Goal: Task Accomplishment & Management: Complete application form

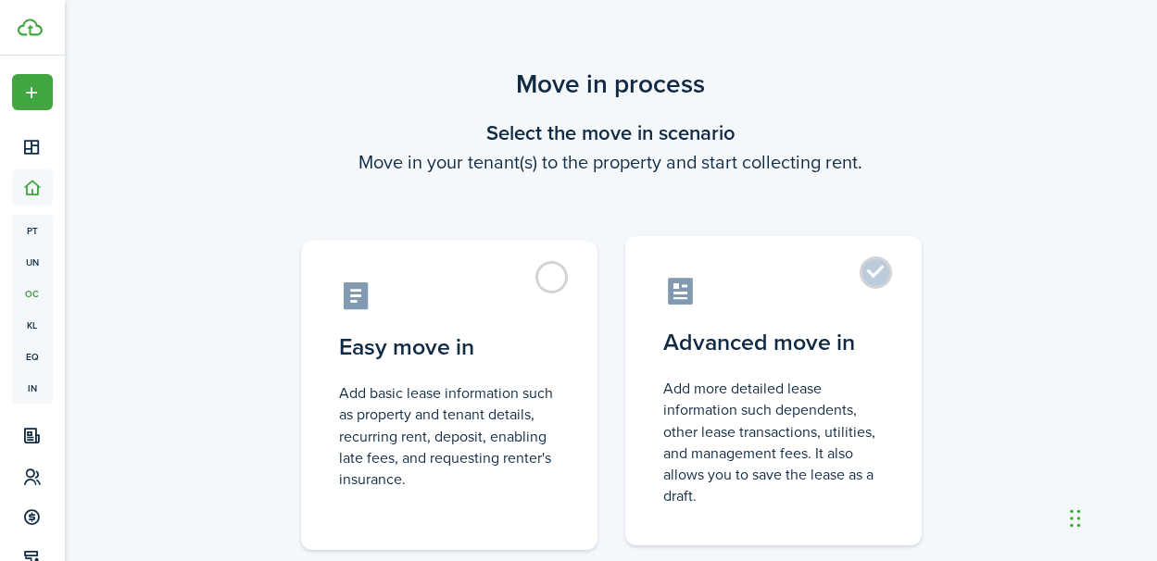
click at [754, 463] on control-radio-card-description "Add more detailed lease information such dependents, other lease transactions, …" at bounding box center [773, 442] width 219 height 129
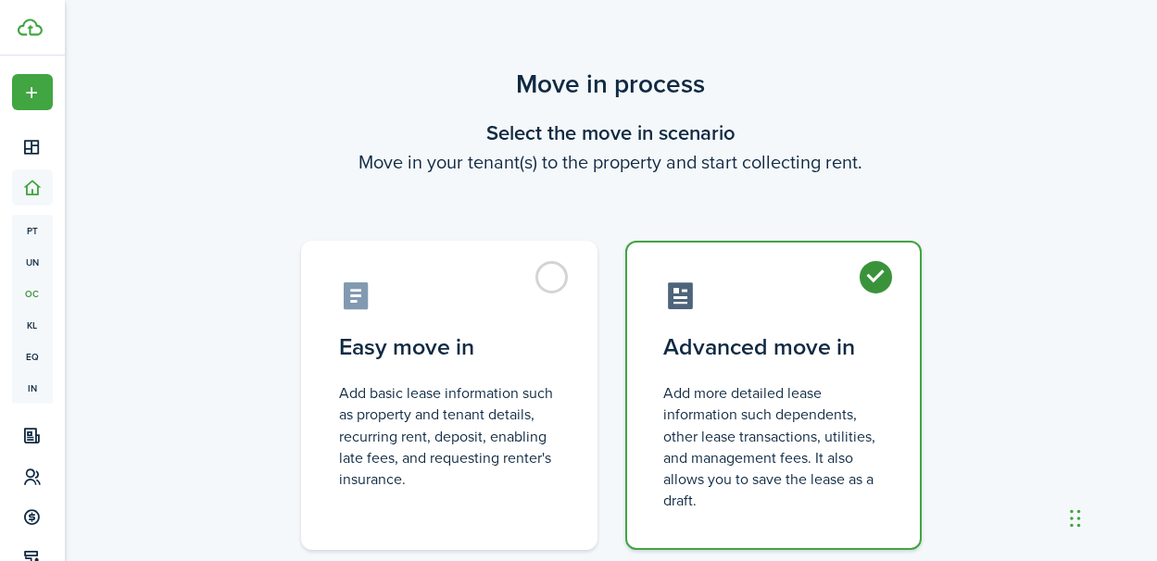
radio input "true"
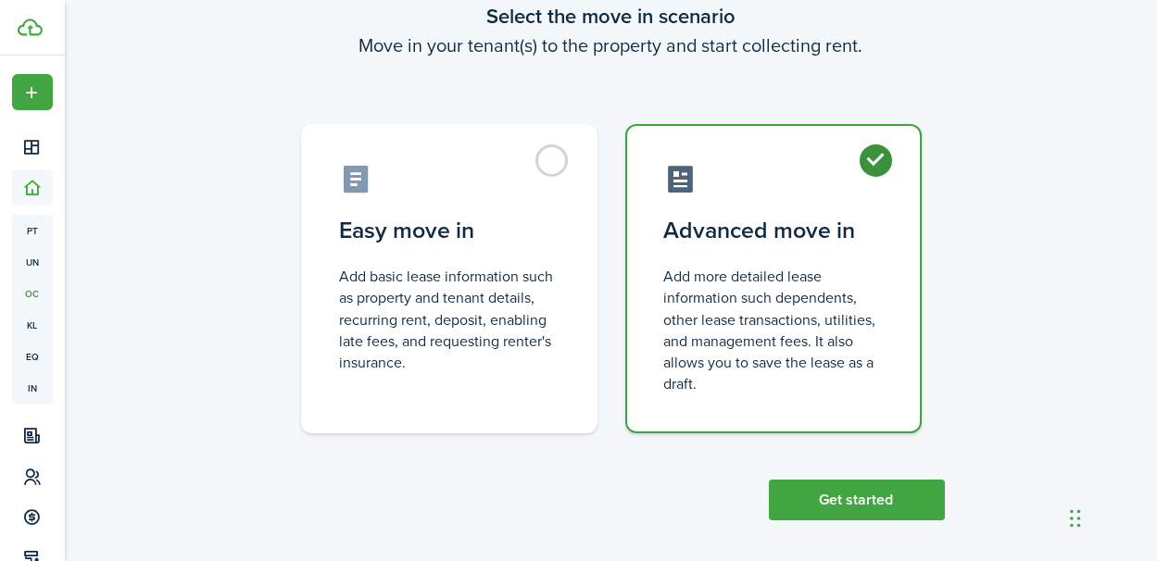
scroll to position [126, 0]
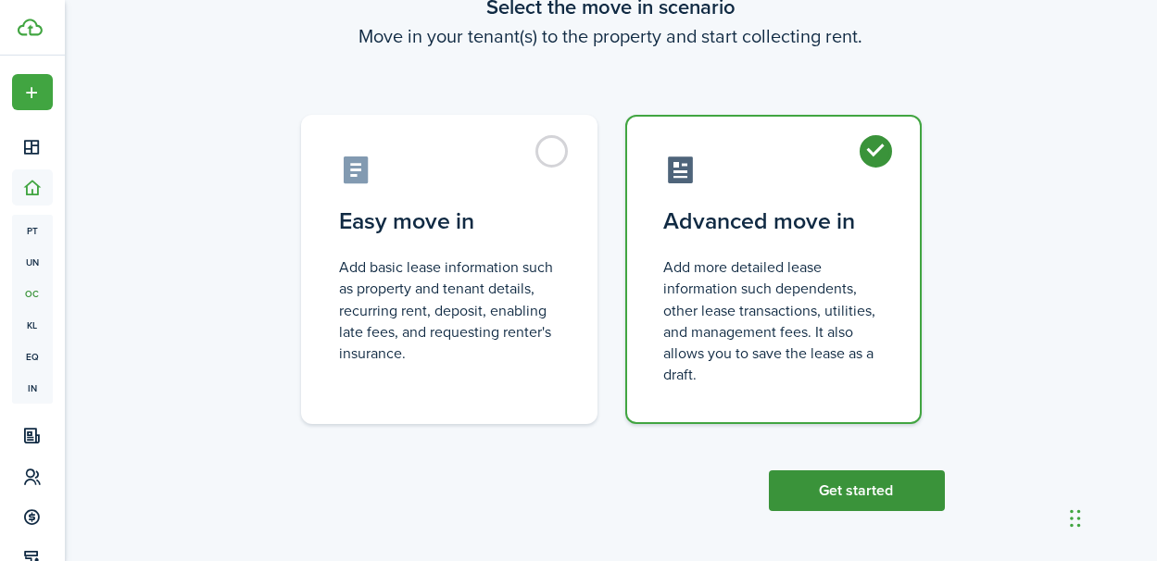
click at [870, 490] on button "Get started" at bounding box center [857, 491] width 176 height 41
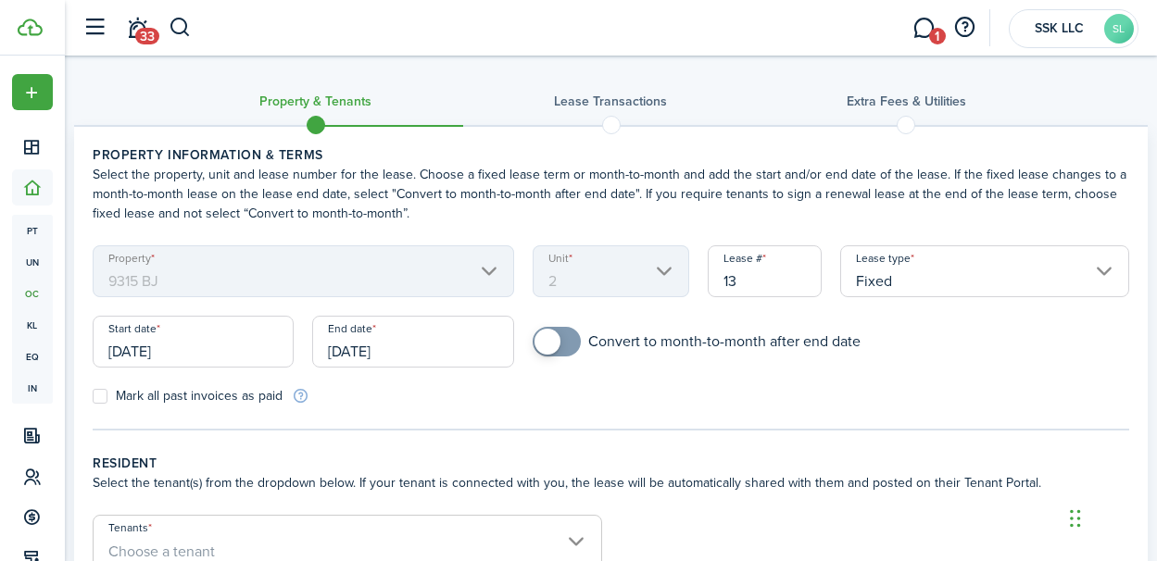
click at [199, 348] on input "[DATE]" at bounding box center [193, 342] width 201 height 52
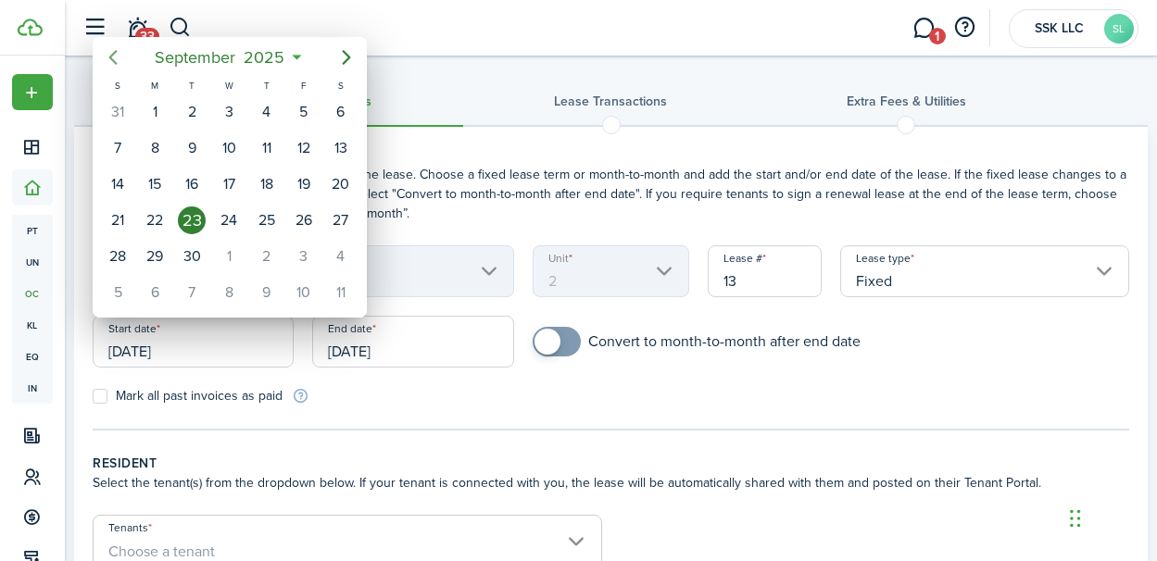
click at [112, 64] on icon "Previous page" at bounding box center [113, 57] width 22 height 22
click at [299, 216] on div "27" at bounding box center [304, 221] width 28 height 28
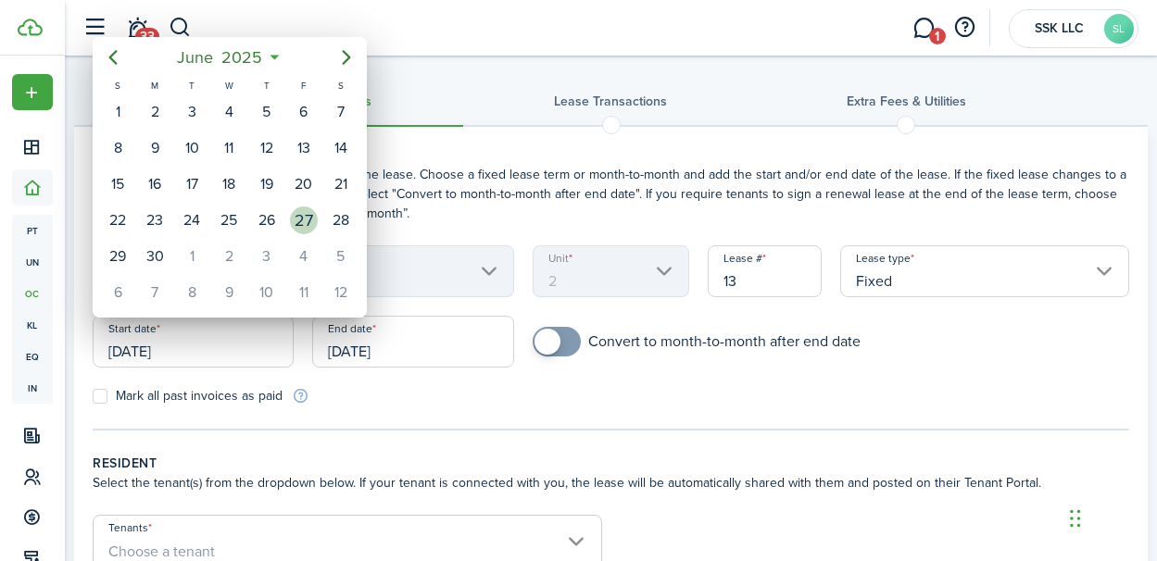
type input "[DATE]"
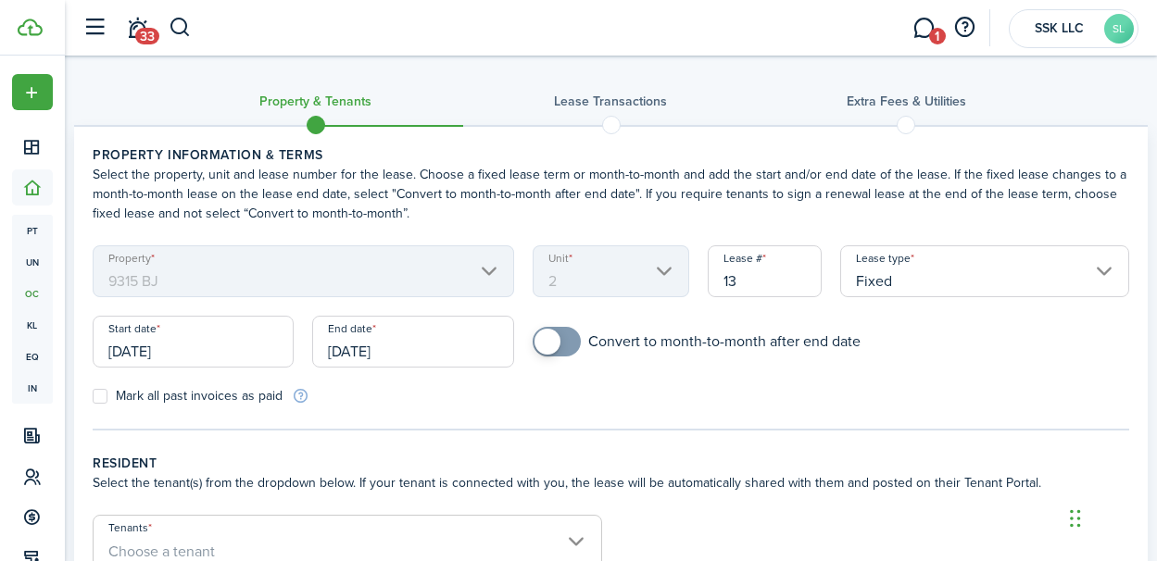
click at [383, 336] on input "[DATE]" at bounding box center [412, 342] width 201 height 52
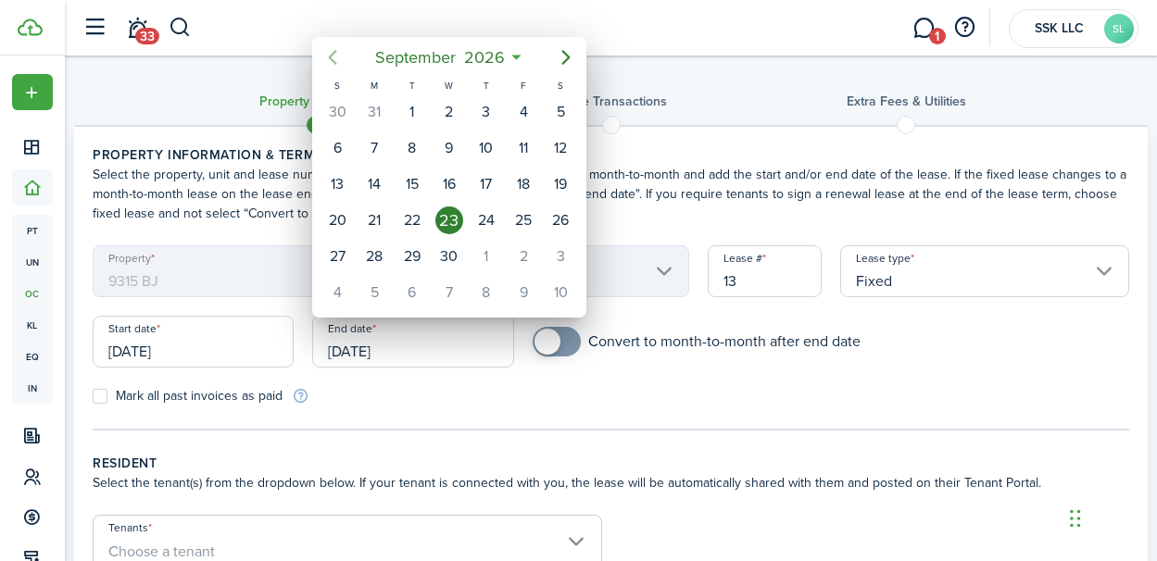
click at [337, 58] on icon "Previous page" at bounding box center [332, 57] width 22 height 22
click at [335, 251] on div "28" at bounding box center [337, 257] width 28 height 28
type input "[DATE]"
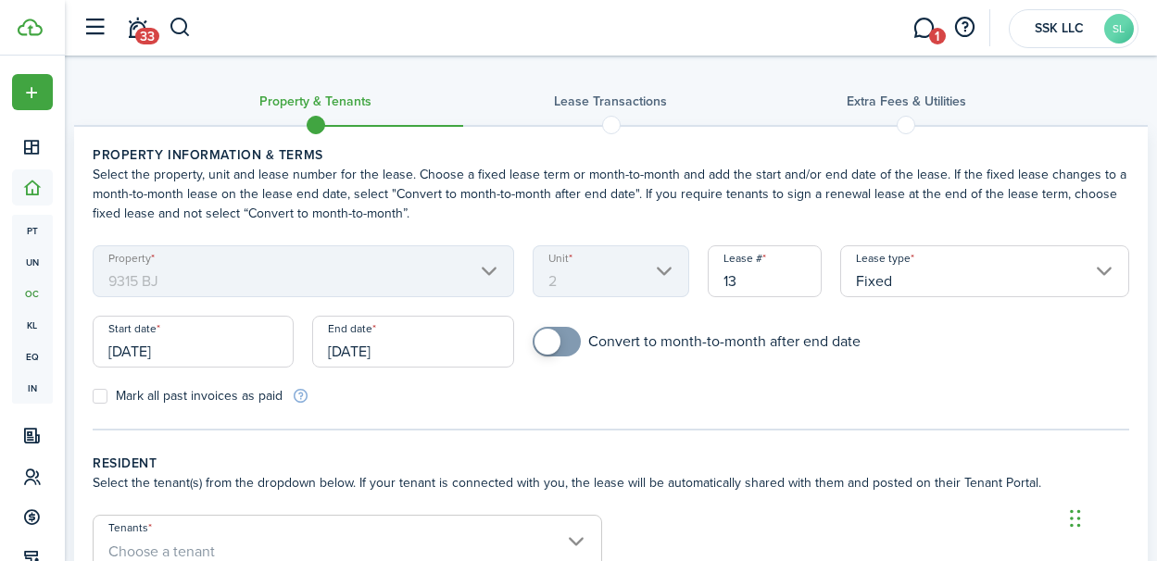
click at [99, 395] on label "Mark all past invoices as paid" at bounding box center [188, 396] width 190 height 15
click at [93, 396] on input "Mark all past invoices as paid" at bounding box center [92, 396] width 1 height 1
checkbox input "true"
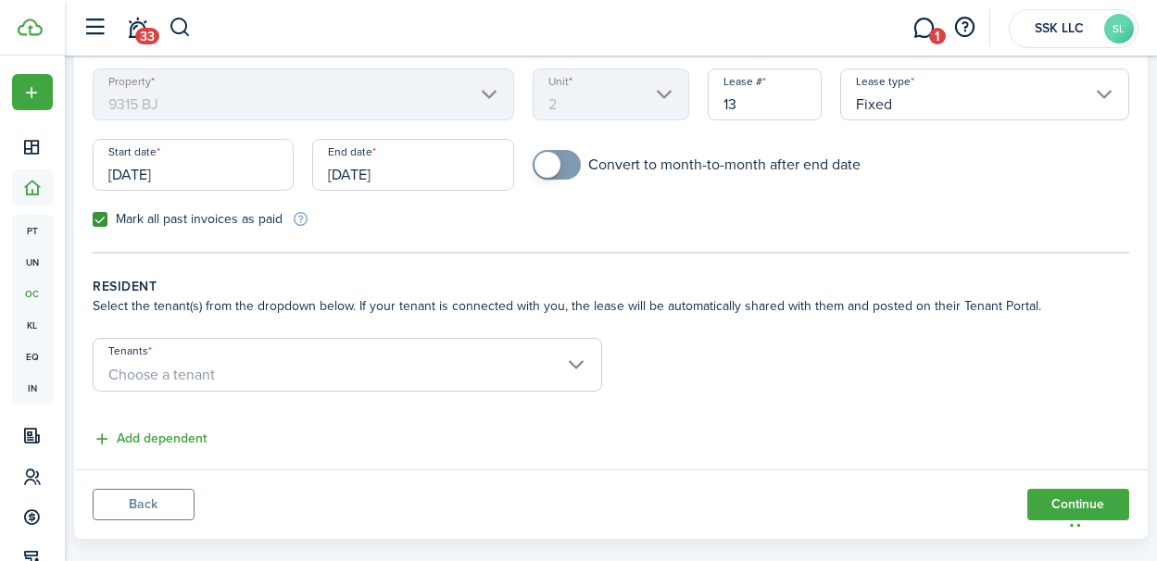
scroll to position [203, 0]
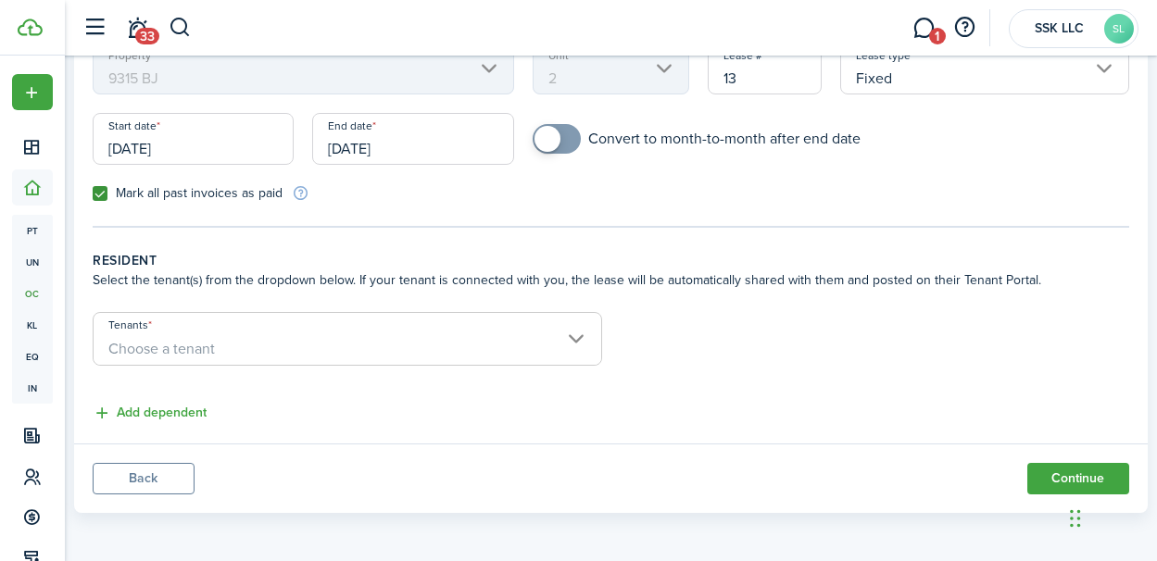
click at [576, 338] on span "Choose a tenant" at bounding box center [348, 348] width 508 height 31
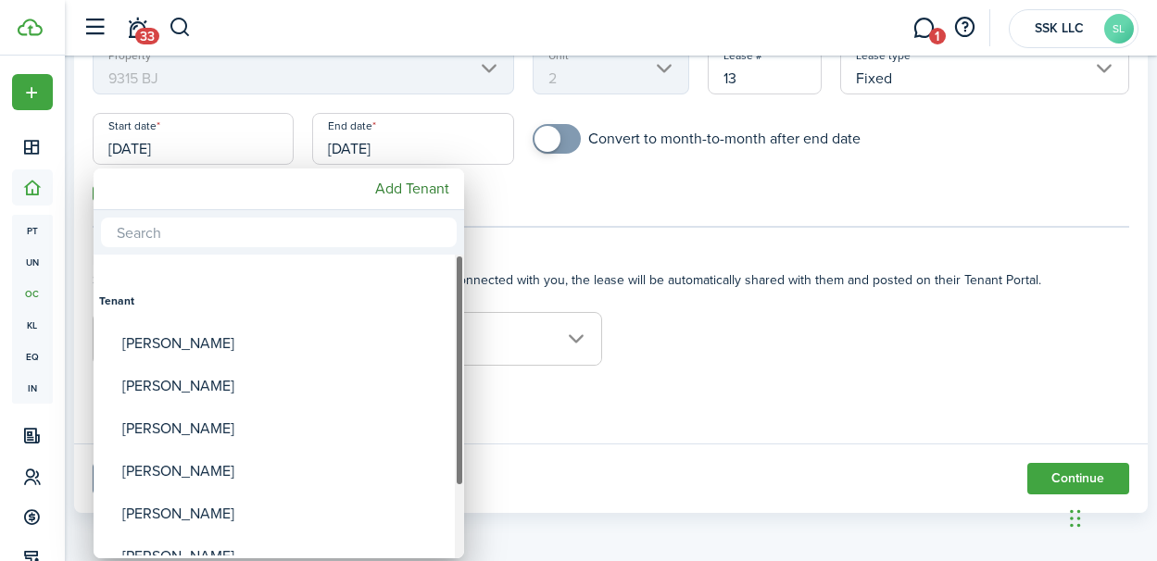
drag, startPoint x: 458, startPoint y: 302, endPoint x: 458, endPoint y: 284, distance: 17.6
click at [458, 284] on div "Tenants" at bounding box center [459, 371] width 9 height 232
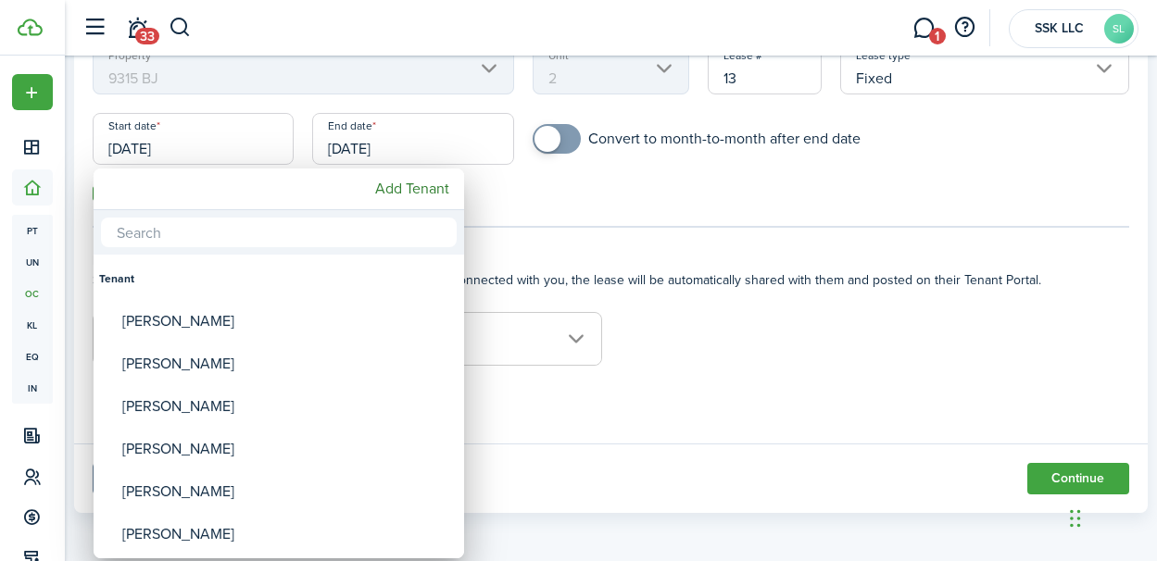
click at [679, 325] on div at bounding box center [578, 281] width 1453 height 858
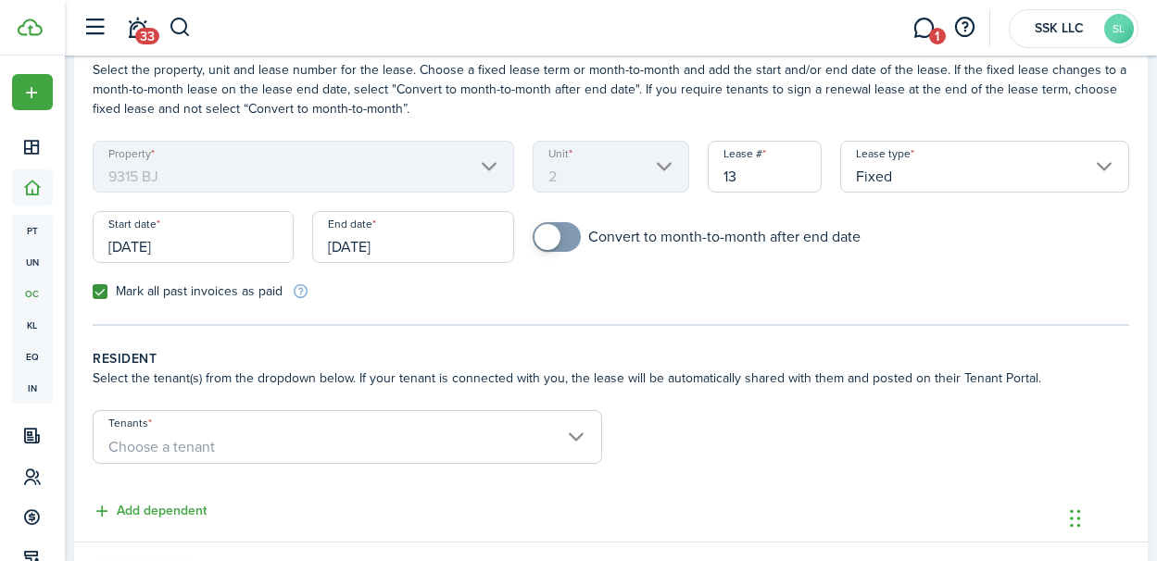
scroll to position [91, 0]
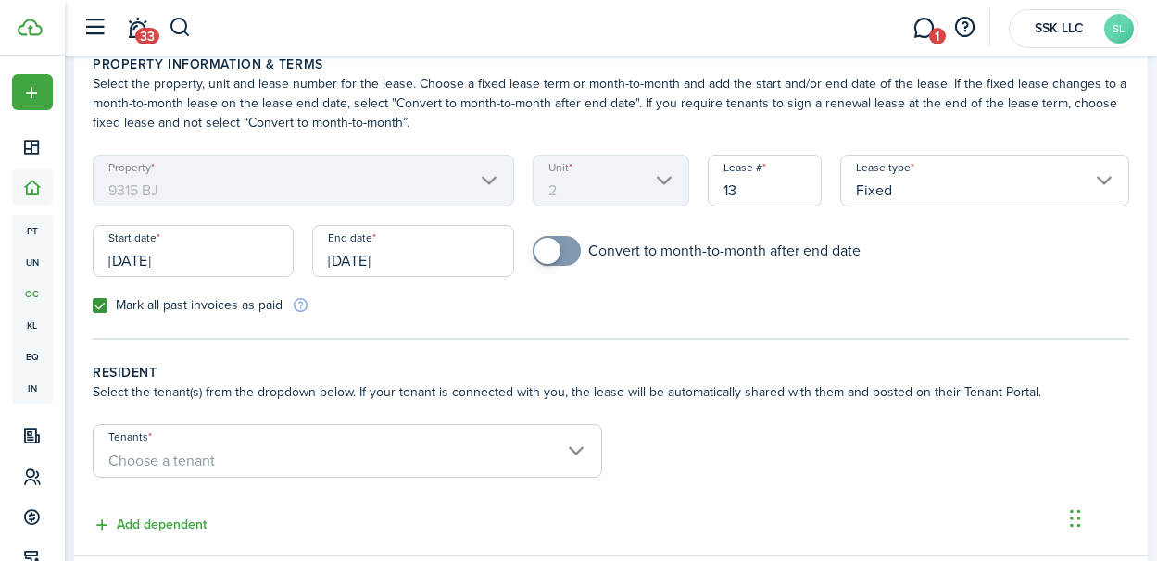
click at [190, 452] on span "Choose a tenant" at bounding box center [161, 460] width 107 height 21
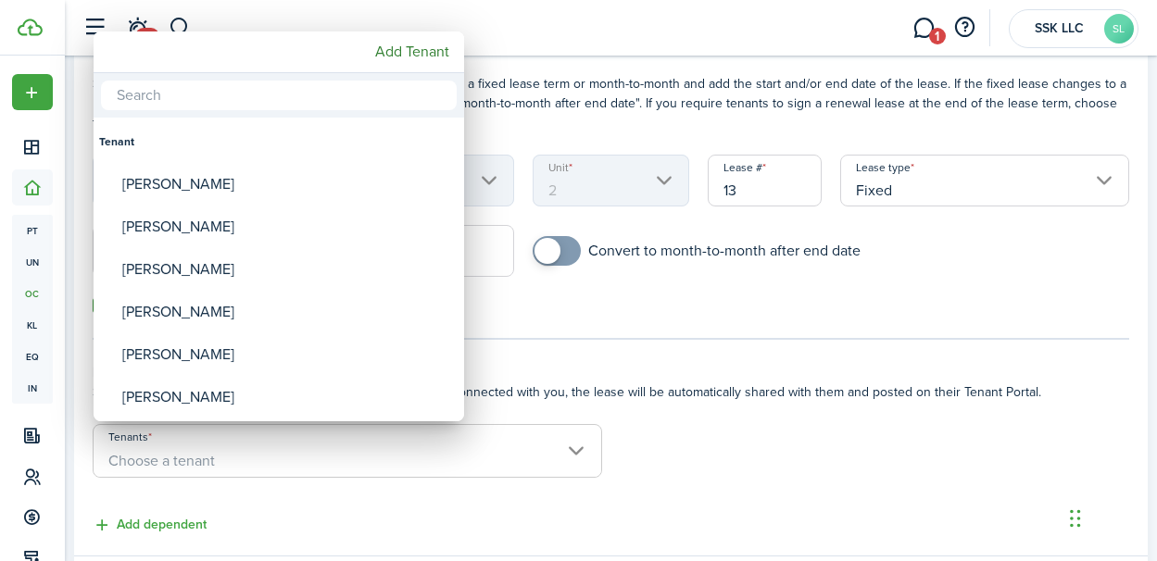
click at [724, 443] on div at bounding box center [578, 281] width 1453 height 858
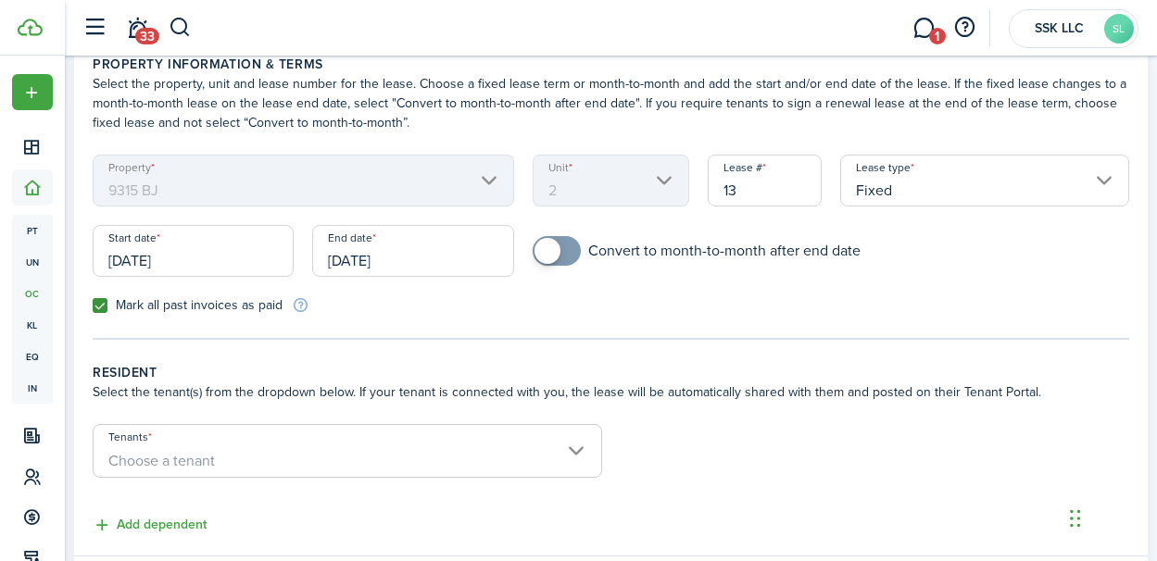
click at [780, 460] on form "Tenants Choose a tenant" at bounding box center [610, 460] width 1055 height 72
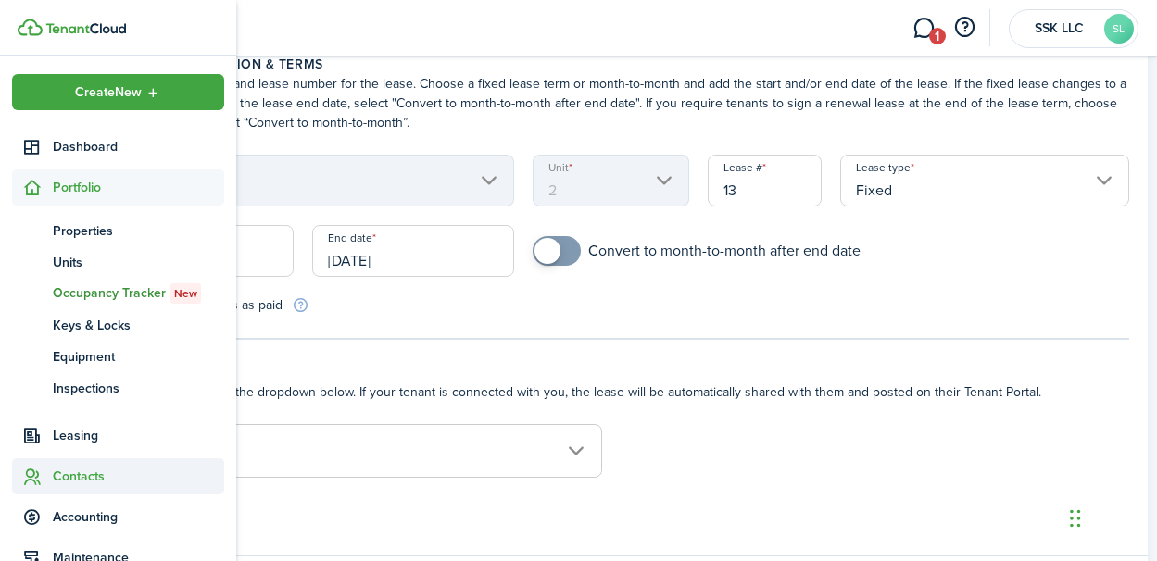
click at [65, 474] on span "Contacts" at bounding box center [138, 476] width 171 height 19
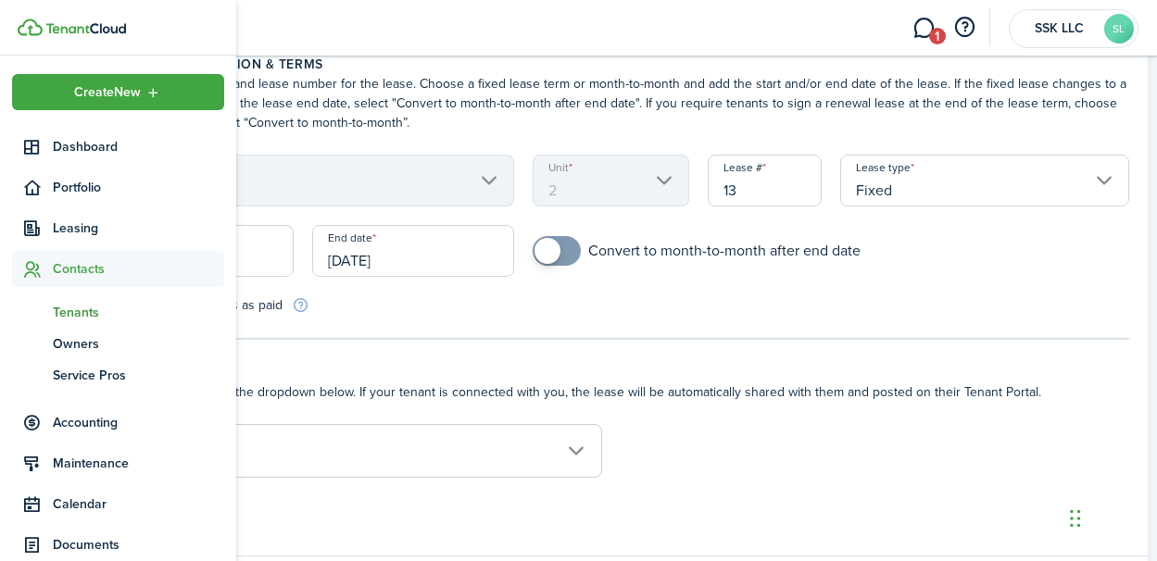
click at [70, 316] on span "Tenants" at bounding box center [138, 312] width 171 height 19
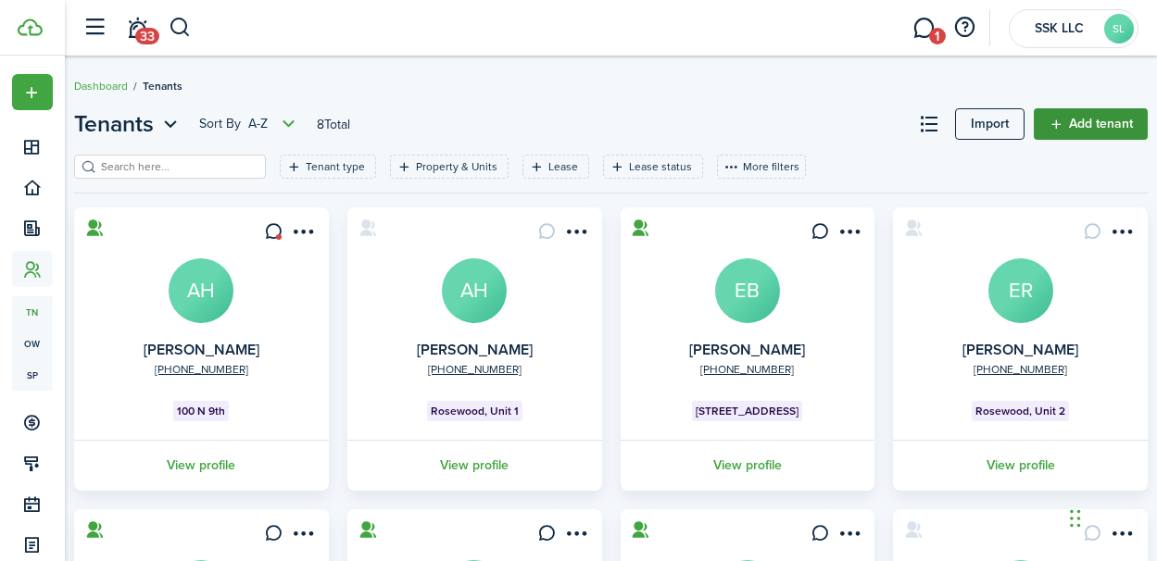
click at [1086, 121] on link "Add tenant" at bounding box center [1091, 123] width 114 height 31
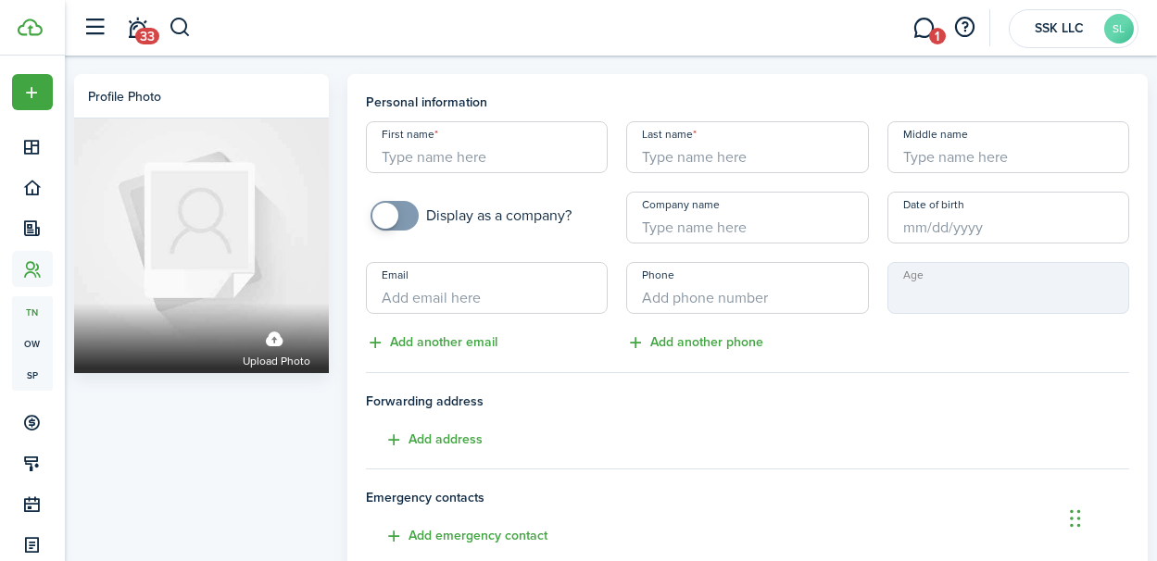
click at [421, 157] on input "First name" at bounding box center [487, 147] width 242 height 52
type input "z"
type input "Z"
type input "[PERSON_NAME]"
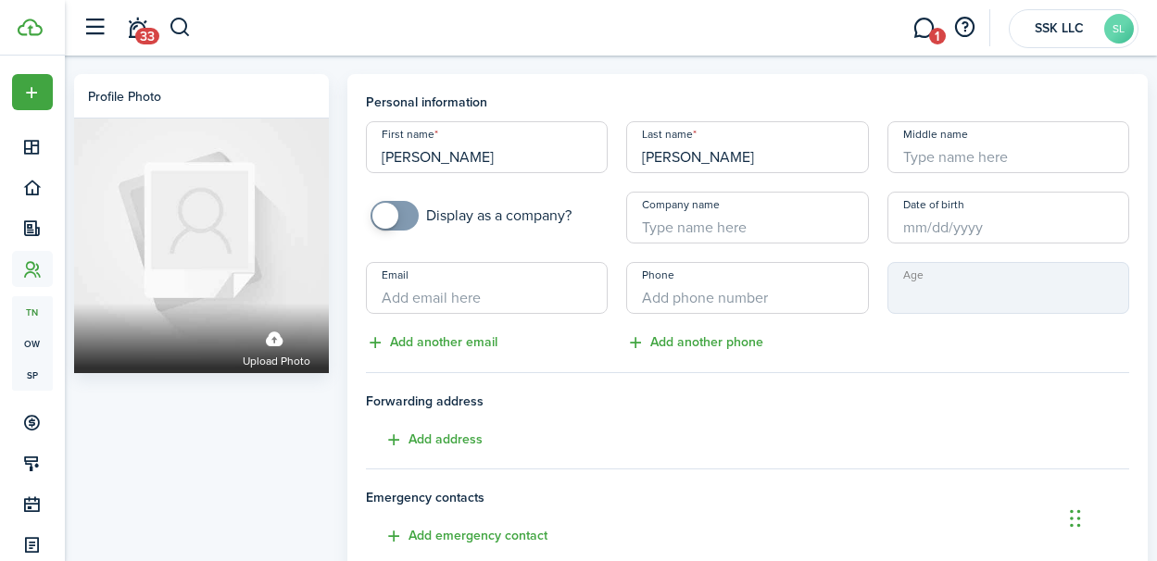
click at [448, 293] on input "Email" at bounding box center [487, 288] width 242 height 52
type input "[EMAIL_ADDRESS][DOMAIN_NAME]"
click at [639, 295] on input "+1" at bounding box center [747, 288] width 242 height 52
click at [659, 298] on input "+1" at bounding box center [747, 288] width 242 height 52
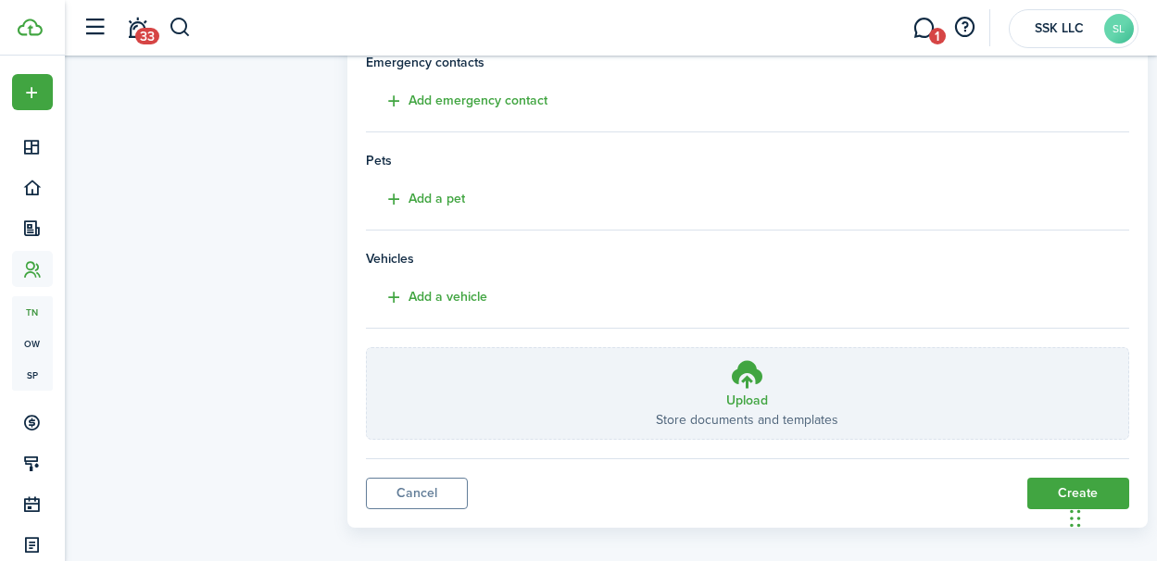
scroll to position [436, 0]
type input "[PHONE_NUMBER]"
click at [1059, 494] on button "Create" at bounding box center [1078, 492] width 102 height 31
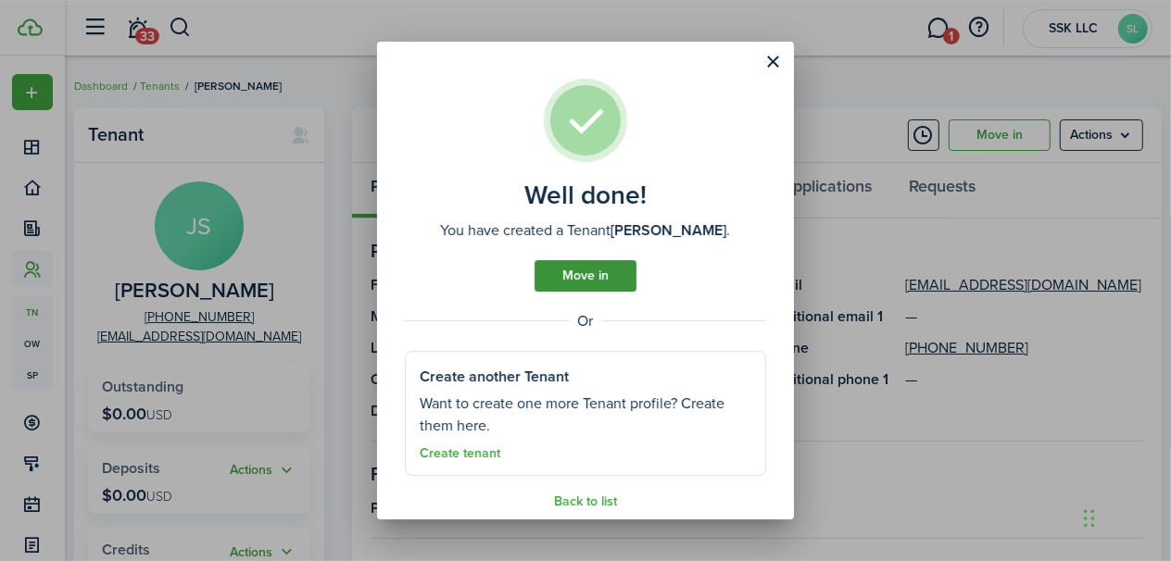
click at [580, 276] on link "Move in" at bounding box center [586, 275] width 102 height 31
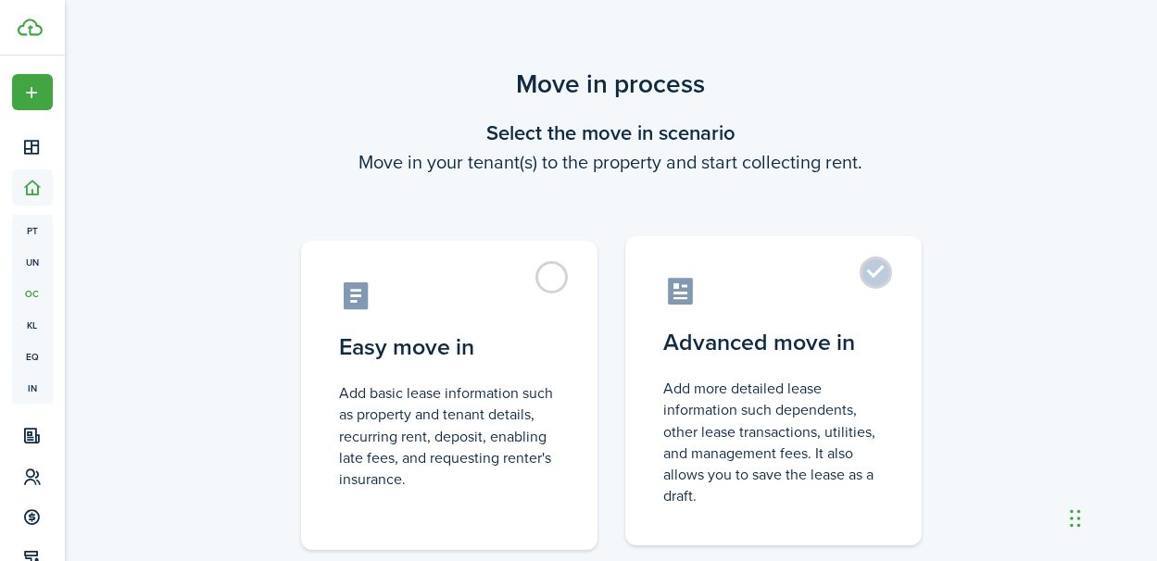
click at [817, 412] on control-radio-card-description "Add more detailed lease information such dependents, other lease transactions, …" at bounding box center [773, 442] width 219 height 129
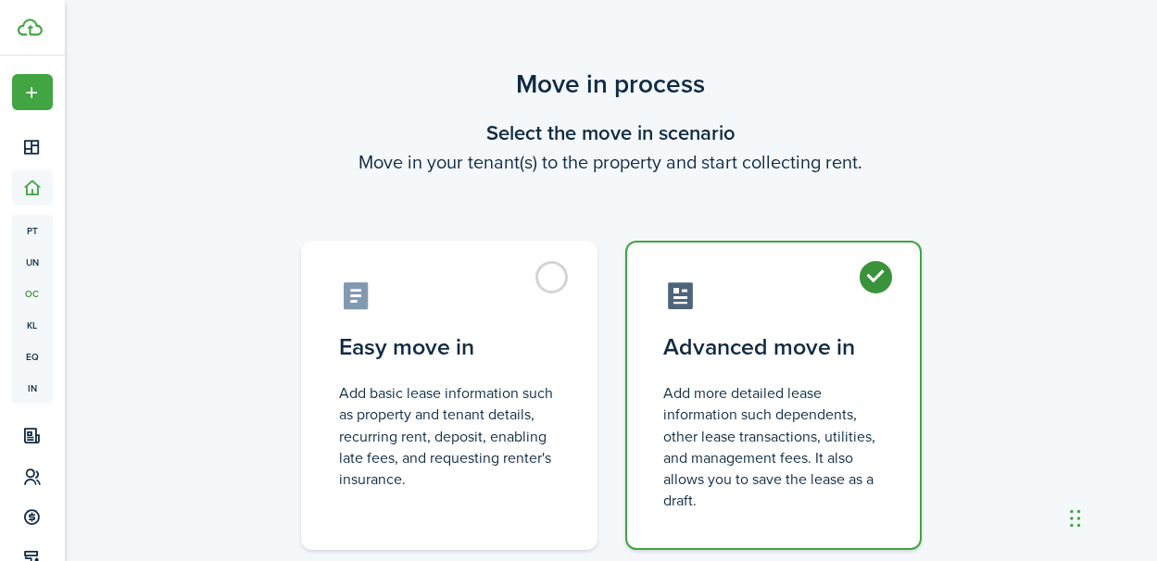
radio input "true"
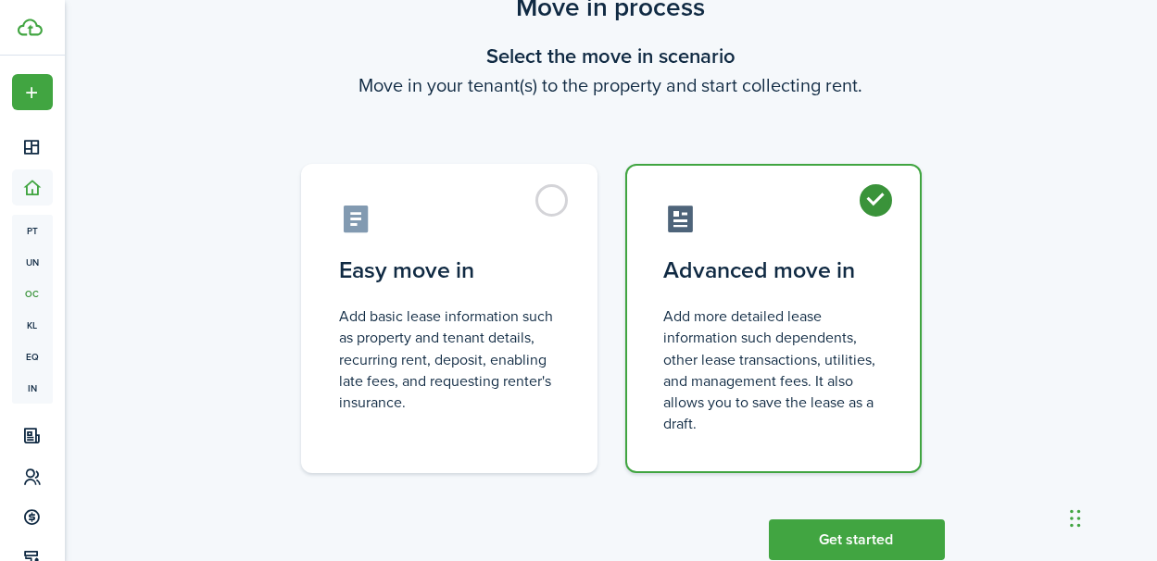
scroll to position [126, 0]
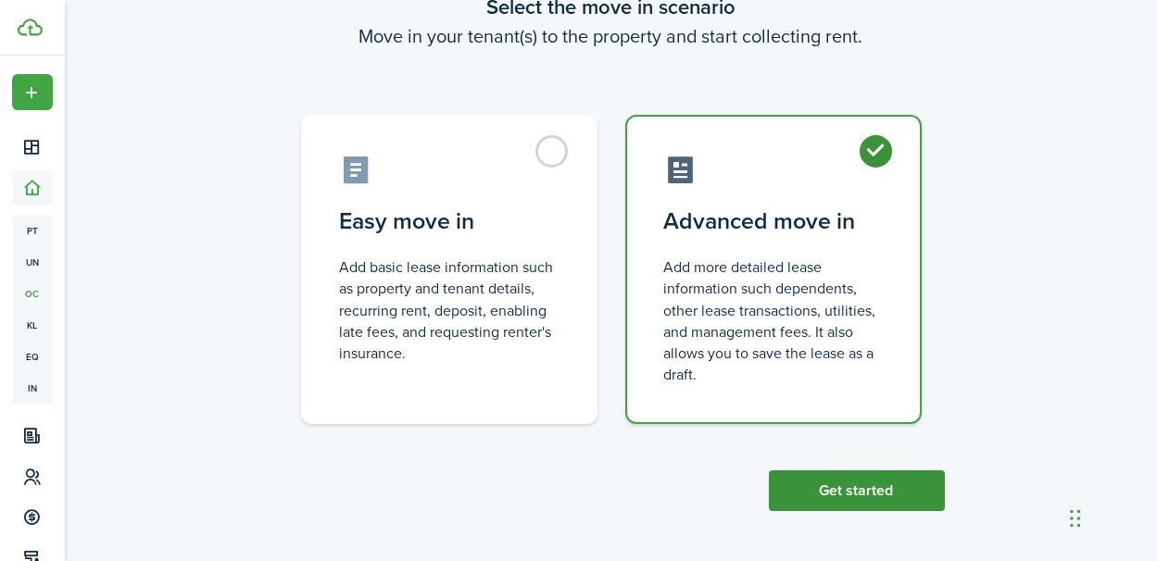
click at [861, 495] on button "Get started" at bounding box center [857, 491] width 176 height 41
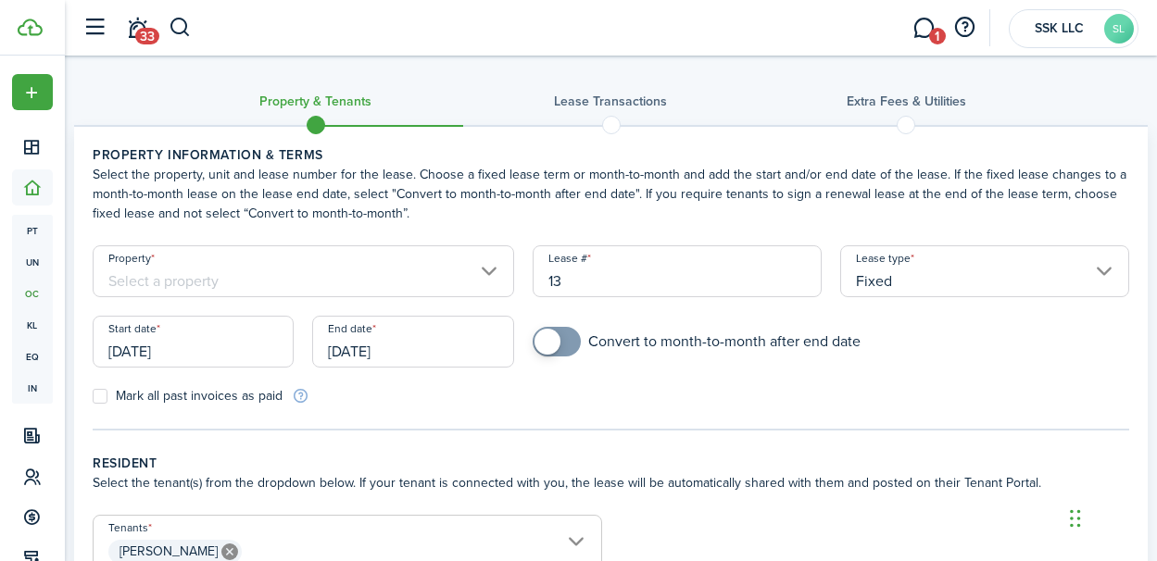
click at [486, 269] on input "Property" at bounding box center [304, 271] width 422 height 52
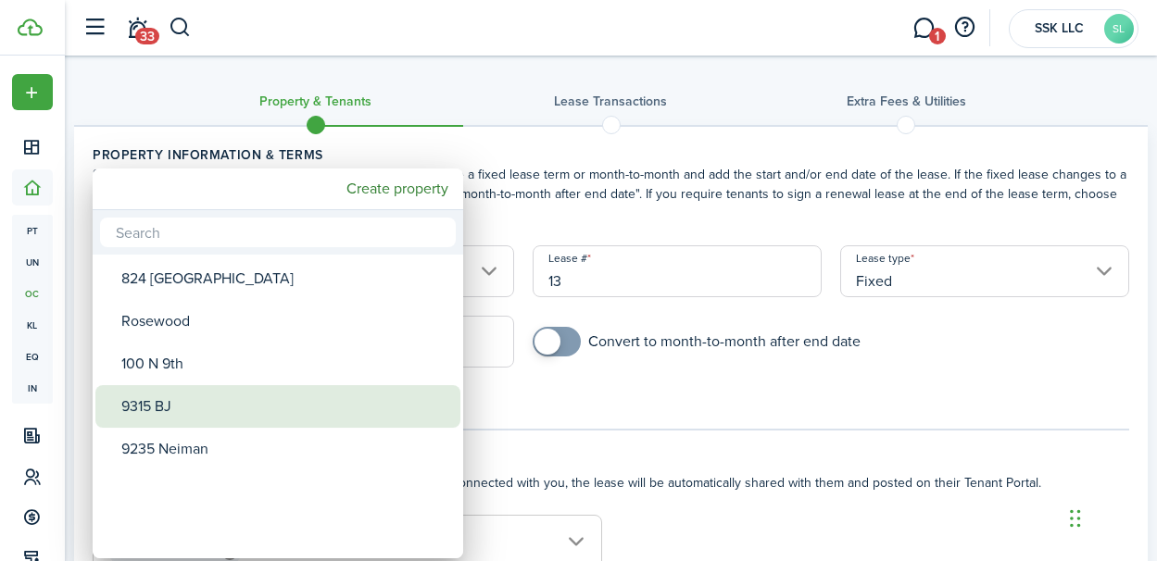
click at [354, 410] on div "9315 BJ" at bounding box center [285, 406] width 328 height 43
type input "9315 BJ"
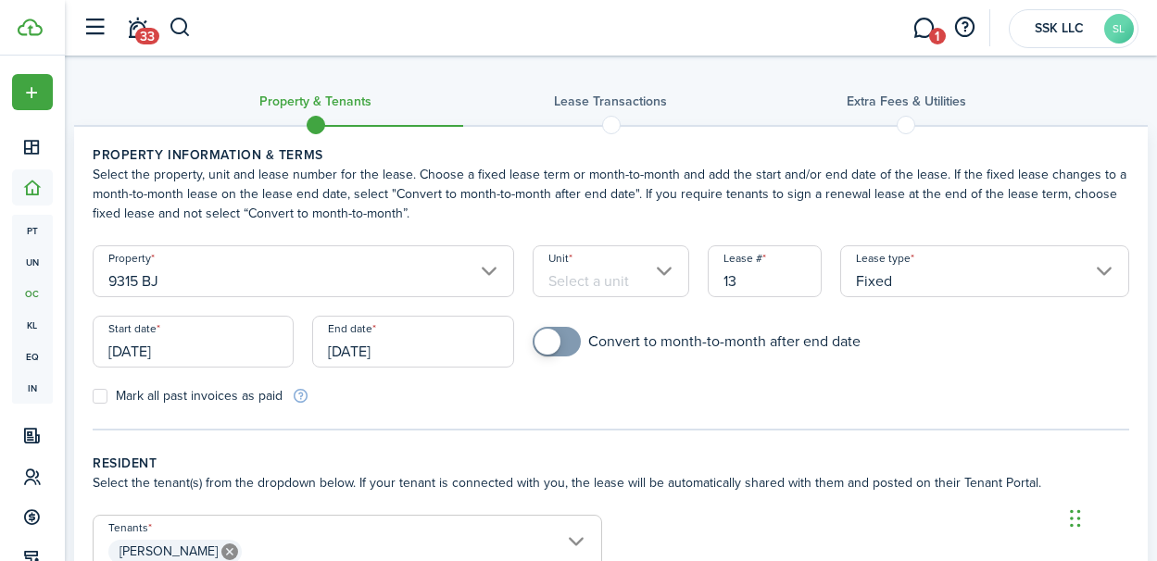
click at [670, 280] on input "Unit" at bounding box center [611, 271] width 157 height 52
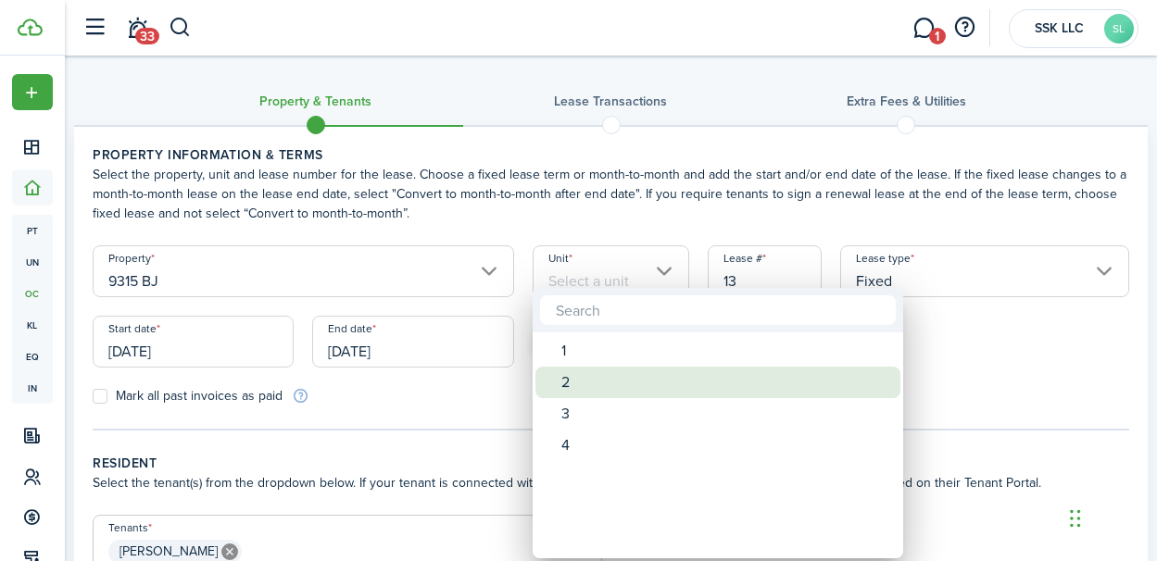
click at [575, 382] on div "2" at bounding box center [725, 382] width 328 height 31
type input "2"
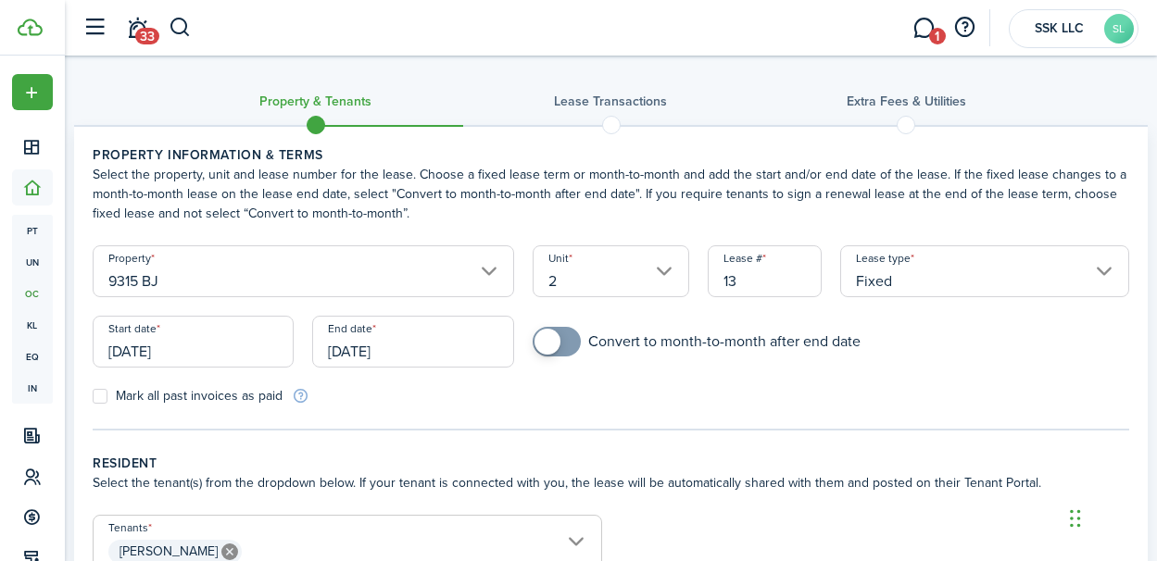
click at [248, 355] on input "[DATE]" at bounding box center [193, 342] width 201 height 52
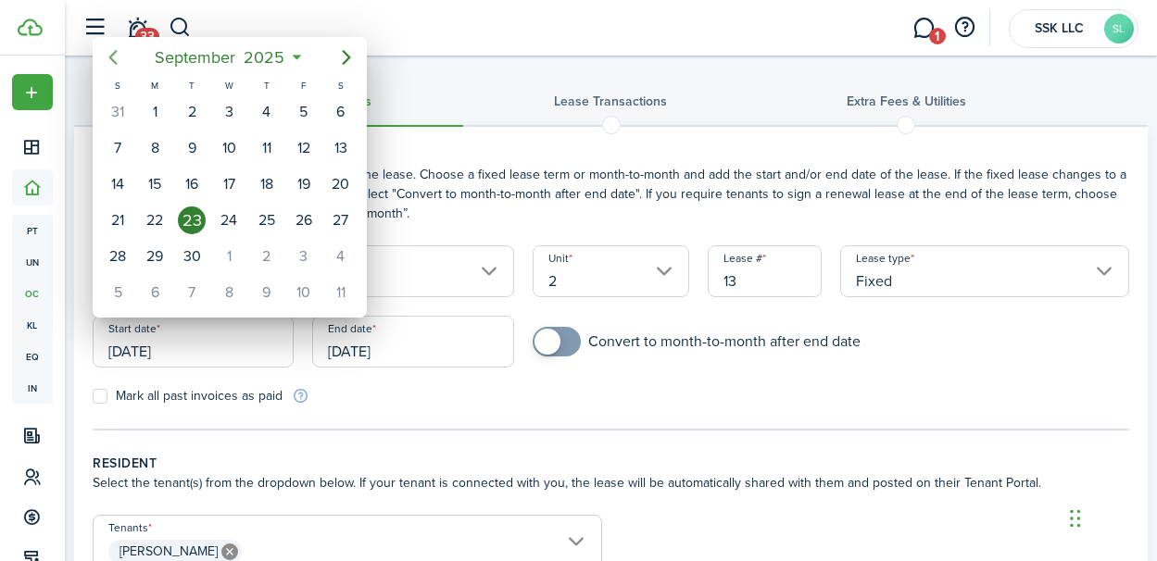
click at [116, 64] on icon "Previous page" at bounding box center [112, 57] width 8 height 15
click at [301, 221] on div "27" at bounding box center [304, 221] width 28 height 28
type input "[DATE]"
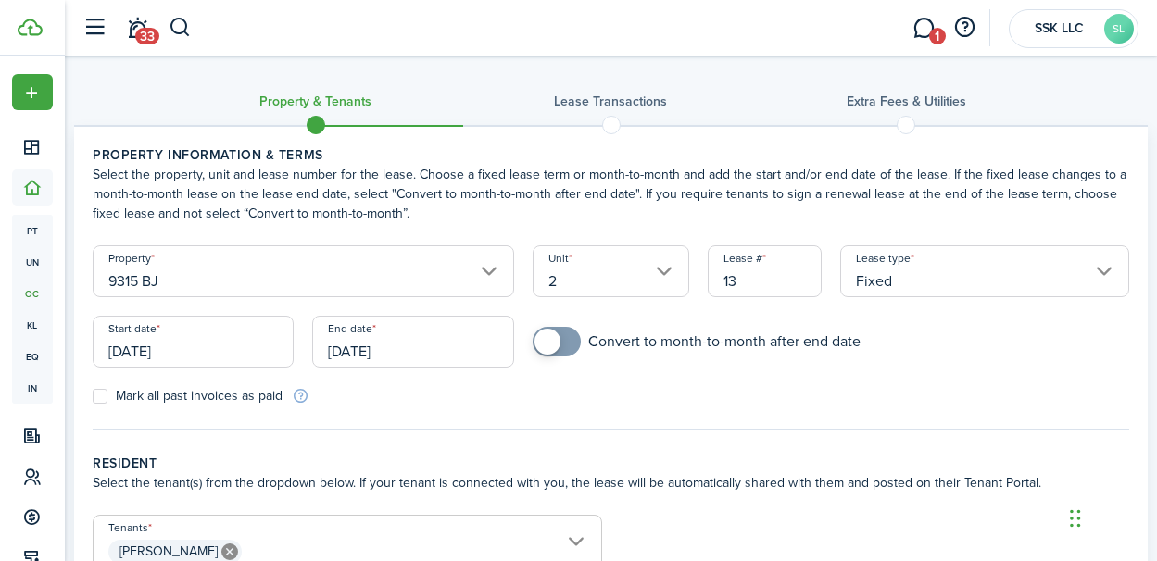
click at [393, 354] on input "[DATE]" at bounding box center [412, 342] width 201 height 52
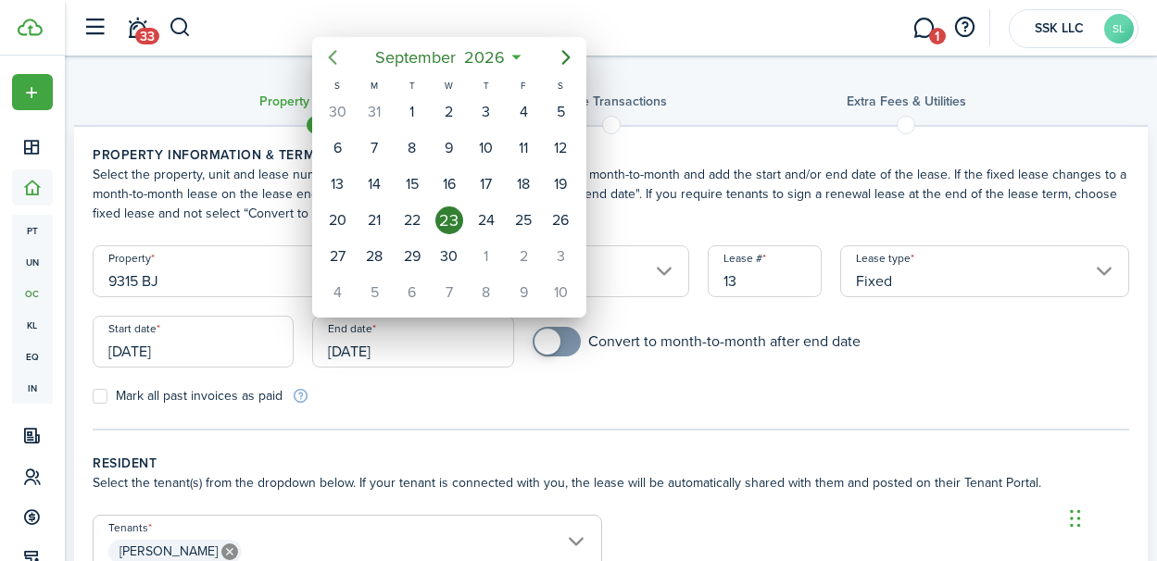
click at [331, 62] on icon "Previous page" at bounding box center [332, 57] width 22 height 22
click at [341, 248] on div "28" at bounding box center [337, 257] width 28 height 28
type input "[DATE]"
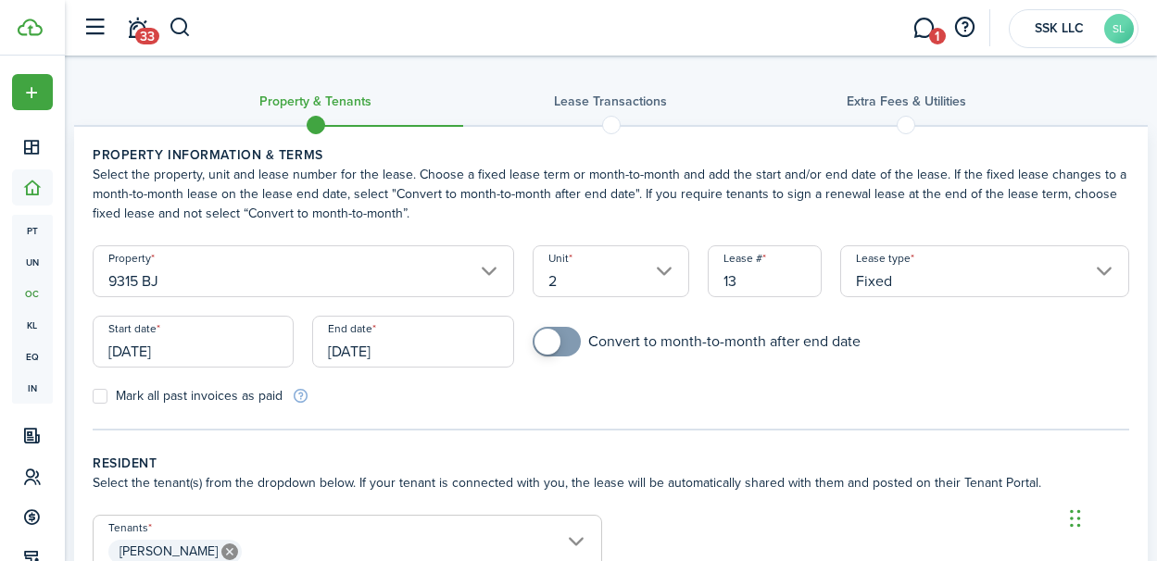
click at [101, 394] on label "Mark all past invoices as paid" at bounding box center [188, 396] width 190 height 15
click at [93, 396] on input "Mark all past invoices as paid" at bounding box center [92, 396] width 1 height 1
checkbox input "true"
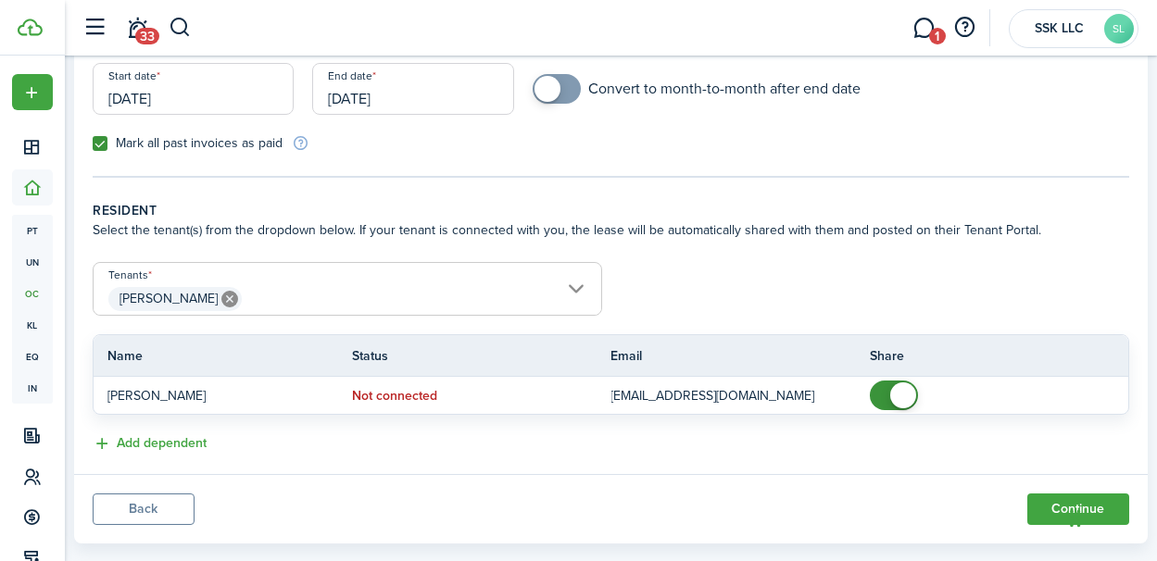
scroll to position [283, 0]
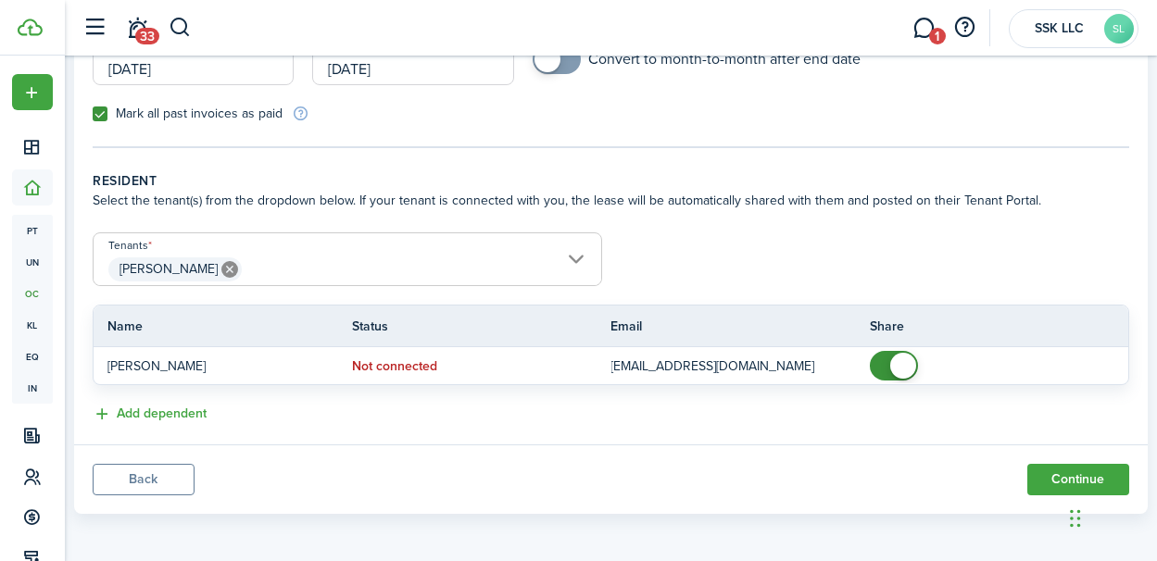
click at [1079, 472] on iframe "Chat Widget" at bounding box center [1110, 516] width 93 height 89
click at [949, 465] on panel-main-footer "Back Continue" at bounding box center [611, 479] width 1074 height 69
click at [1038, 464] on button "Continue" at bounding box center [1078, 479] width 102 height 31
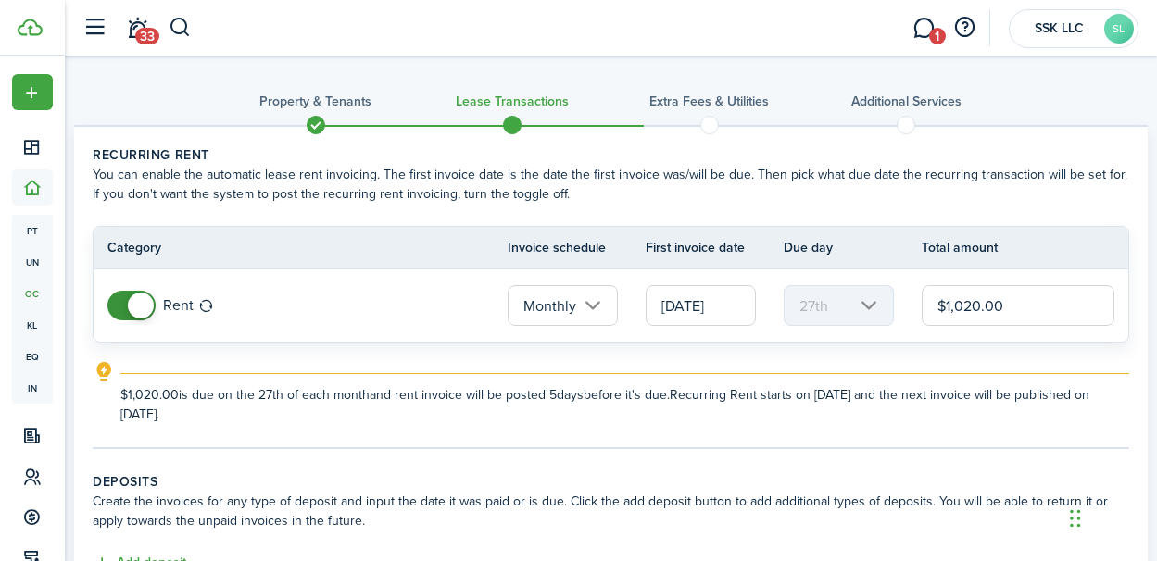
click at [709, 303] on input "[DATE]" at bounding box center [701, 305] width 110 height 41
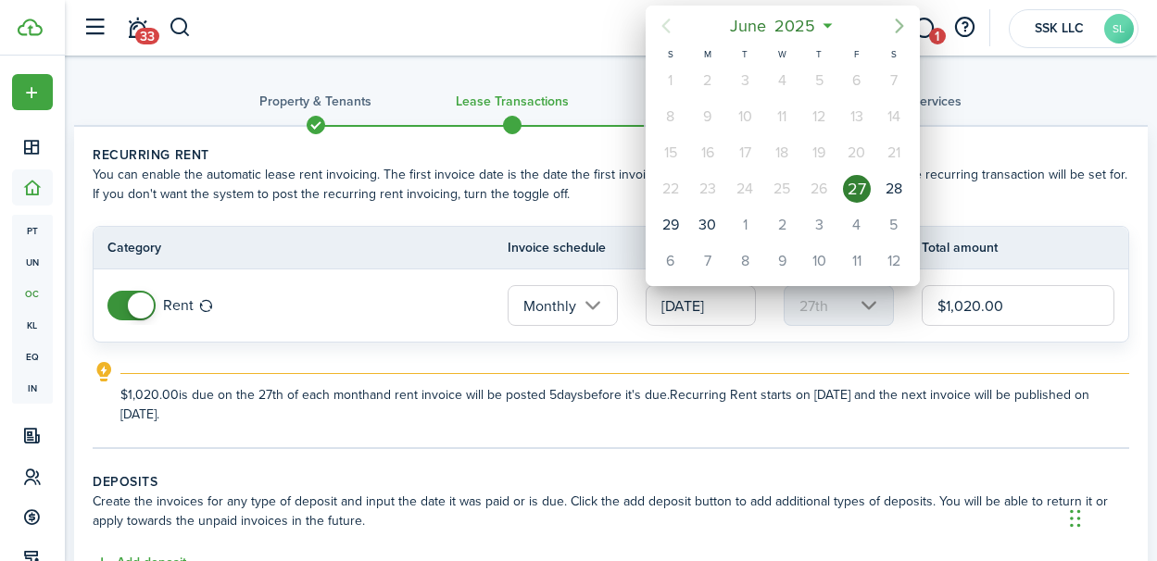
click at [897, 22] on icon "Next page" at bounding box center [899, 26] width 22 height 22
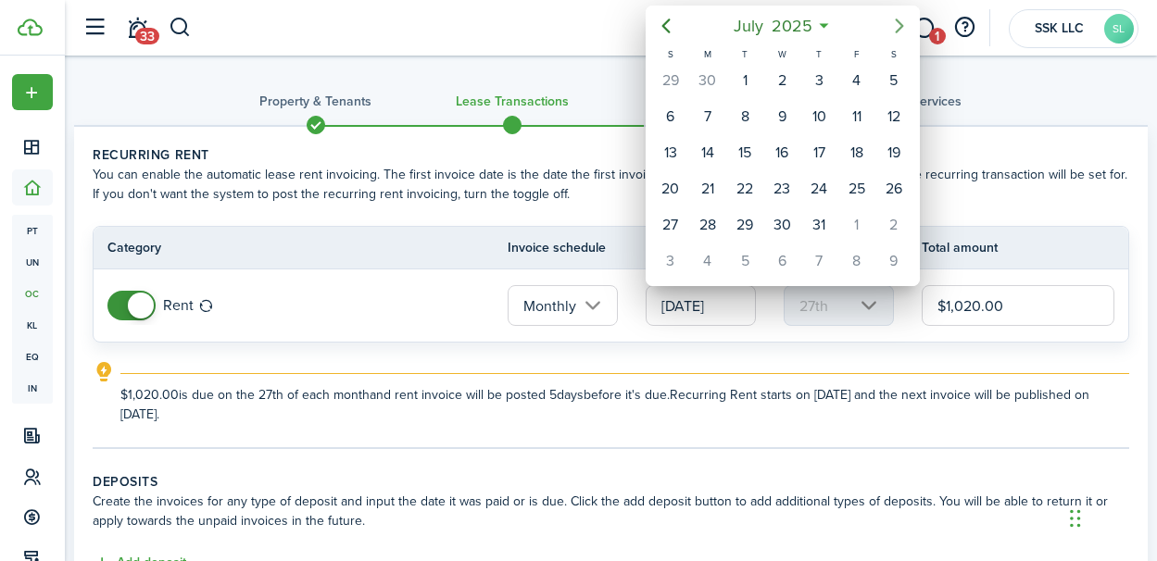
click at [897, 22] on icon "Next page" at bounding box center [899, 26] width 22 height 22
click at [787, 220] on div "1" at bounding box center [782, 225] width 28 height 28
type input "[DATE]"
type input "1st"
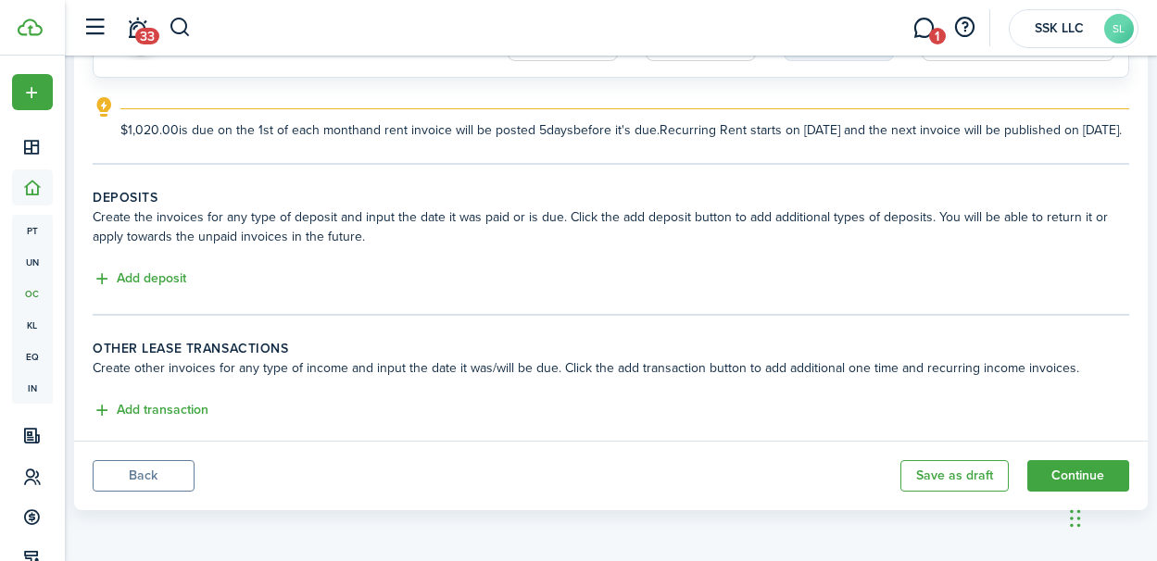
scroll to position [281, 0]
click at [1042, 470] on button "Continue" at bounding box center [1078, 475] width 102 height 31
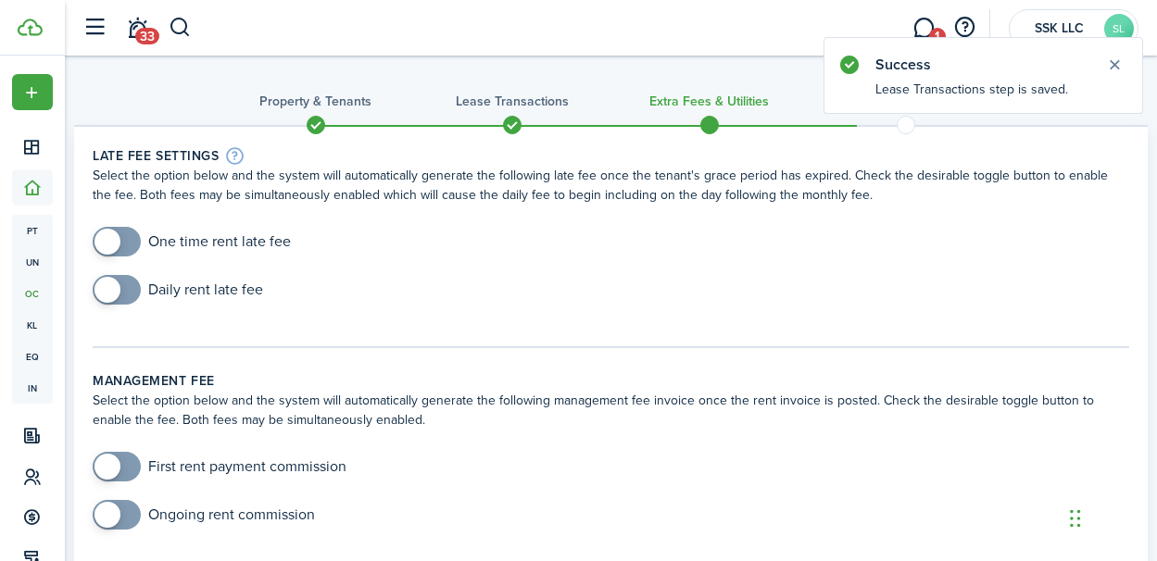
checkbox input "true"
click at [102, 243] on span at bounding box center [107, 242] width 26 height 26
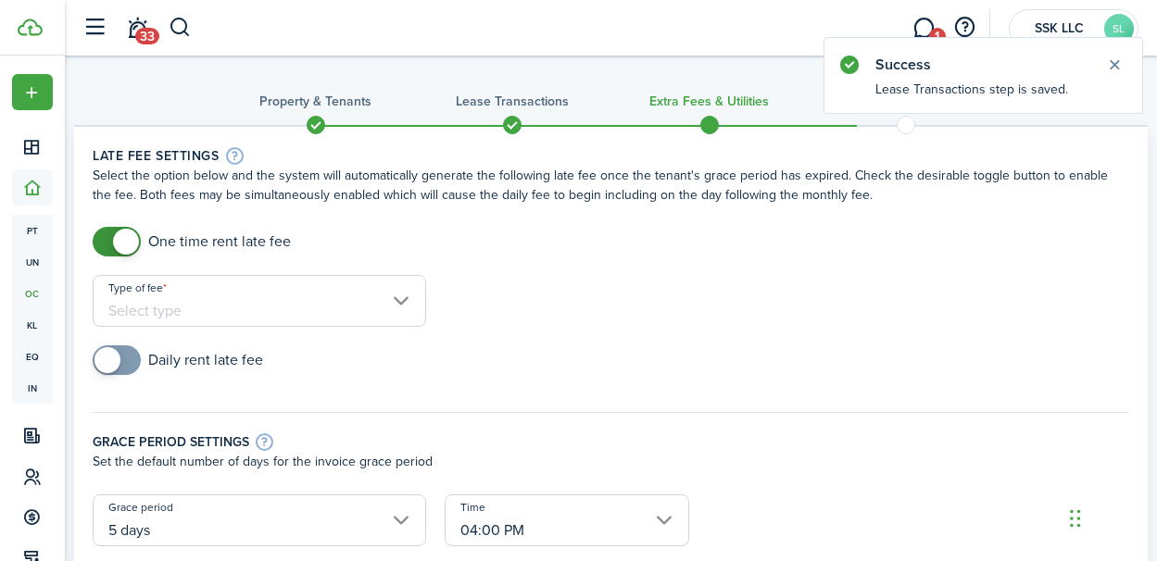
click at [398, 308] on input "Type of fee" at bounding box center [259, 301] width 333 height 52
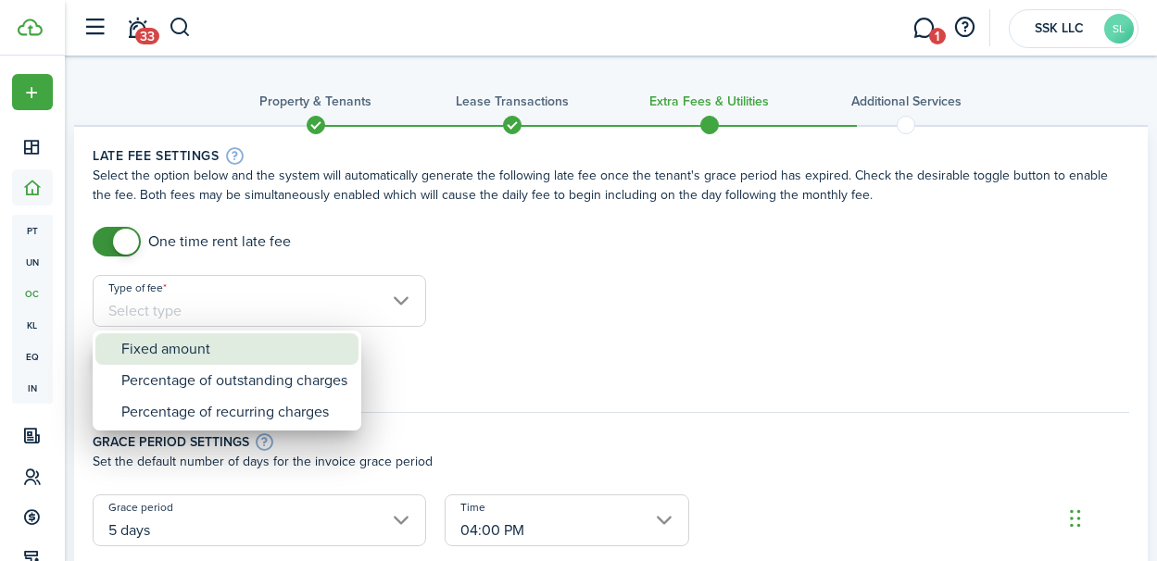
click at [307, 348] on div "Fixed amount" at bounding box center [234, 348] width 226 height 31
type input "Fixed amount"
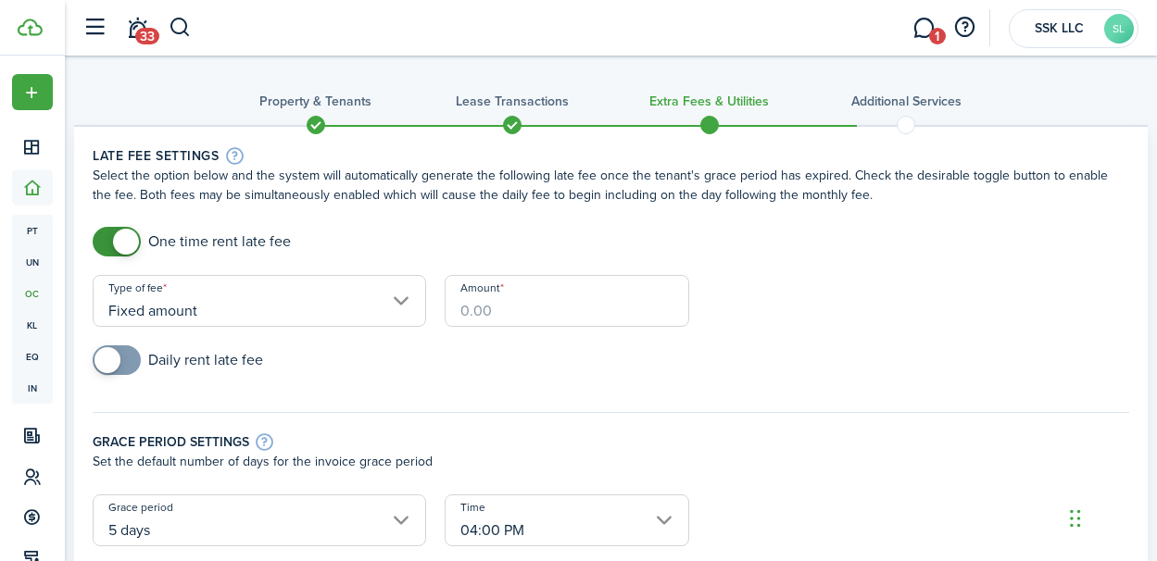
click at [471, 309] on input "Amount" at bounding box center [567, 301] width 245 height 52
type input "$50.00"
checkbox input "true"
click at [115, 358] on span at bounding box center [107, 360] width 26 height 26
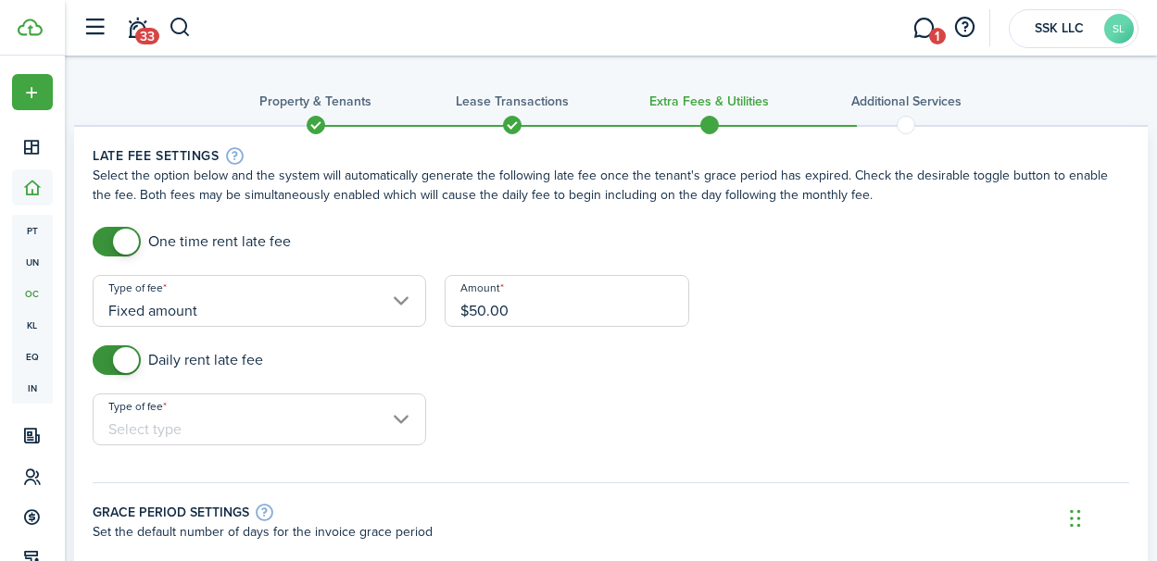
click at [397, 422] on input "Type of fee" at bounding box center [259, 420] width 333 height 52
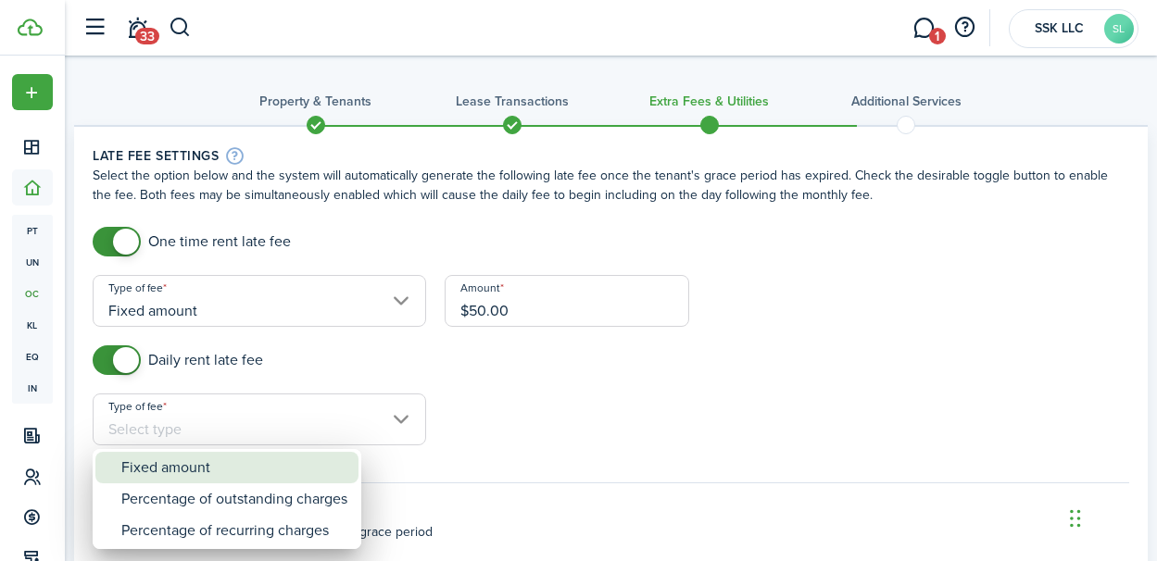
click at [324, 463] on div "Fixed amount" at bounding box center [234, 467] width 226 height 31
type input "Fixed amount"
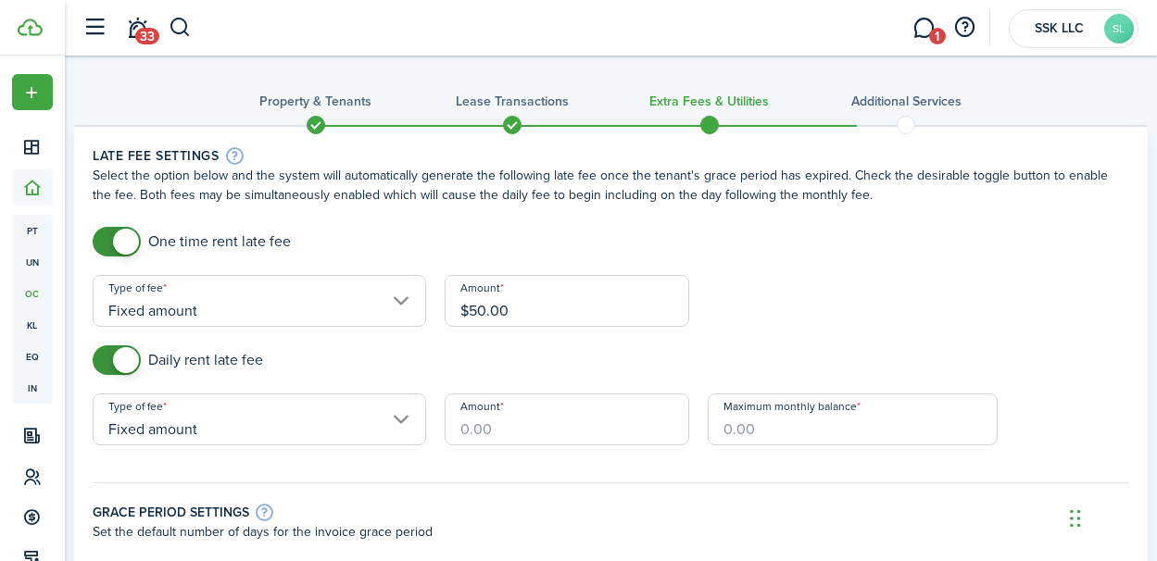
click at [552, 423] on input "Amount" at bounding box center [567, 420] width 245 height 52
type input "$10.00"
click at [798, 433] on input "$300.00" at bounding box center [852, 420] width 289 height 52
drag, startPoint x: 787, startPoint y: 433, endPoint x: 726, endPoint y: 432, distance: 61.1
click at [726, 432] on input "$300.00" at bounding box center [852, 420] width 289 height 52
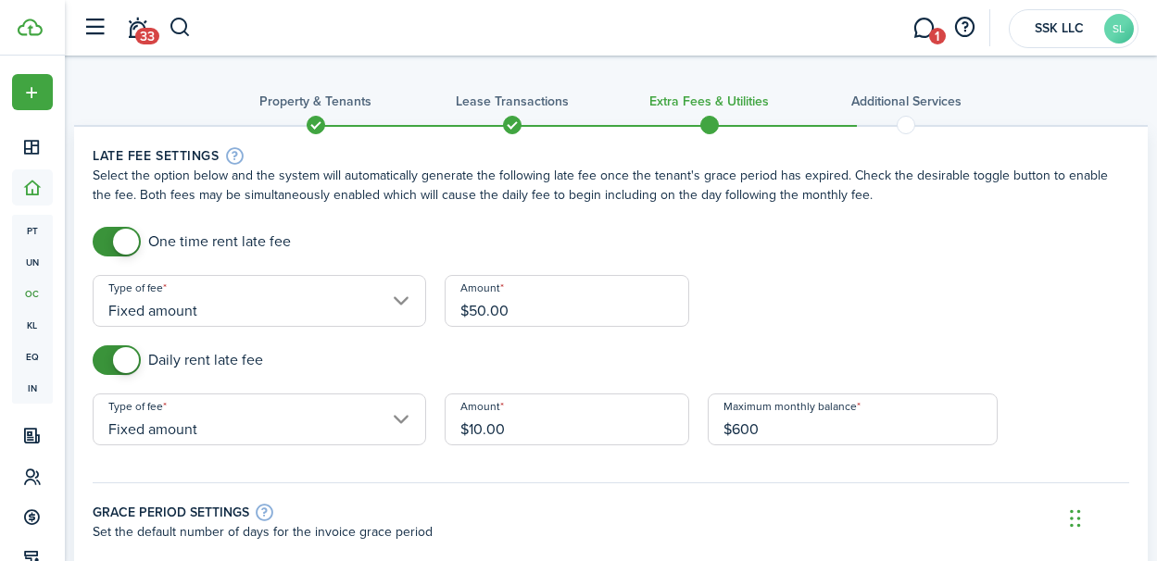
type input "$600.00"
click at [862, 370] on div "Daily rent late fee" at bounding box center [610, 370] width 1055 height 48
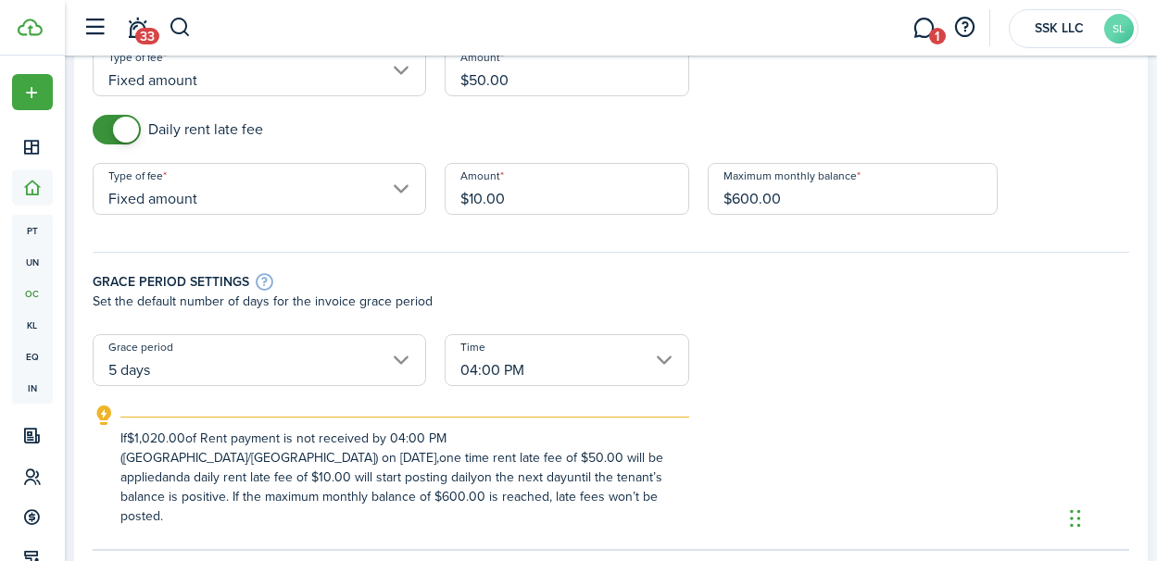
scroll to position [233, 0]
click at [662, 357] on input "04:00 PM" at bounding box center [567, 359] width 245 height 52
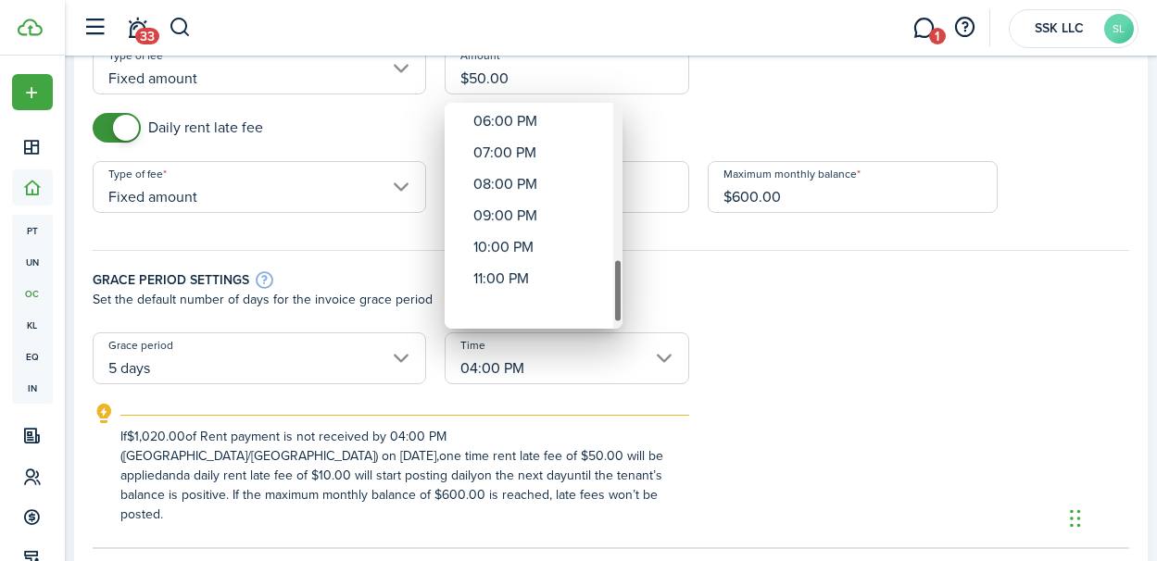
drag, startPoint x: 617, startPoint y: 155, endPoint x: 617, endPoint y: 323, distance: 168.6
click at [617, 323] on div "Time" at bounding box center [617, 216] width 9 height 226
click at [499, 308] on div "11:00 PM" at bounding box center [540, 310] width 135 height 31
type input "11:00 PM"
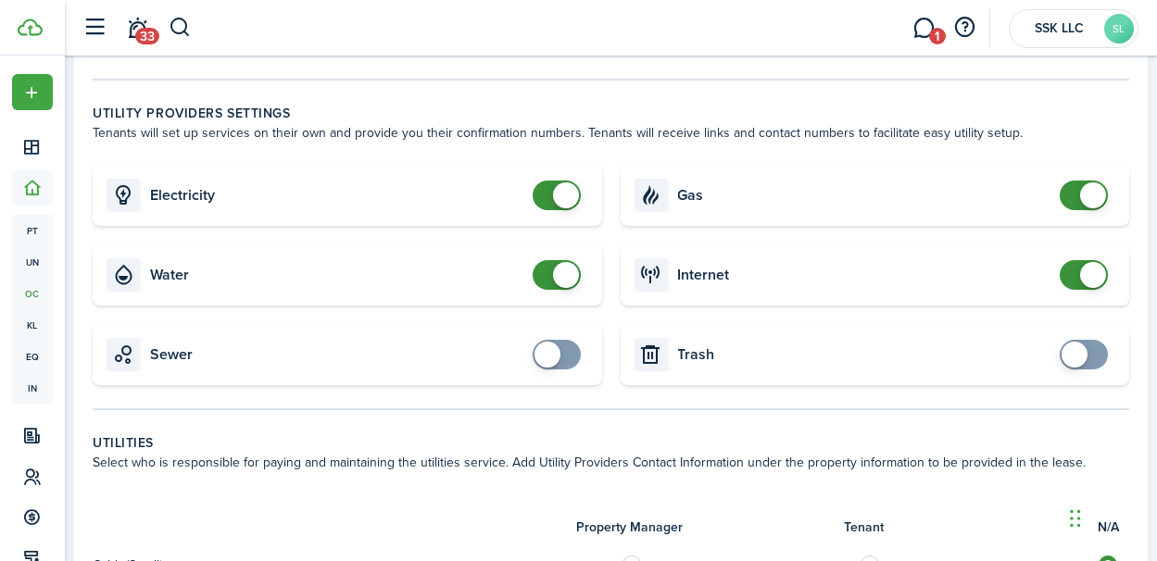
scroll to position [904, 0]
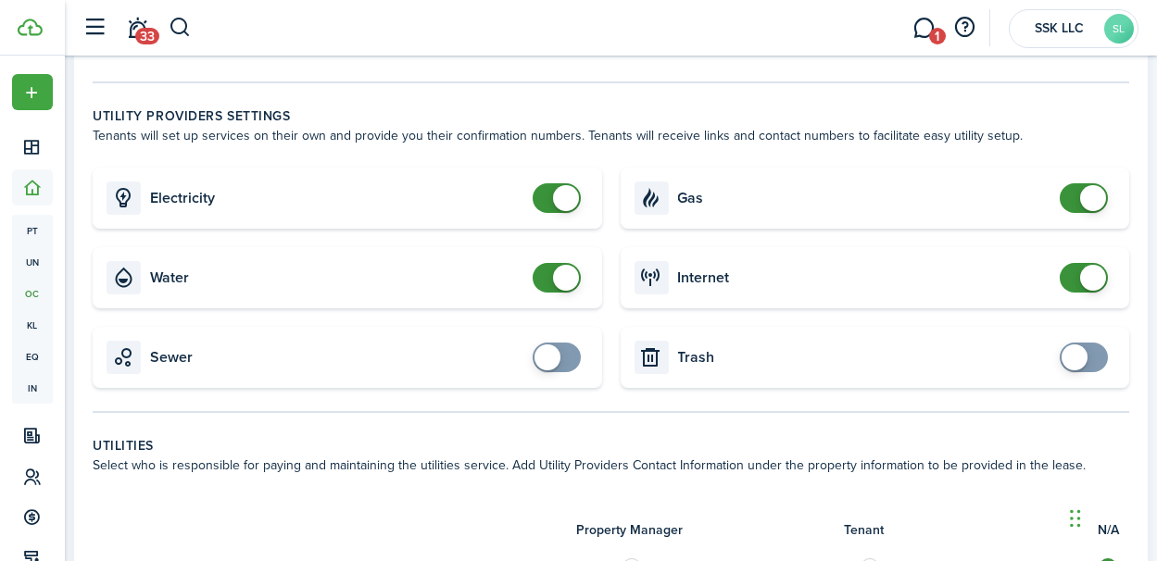
checkbox input "true"
click at [560, 364] on span at bounding box center [556, 358] width 19 height 30
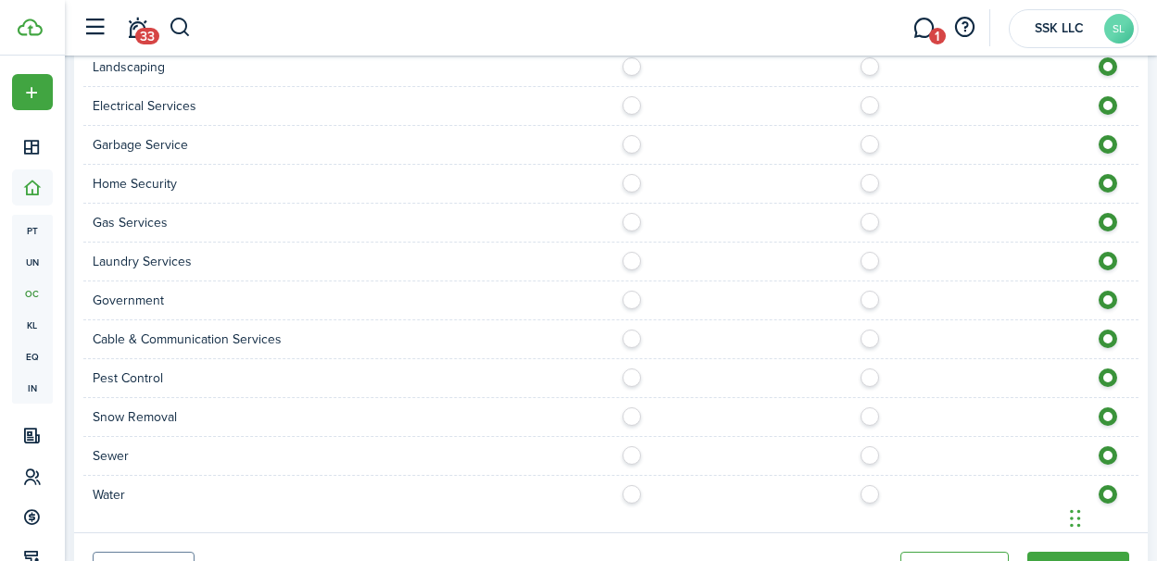
scroll to position [1684, 0]
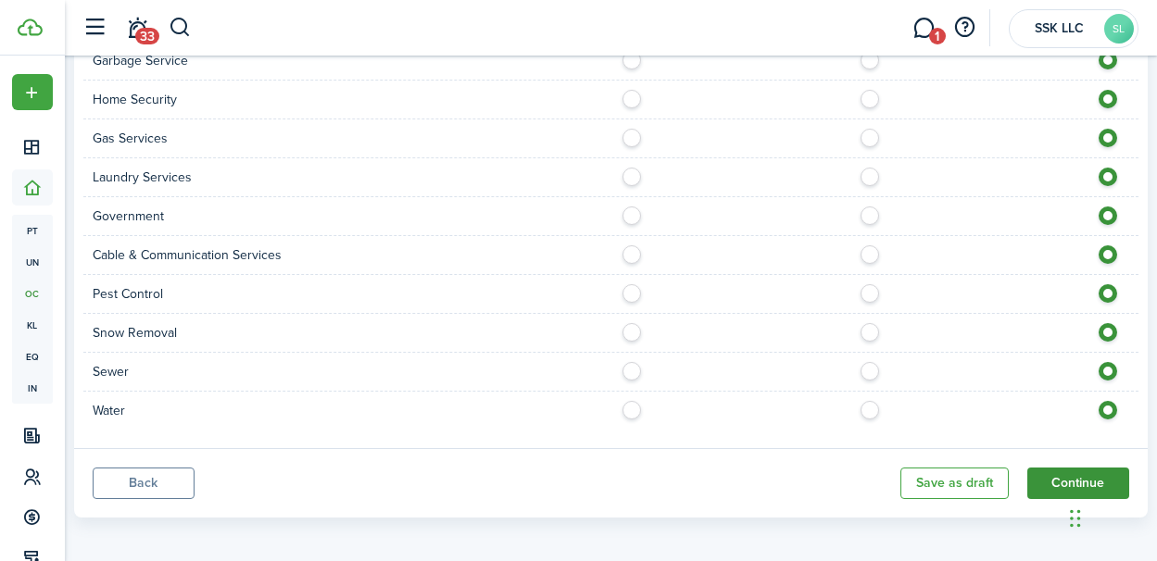
click at [1032, 469] on button "Continue" at bounding box center [1078, 483] width 102 height 31
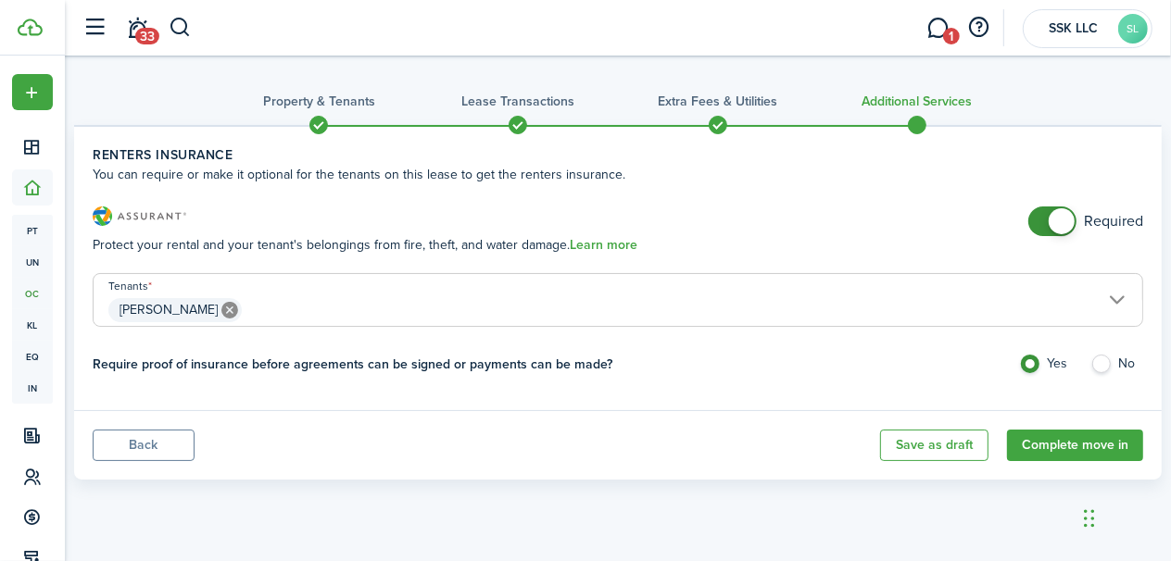
checkbox input "false"
click at [1046, 219] on span at bounding box center [1052, 222] width 19 height 30
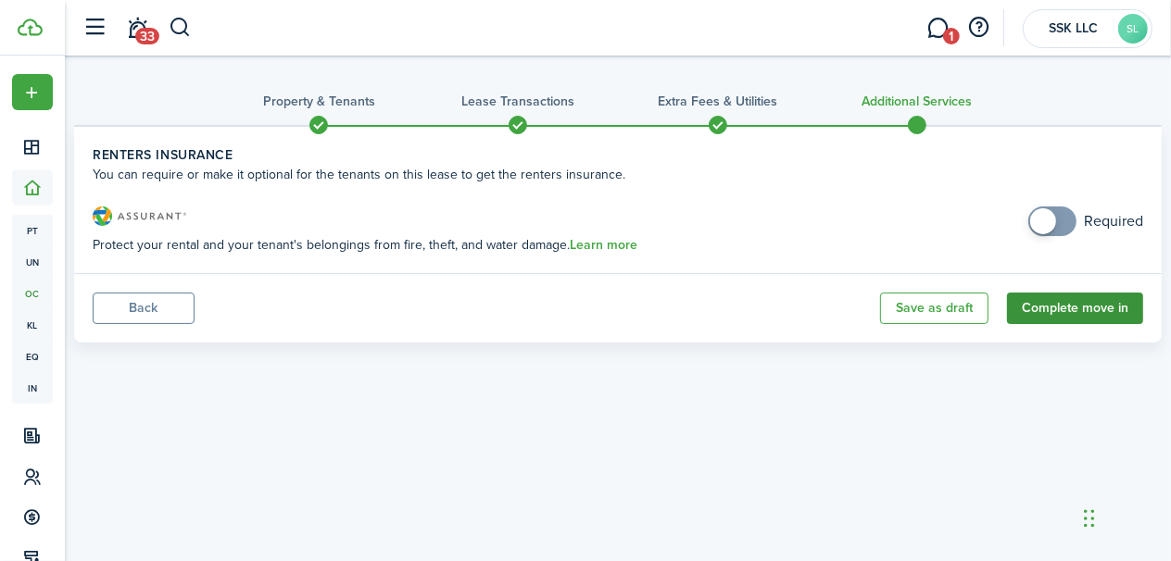
click at [1072, 312] on button "Complete move in" at bounding box center [1075, 308] width 136 height 31
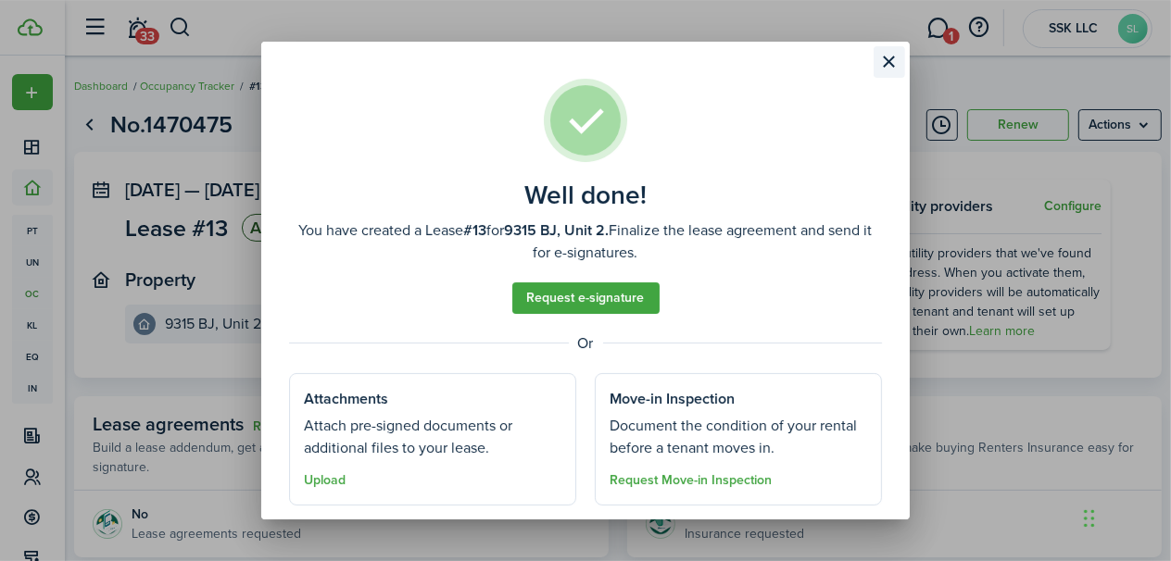
click at [887, 62] on button "Close modal" at bounding box center [889, 61] width 31 height 31
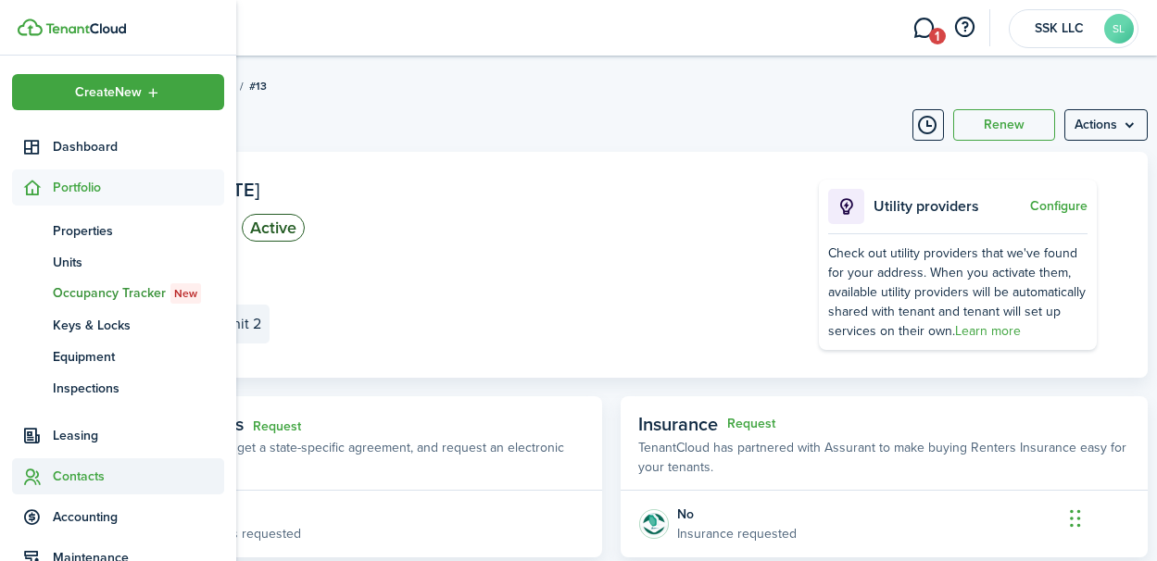
click at [73, 474] on span "Contacts" at bounding box center [138, 476] width 171 height 19
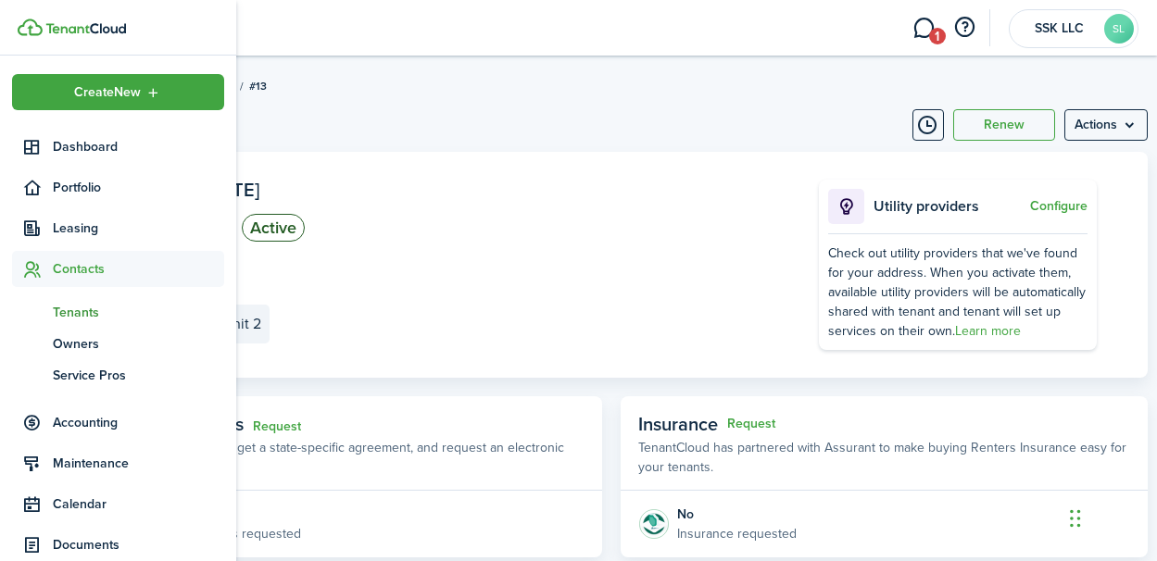
click at [81, 308] on span "Tenants" at bounding box center [138, 312] width 171 height 19
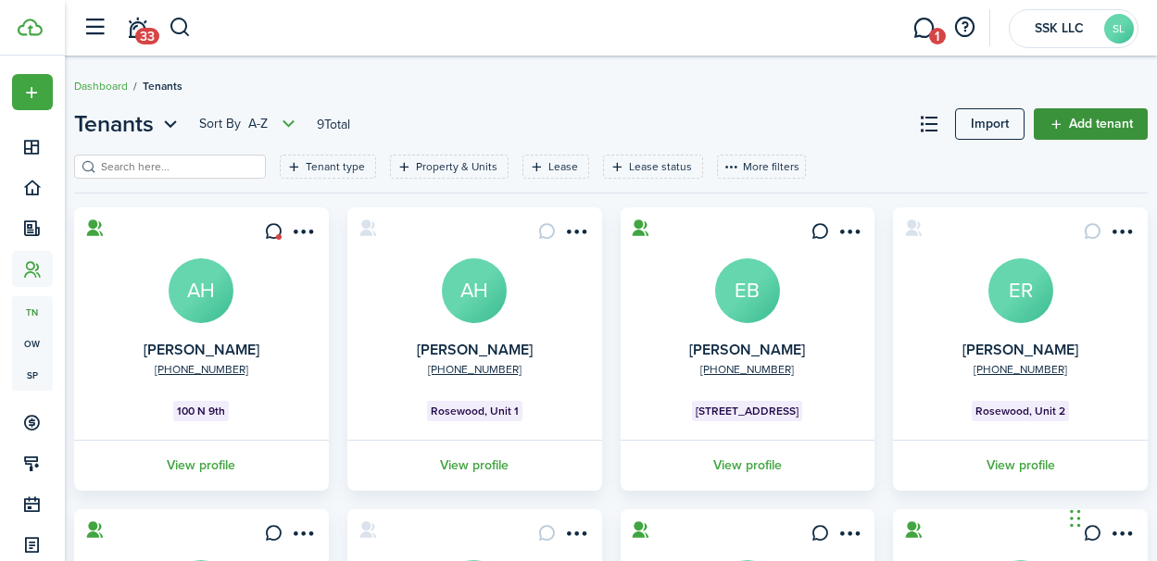
click at [1069, 127] on link "Add tenant" at bounding box center [1091, 123] width 114 height 31
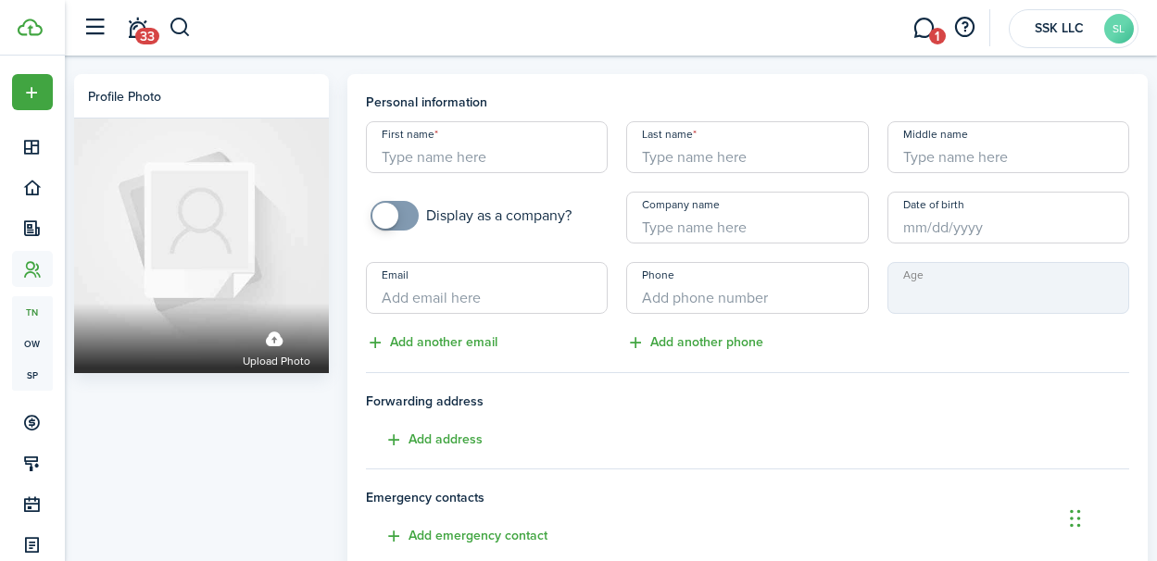
click at [446, 161] on input "First name" at bounding box center [487, 147] width 242 height 52
type input "[PERSON_NAME]"
click at [423, 292] on input "Email" at bounding box center [487, 288] width 242 height 52
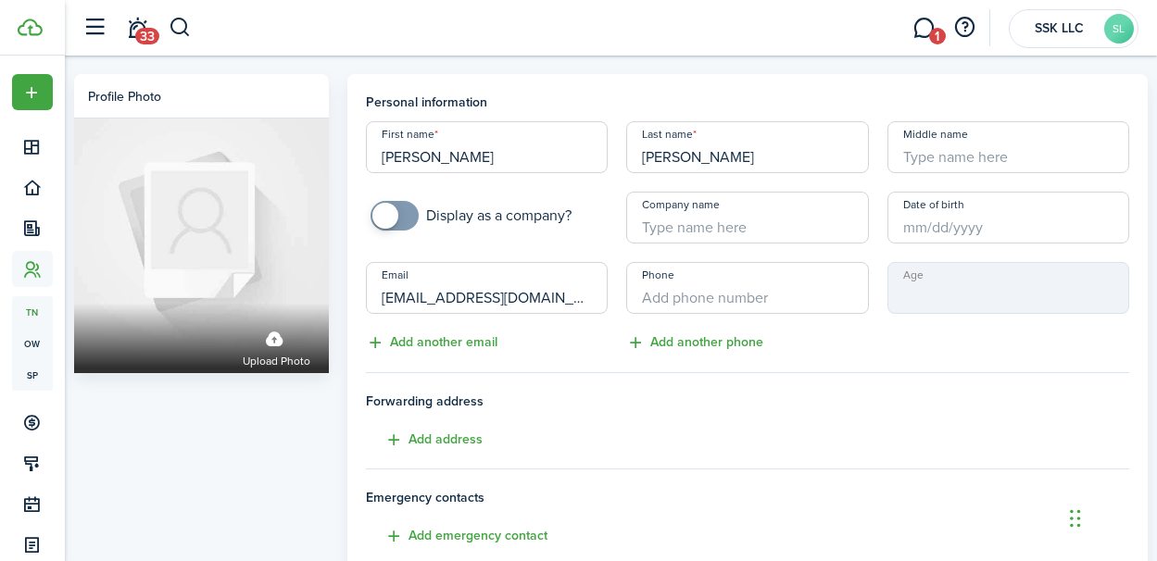
type input "[EMAIL_ADDRESS][DOMAIN_NAME]"
click at [668, 294] on input "+1" at bounding box center [747, 288] width 242 height 52
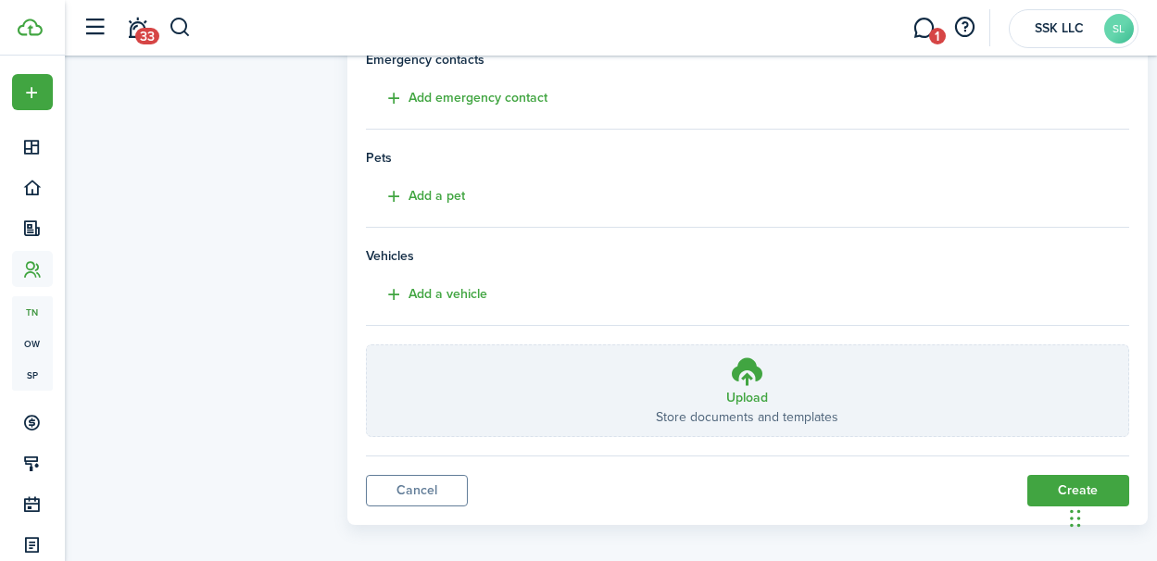
scroll to position [448, 0]
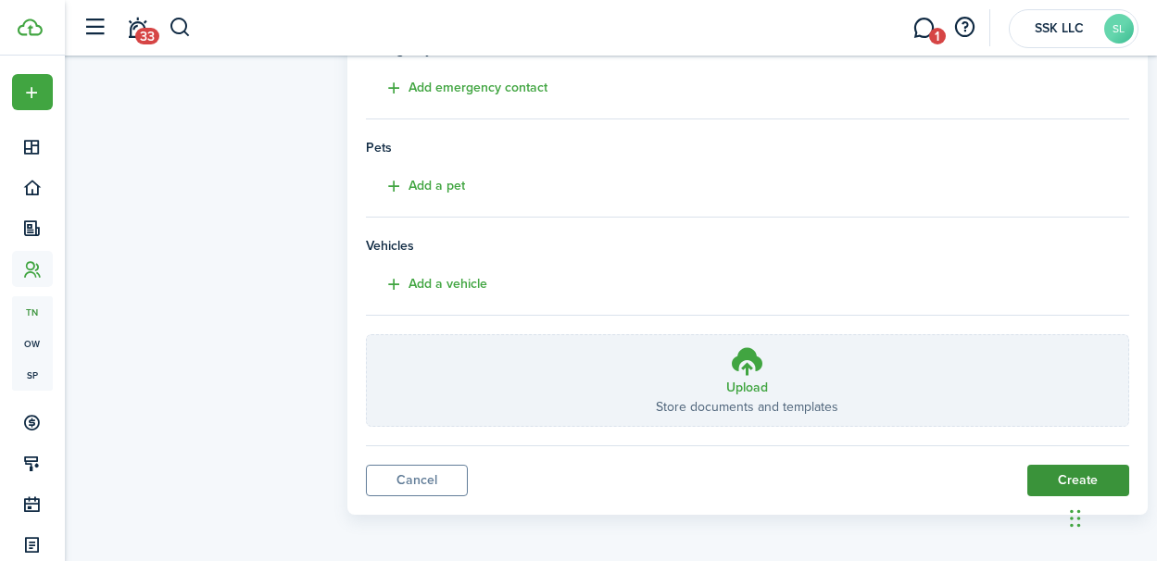
type input "[PHONE_NUMBER]"
click at [1039, 469] on button "Create" at bounding box center [1078, 480] width 102 height 31
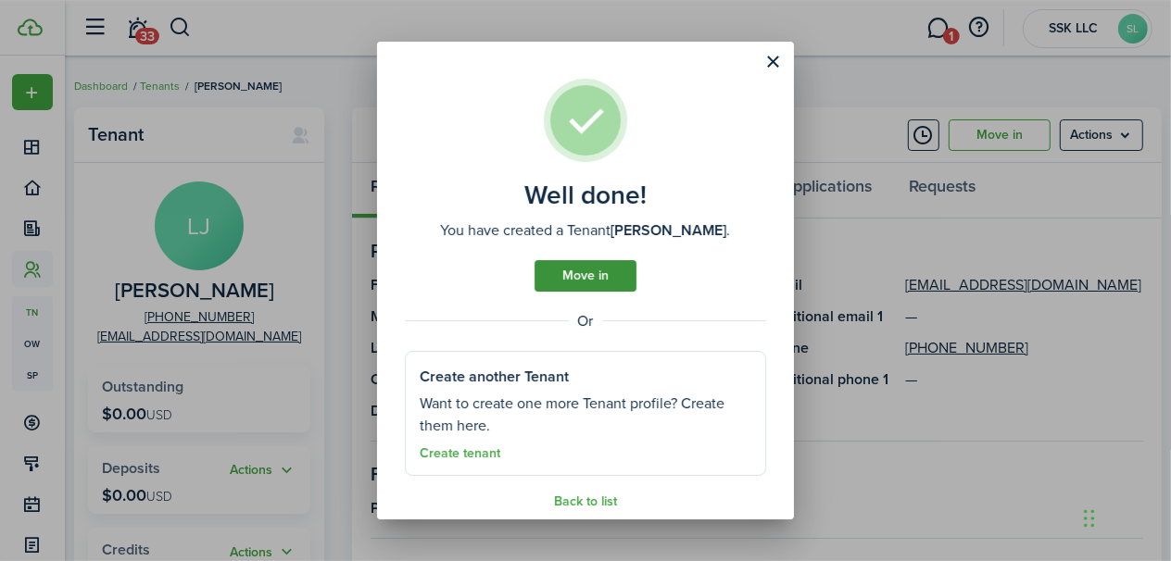
click at [555, 281] on link "Move in" at bounding box center [586, 275] width 102 height 31
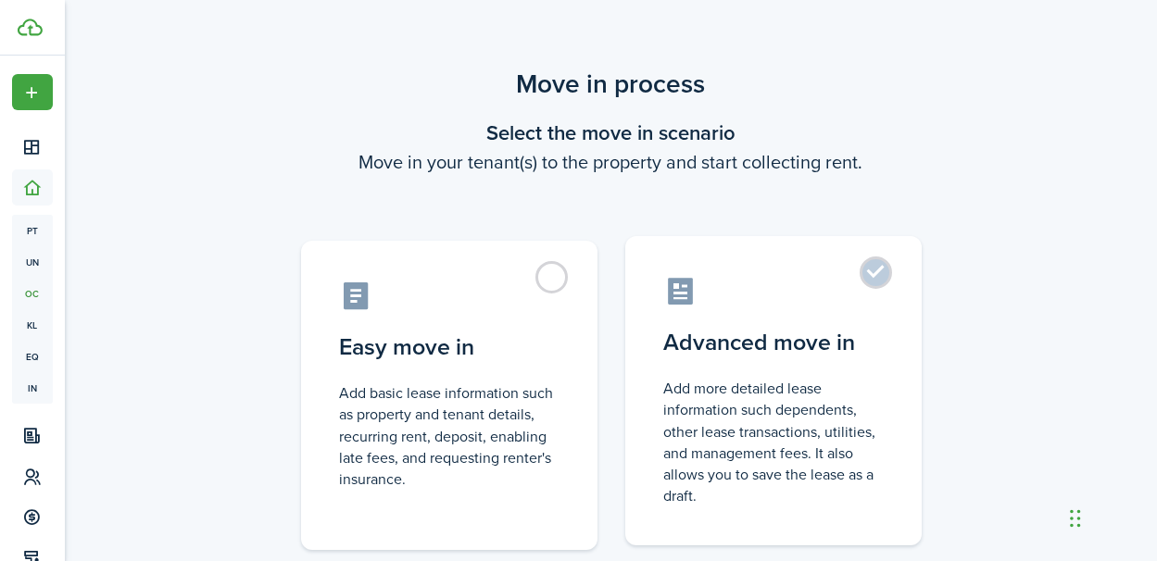
click at [868, 272] on label "Advanced move in Add more detailed lease information such dependents, other lea…" at bounding box center [773, 390] width 296 height 309
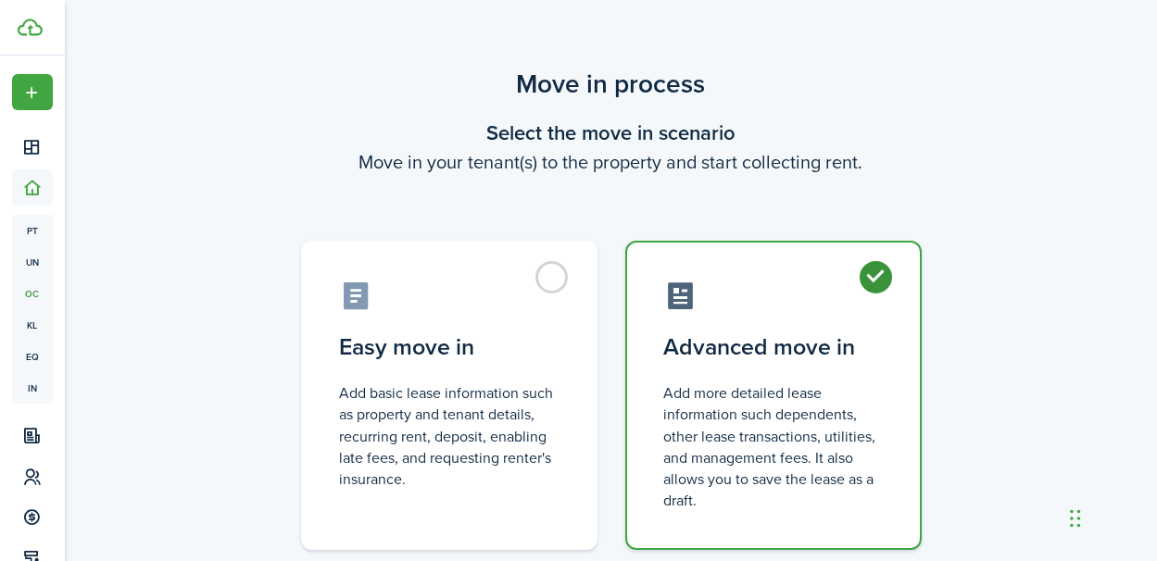
radio input "true"
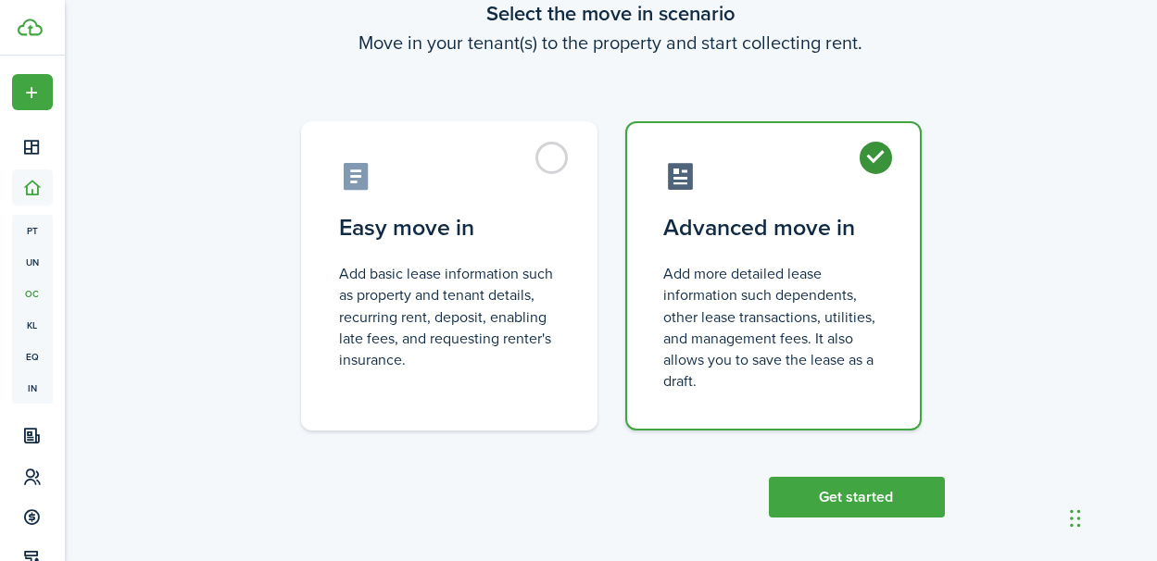
scroll to position [126, 0]
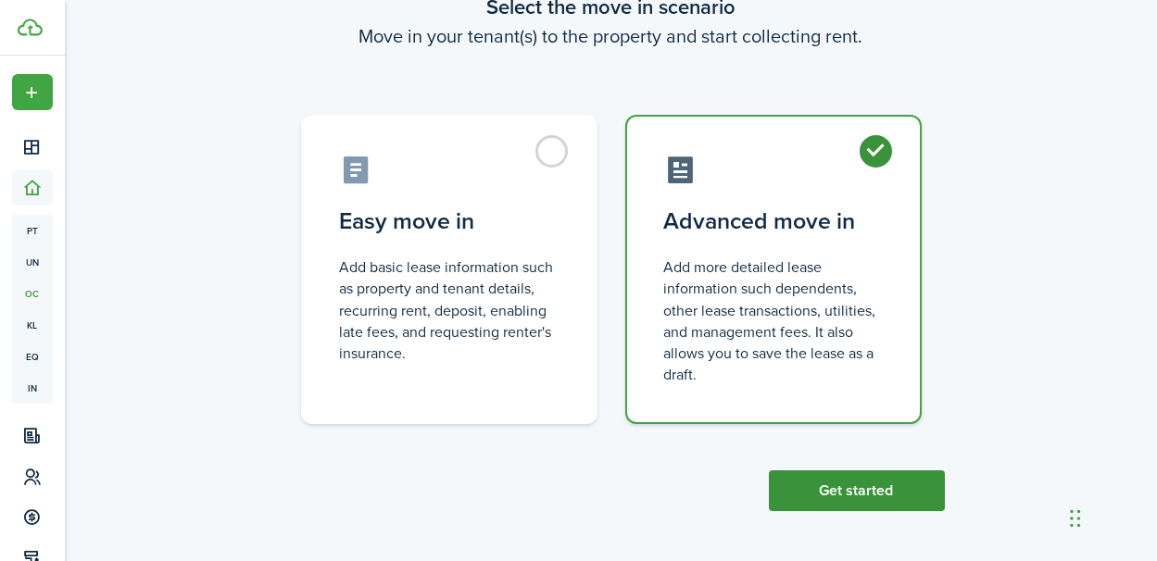
click at [867, 492] on button "Get started" at bounding box center [857, 491] width 176 height 41
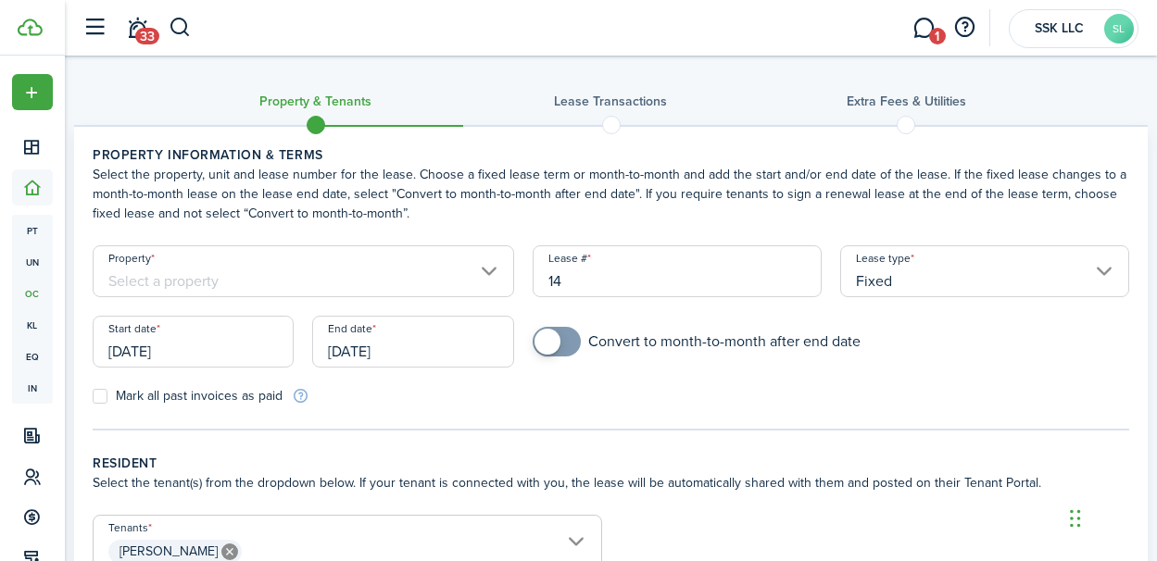
click at [488, 276] on input "Property" at bounding box center [304, 271] width 422 height 52
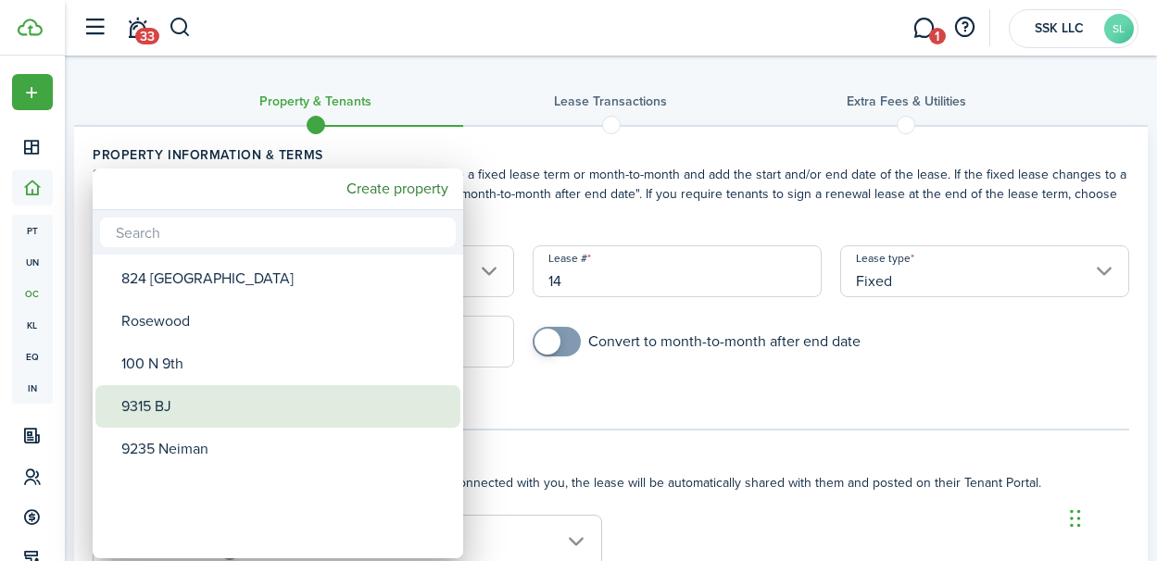
click at [265, 405] on div "9315 BJ" at bounding box center [285, 406] width 328 height 43
type input "9315 BJ"
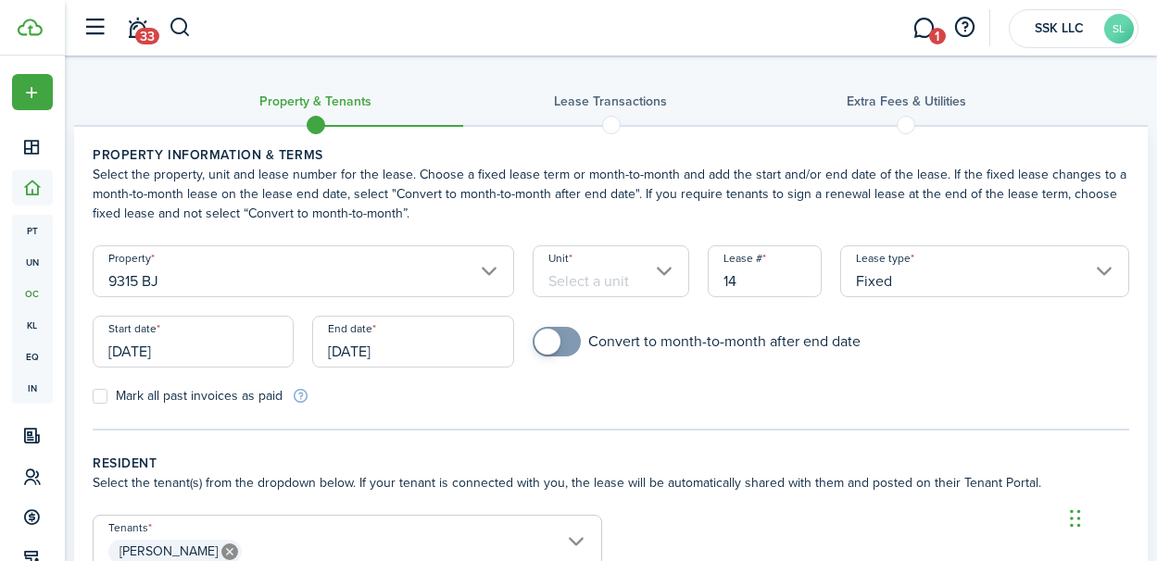
click at [670, 272] on input "Unit" at bounding box center [611, 271] width 157 height 52
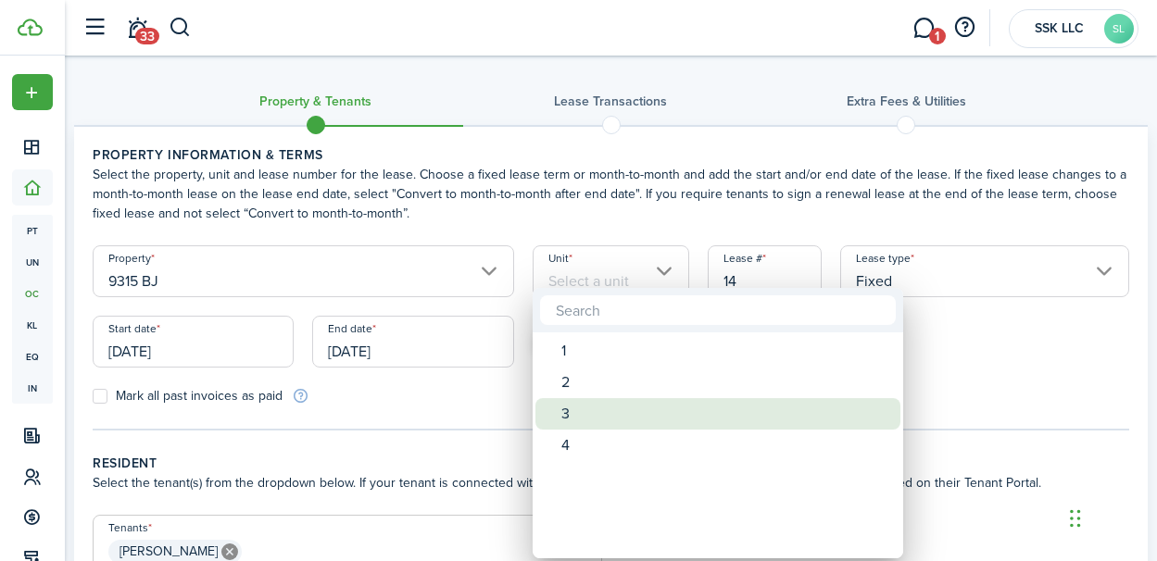
click at [587, 410] on div "3" at bounding box center [725, 413] width 328 height 31
type input "3"
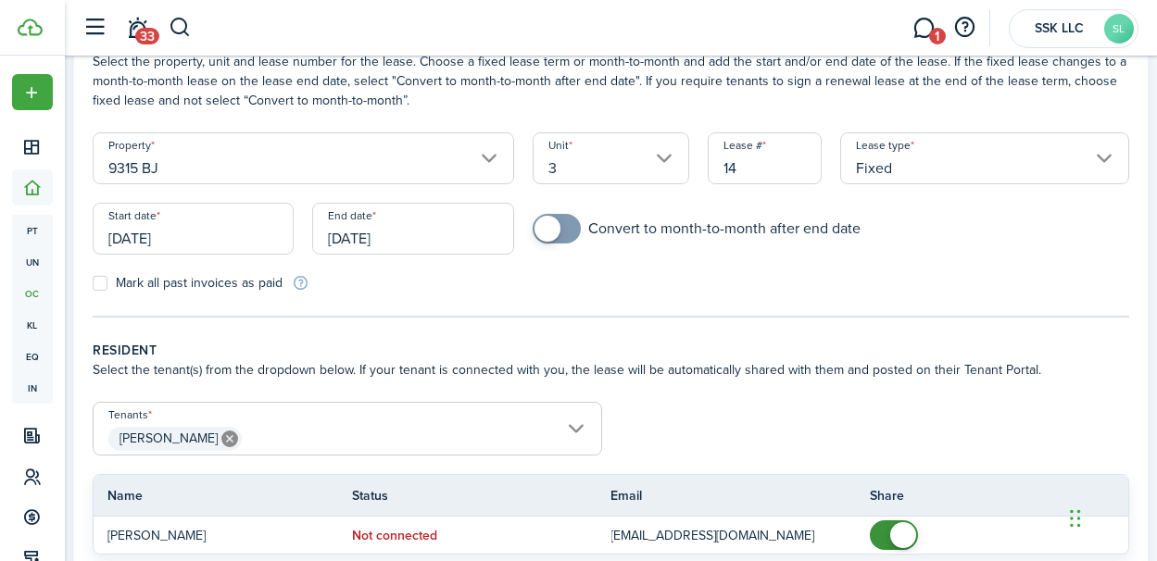
scroll to position [114, 0]
click at [201, 238] on input "[DATE]" at bounding box center [193, 228] width 201 height 52
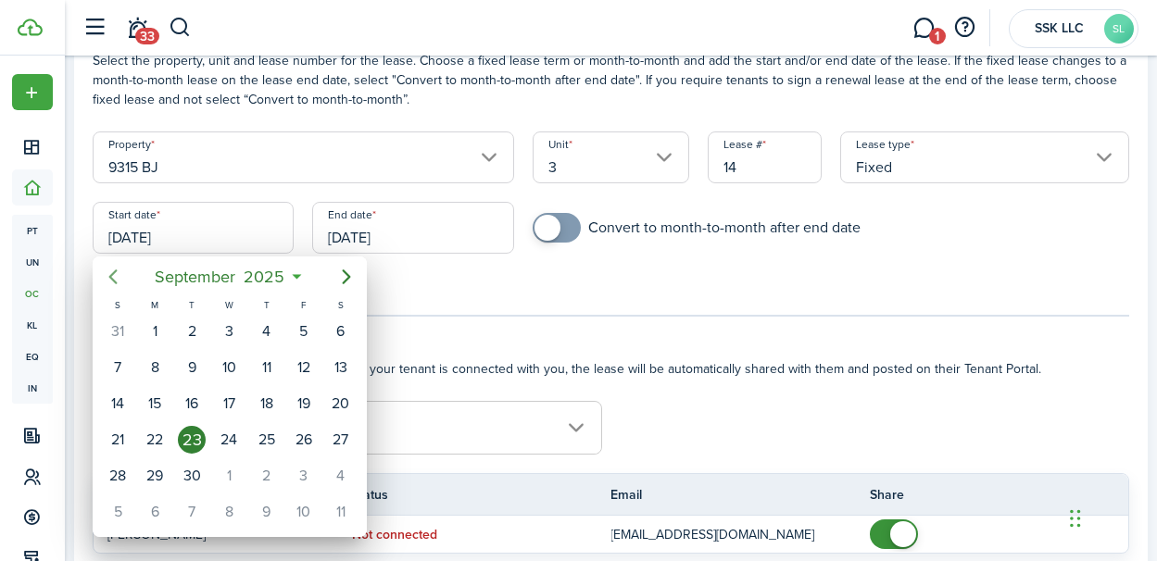
click at [116, 271] on icon "Previous page" at bounding box center [113, 277] width 22 height 22
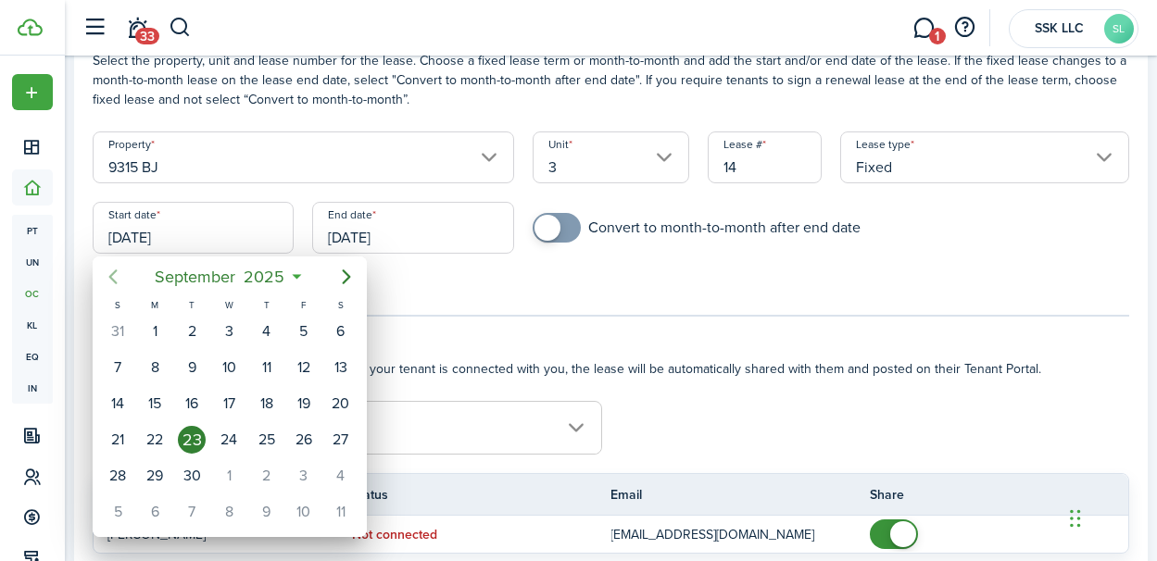
click at [116, 271] on icon "Previous page" at bounding box center [113, 277] width 22 height 22
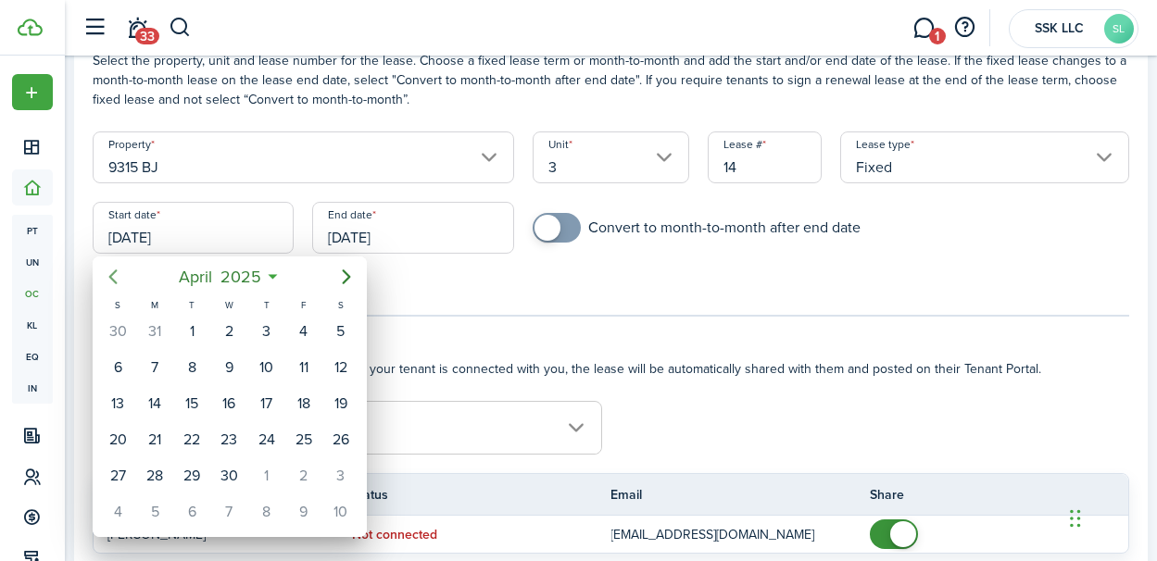
click at [116, 271] on icon "Previous page" at bounding box center [113, 277] width 22 height 22
click at [339, 334] on div "1" at bounding box center [341, 332] width 28 height 28
type input "[DATE]"
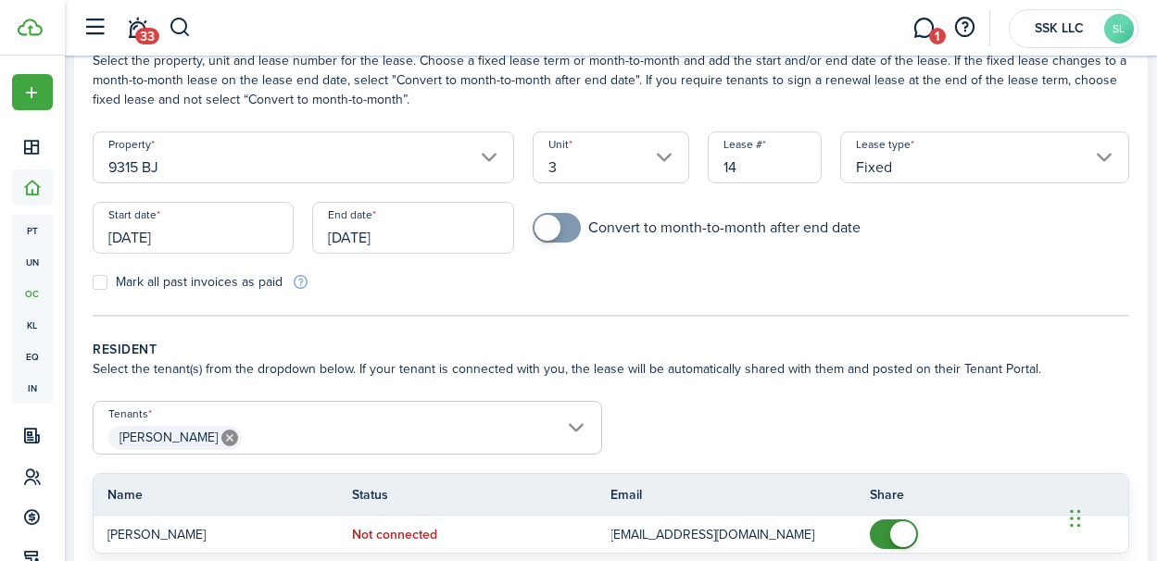
click at [445, 239] on input "[DATE]" at bounding box center [412, 228] width 201 height 52
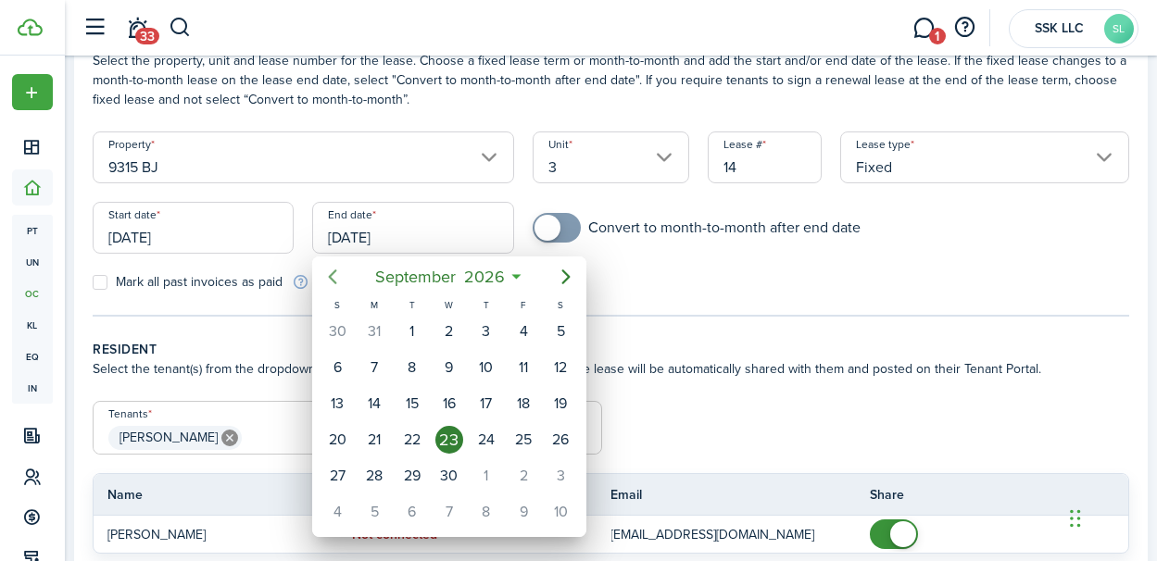
click at [336, 276] on icon "Previous page" at bounding box center [332, 277] width 22 height 22
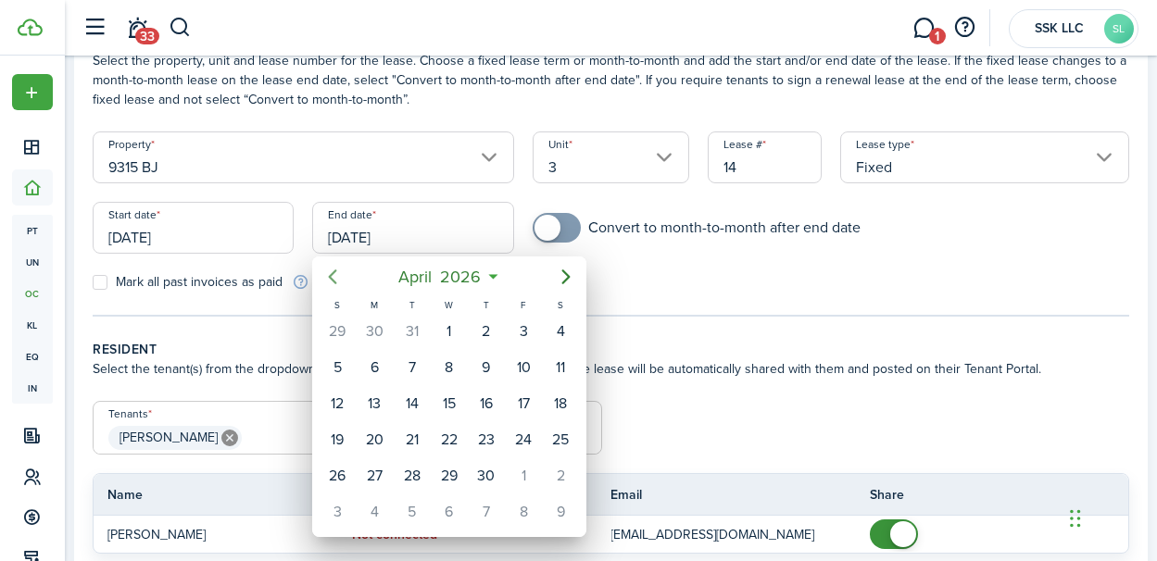
click at [336, 276] on icon "Previous page" at bounding box center [332, 277] width 22 height 22
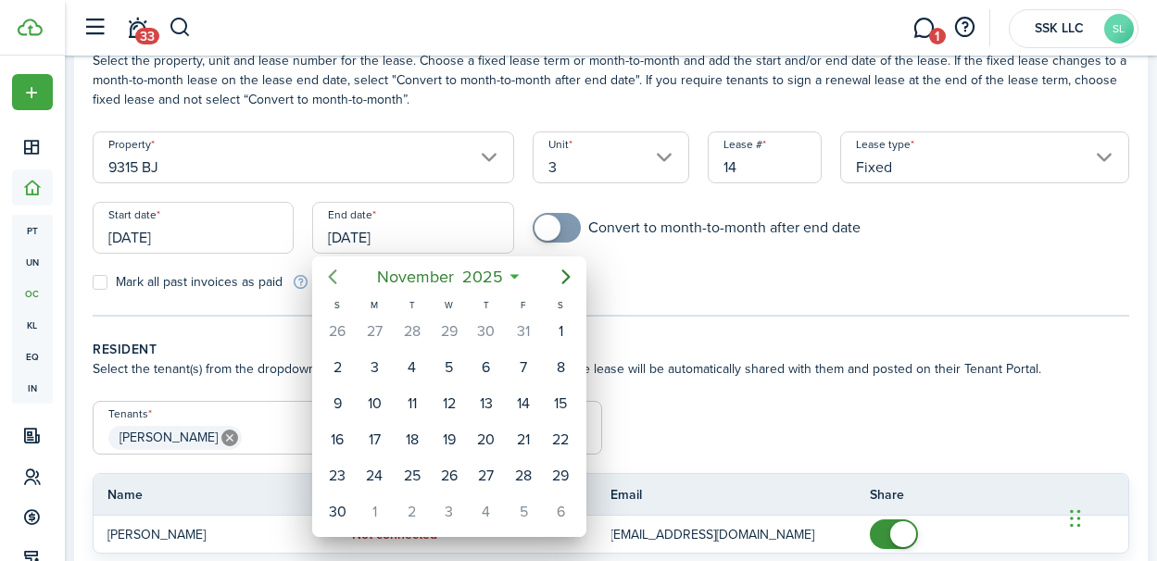
click at [336, 276] on icon "Previous page" at bounding box center [332, 277] width 22 height 22
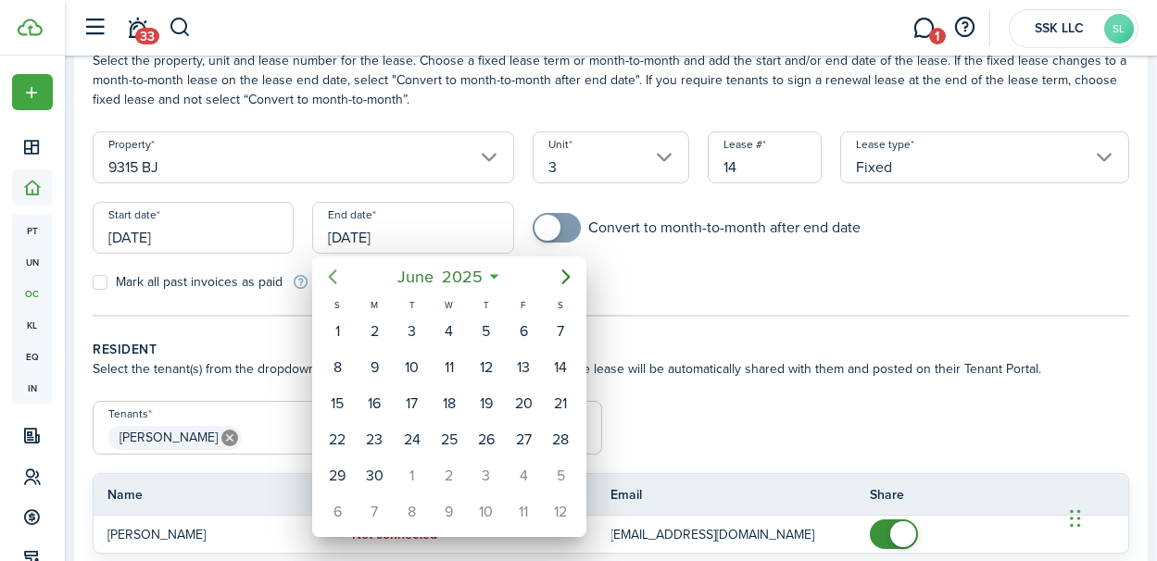
click at [336, 276] on icon "Previous page" at bounding box center [332, 277] width 22 height 22
click at [569, 337] on div "1" at bounding box center [561, 332] width 28 height 28
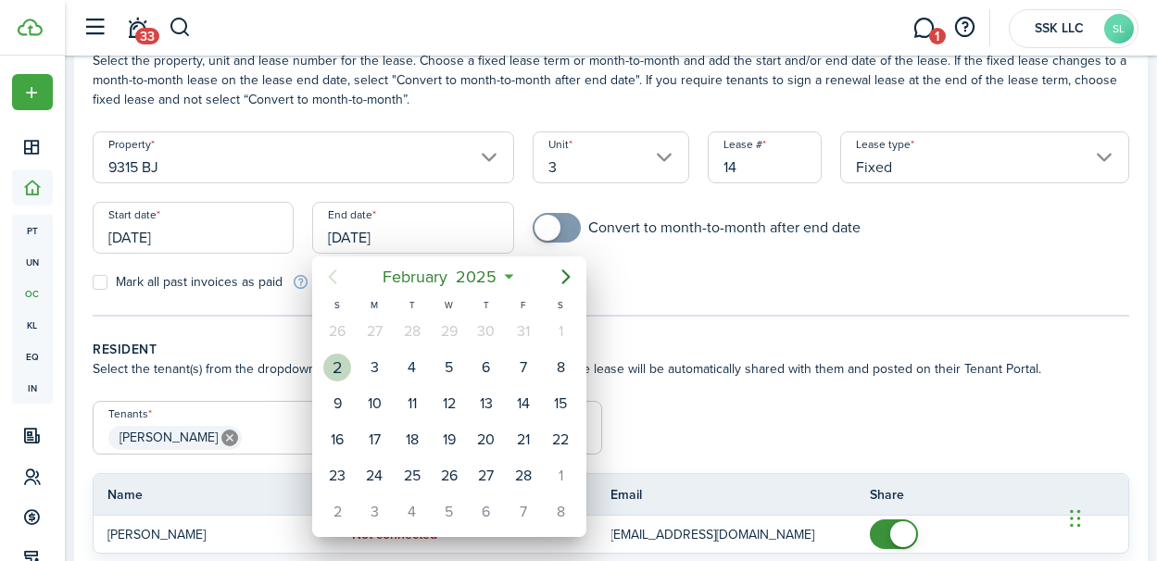
click at [335, 371] on div "2" at bounding box center [337, 368] width 28 height 28
type input "[DATE]"
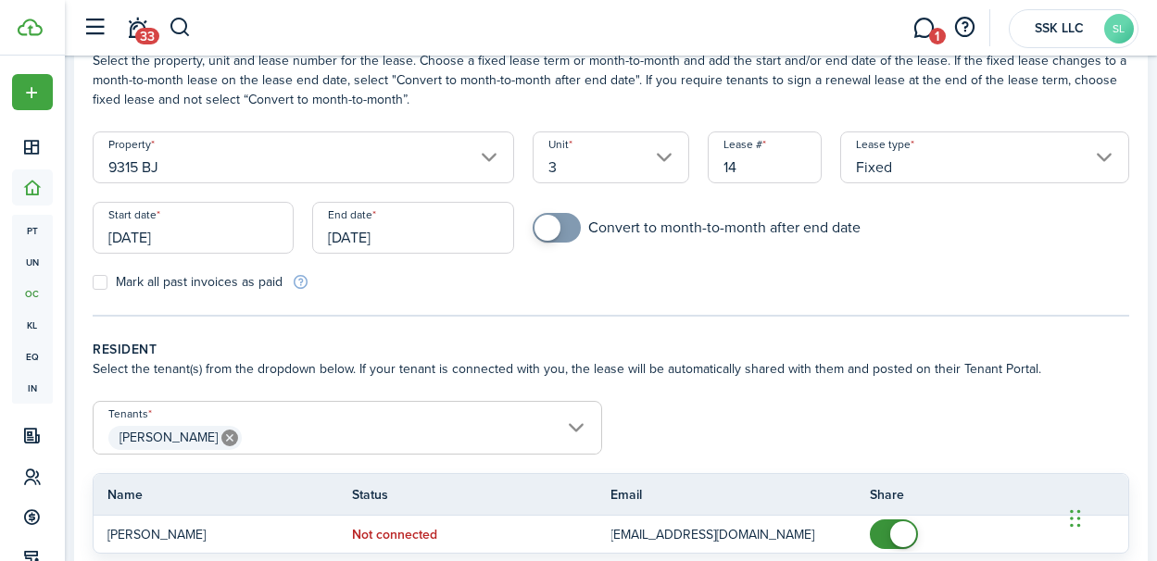
click at [99, 281] on label "Mark all past invoices as paid" at bounding box center [188, 282] width 190 height 15
click at [93, 283] on input "Mark all past invoices as paid" at bounding box center [92, 283] width 1 height 1
checkbox input "true"
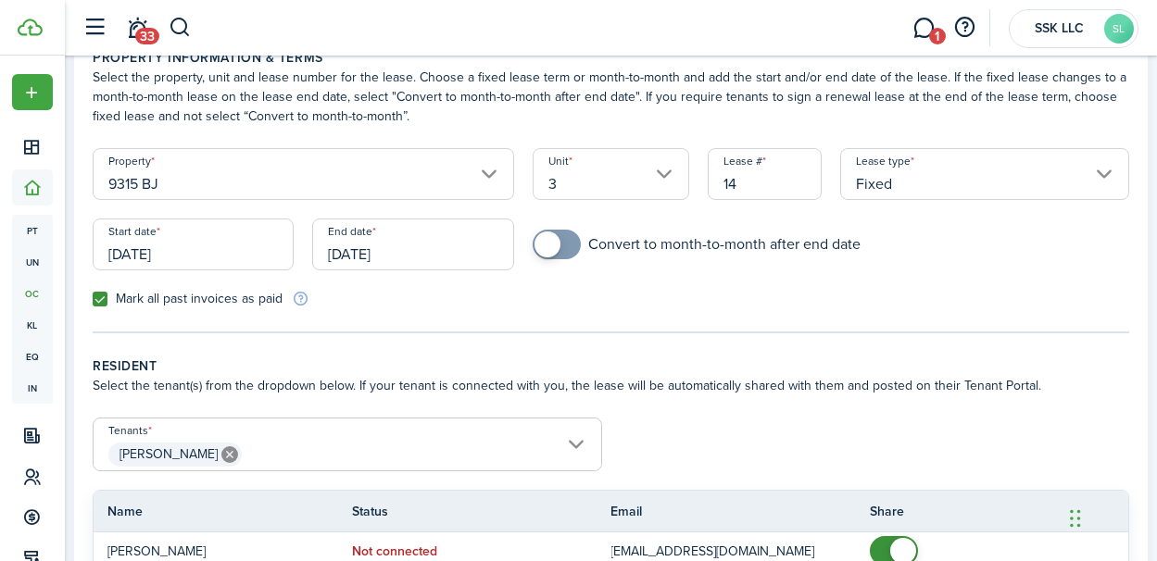
scroll to position [99, 0]
click at [443, 258] on input "[DATE]" at bounding box center [412, 243] width 201 height 52
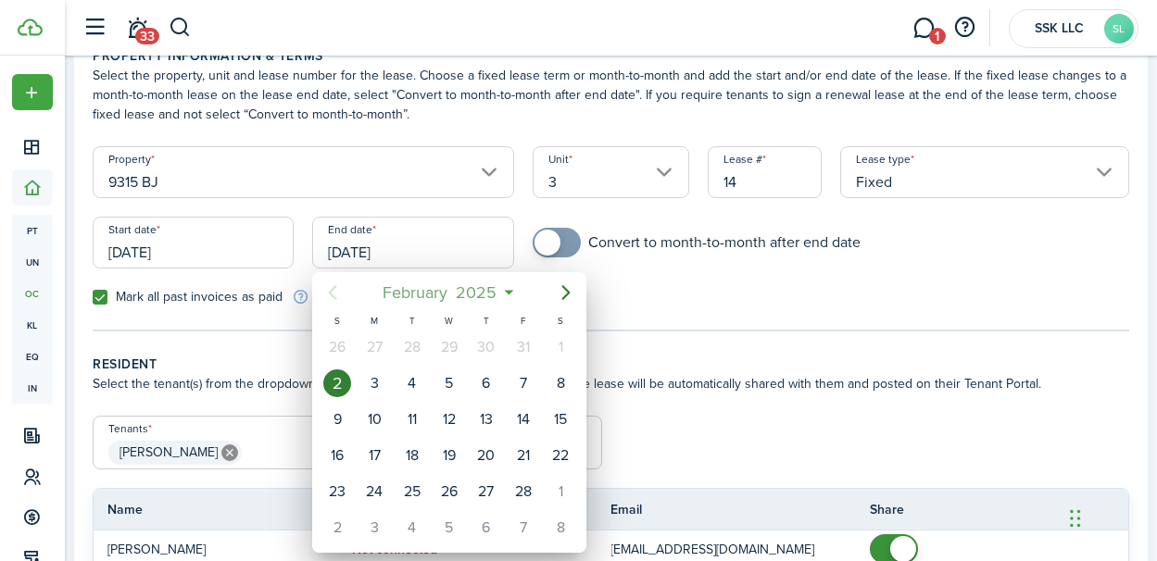
click at [503, 296] on mbsc-button "[DATE]" at bounding box center [439, 292] width 137 height 33
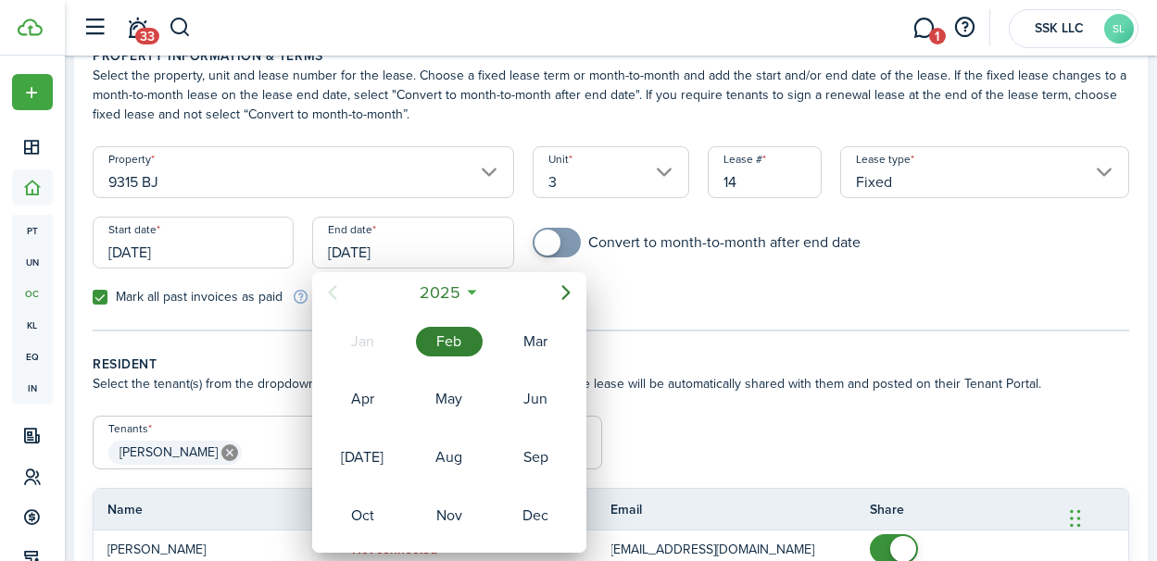
click at [472, 290] on icon at bounding box center [471, 292] width 19 height 19
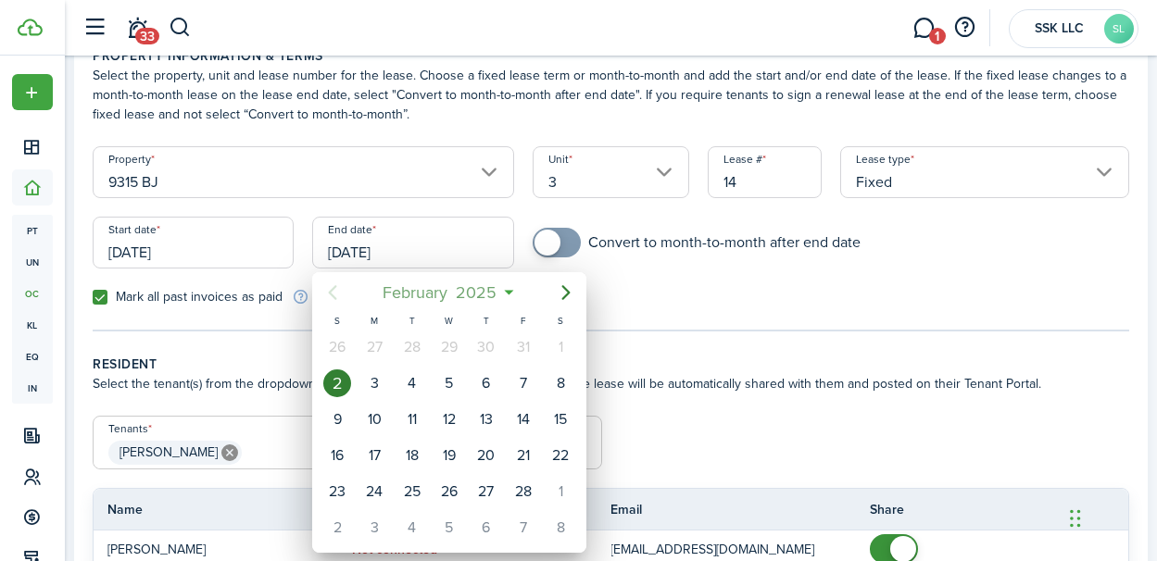
click at [507, 288] on mbsc-button "[DATE]" at bounding box center [439, 292] width 137 height 33
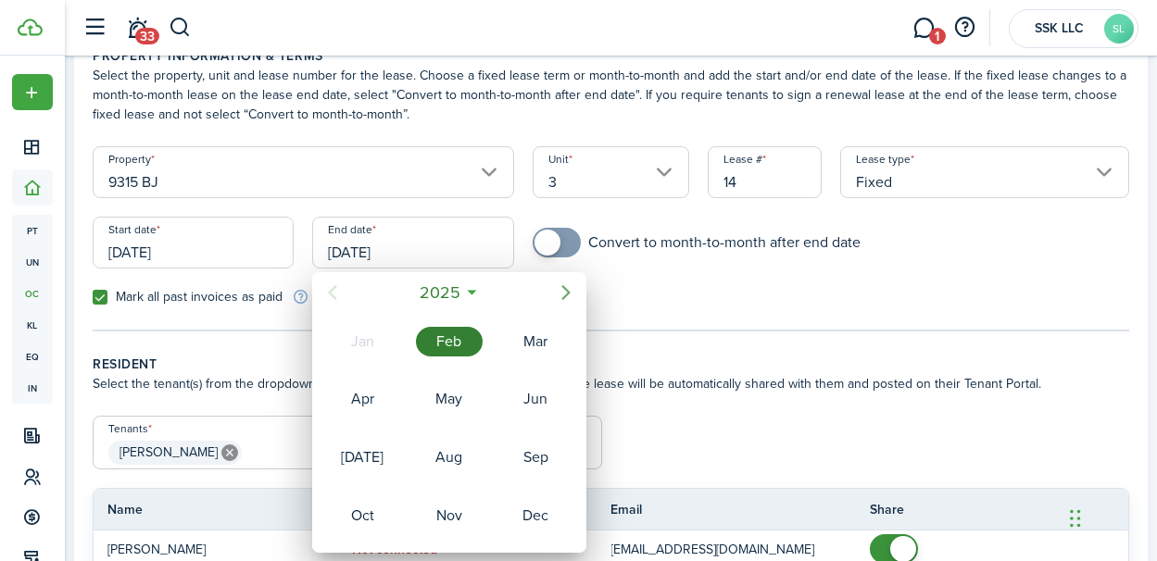
click at [564, 291] on icon "Next page" at bounding box center [566, 293] width 22 height 22
click at [456, 344] on div "Feb" at bounding box center [449, 342] width 67 height 30
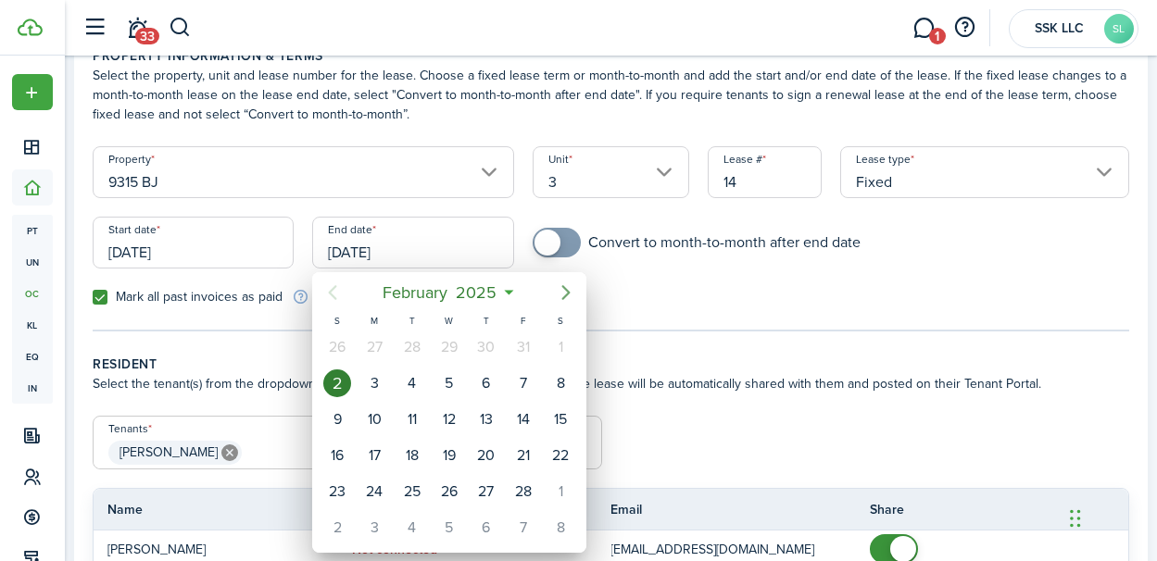
click at [566, 291] on icon "Next page" at bounding box center [566, 293] width 22 height 22
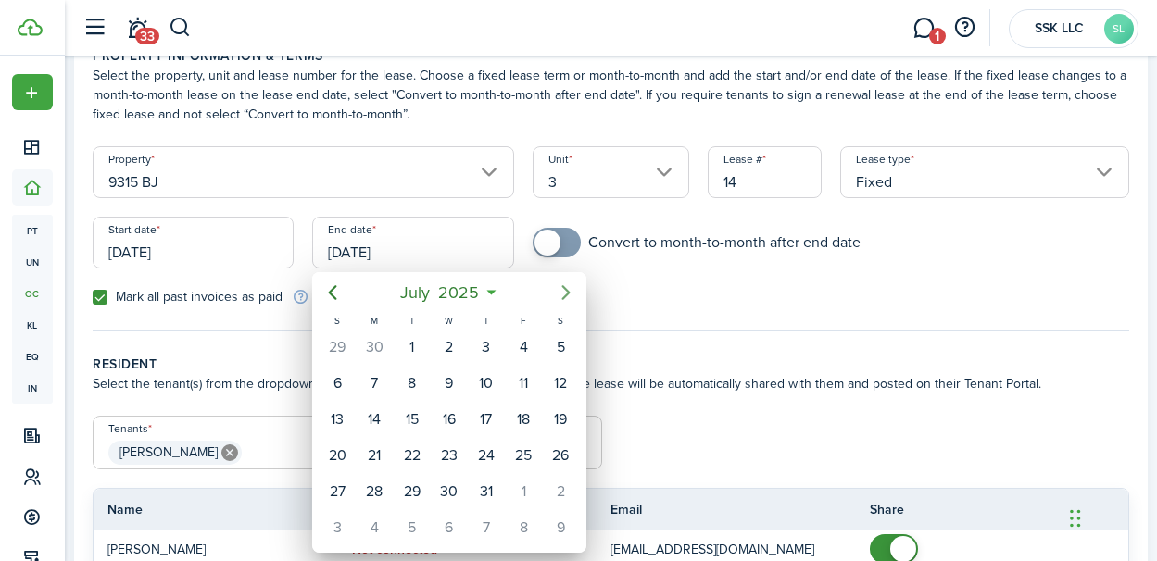
click at [566, 291] on icon "Next page" at bounding box center [566, 293] width 22 height 22
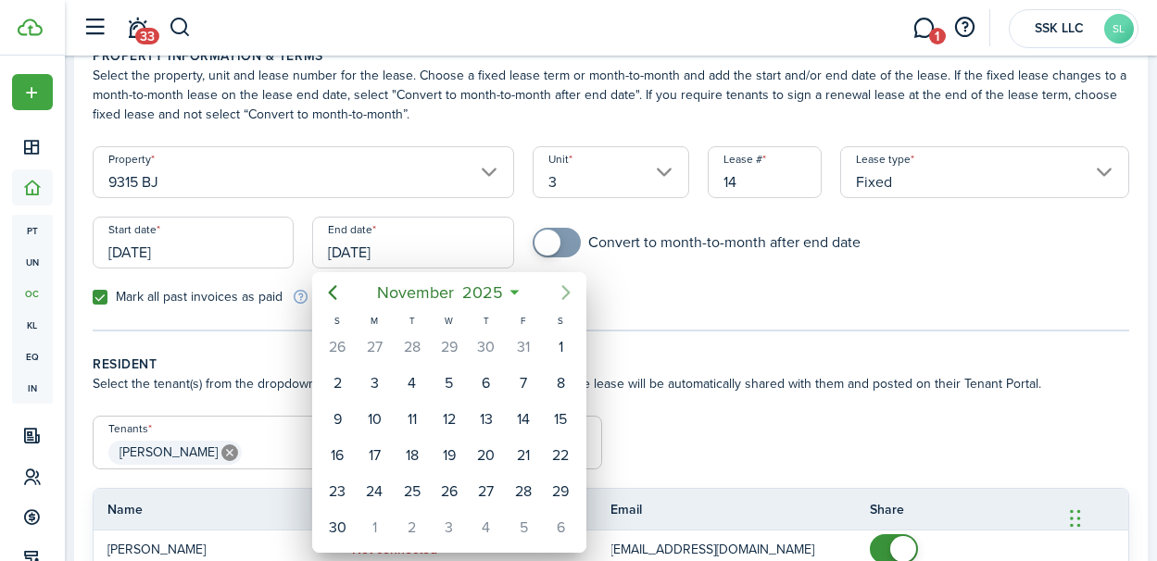
click at [566, 291] on icon "Next page" at bounding box center [566, 293] width 22 height 22
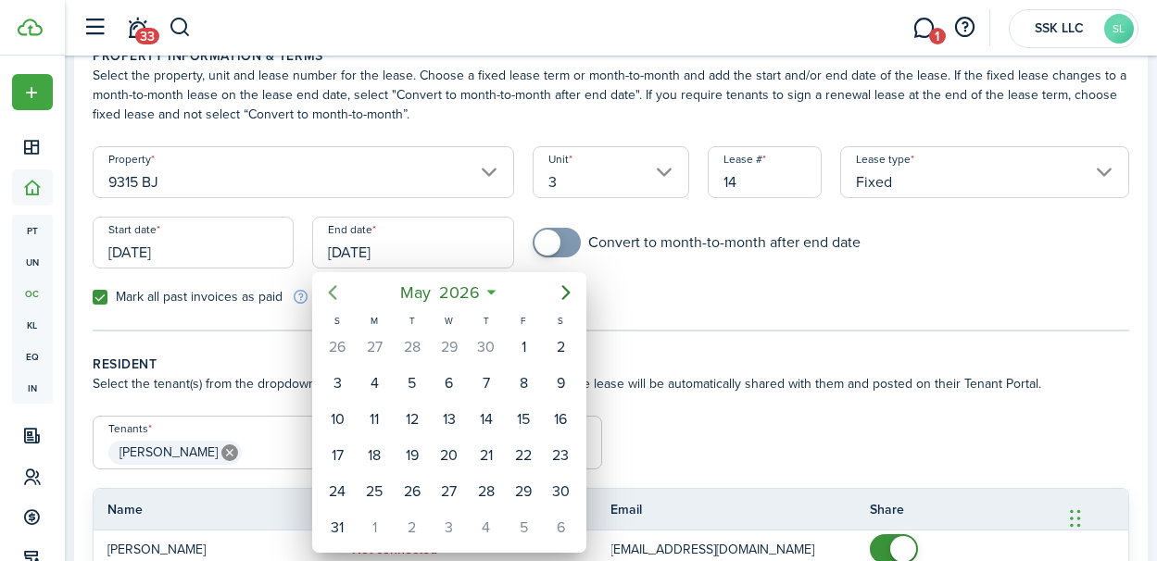
click at [333, 293] on icon "Previous page" at bounding box center [332, 293] width 22 height 22
click at [333, 299] on icon "Previous page" at bounding box center [332, 293] width 22 height 22
click at [557, 487] on div "31" at bounding box center [561, 492] width 28 height 28
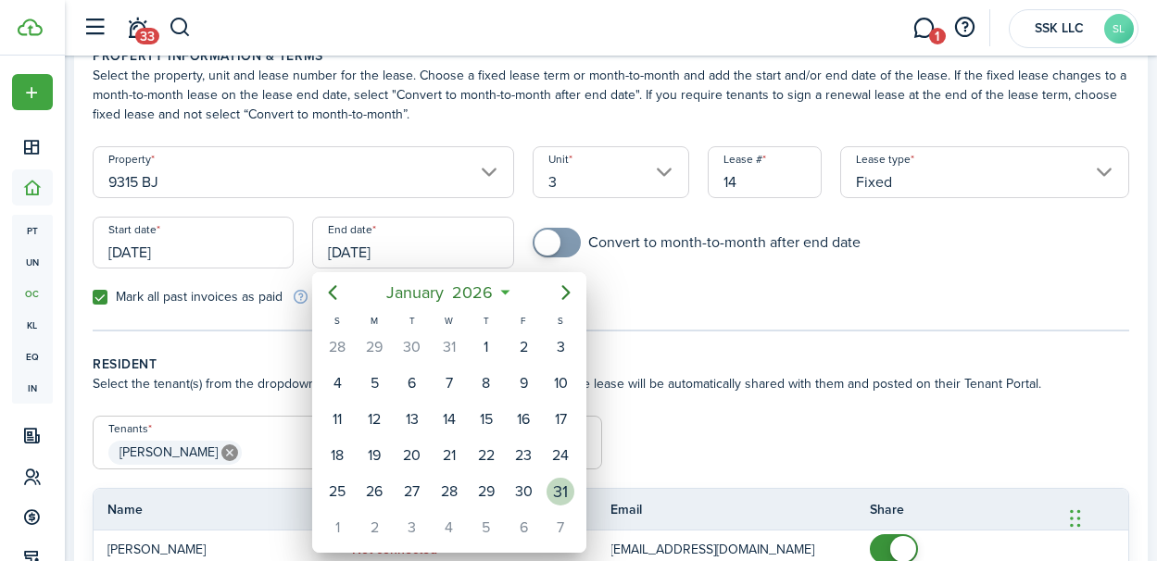
type input "[DATE]"
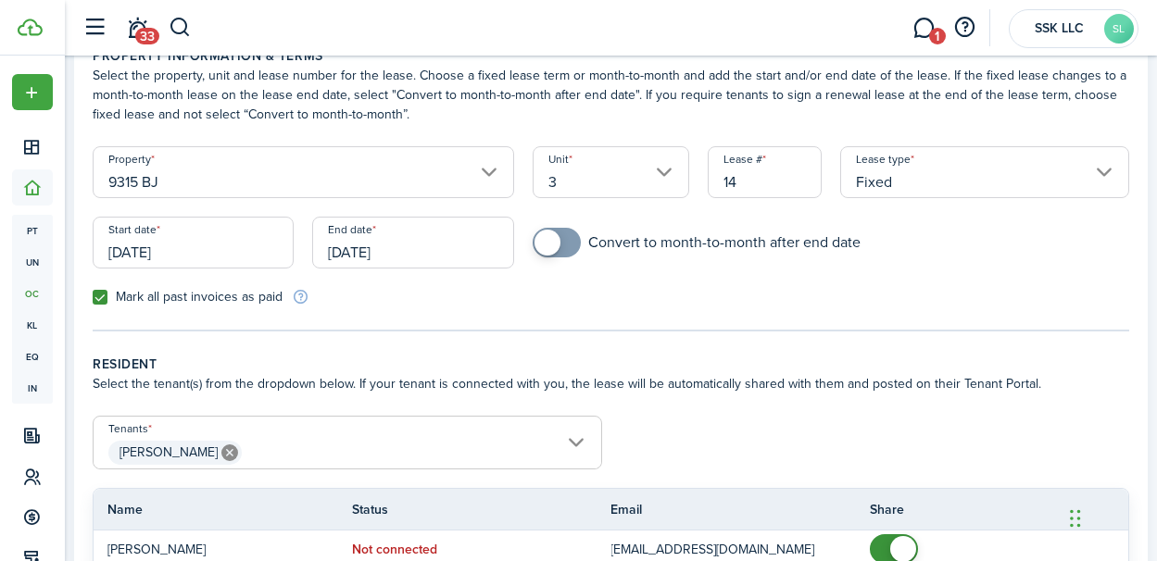
click at [513, 302] on div "Mark all past invoices as paid" at bounding box center [346, 296] width 527 height 19
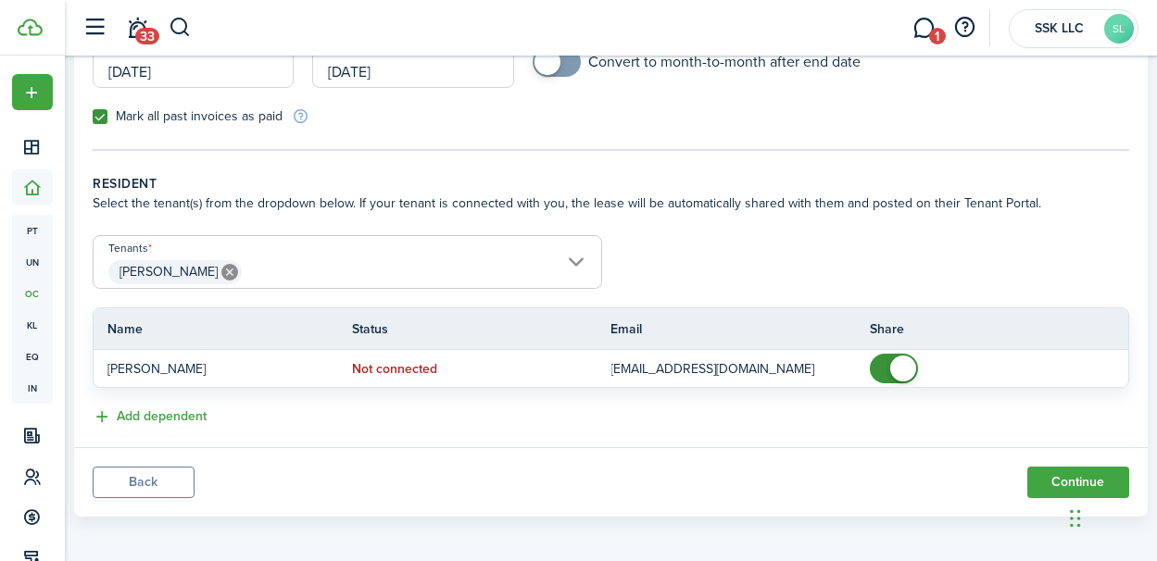
scroll to position [283, 0]
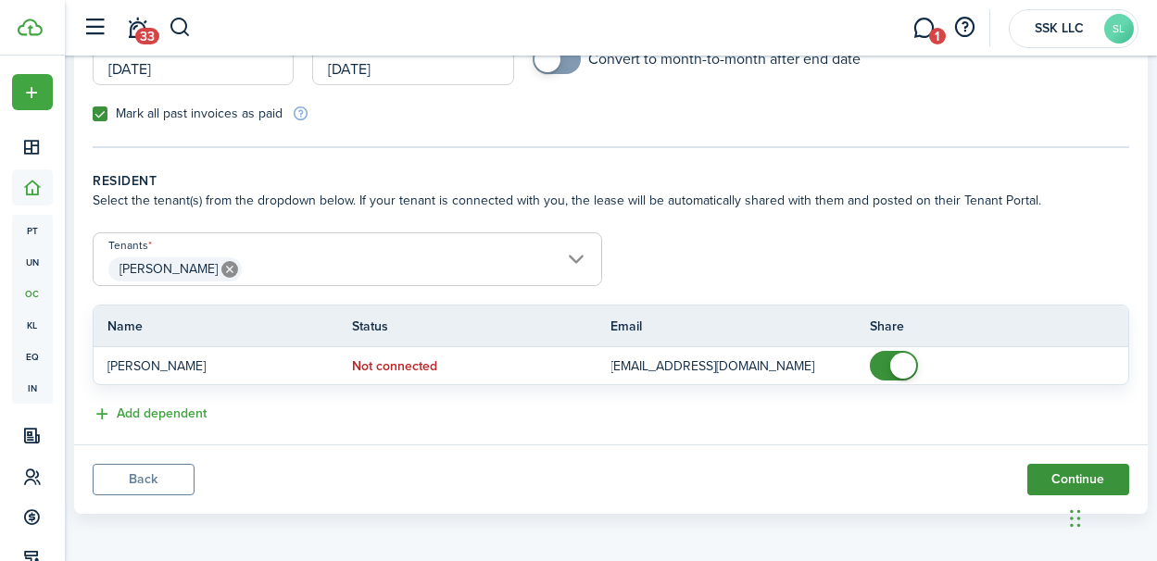
click at [1036, 468] on button "Continue" at bounding box center [1078, 479] width 102 height 31
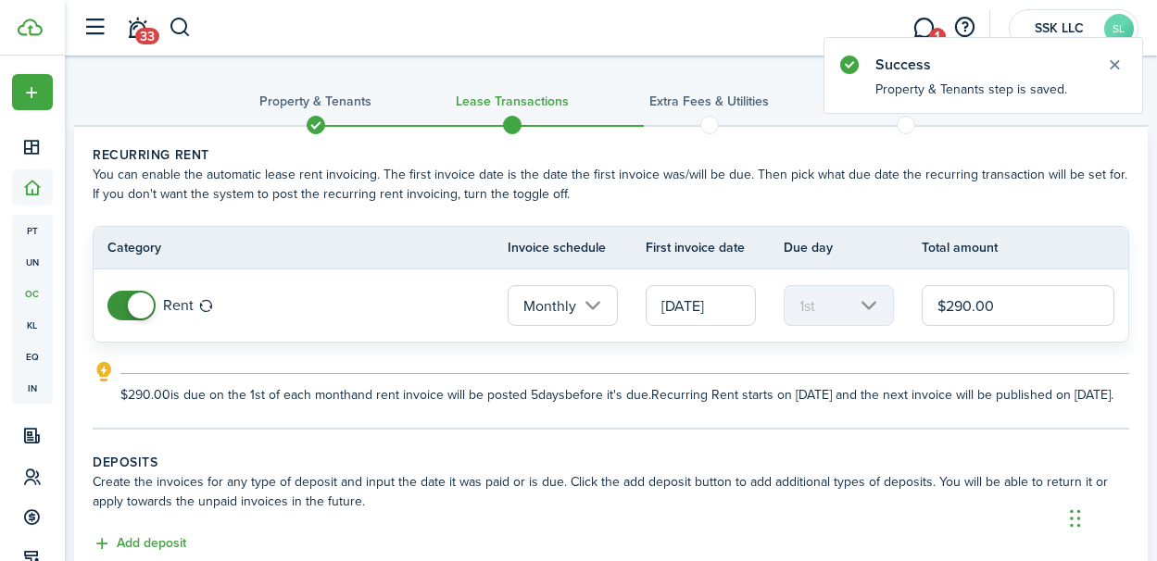
click at [719, 304] on input "[DATE]" at bounding box center [701, 305] width 110 height 41
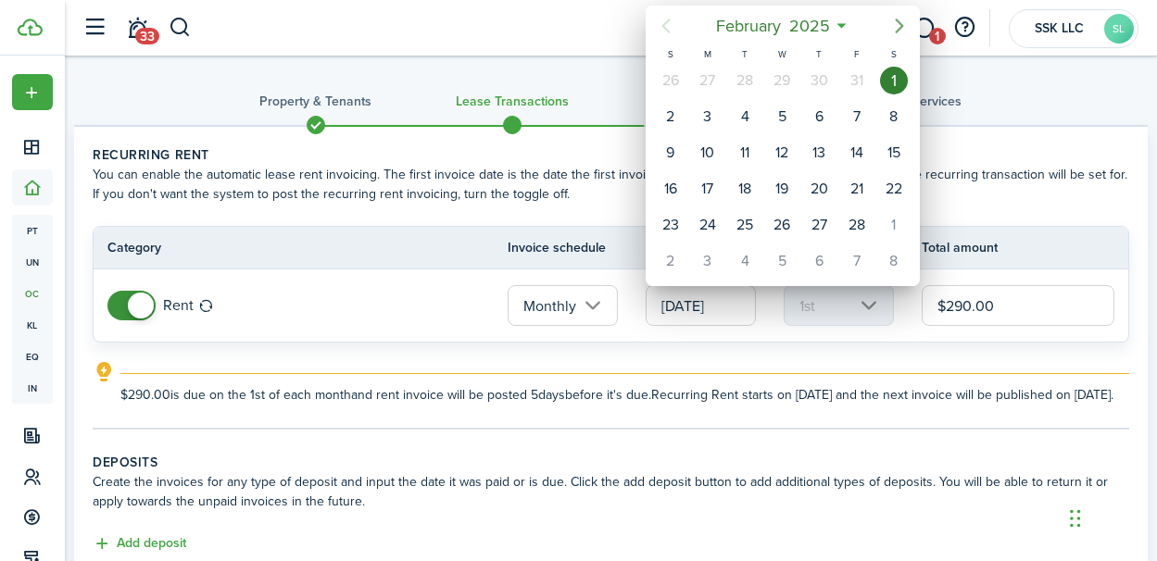
click at [897, 24] on icon "Next page" at bounding box center [899, 26] width 22 height 22
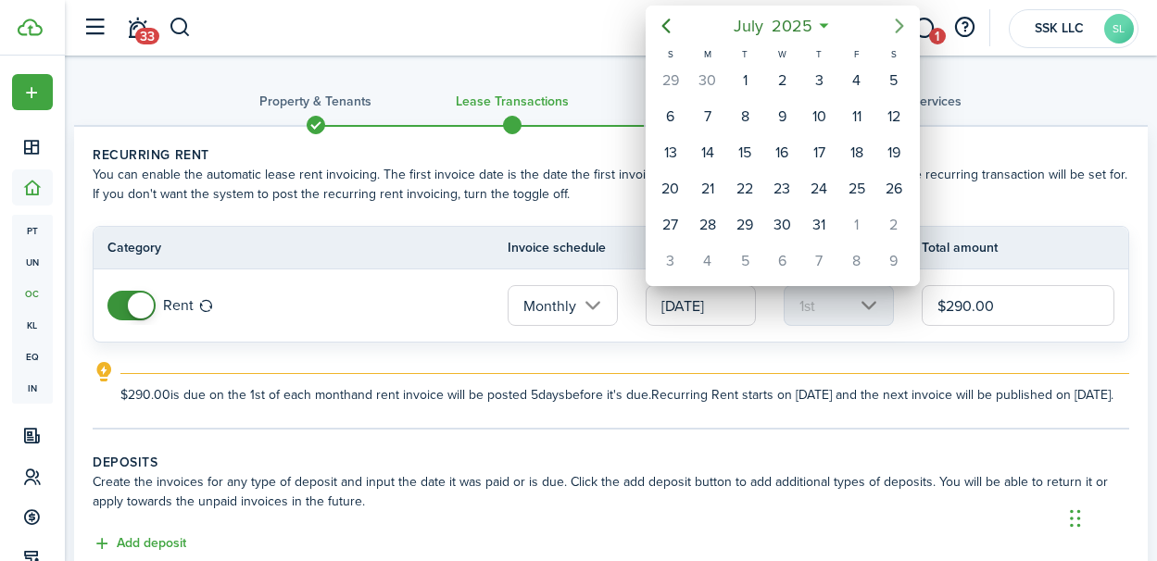
click at [897, 24] on icon "Next page" at bounding box center [899, 26] width 22 height 22
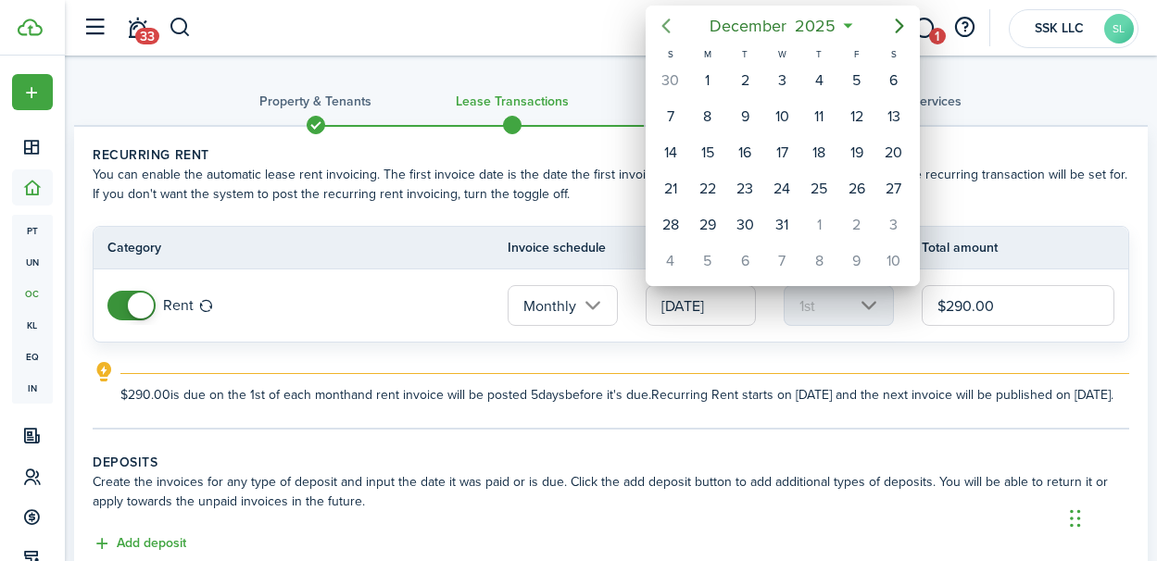
click at [666, 25] on icon "Previous page" at bounding box center [666, 26] width 22 height 22
click at [781, 82] on div "1" at bounding box center [782, 81] width 28 height 28
type input "[DATE]"
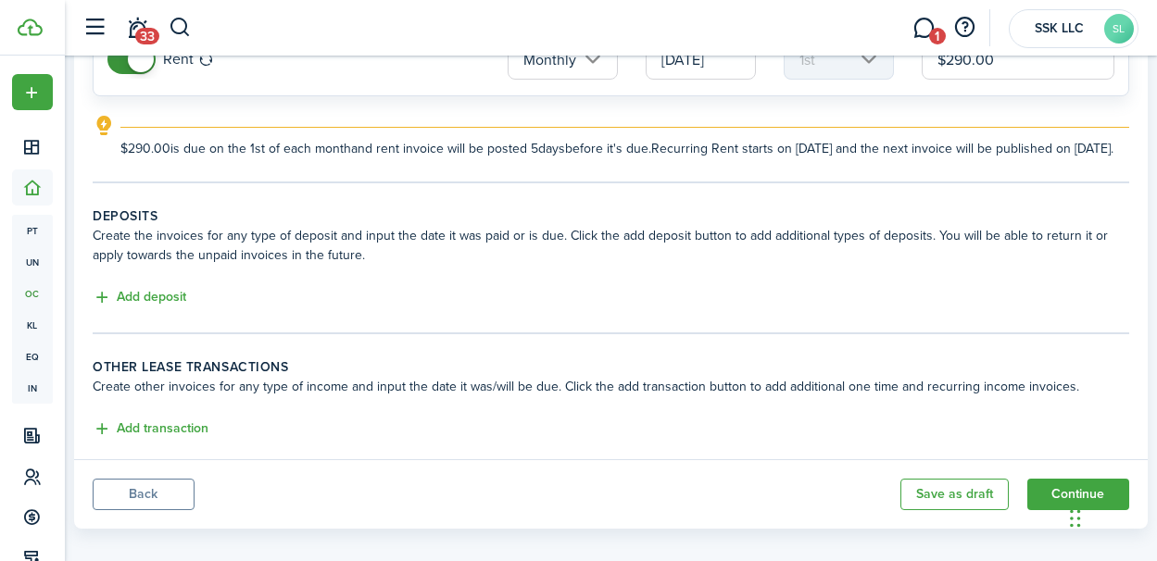
scroll to position [281, 0]
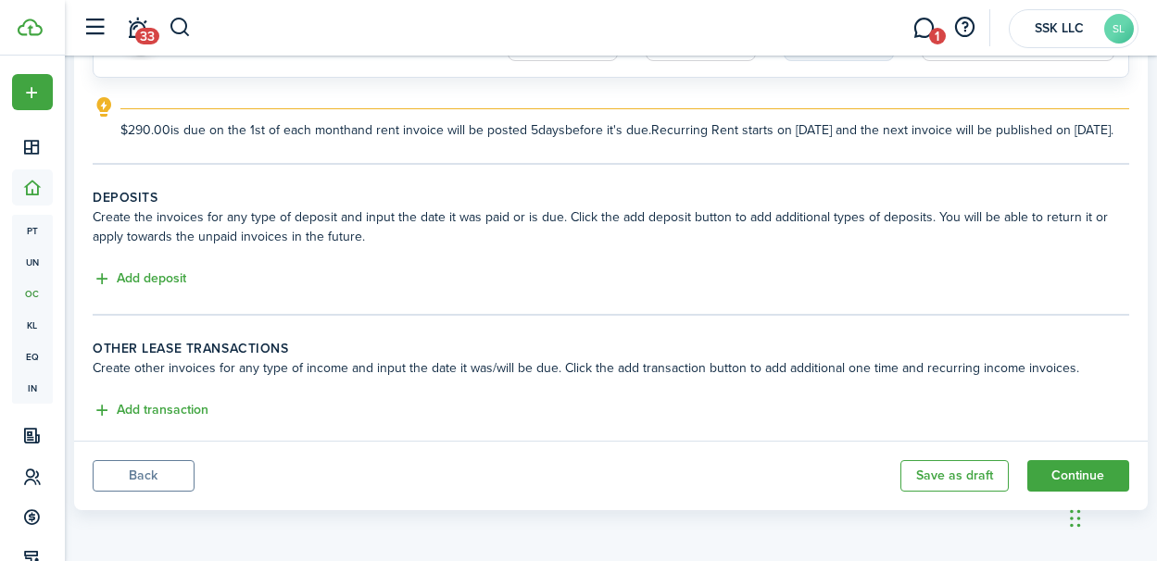
click at [1064, 472] on iframe "Chat Widget" at bounding box center [1110, 516] width 93 height 89
click at [1035, 462] on button "Continue" at bounding box center [1078, 475] width 102 height 31
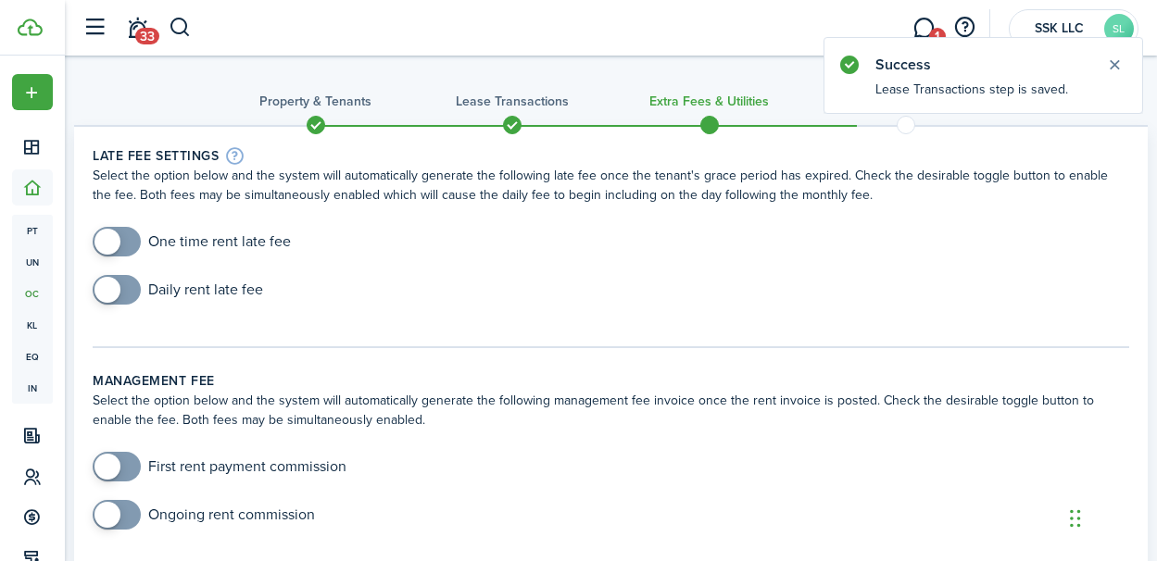
checkbox input "true"
click at [126, 245] on span at bounding box center [116, 242] width 19 height 30
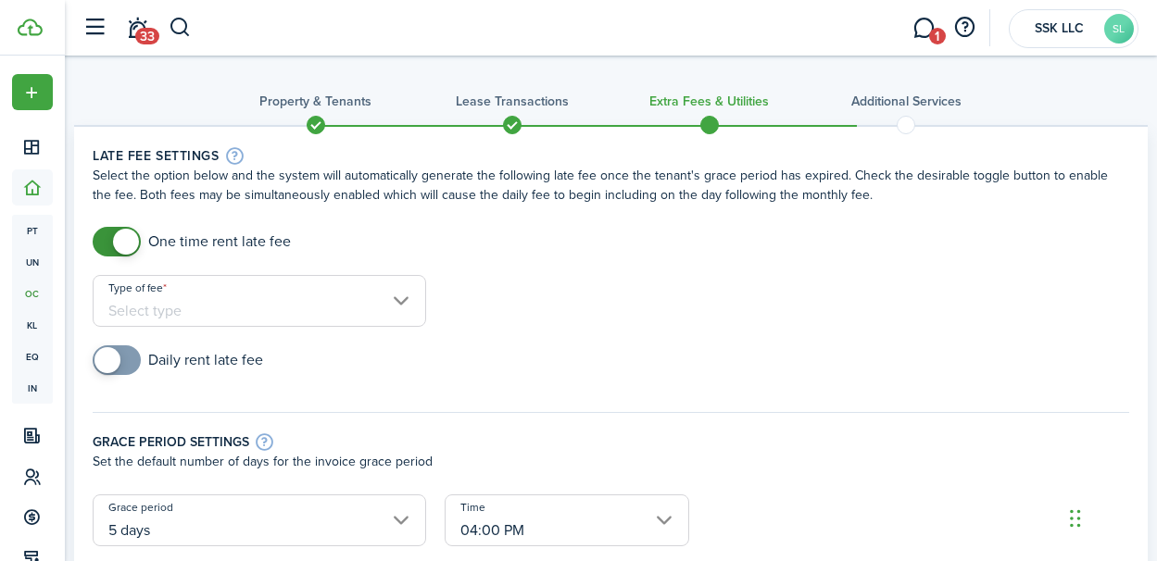
click at [404, 307] on input "Type of fee" at bounding box center [259, 301] width 333 height 52
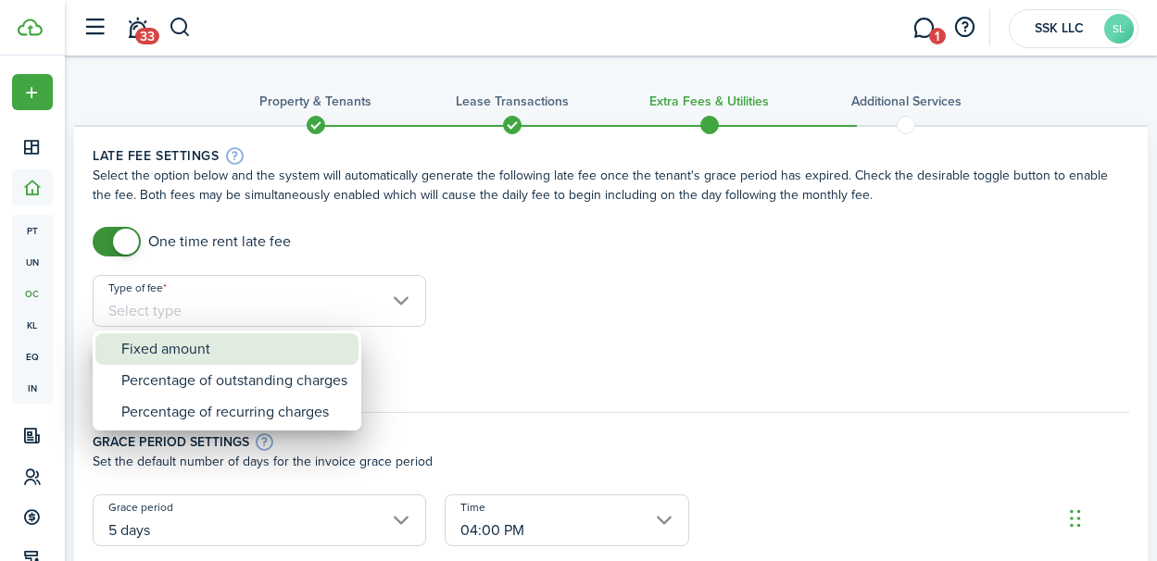
click at [287, 346] on div "Fixed amount" at bounding box center [234, 348] width 226 height 31
type input "Fixed amount"
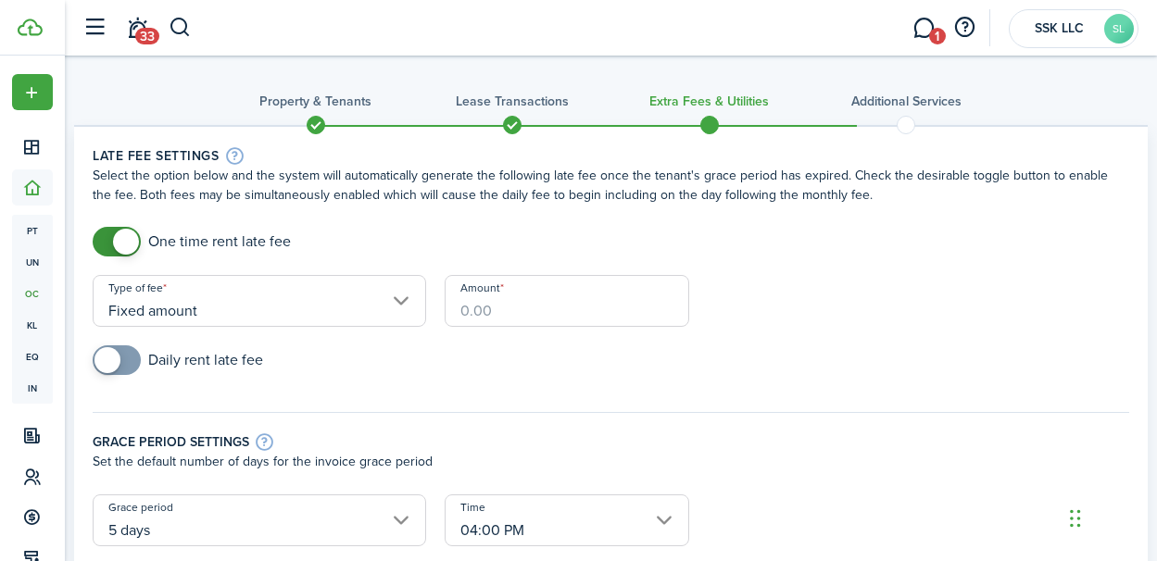
click at [480, 303] on input "Amount" at bounding box center [567, 301] width 245 height 52
type input "$50.00"
checkbox input "true"
click at [109, 354] on span at bounding box center [107, 360] width 26 height 26
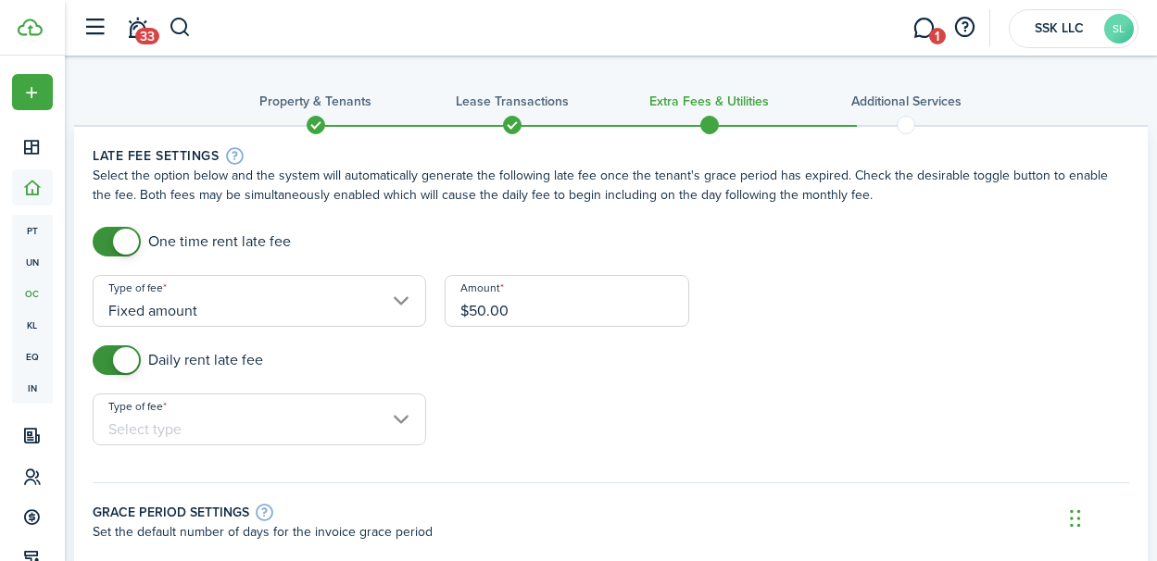
click at [405, 416] on input "Type of fee" at bounding box center [259, 420] width 333 height 52
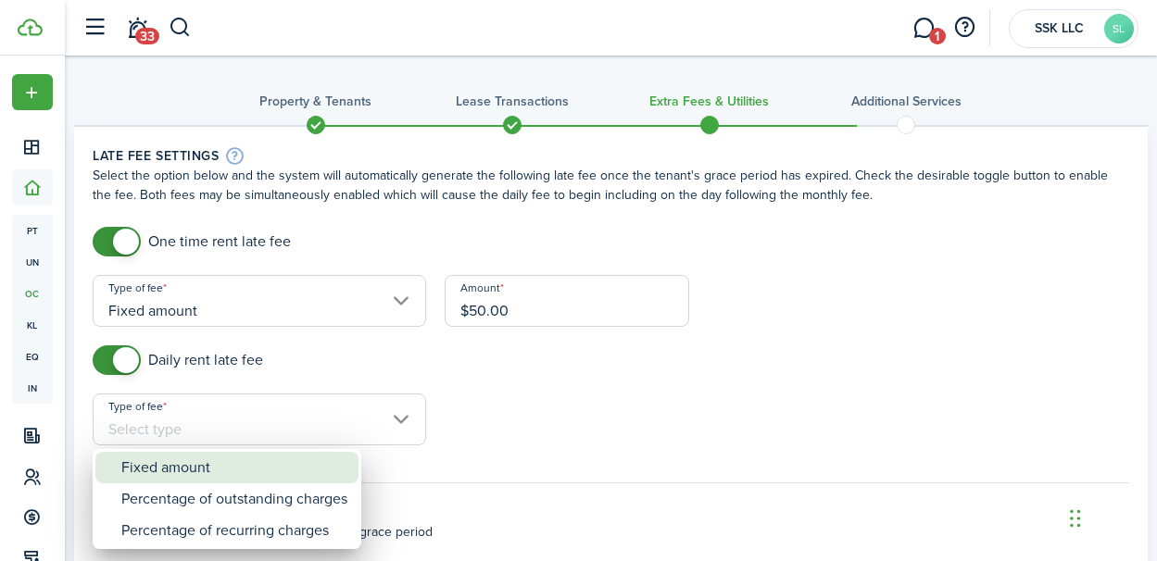
click at [303, 461] on div "Fixed amount" at bounding box center [234, 467] width 226 height 31
type input "Fixed amount"
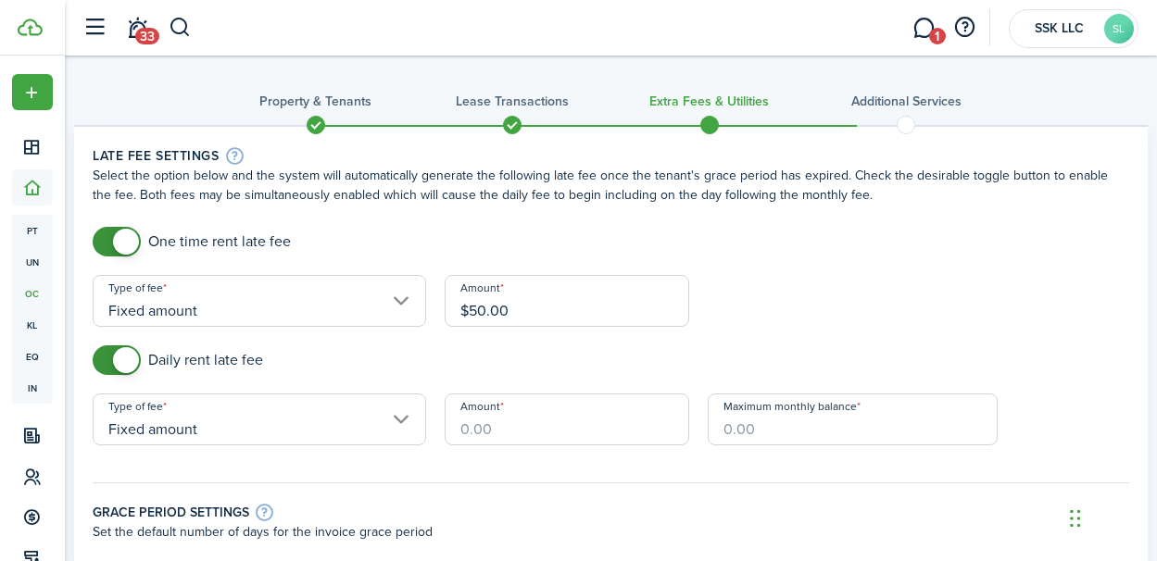
click at [517, 422] on input "Amount" at bounding box center [567, 420] width 245 height 52
type input "$10.00"
type input "$600.00"
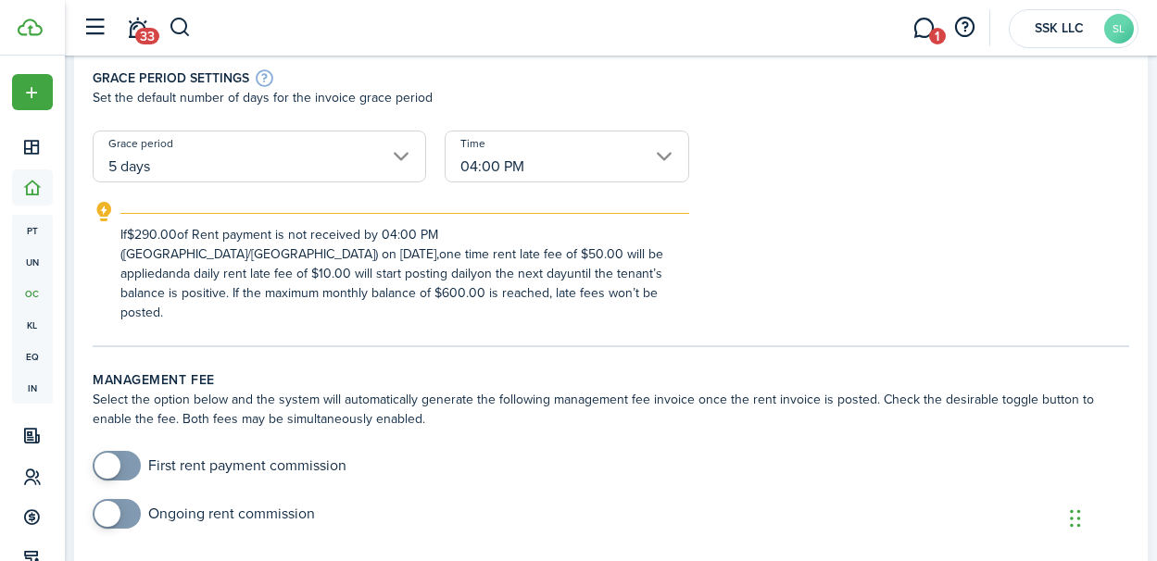
scroll to position [430, 0]
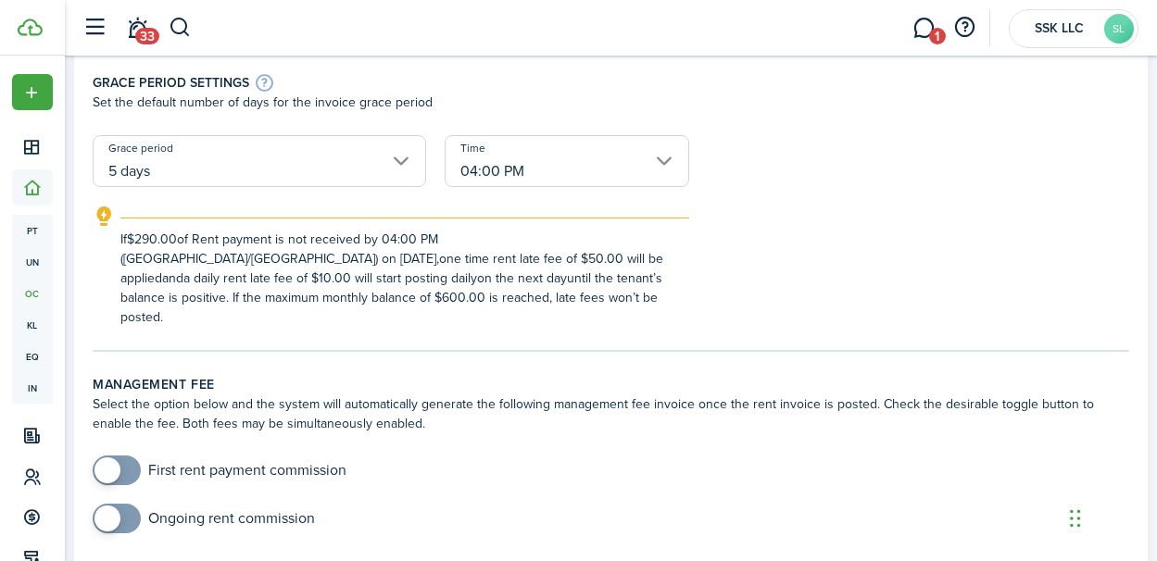
click at [670, 158] on input "04:00 PM" at bounding box center [567, 161] width 245 height 52
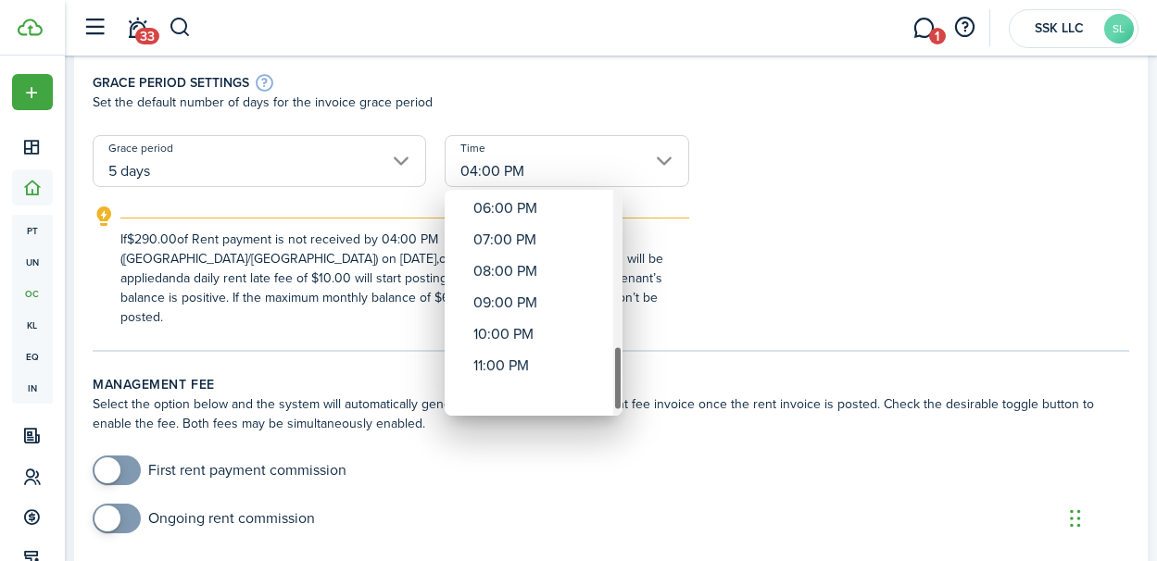
drag, startPoint x: 616, startPoint y: 234, endPoint x: 619, endPoint y: 421, distance: 186.2
click at [619, 421] on div "12:00 AM 01:00 AM 02:00 AM 03:00 AM 04:00 AM 05:00 AM 06:00 AM 07:00 AM 08:00 A…" at bounding box center [578, 280] width 1157 height 561
click at [517, 396] on div "11:00 PM" at bounding box center [540, 397] width 135 height 31
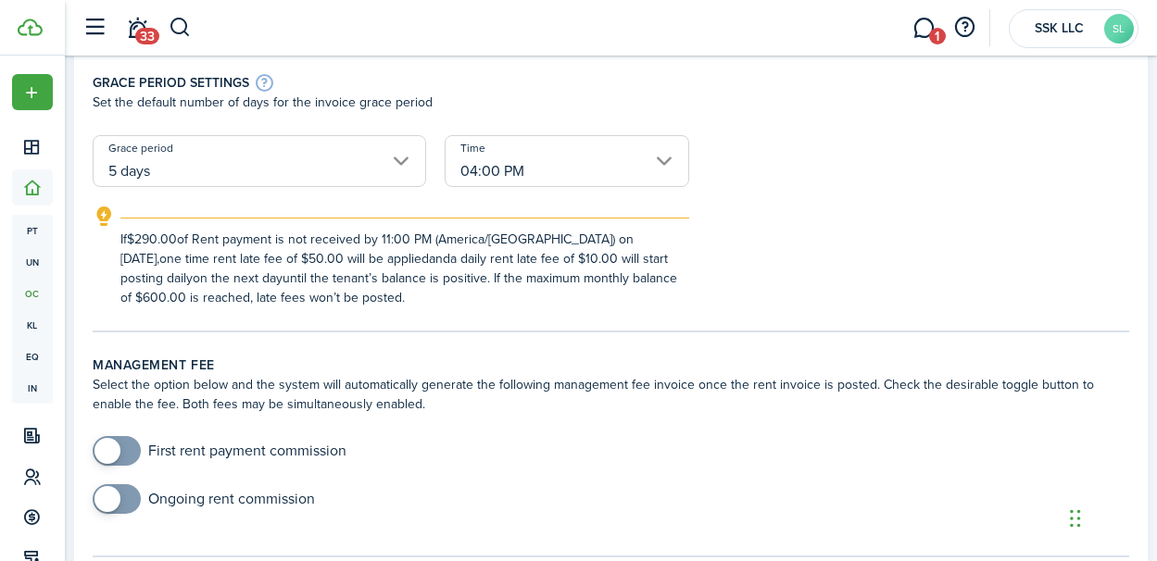
type input "11:00 PM"
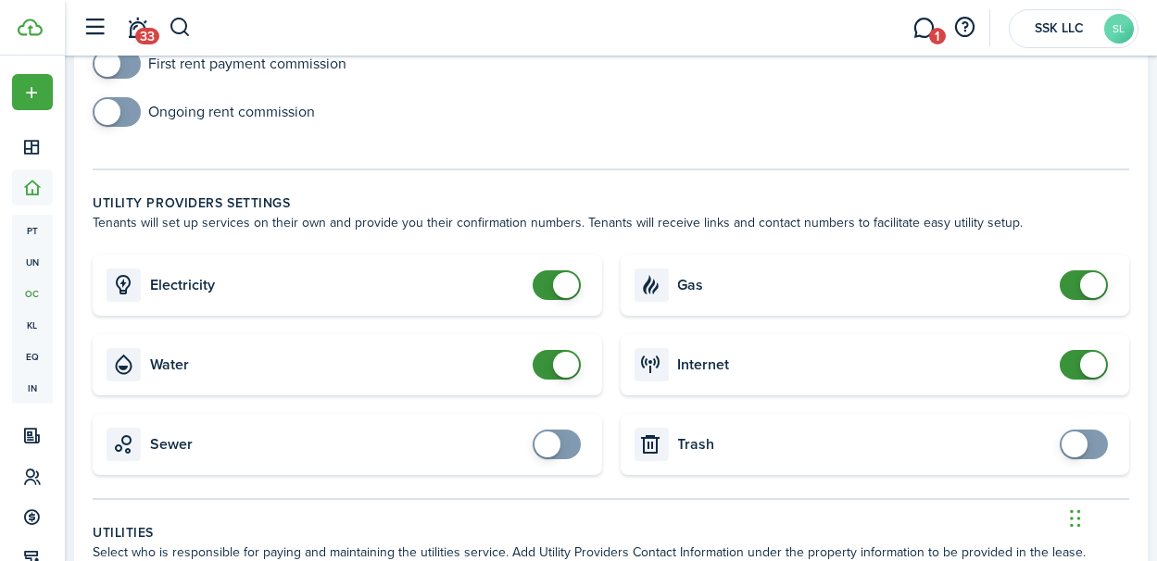
scroll to position [822, 0]
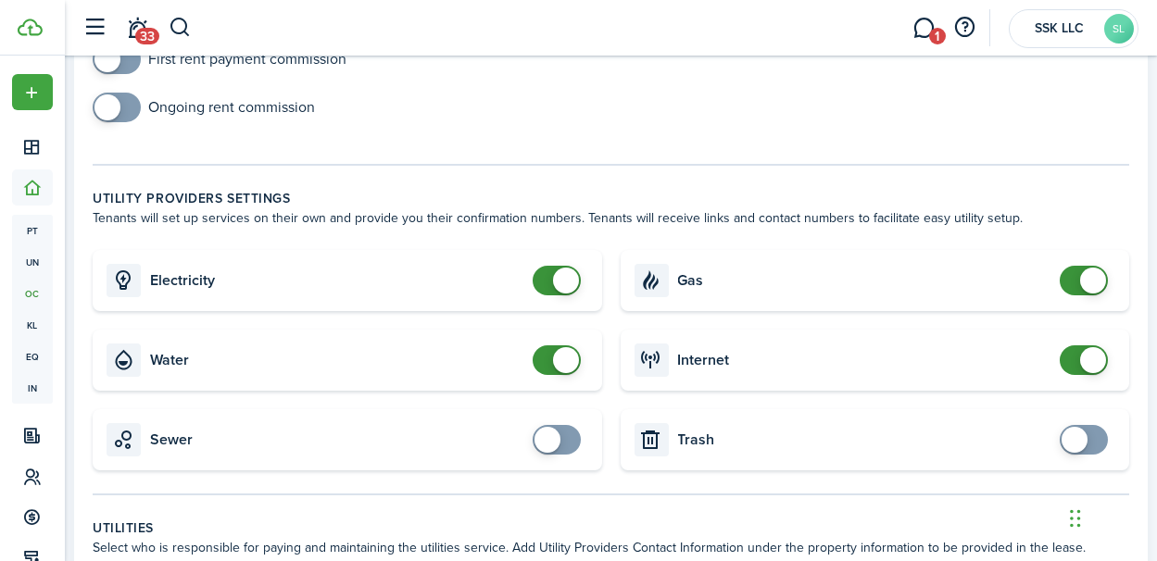
checkbox input "true"
click at [550, 441] on span at bounding box center [548, 440] width 26 height 26
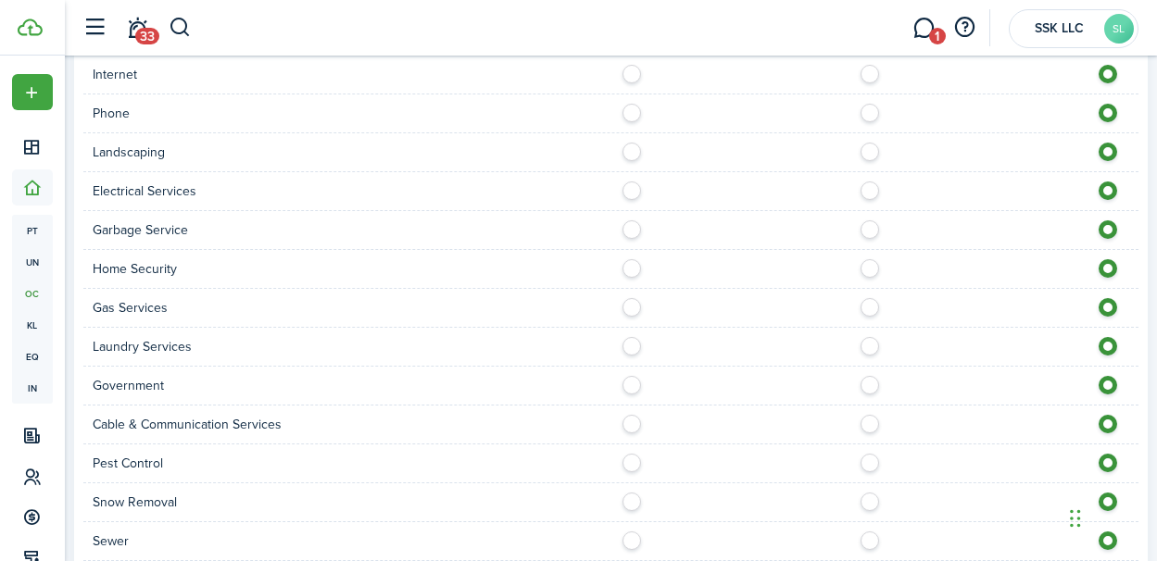
scroll to position [1684, 0]
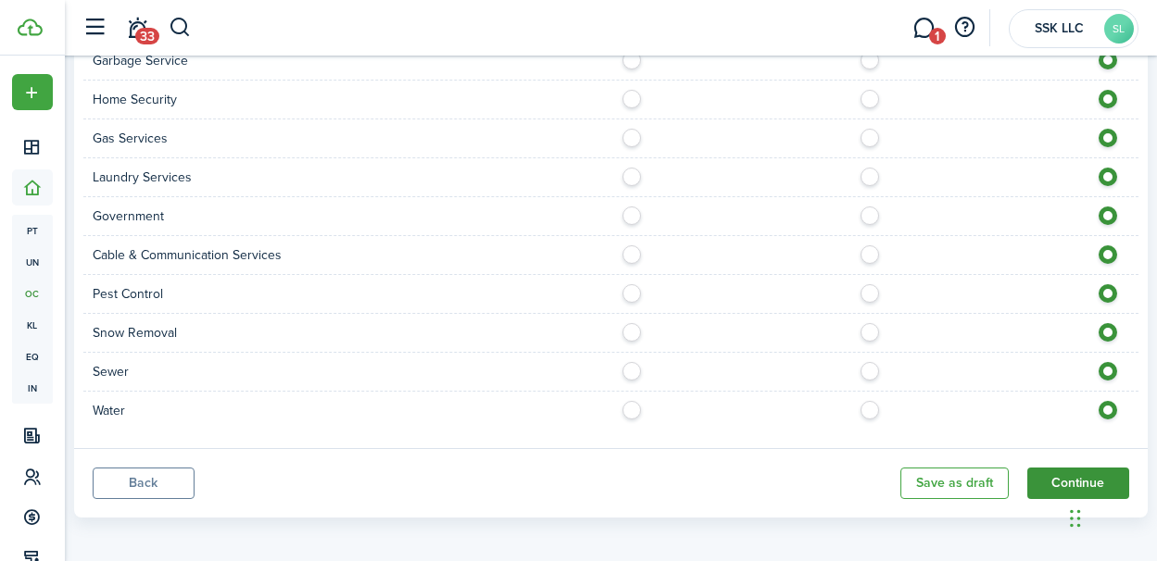
click at [1037, 469] on button "Continue" at bounding box center [1078, 483] width 102 height 31
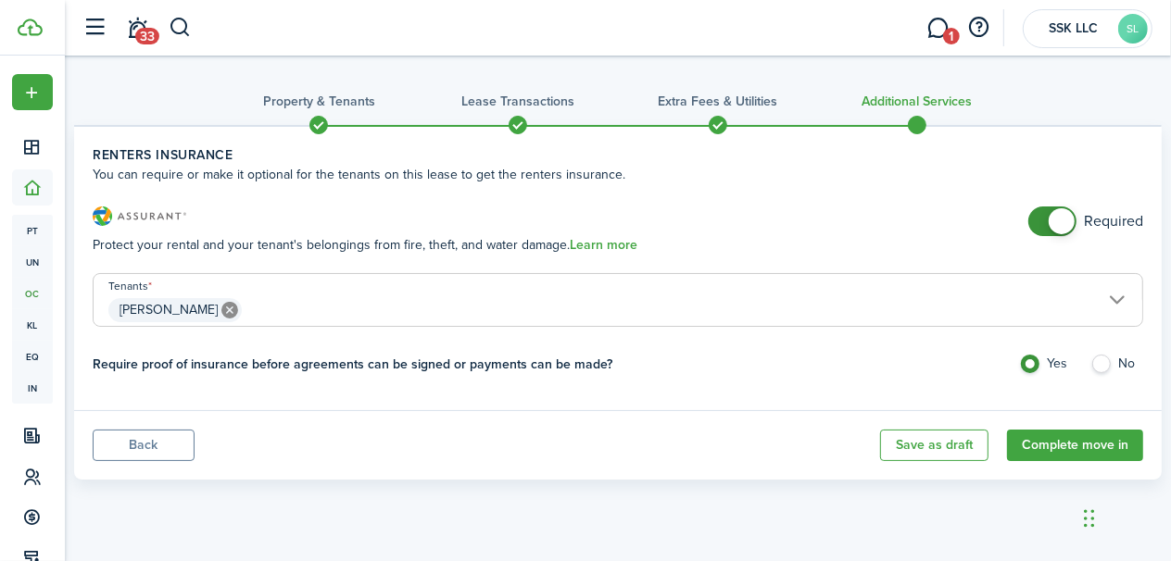
checkbox input "false"
click at [1051, 218] on span at bounding box center [1062, 221] width 26 height 26
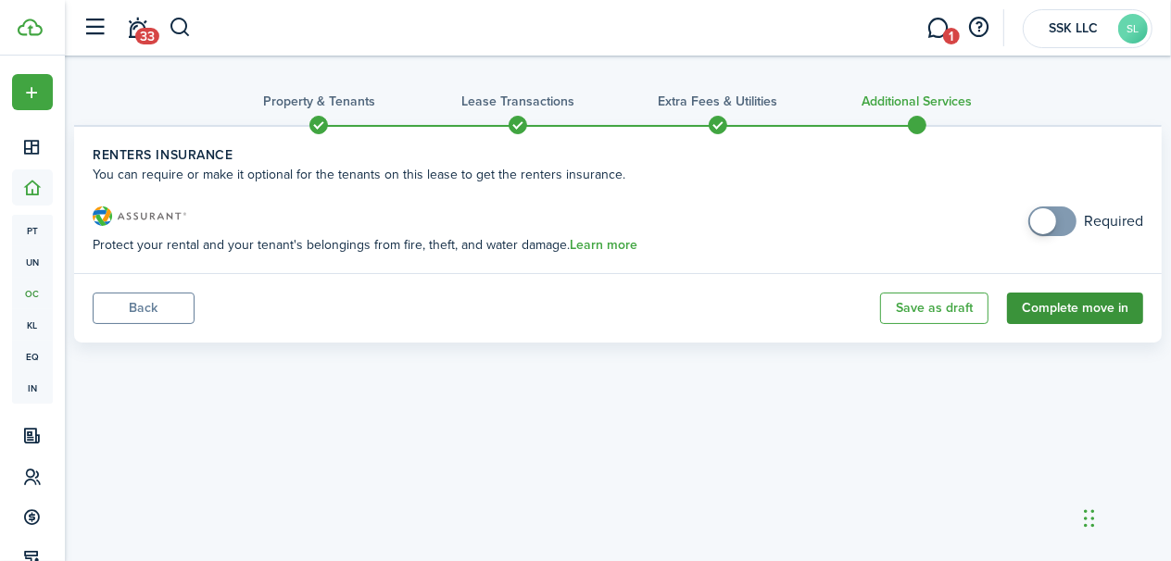
click at [1073, 312] on button "Complete move in" at bounding box center [1075, 308] width 136 height 31
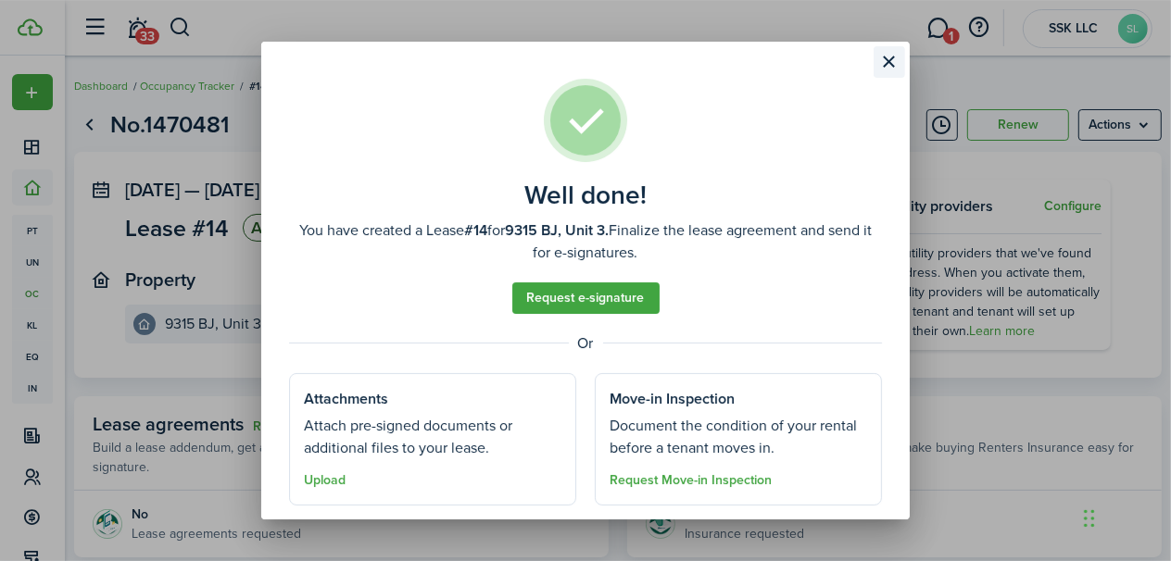
click at [887, 64] on button "Close modal" at bounding box center [889, 61] width 31 height 31
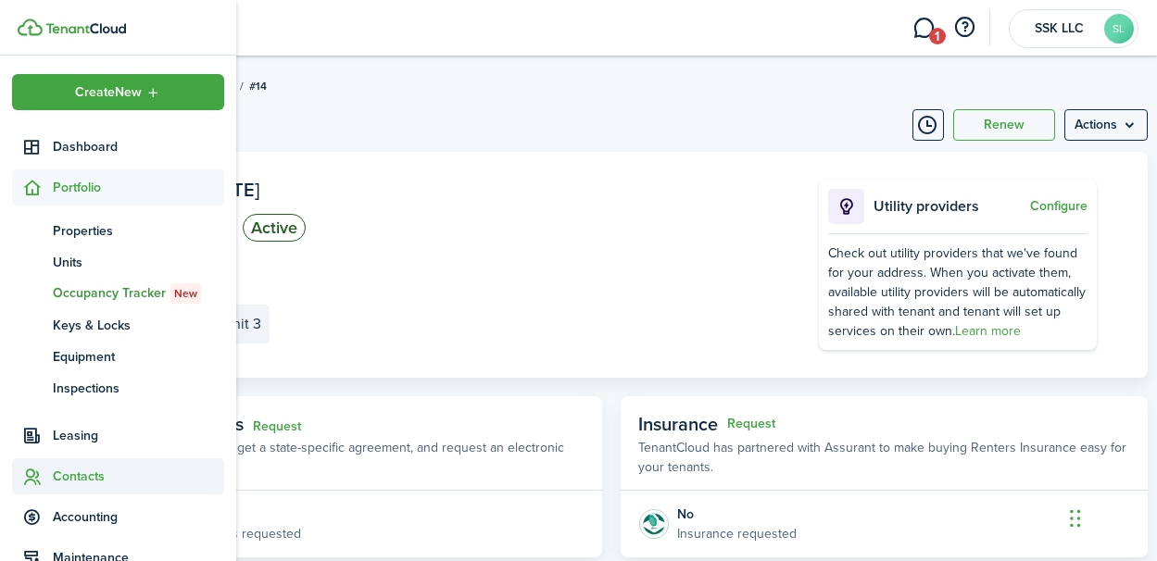
click at [69, 482] on span "Contacts" at bounding box center [138, 476] width 171 height 19
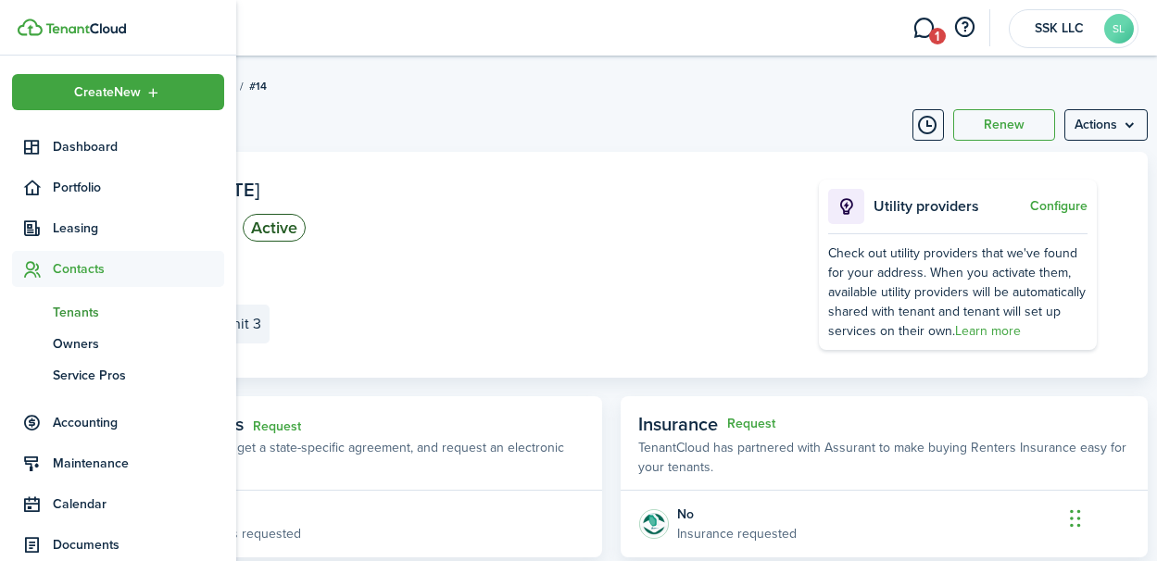
click at [76, 322] on link "tn Tenants" at bounding box center [118, 311] width 212 height 31
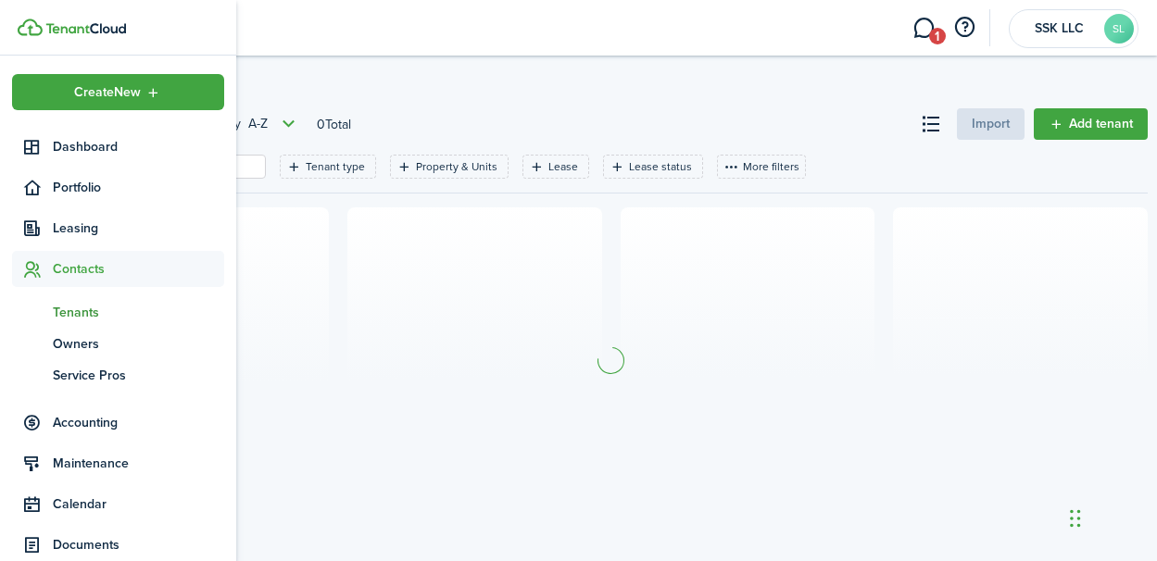
click at [76, 322] on link "tn Tenants" at bounding box center [118, 311] width 212 height 31
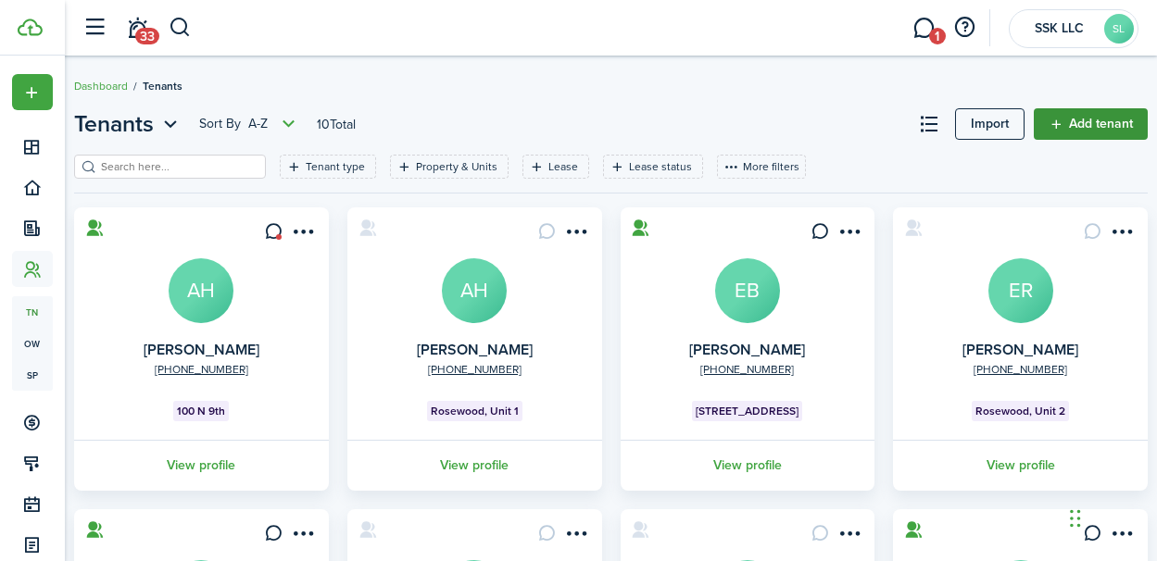
click at [1089, 120] on link "Add tenant" at bounding box center [1091, 123] width 114 height 31
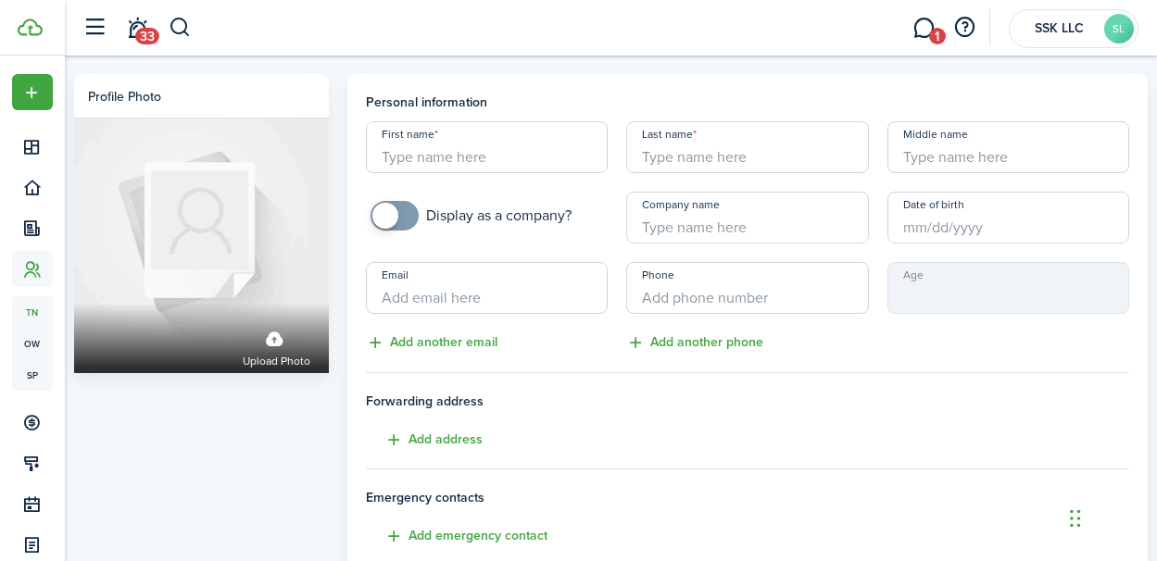
click at [432, 162] on input "First name" at bounding box center [487, 147] width 242 height 52
type input "[PERSON_NAME]"
click at [428, 296] on input "Email" at bounding box center [487, 288] width 242 height 52
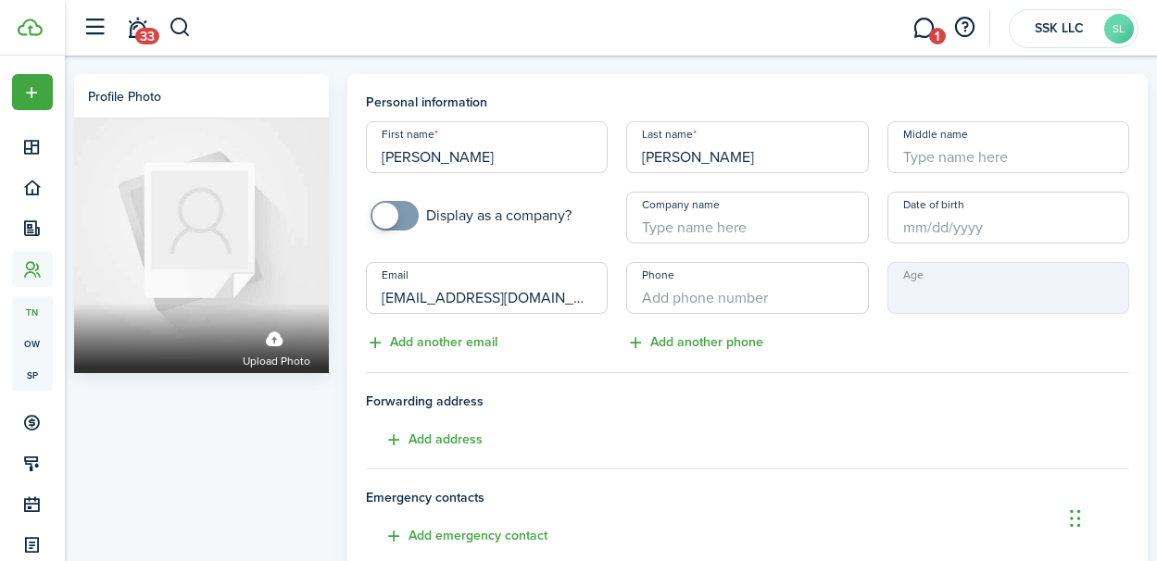
type input "[EMAIL_ADDRESS][DOMAIN_NAME]"
click at [673, 289] on input "+1" at bounding box center [747, 288] width 242 height 52
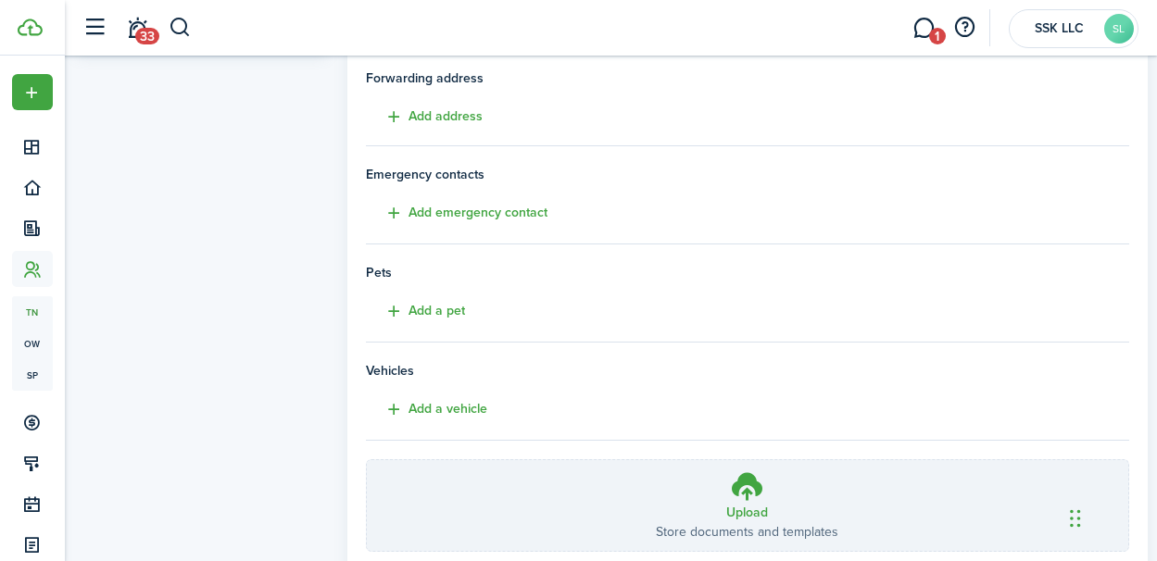
scroll to position [322, 0]
type input "[PHONE_NUMBER]"
click at [396, 310] on button "Add a pet" at bounding box center [415, 312] width 99 height 21
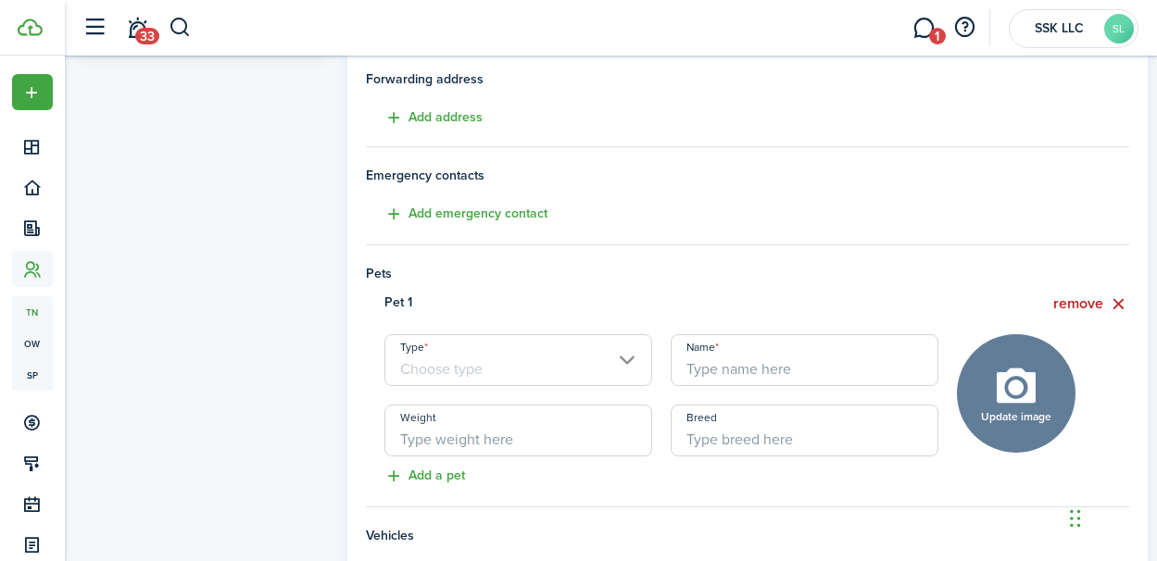
click at [629, 358] on input "Type" at bounding box center [518, 360] width 268 height 52
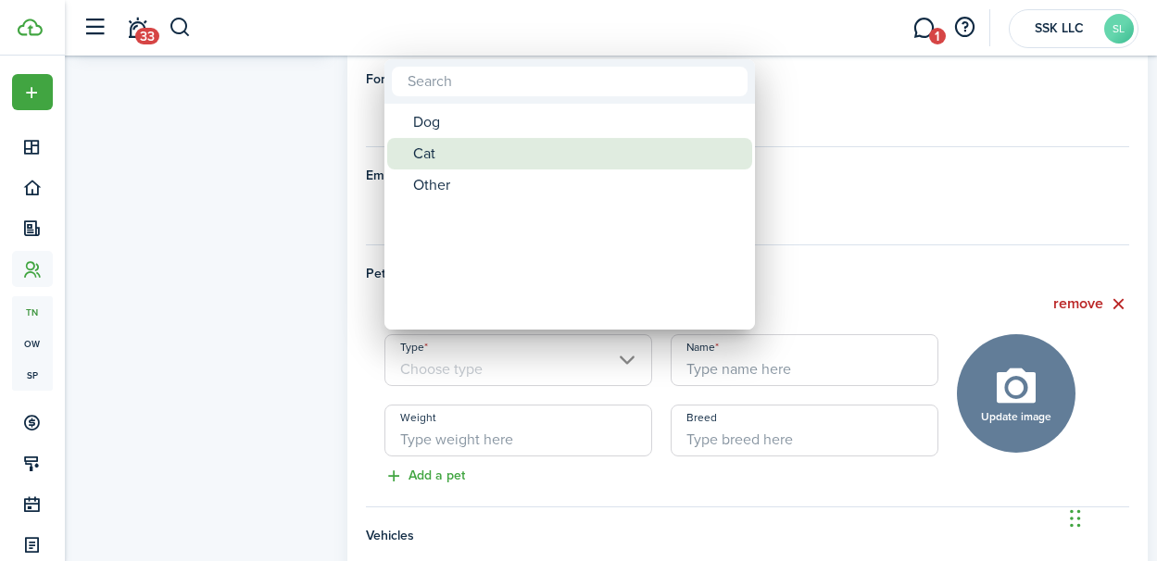
click at [466, 158] on div "Cat" at bounding box center [577, 153] width 328 height 31
type input "Cat"
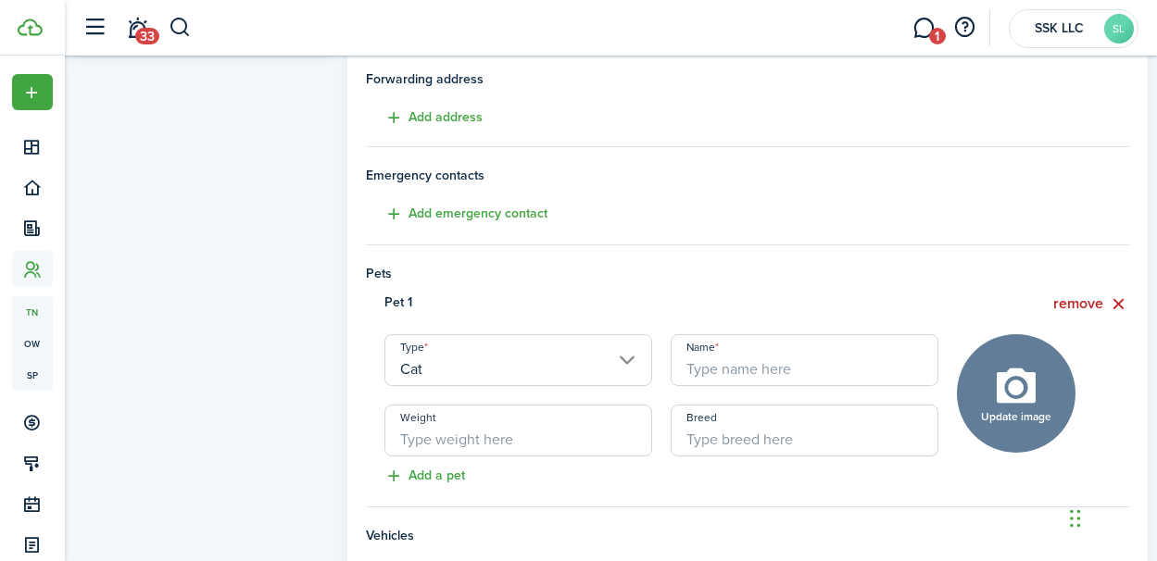
click at [700, 372] on input "Name" at bounding box center [805, 360] width 268 height 52
click at [692, 372] on input "java" at bounding box center [805, 360] width 268 height 52
type input "Java"
click at [482, 440] on input "Weight" at bounding box center [518, 431] width 268 height 52
type input "7.16"
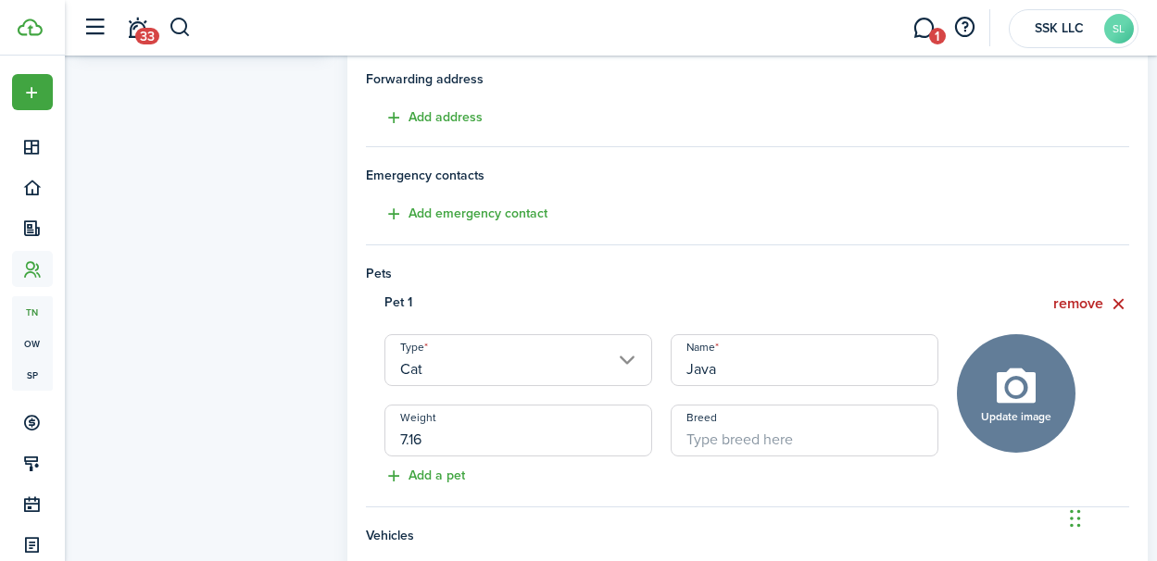
click at [681, 443] on input "Breed" at bounding box center [805, 431] width 268 height 52
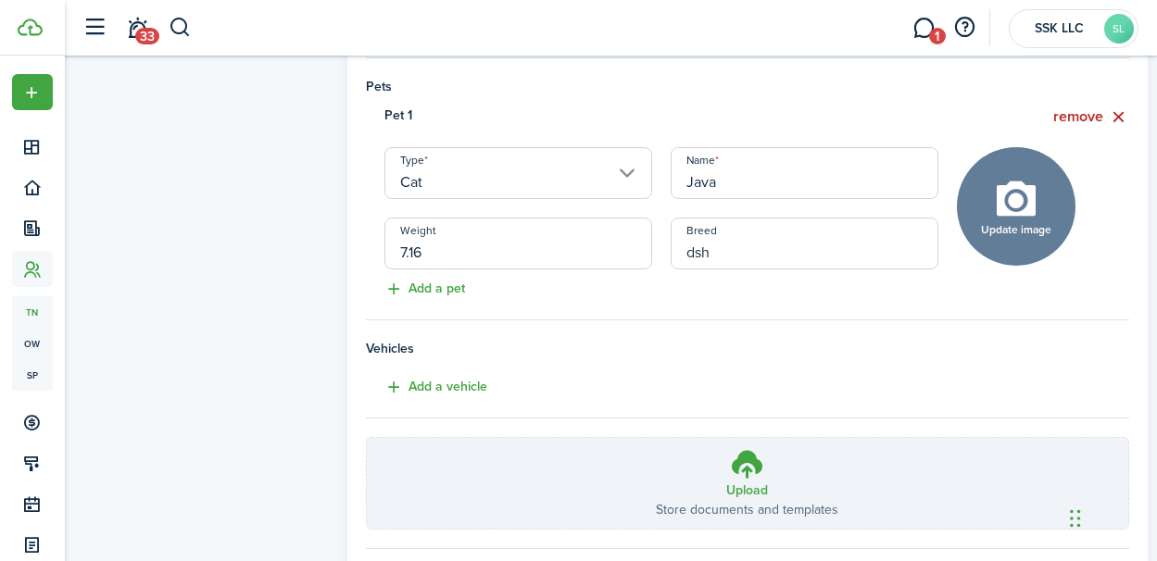
scroll to position [611, 0]
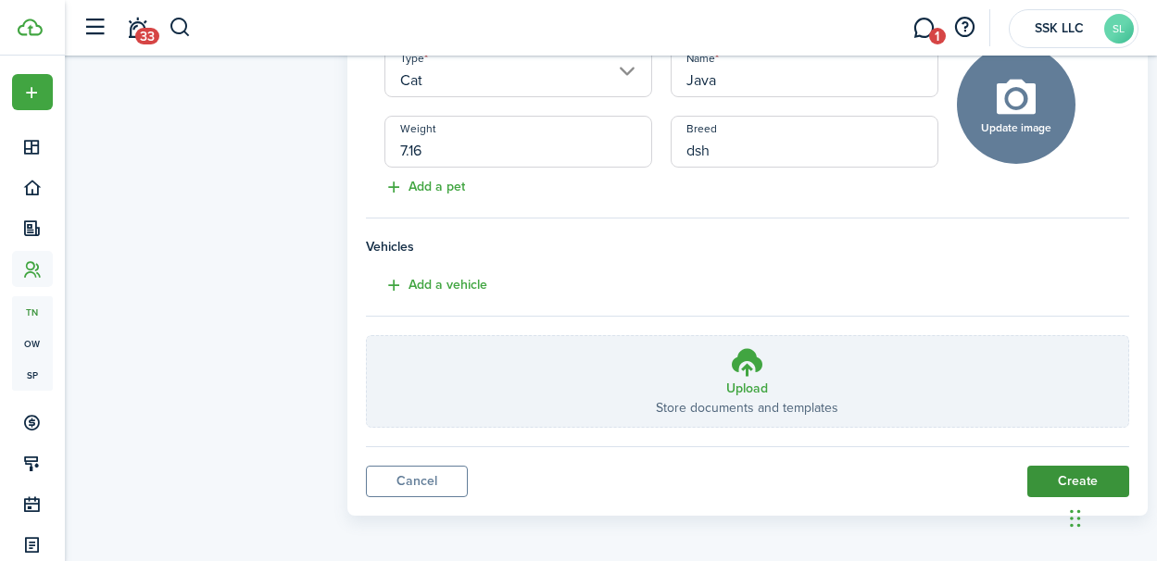
type input "dsh"
click at [1057, 472] on button "Create" at bounding box center [1078, 481] width 102 height 31
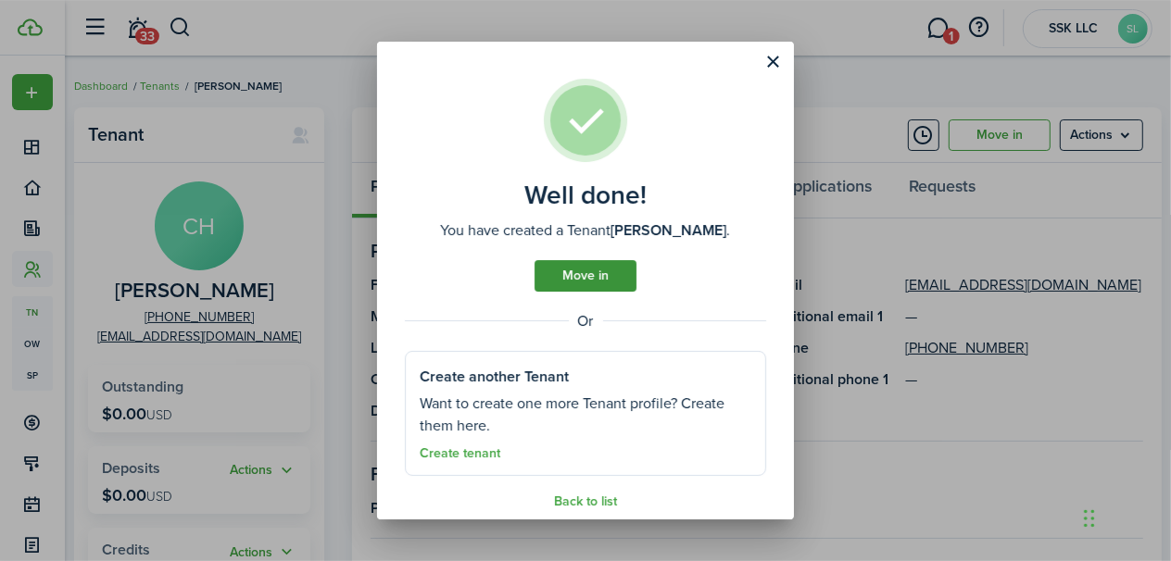
click at [576, 275] on link "Move in" at bounding box center [586, 275] width 102 height 31
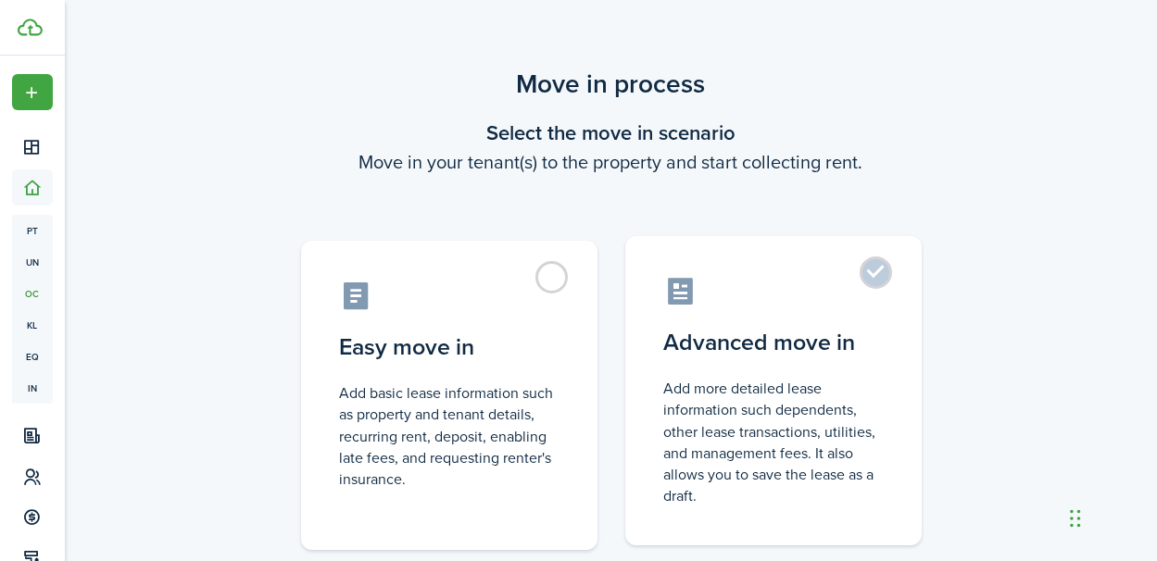
click at [788, 428] on control-radio-card-description "Add more detailed lease information such dependents, other lease transactions, …" at bounding box center [773, 442] width 219 height 129
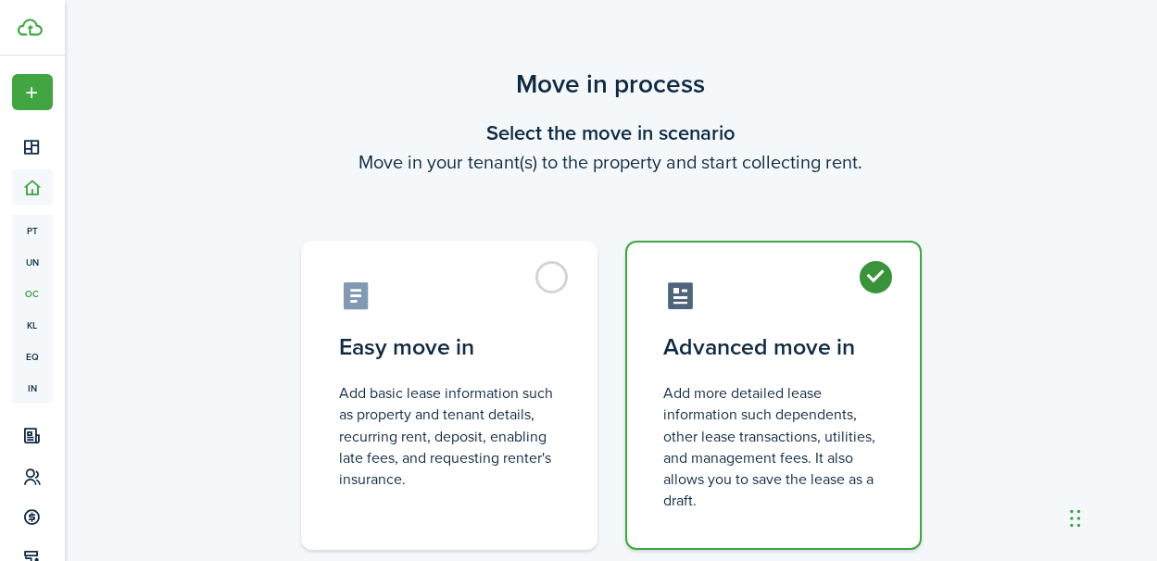
radio input "true"
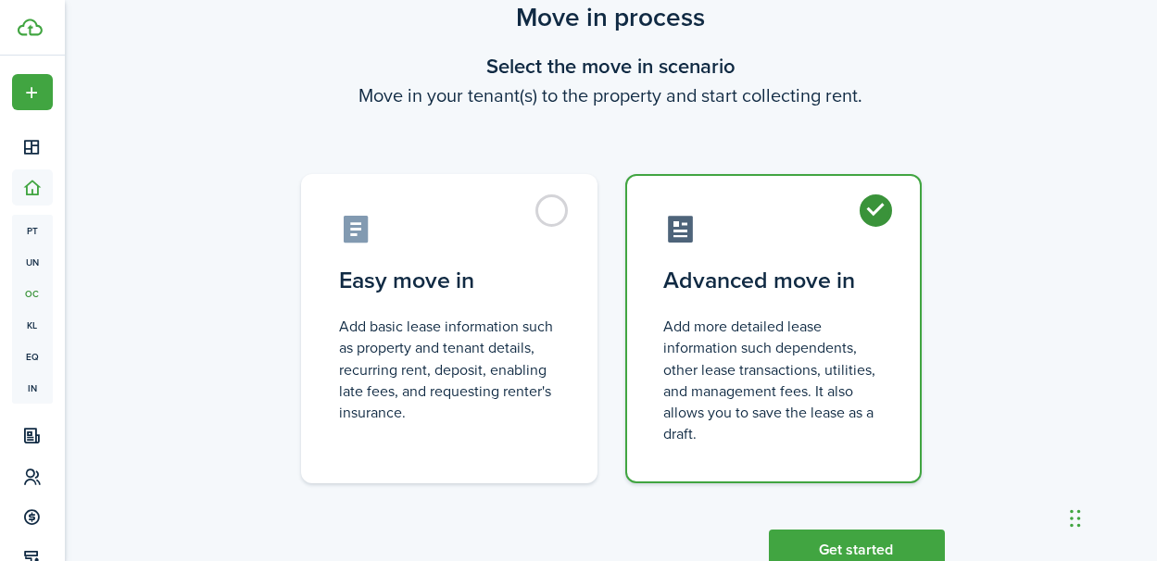
scroll to position [126, 0]
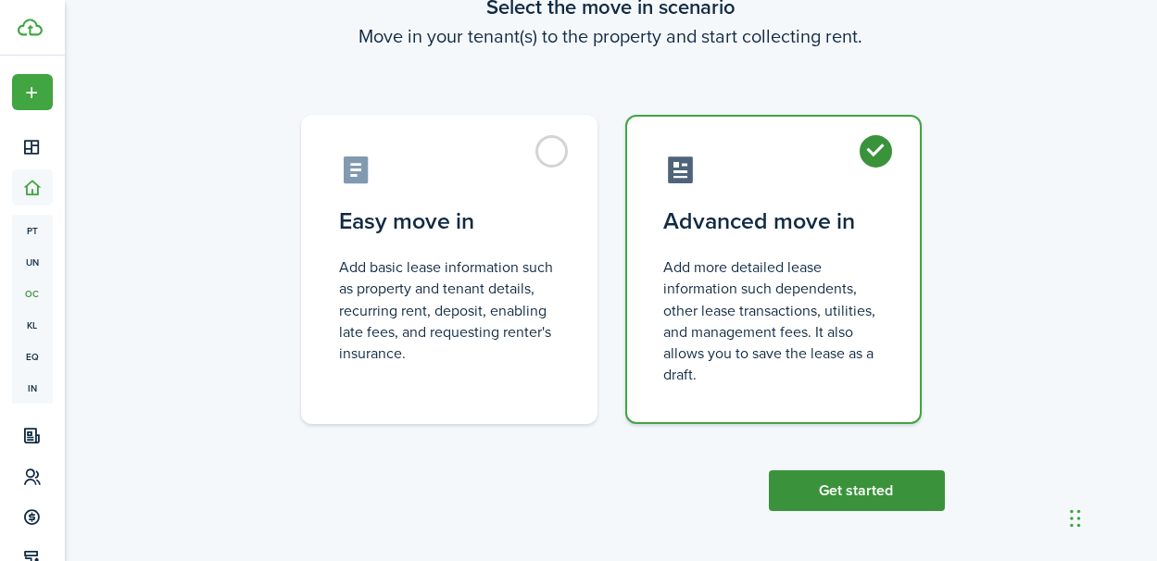
click at [815, 484] on button "Get started" at bounding box center [857, 491] width 176 height 41
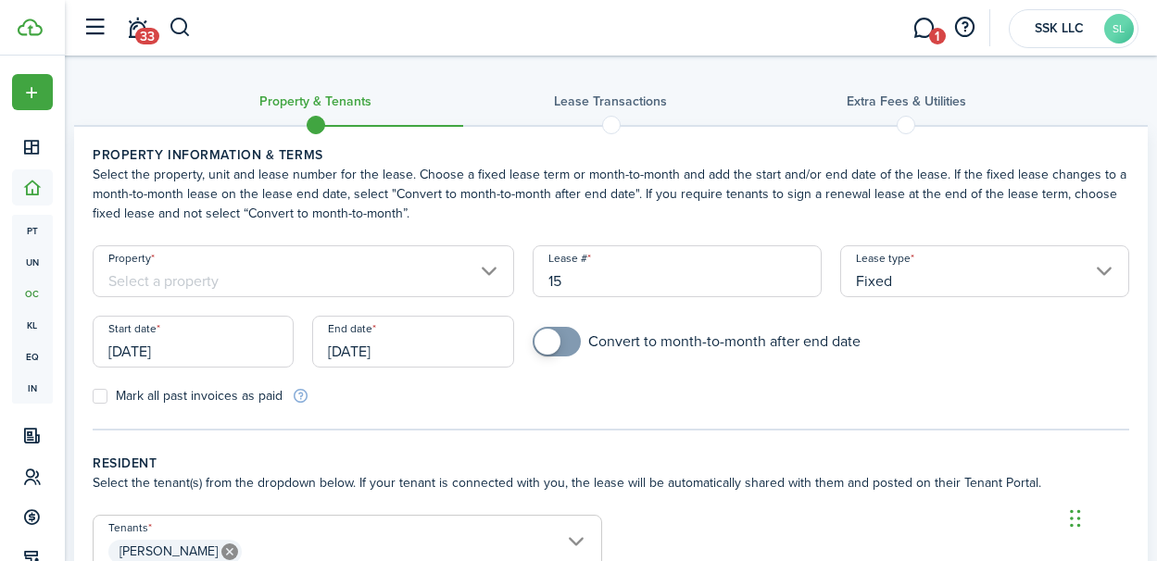
click at [491, 272] on input "Property" at bounding box center [304, 271] width 422 height 52
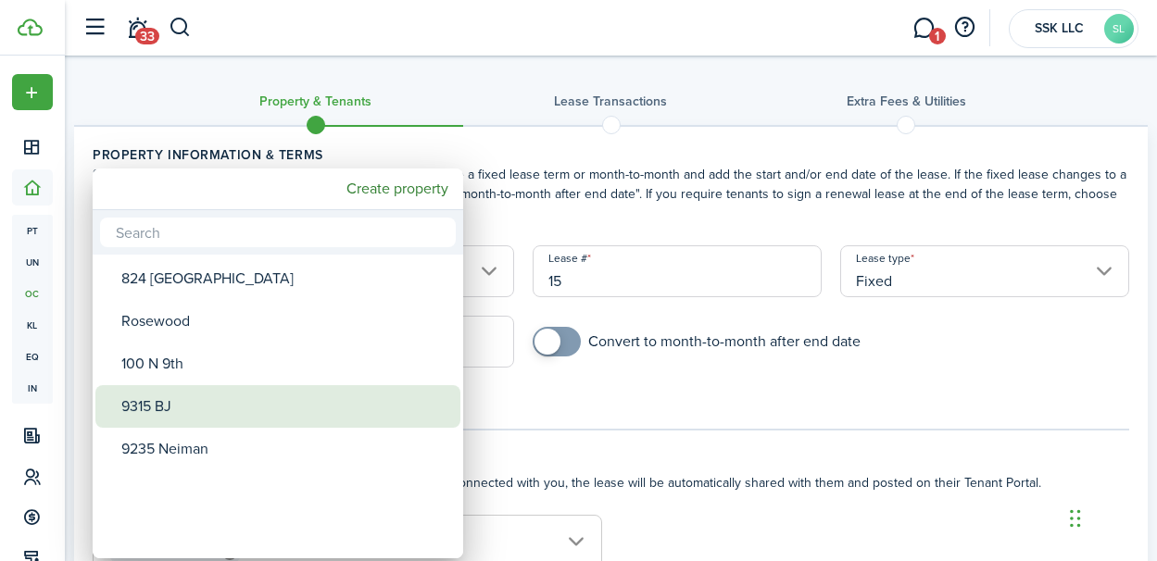
click at [299, 396] on div "9315 BJ" at bounding box center [285, 406] width 328 height 43
type input "9315 BJ"
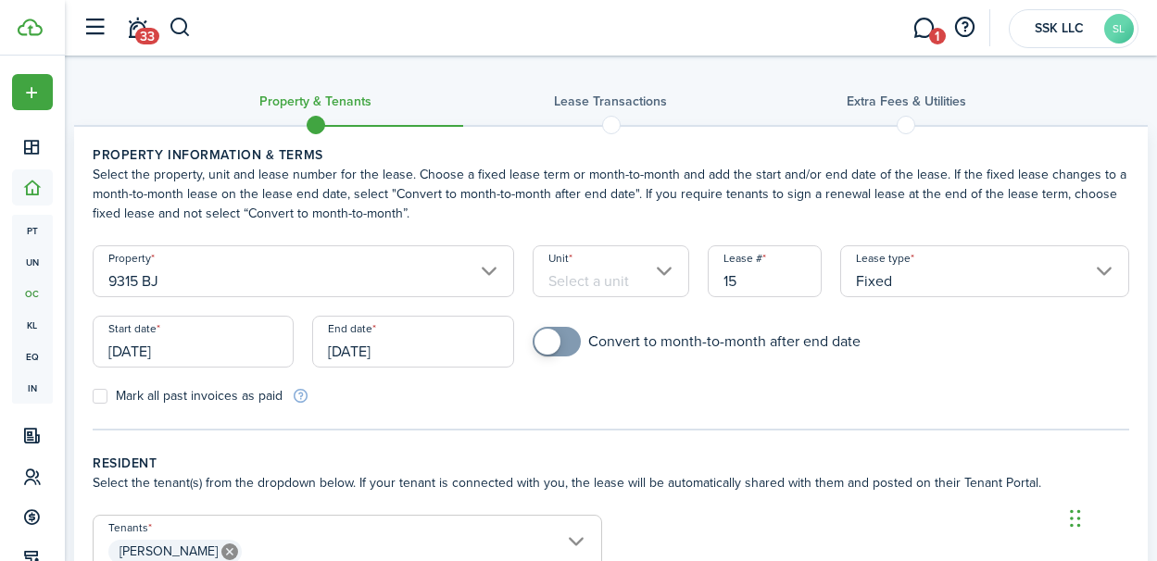
click at [669, 278] on input "Unit" at bounding box center [611, 271] width 157 height 52
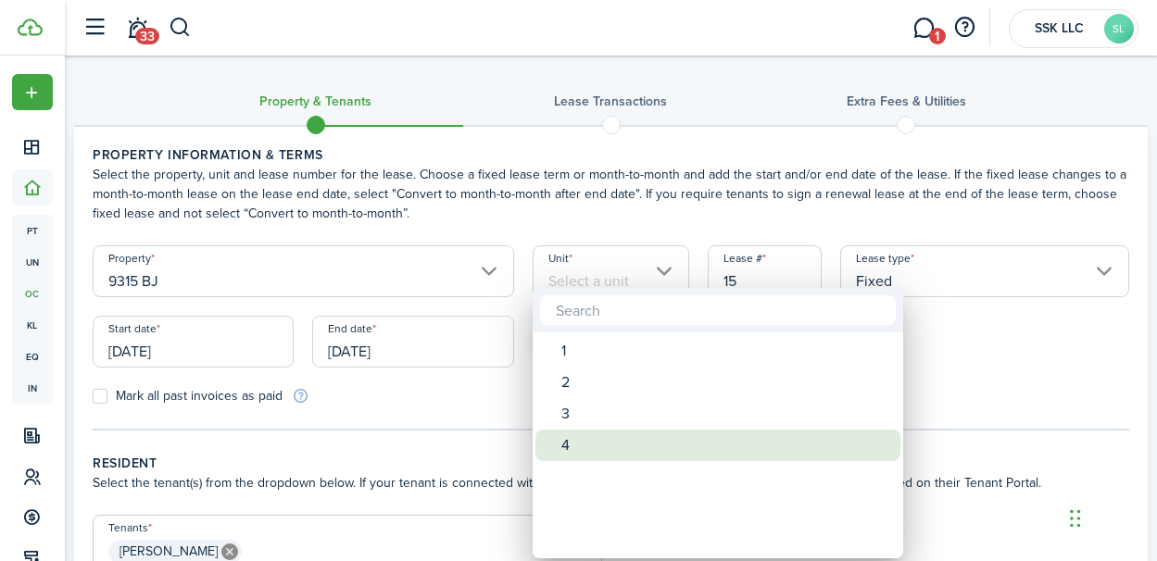
click at [577, 440] on div "4" at bounding box center [725, 445] width 328 height 31
type input "4"
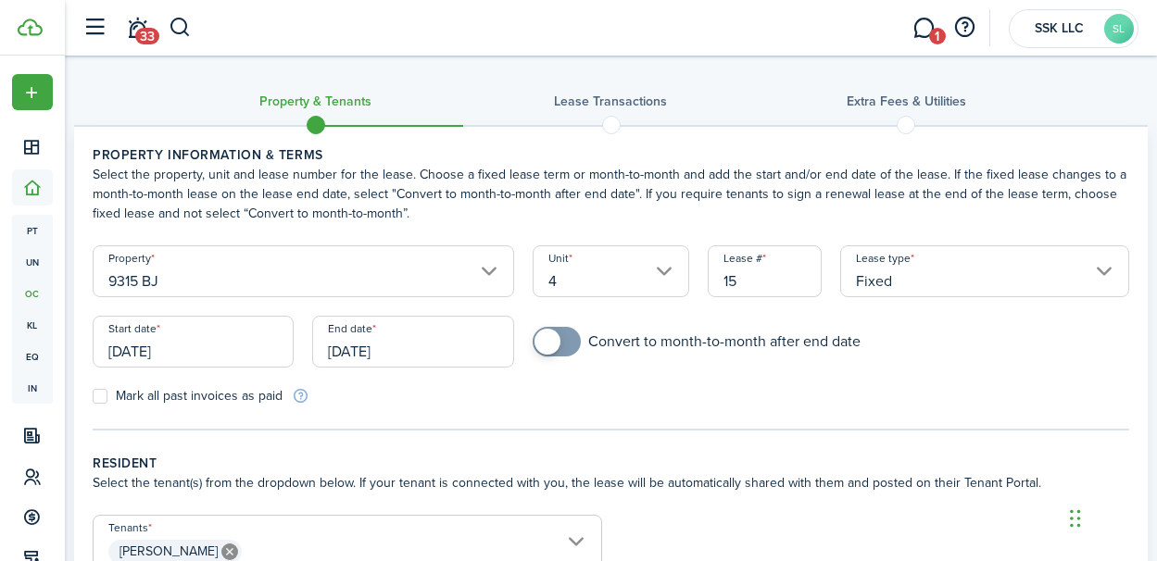
click at [213, 347] on input "[DATE]" at bounding box center [193, 342] width 201 height 52
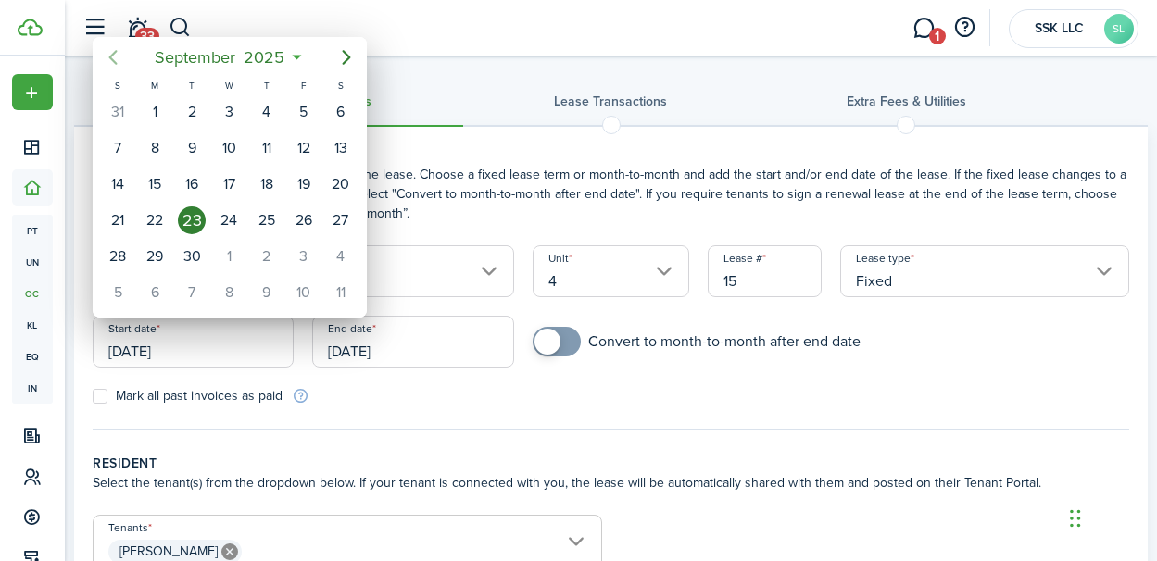
click at [114, 68] on icon "Previous page" at bounding box center [113, 57] width 22 height 22
click at [167, 215] on div "21" at bounding box center [155, 221] width 28 height 28
type input "[DATE]"
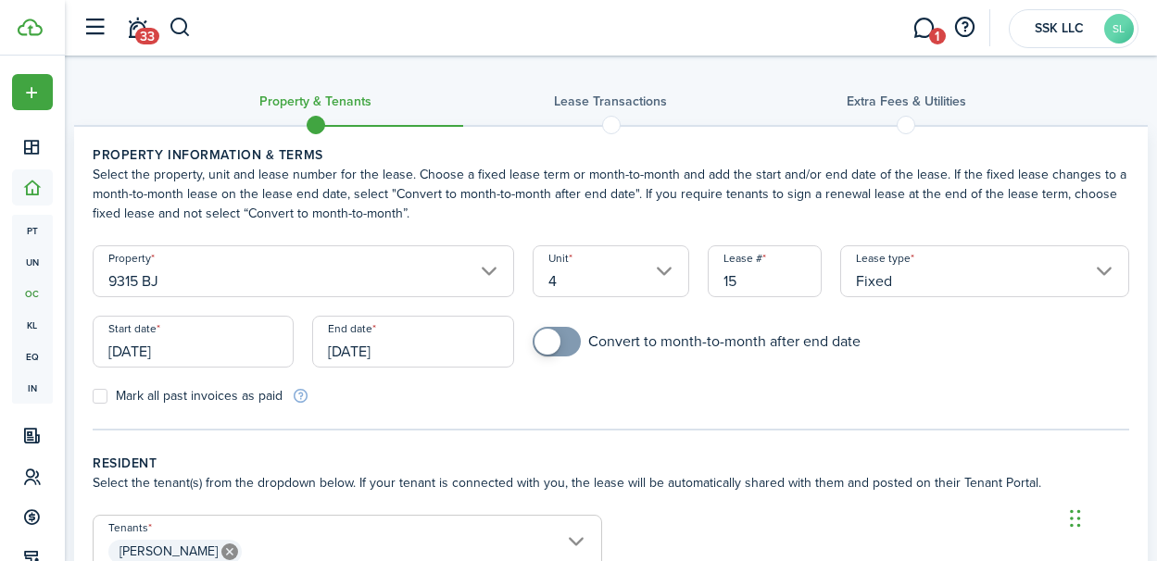
click at [432, 359] on input "[DATE]" at bounding box center [412, 342] width 201 height 52
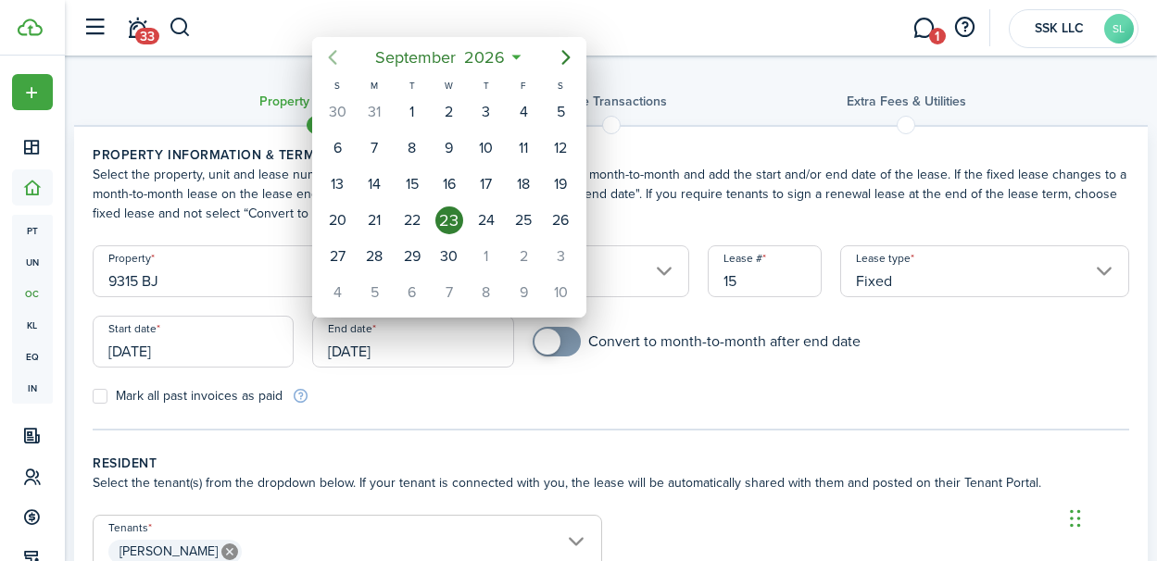
click at [334, 60] on icon "Previous page" at bounding box center [332, 57] width 22 height 22
click at [534, 252] on div "31" at bounding box center [524, 257] width 28 height 28
type input "[DATE]"
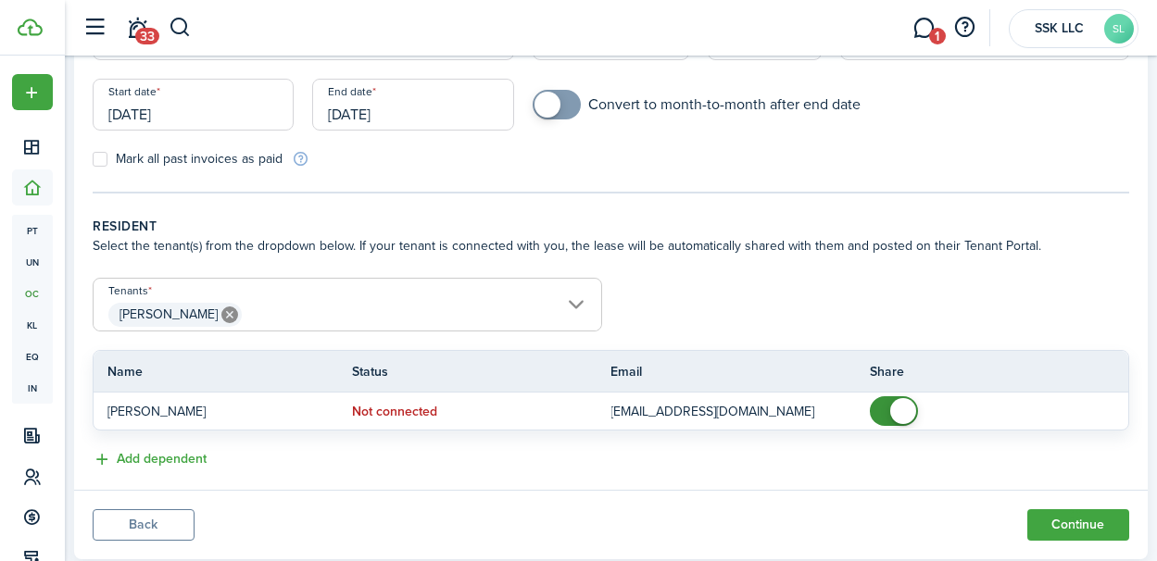
scroll to position [237, 0]
click at [105, 154] on label "Mark all past invoices as paid" at bounding box center [188, 159] width 190 height 15
click at [93, 159] on input "Mark all past invoices as paid" at bounding box center [92, 159] width 1 height 1
checkbox input "true"
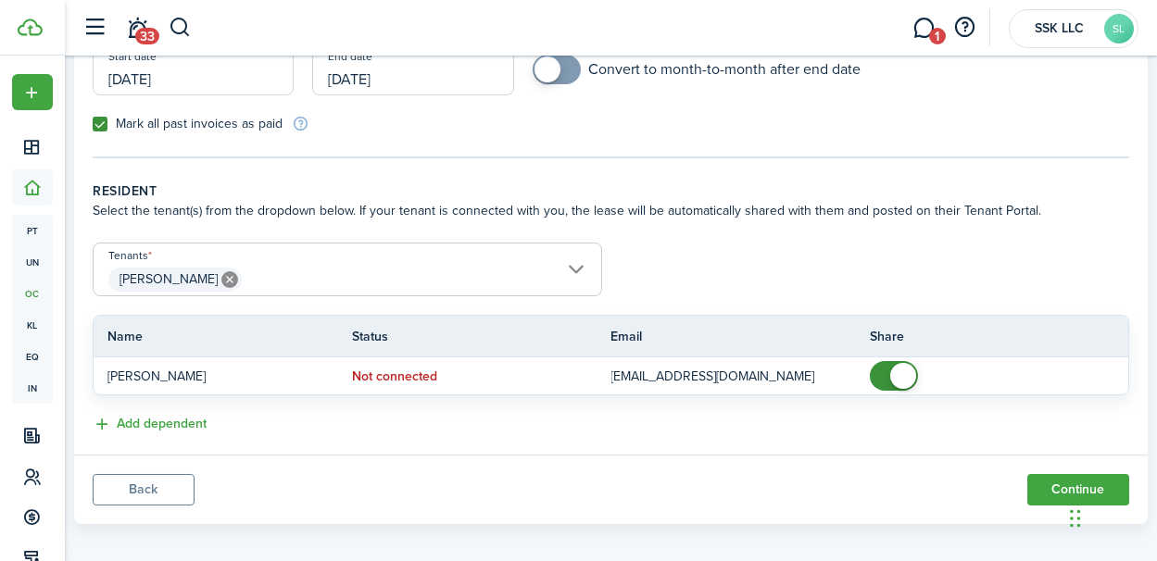
scroll to position [283, 0]
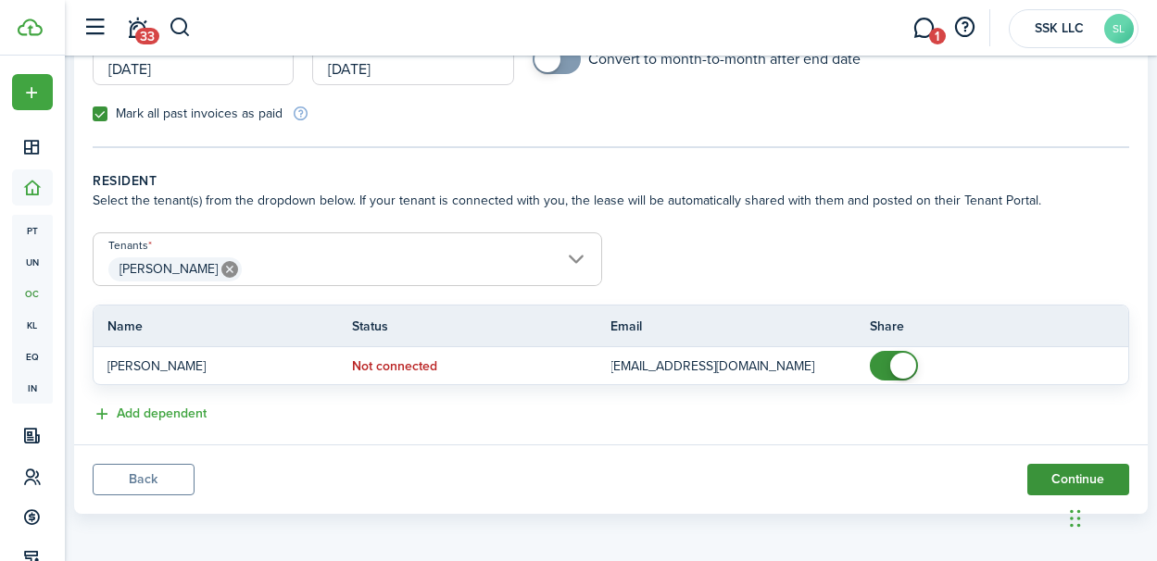
click at [1043, 465] on button "Continue" at bounding box center [1078, 479] width 102 height 31
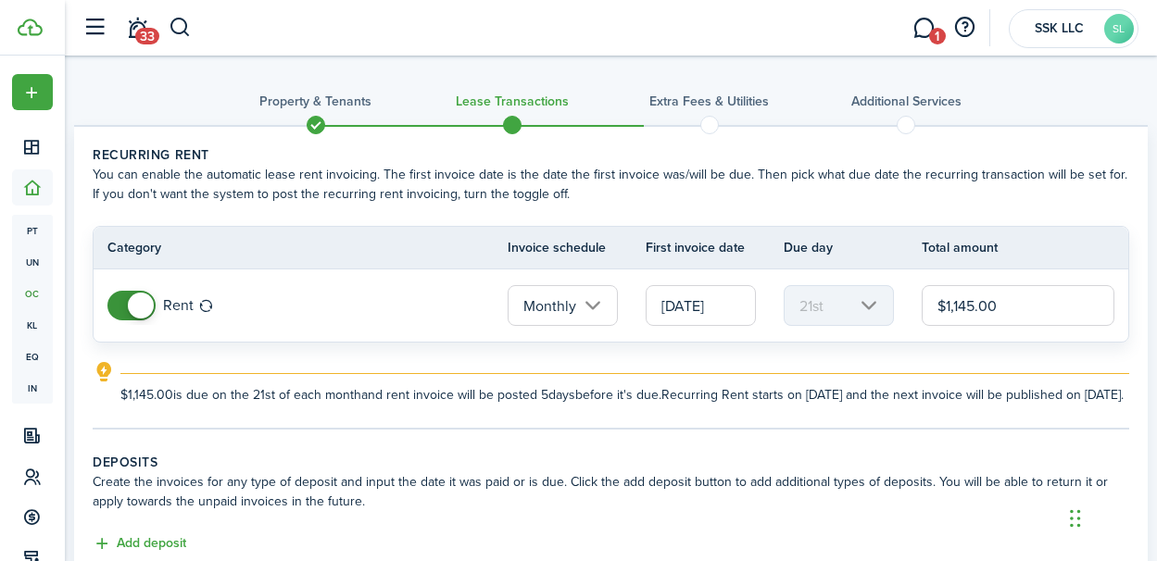
click at [688, 307] on input "[DATE]" at bounding box center [701, 305] width 110 height 41
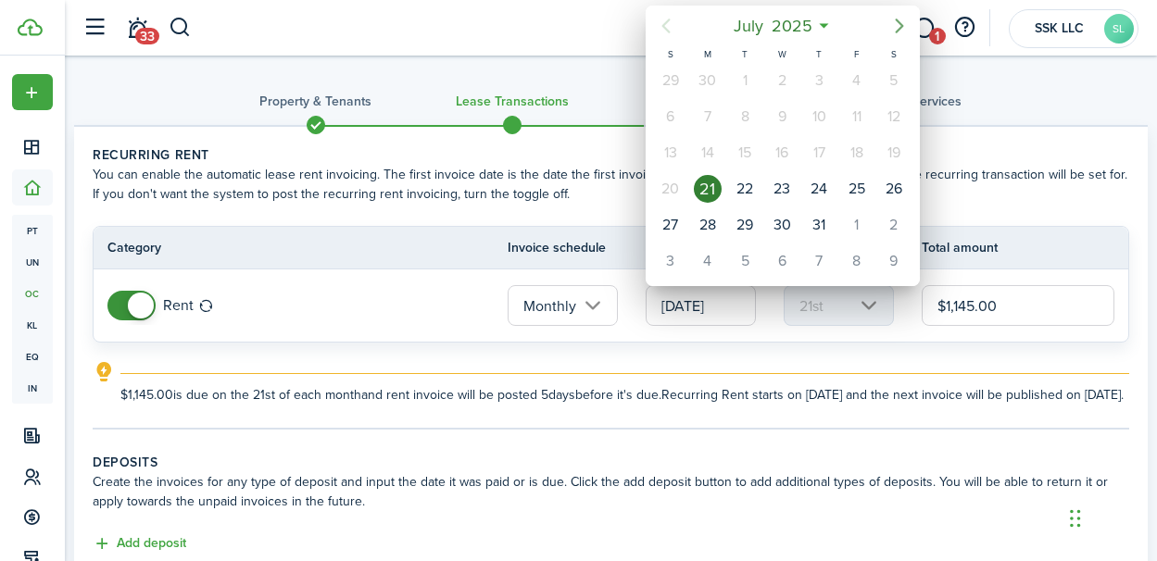
click at [900, 27] on icon "Next page" at bounding box center [899, 26] width 8 height 15
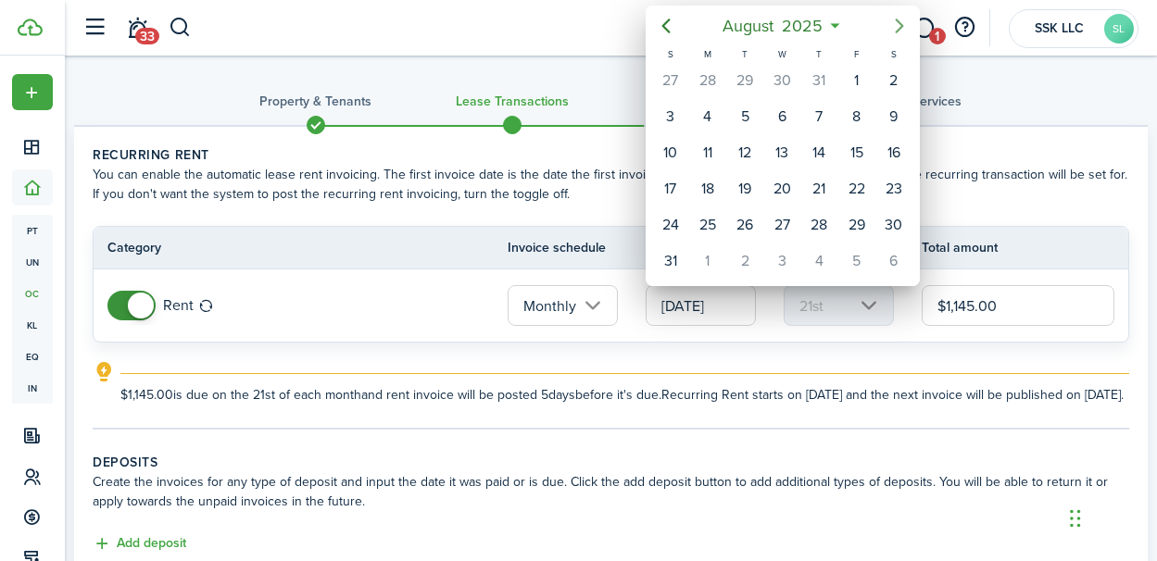
click at [900, 27] on icon "Next page" at bounding box center [899, 26] width 8 height 15
click at [781, 81] on div "1" at bounding box center [782, 81] width 28 height 28
type input "[DATE]"
type input "1st"
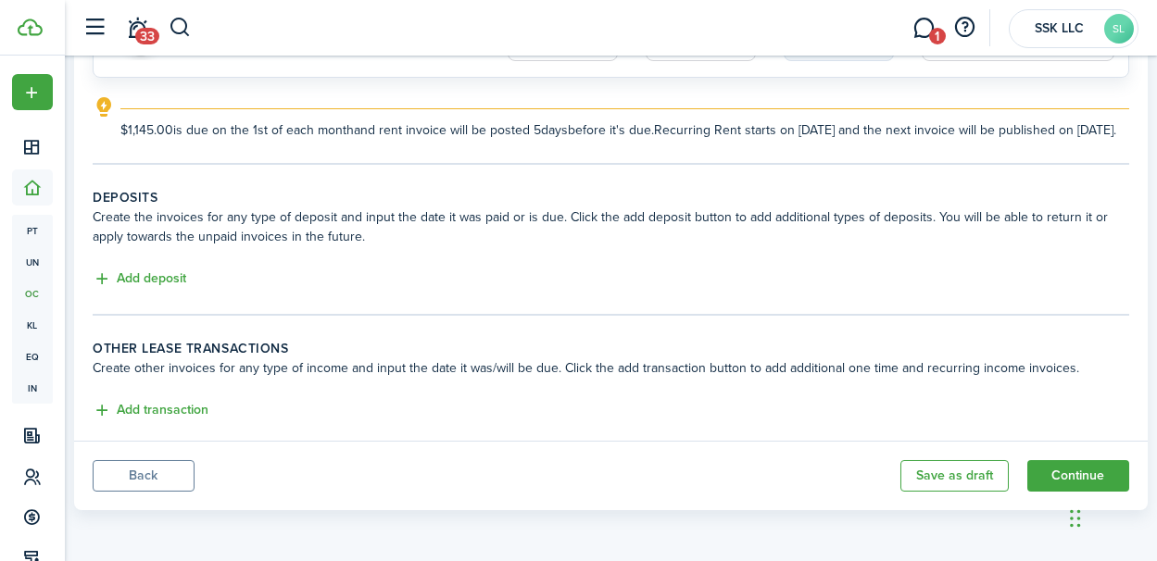
scroll to position [275, 0]
click at [1027, 474] on button "Continue" at bounding box center [1078, 475] width 102 height 31
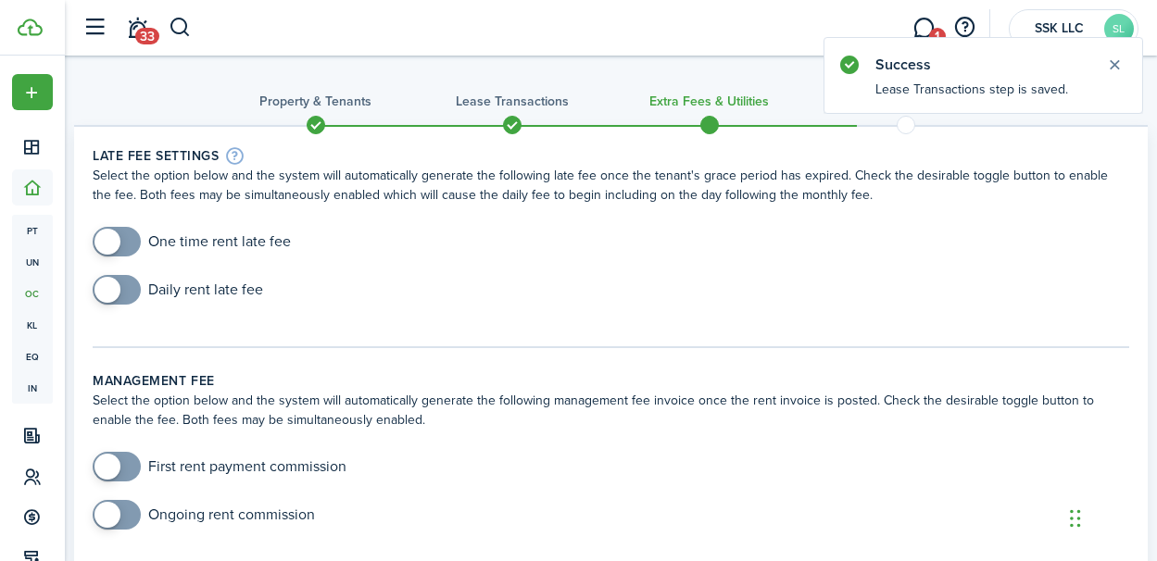
checkbox input "true"
click at [118, 231] on span at bounding box center [116, 242] width 19 height 30
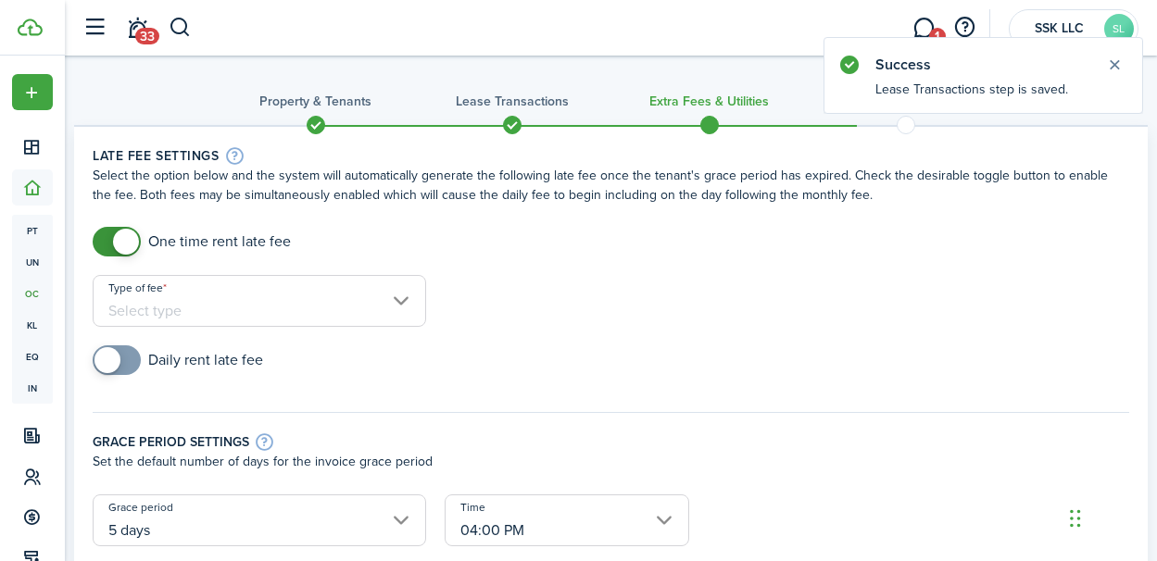
click at [399, 304] on input "Type of fee" at bounding box center [259, 301] width 333 height 52
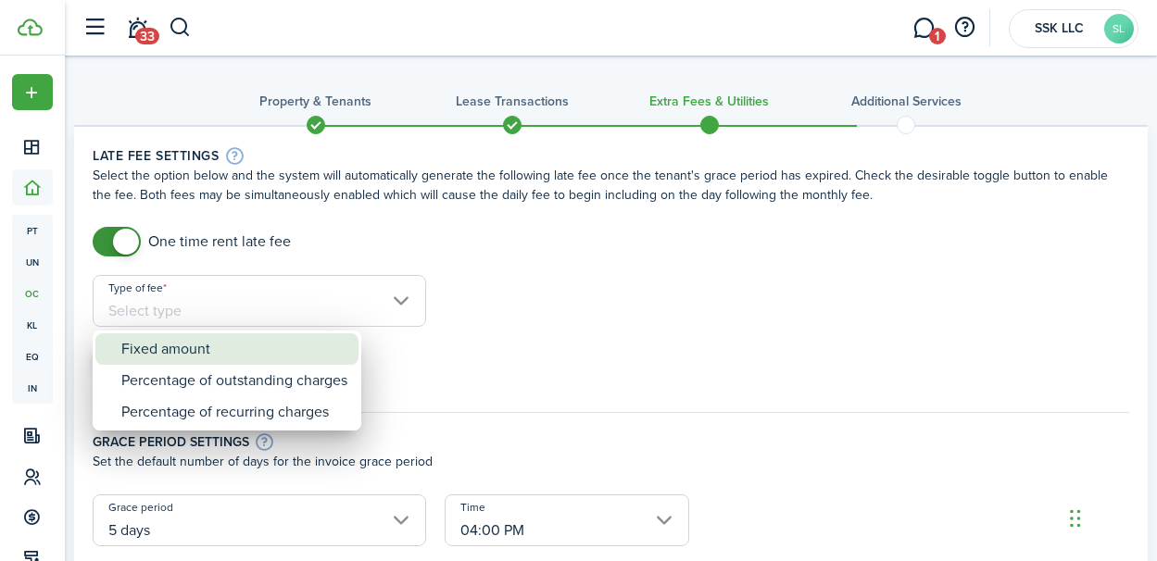
click at [293, 339] on div "Fixed amount" at bounding box center [234, 348] width 226 height 31
type input "Fixed amount"
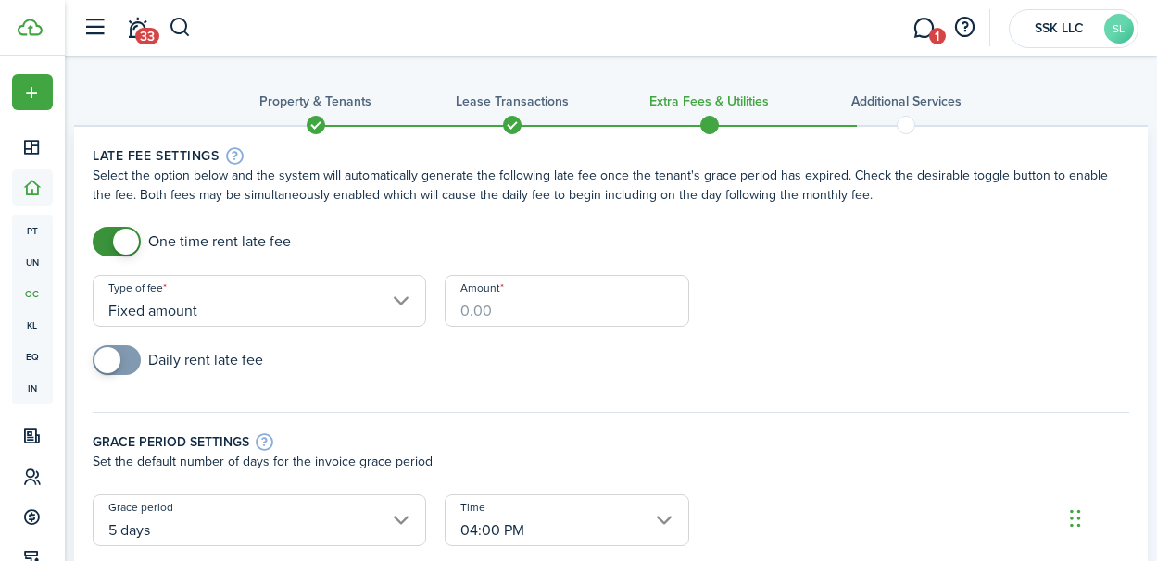
click at [485, 310] on input "Amount" at bounding box center [567, 301] width 245 height 52
type input "$50.00"
checkbox input "true"
click at [126, 358] on span at bounding box center [116, 361] width 19 height 30
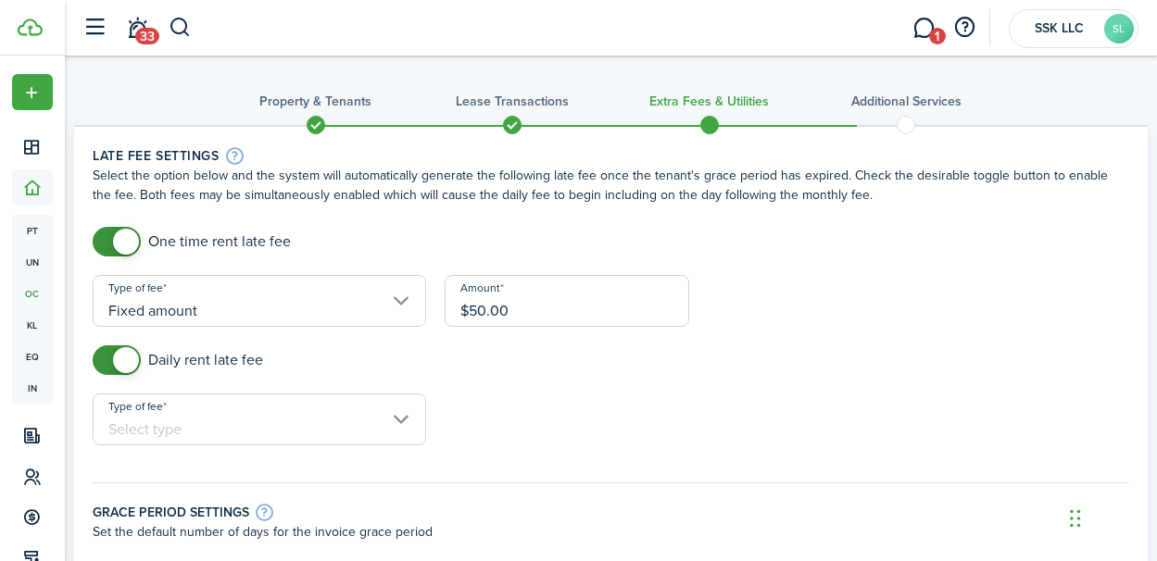
click at [401, 422] on input "Type of fee" at bounding box center [259, 420] width 333 height 52
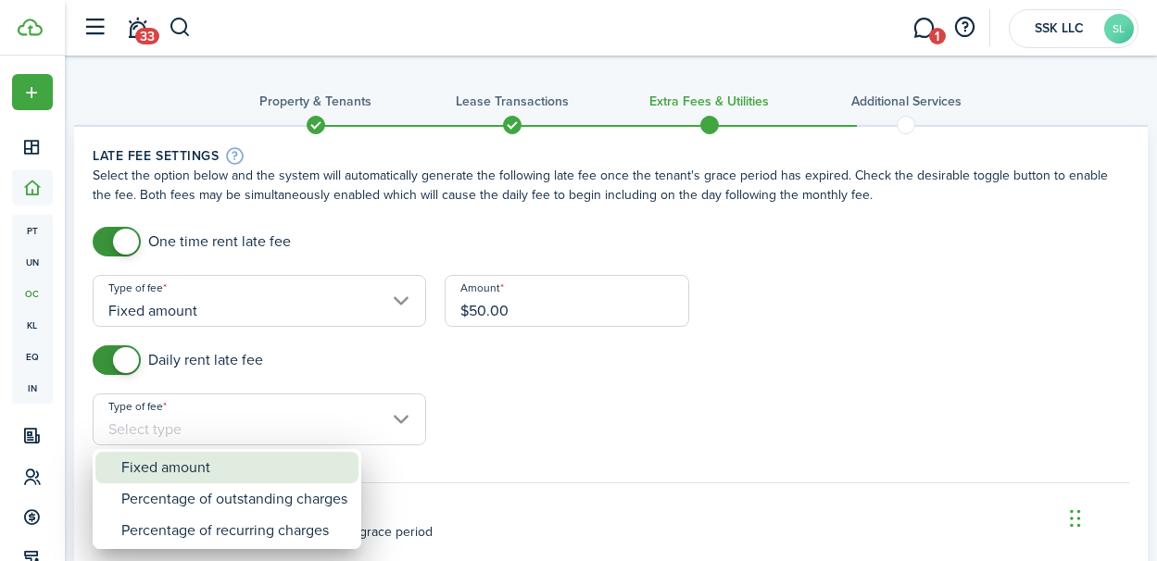
click at [321, 461] on div "Fixed amount" at bounding box center [234, 467] width 226 height 31
type input "Fixed amount"
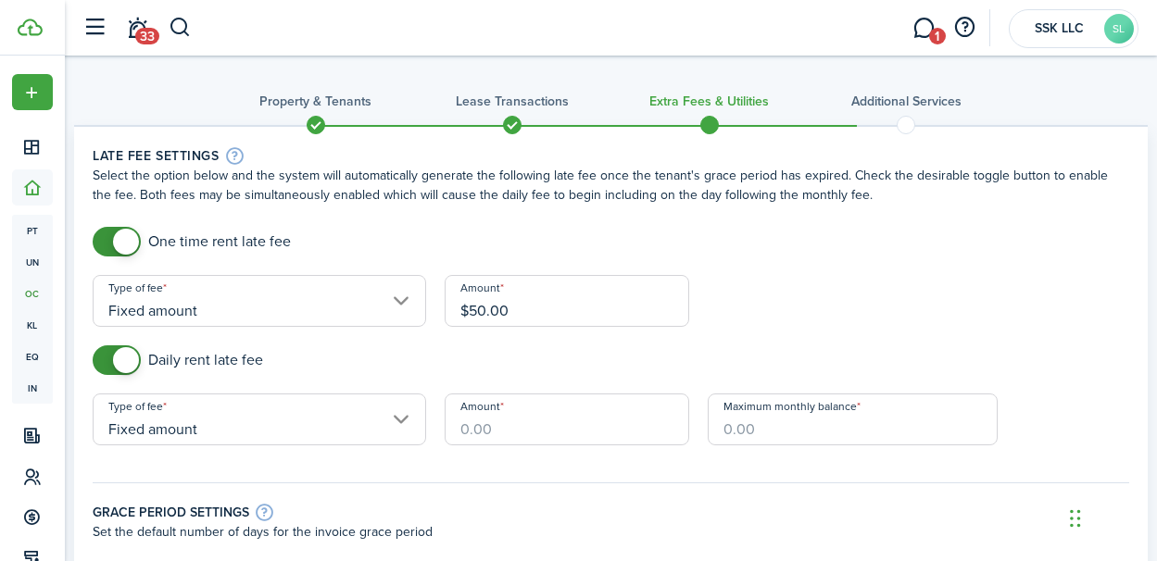
click at [515, 402] on input "Amount" at bounding box center [567, 420] width 245 height 52
type input "$10.00"
type input "$600.00"
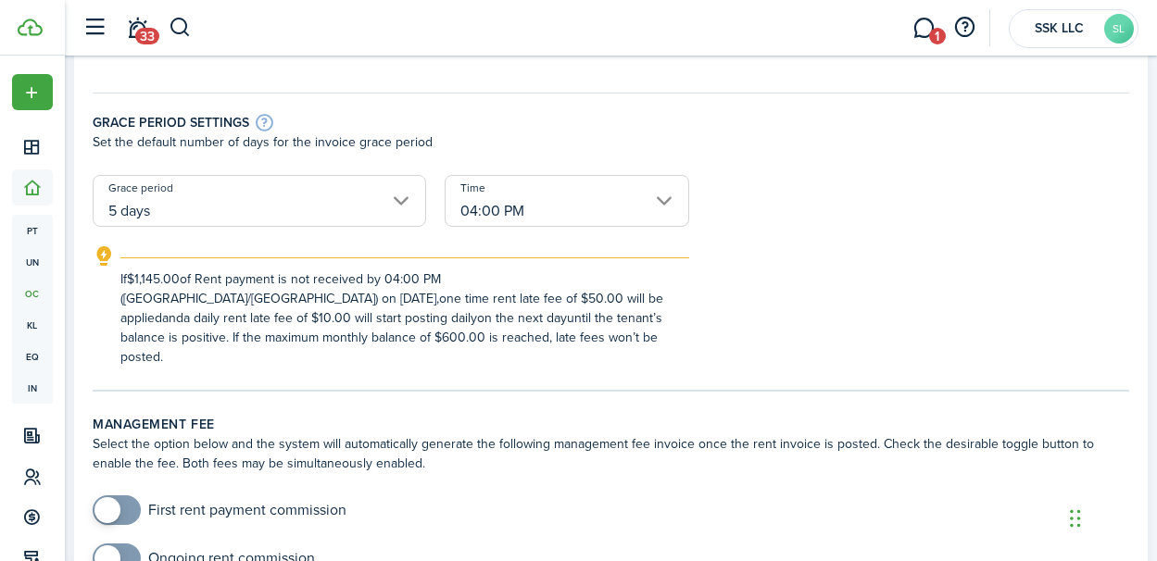
scroll to position [400, 0]
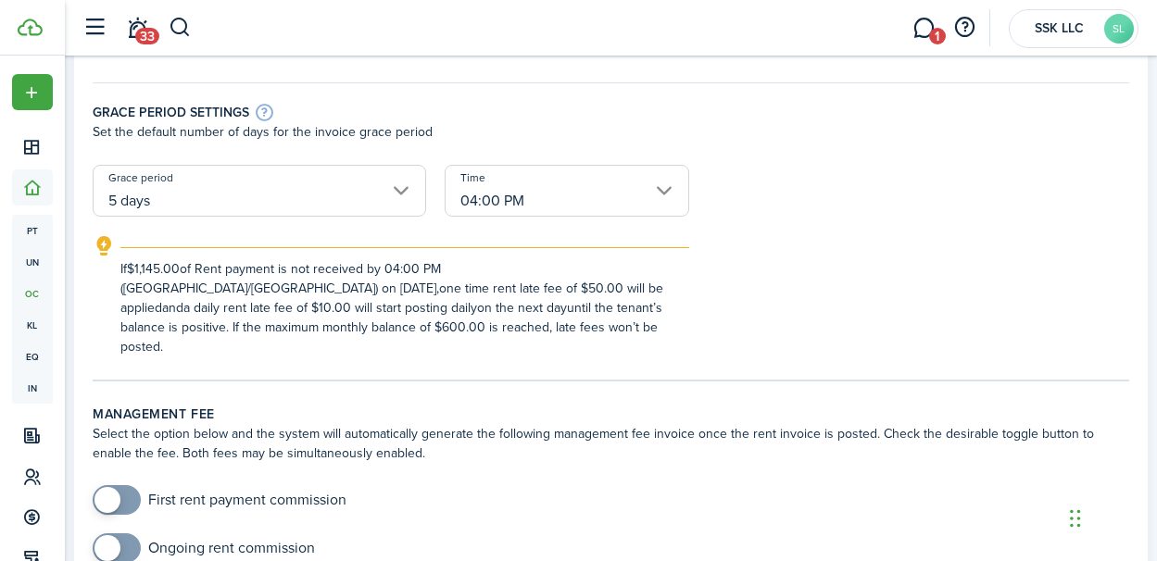
click at [666, 187] on input "04:00 PM" at bounding box center [567, 191] width 245 height 52
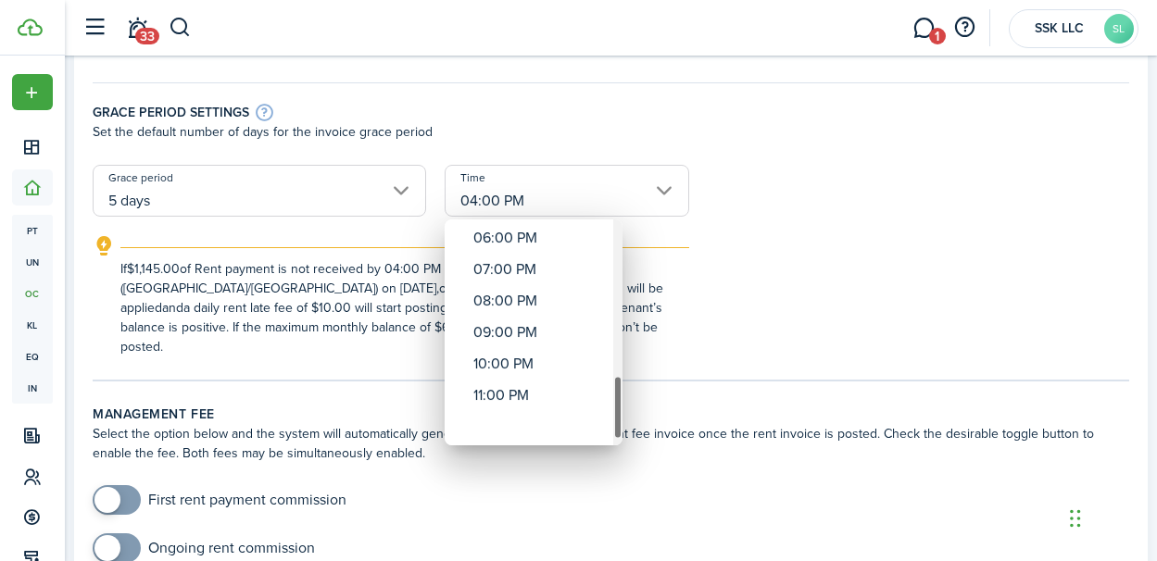
drag, startPoint x: 617, startPoint y: 280, endPoint x: 618, endPoint y: 448, distance: 168.6
click at [618, 448] on div "12:00 AM 01:00 AM 02:00 AM 03:00 AM 04:00 AM 05:00 AM 06:00 AM 07:00 AM 08:00 A…" at bounding box center [578, 280] width 1157 height 561
click at [512, 420] on div "11:00 PM" at bounding box center [540, 426] width 135 height 31
type input "11:00 PM"
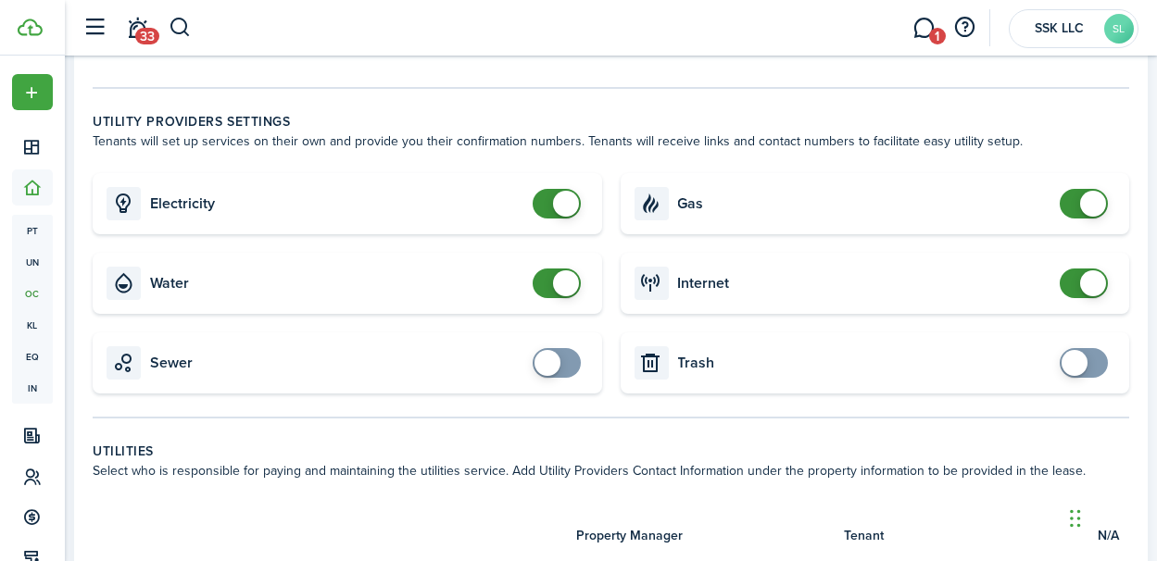
scroll to position [904, 0]
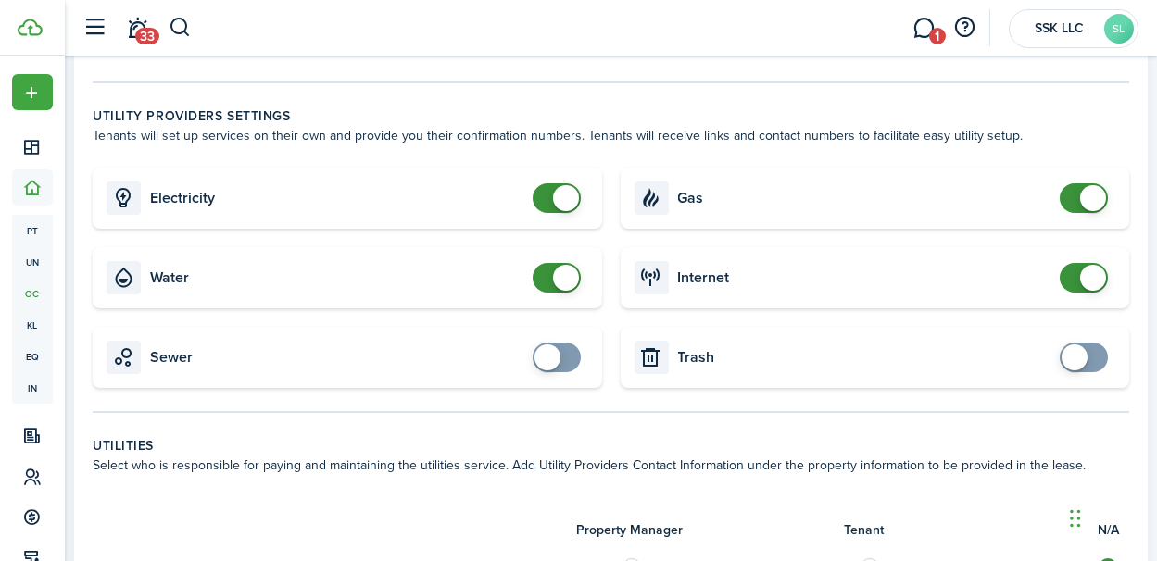
checkbox input "true"
click at [557, 359] on span at bounding box center [548, 358] width 26 height 26
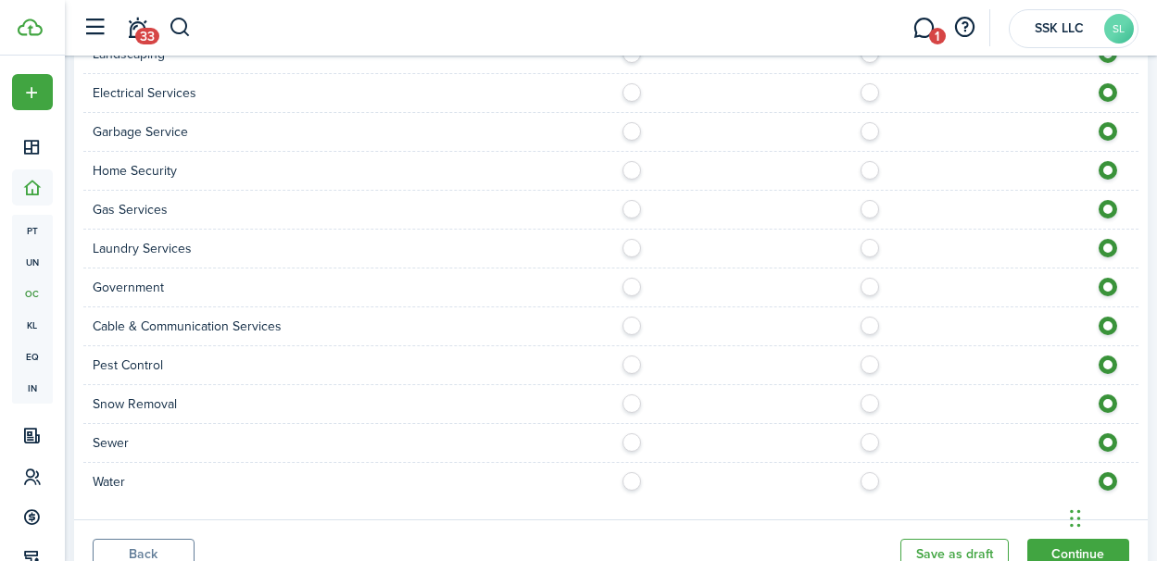
scroll to position [1684, 0]
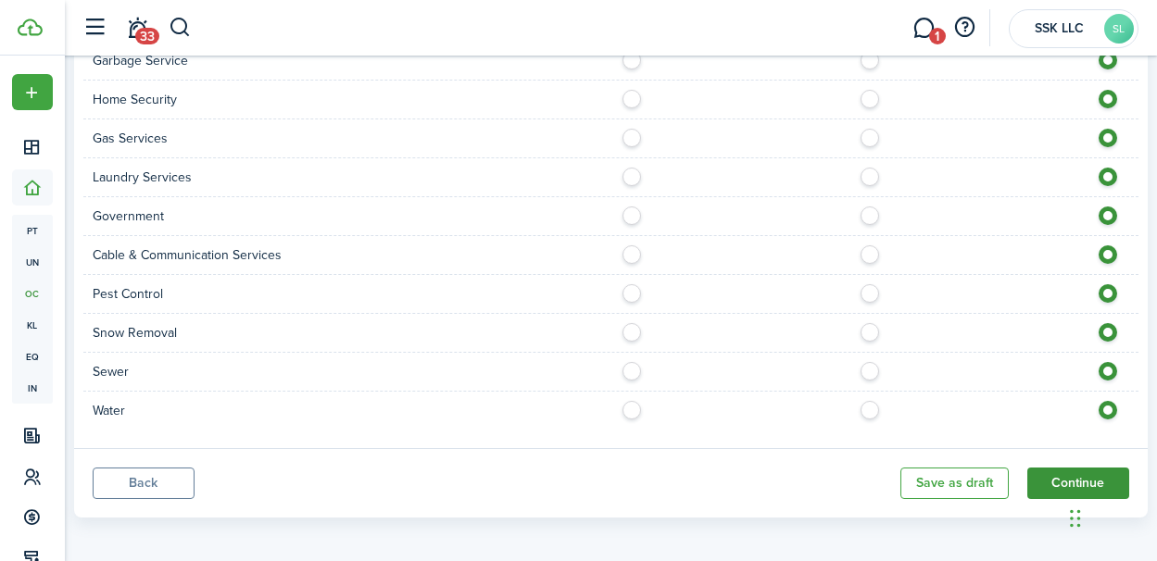
click at [1035, 468] on button "Continue" at bounding box center [1078, 483] width 102 height 31
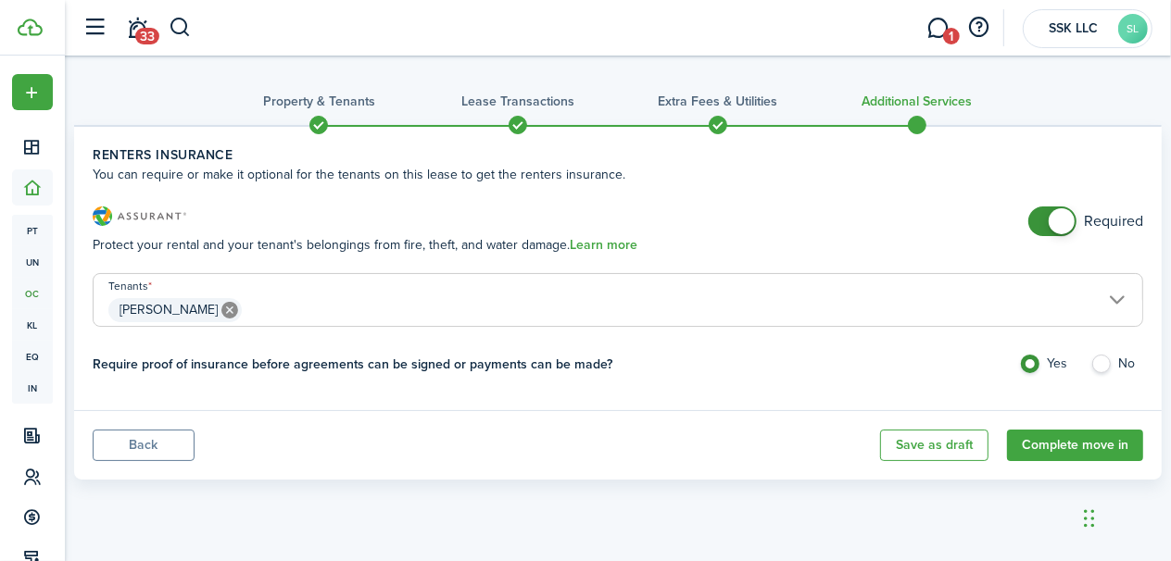
checkbox input "false"
click at [1062, 223] on span at bounding box center [1062, 221] width 26 height 26
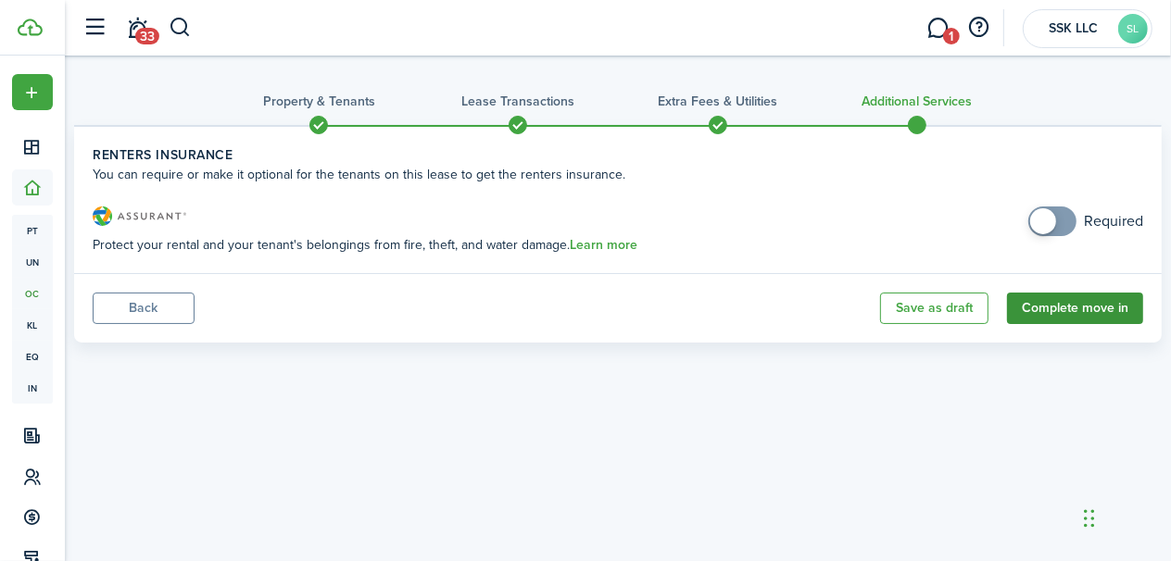
click at [1035, 305] on button "Complete move in" at bounding box center [1075, 308] width 136 height 31
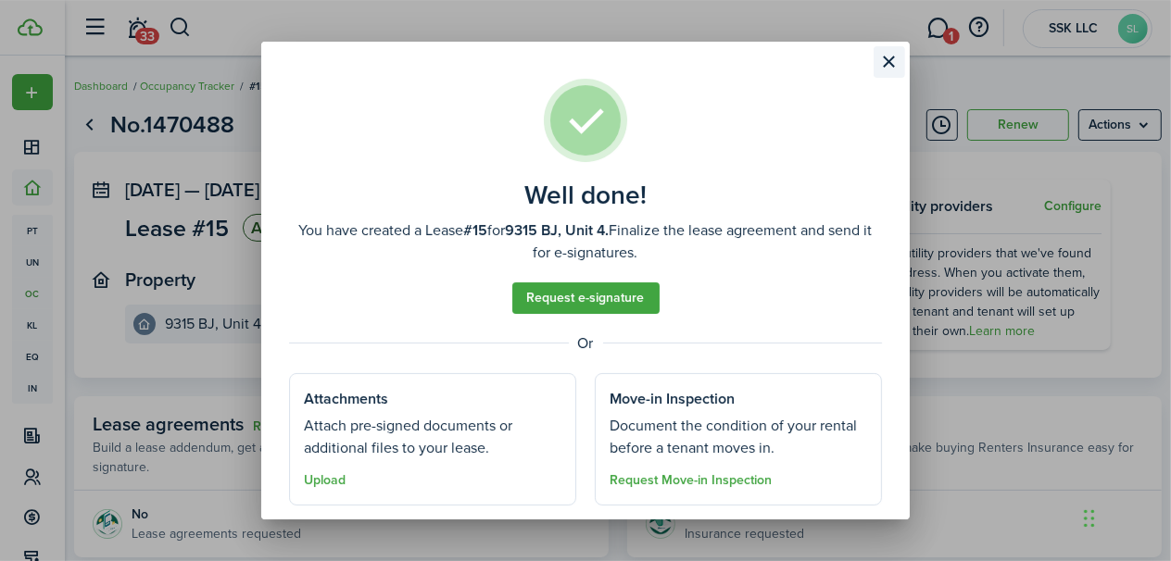
click at [884, 65] on button "Close modal" at bounding box center [889, 61] width 31 height 31
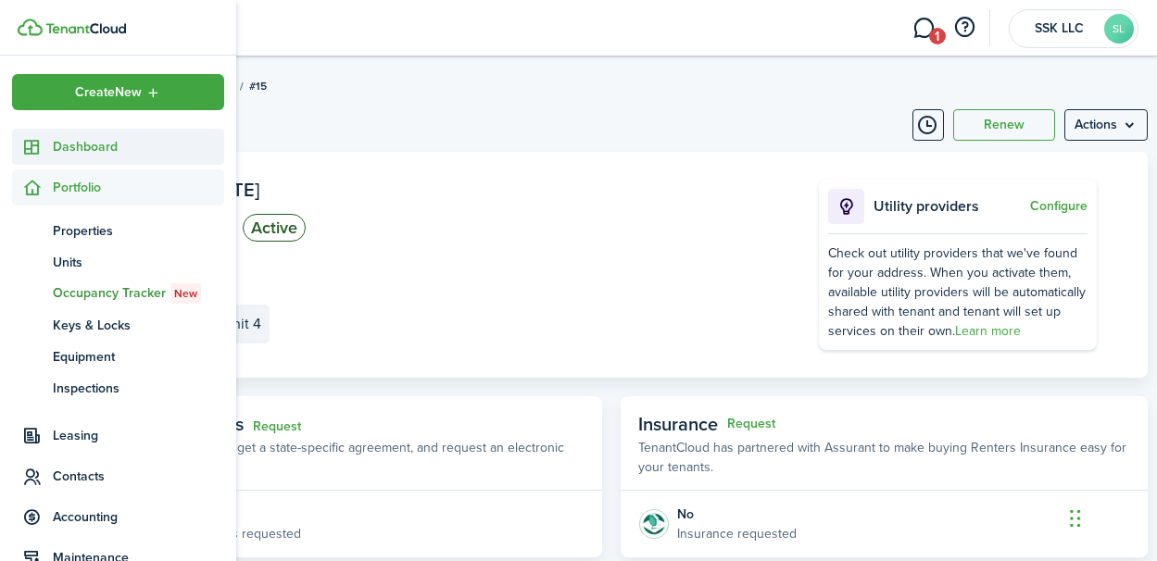
click at [81, 143] on span "Dashboard" at bounding box center [138, 146] width 171 height 19
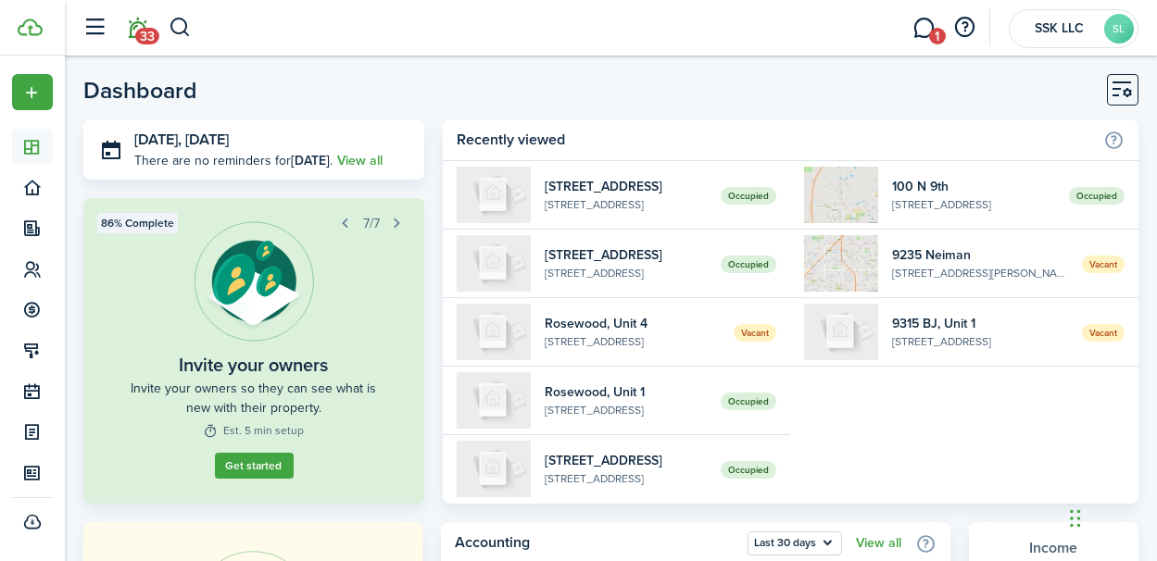
click at [146, 28] on span "33" at bounding box center [147, 36] width 24 height 17
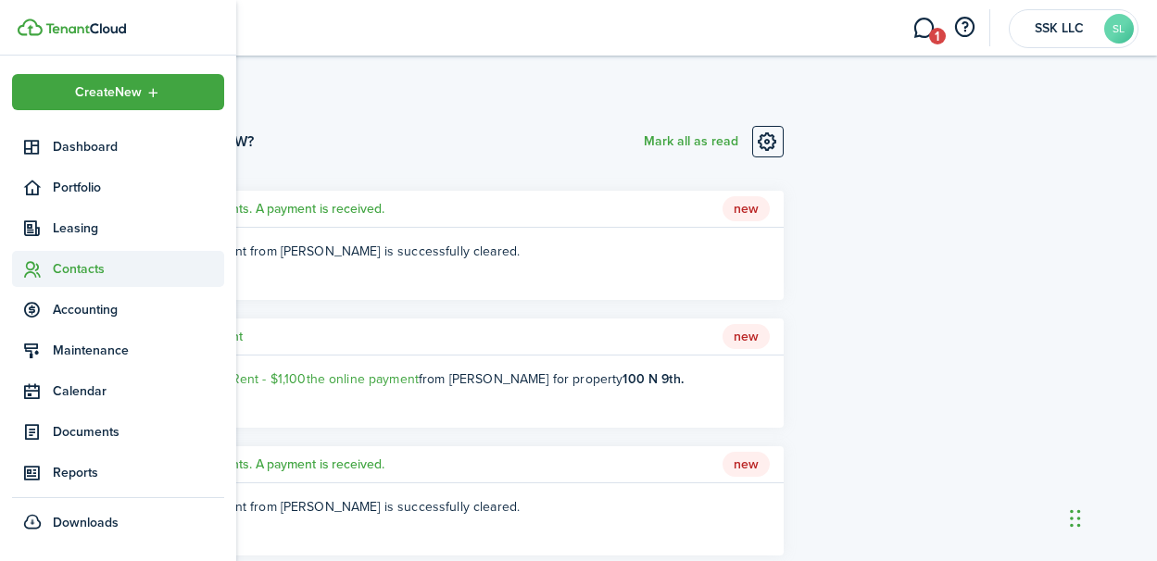
click at [49, 268] on sidebar-link-icon at bounding box center [32, 268] width 41 height 19
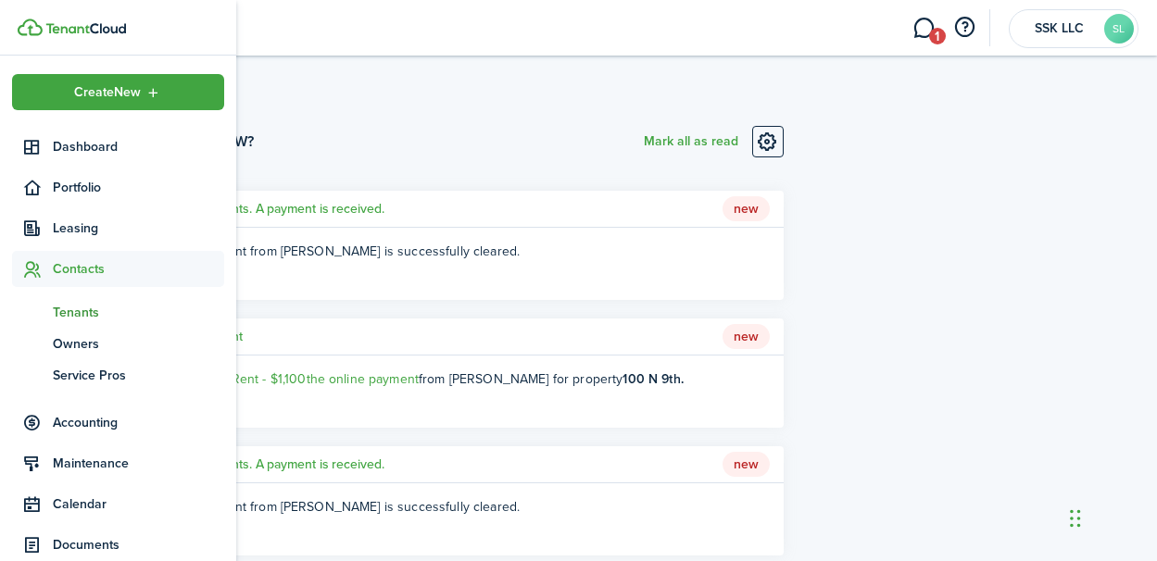
click at [82, 318] on span "Tenants" at bounding box center [138, 312] width 171 height 19
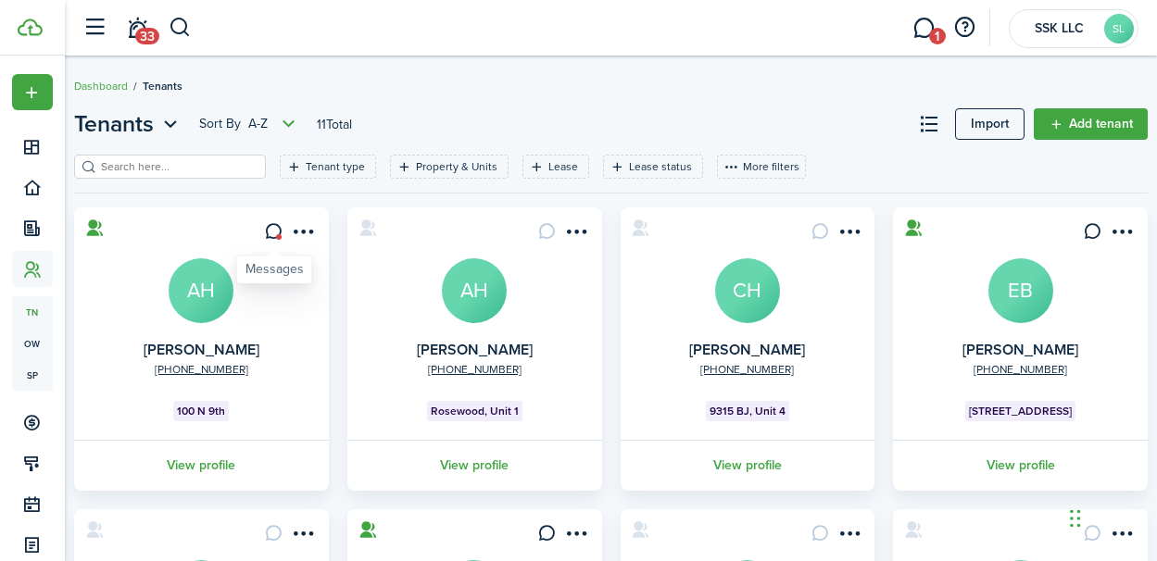
click at [275, 235] on icon at bounding box center [273, 231] width 19 height 19
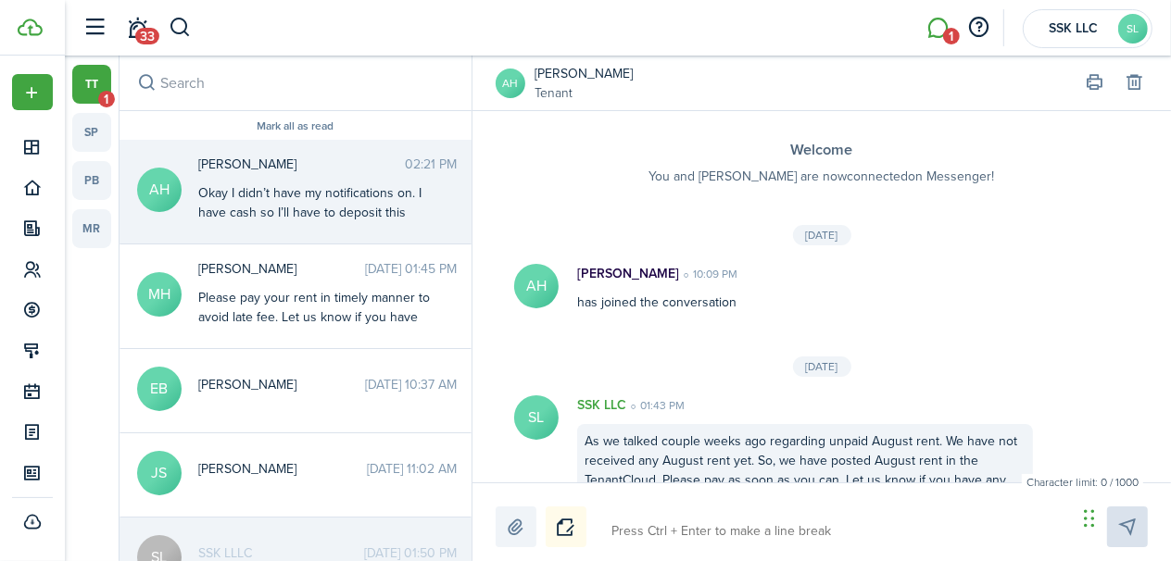
scroll to position [236, 0]
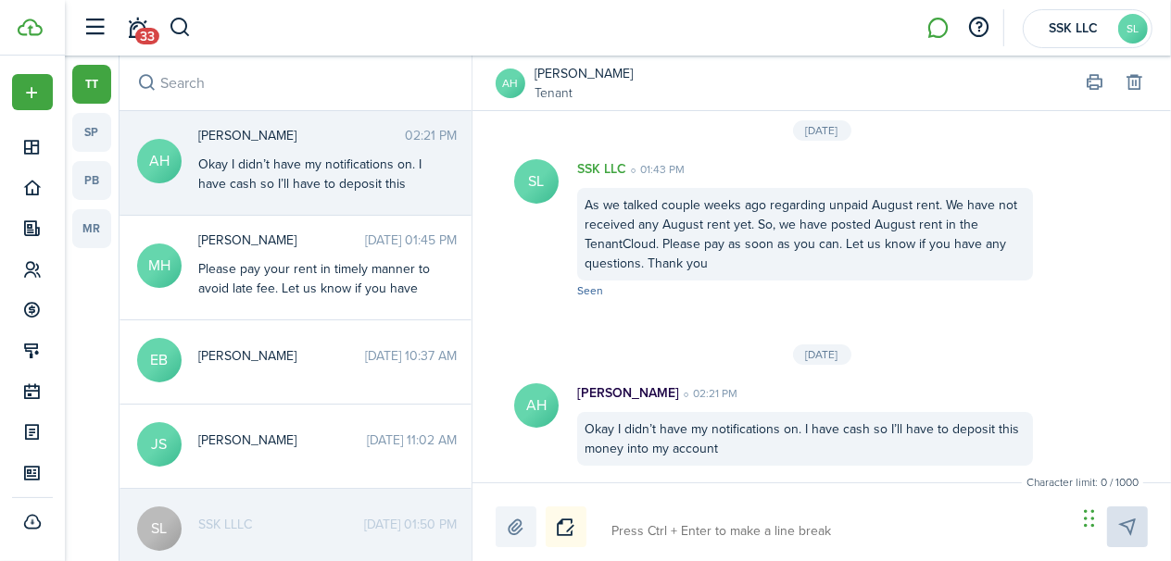
click at [757, 526] on textarea at bounding box center [837, 531] width 465 height 31
type textarea "T"
type textarea "Th"
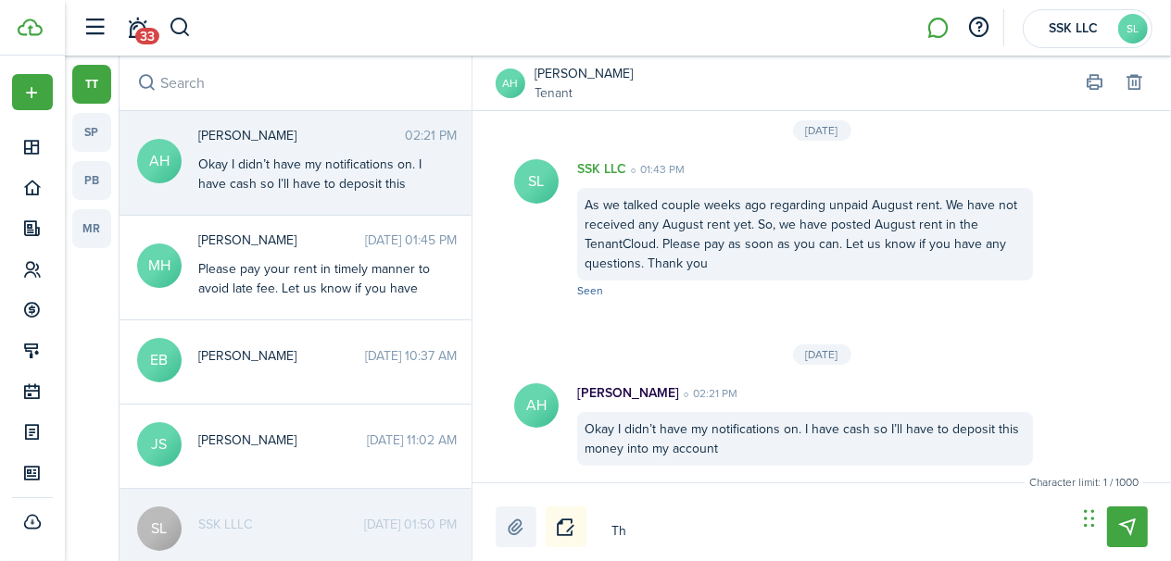
type textarea "Tha"
type textarea "Than"
type textarea "Thank"
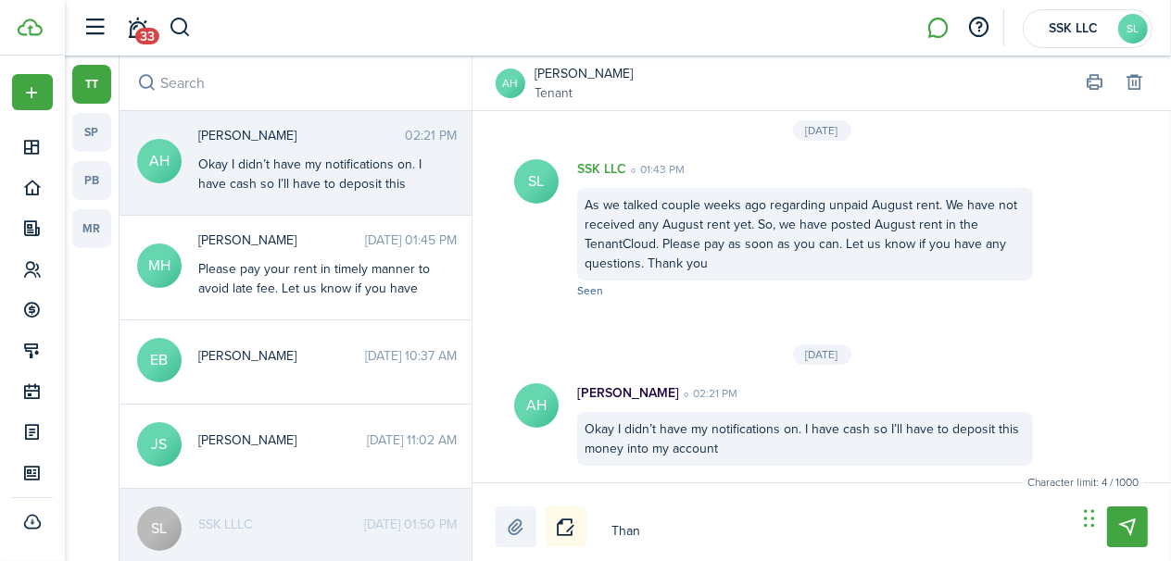
type textarea "Thank"
type textarea "Thank y"
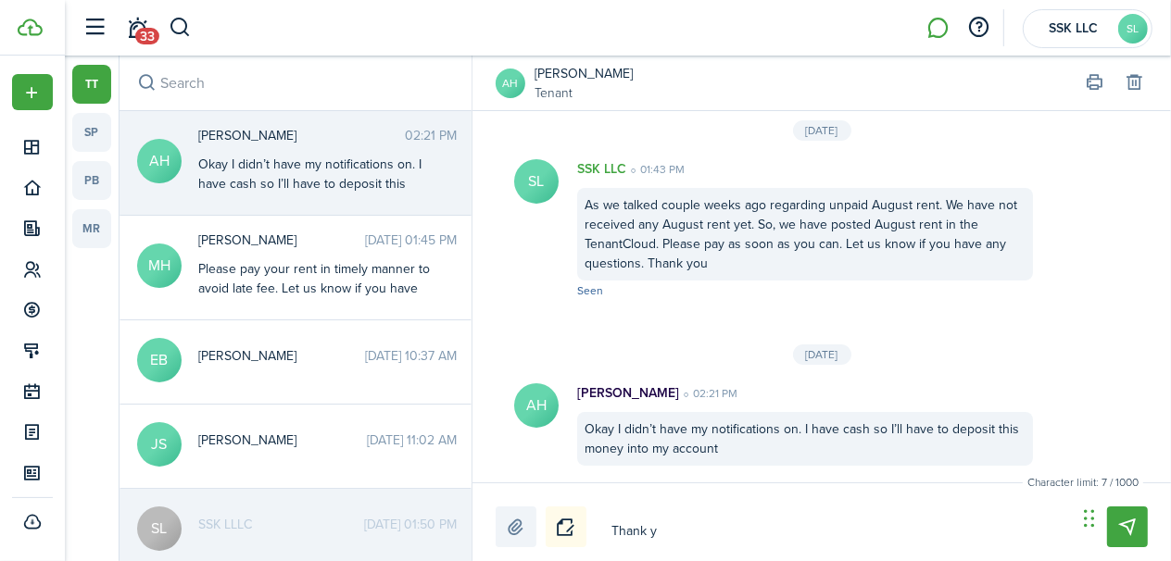
type textarea "Thank yo"
type textarea "Thank you"
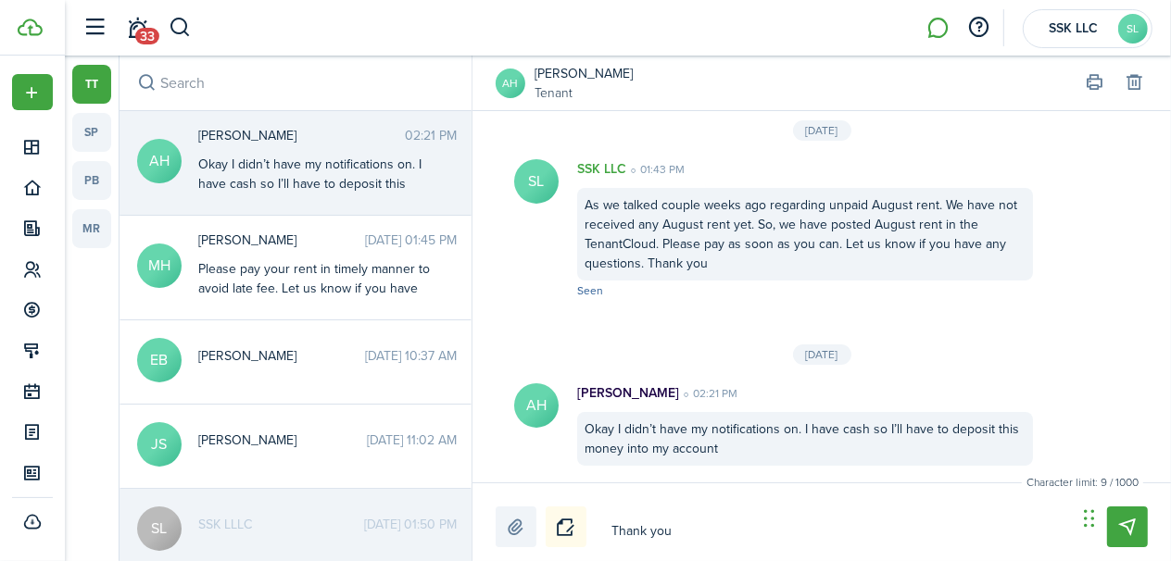
type textarea "Thank you"
type textarea "Thank you f"
type textarea "Thank you fo"
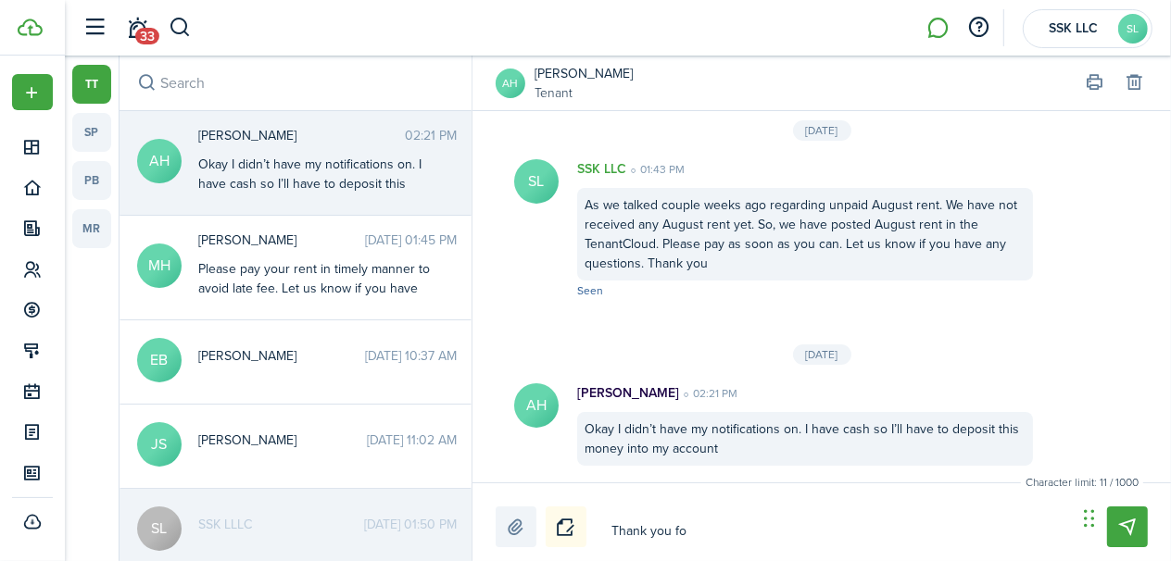
type textarea "Thank you for"
type textarea "Thank you for l"
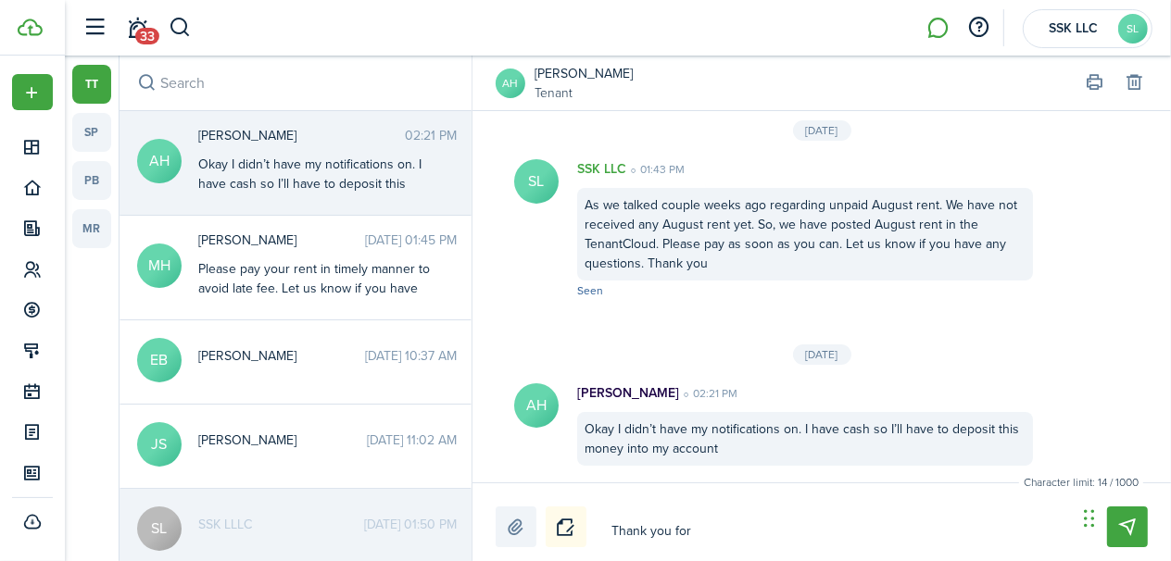
type textarea "Thank you for l"
type textarea "Thank you for le"
type textarea "Thank you for let"
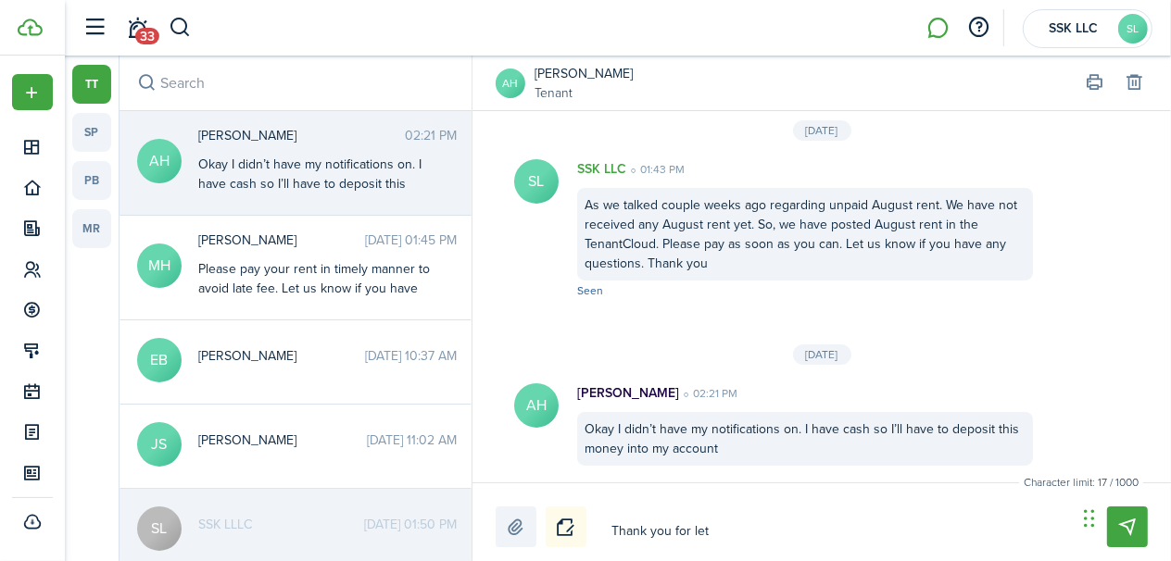
type textarea "Thank you for lett"
type textarea "Thank you for [PERSON_NAME]"
type textarea "Thank you for lettin"
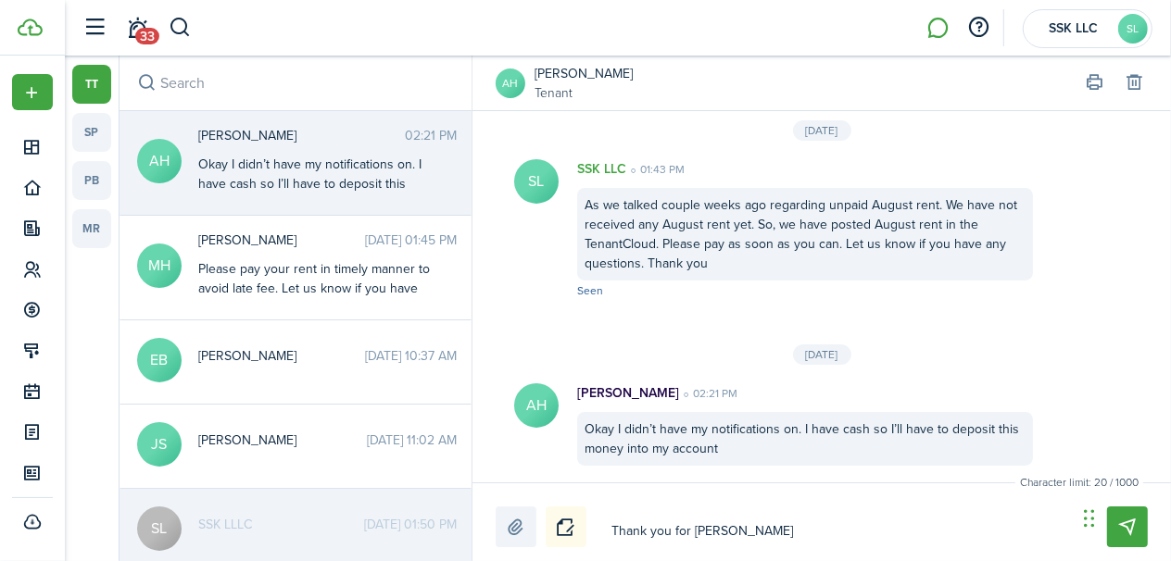
type textarea "Thank you for lettin"
type textarea "Thank you for letting"
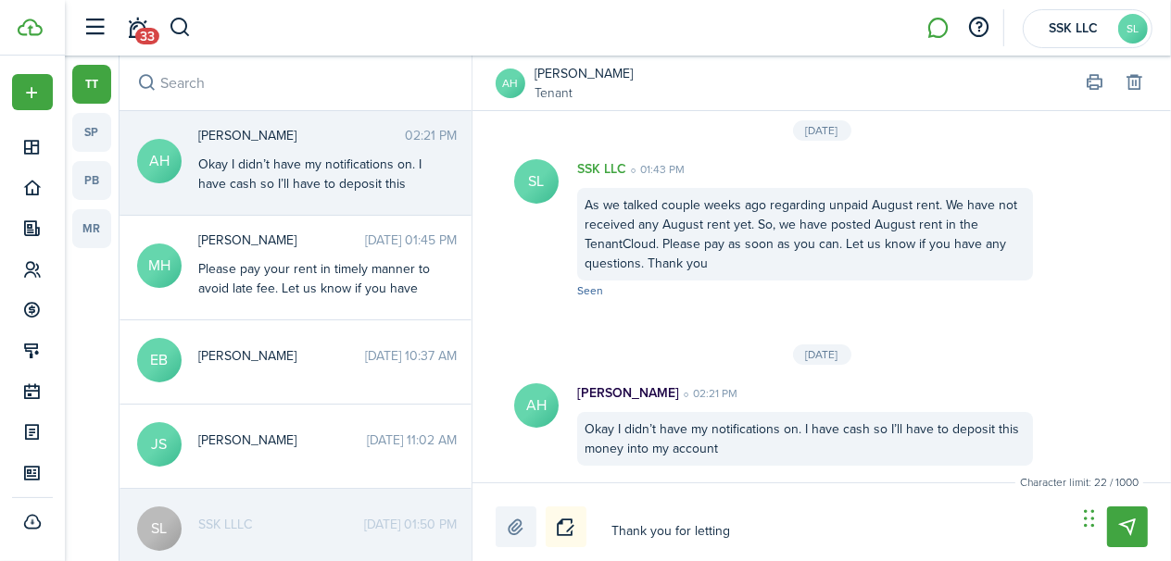
type textarea "Thank you for letting k"
type textarea "Thank you for letting"
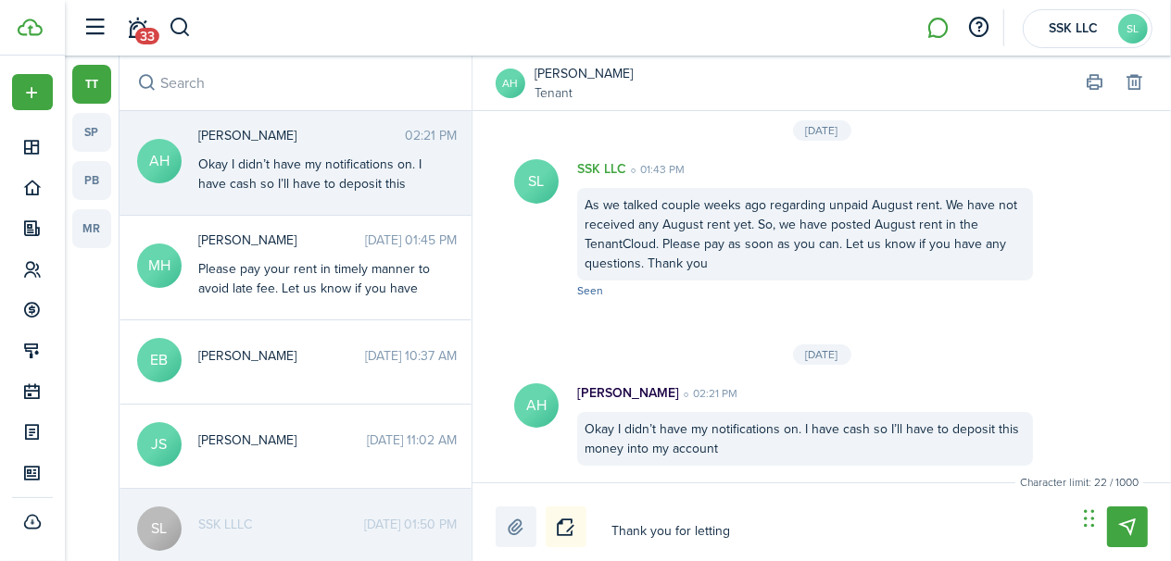
type textarea "Thank you for letting"
type textarea "Thank you for letting u"
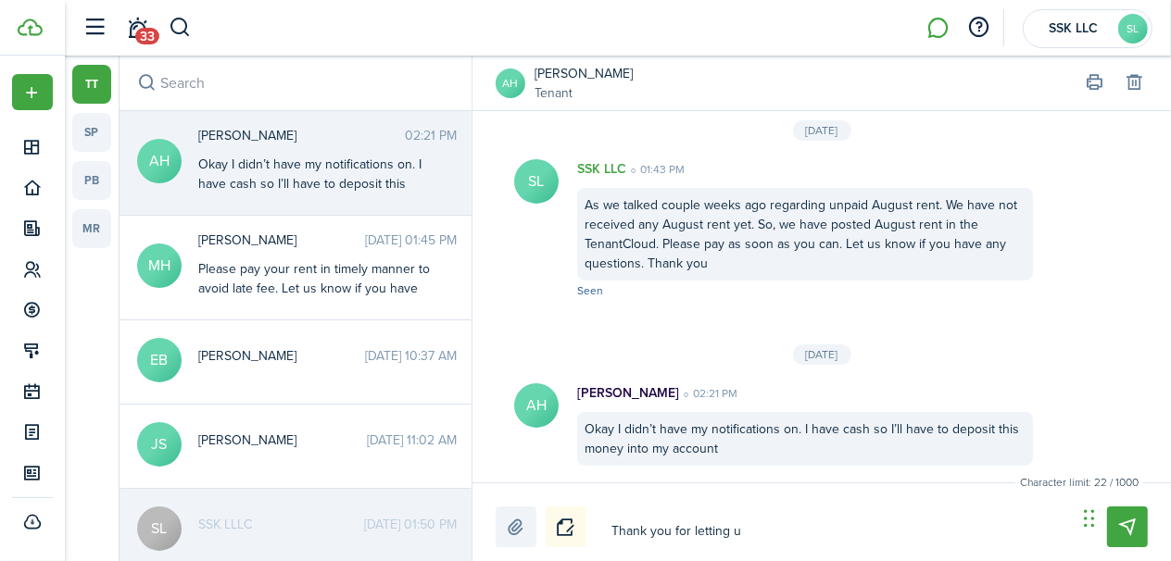
type textarea "Thank you for letting us"
type textarea "Thank you for letting us k"
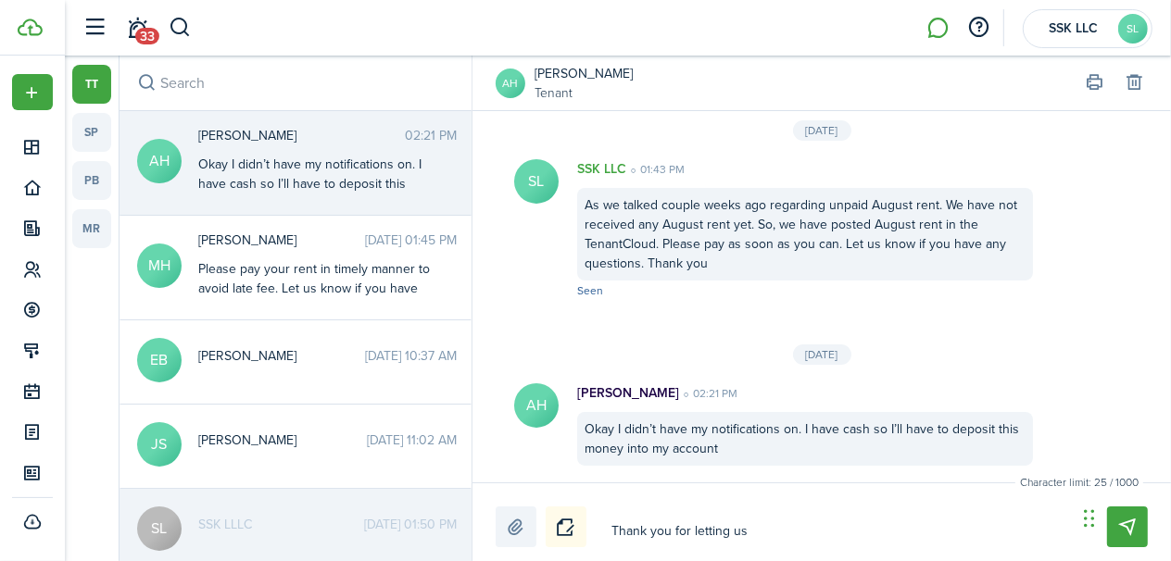
type textarea "Thank you for letting us k"
type textarea "Thank you for letting us kn"
type textarea "Thank you for letting us kno"
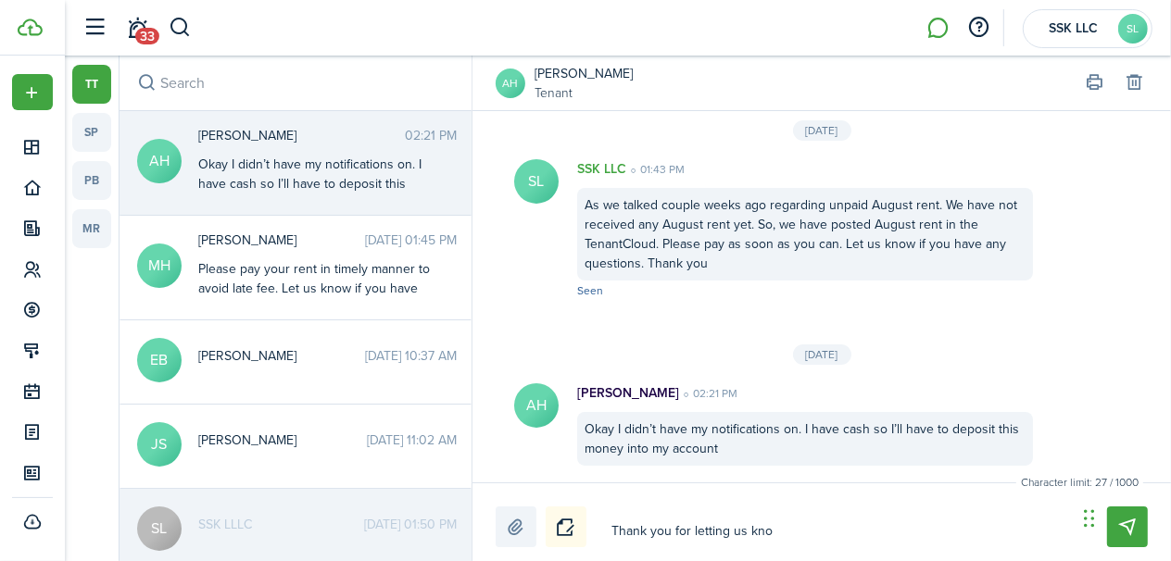
type textarea "Thank you for letting us know"
type textarea "Thank you for letting us know."
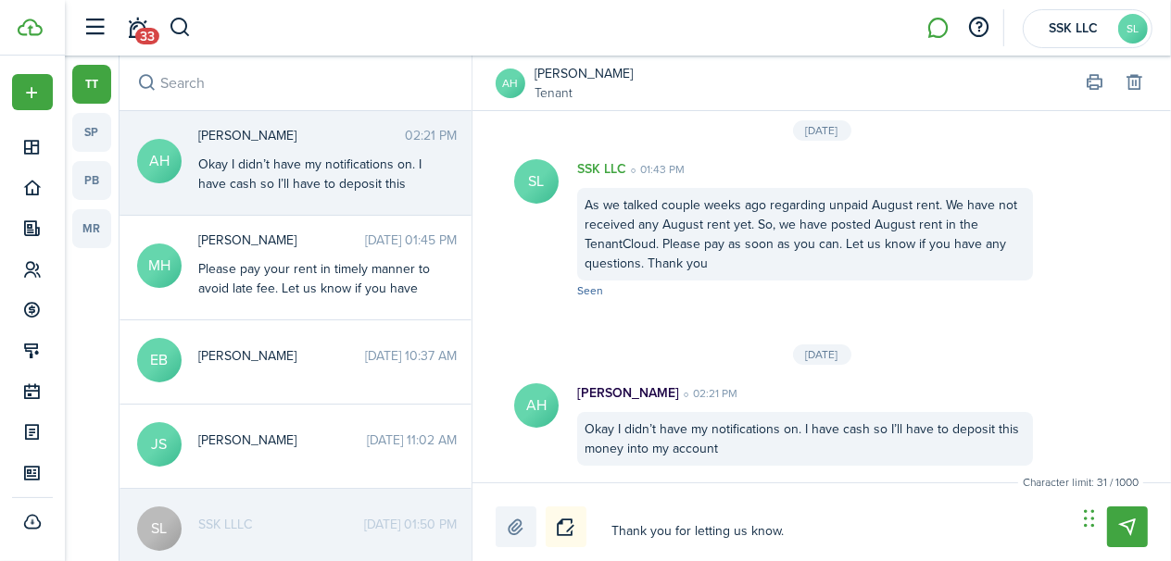
type textarea "Thank you for letting us know."
type textarea "Thank you for letting us know. P"
type textarea "Thank you for letting us know. Pl"
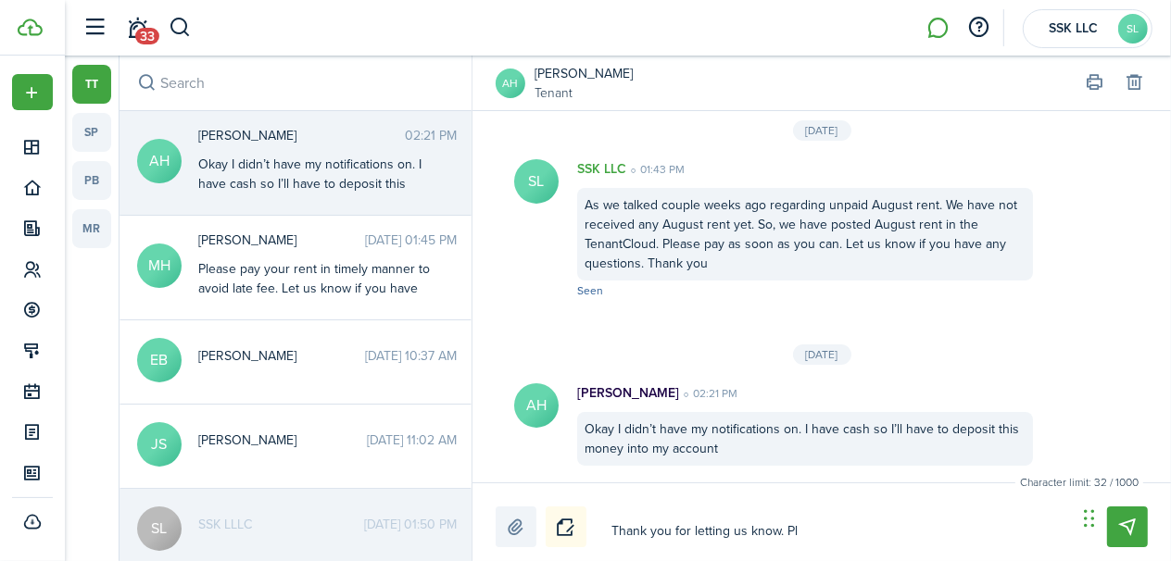
type textarea "Thank you for letting us know. Ple"
type textarea "Thank you for letting us know. [GEOGRAPHIC_DATA]"
type textarea "Thank you for letting us know. Pleas"
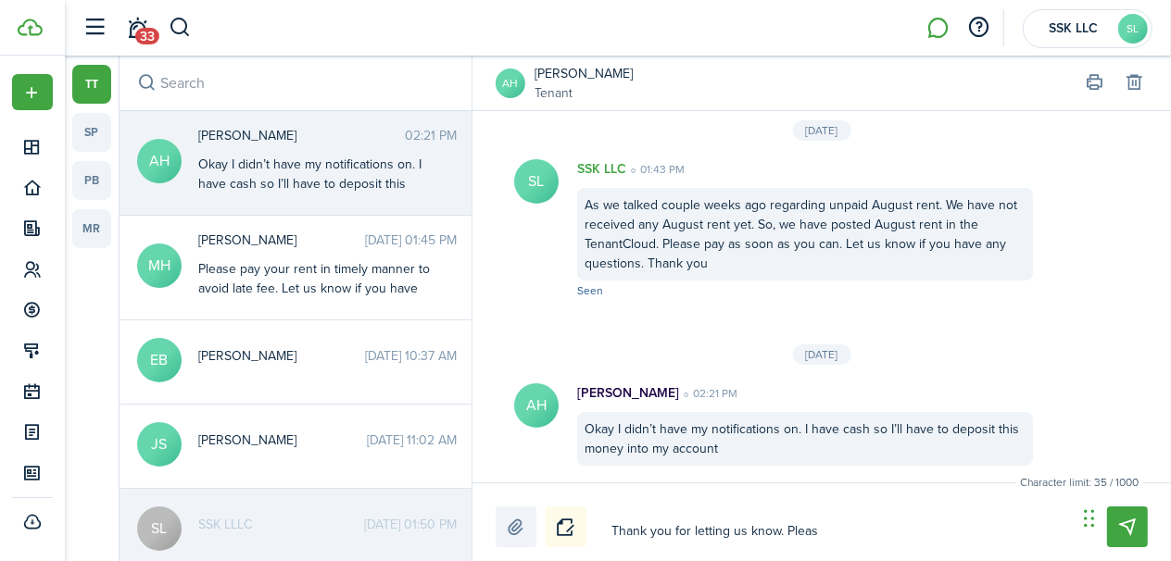
type textarea "Thank you for letting us know. Pleas"
type textarea "Thank you for letting us know. Please"
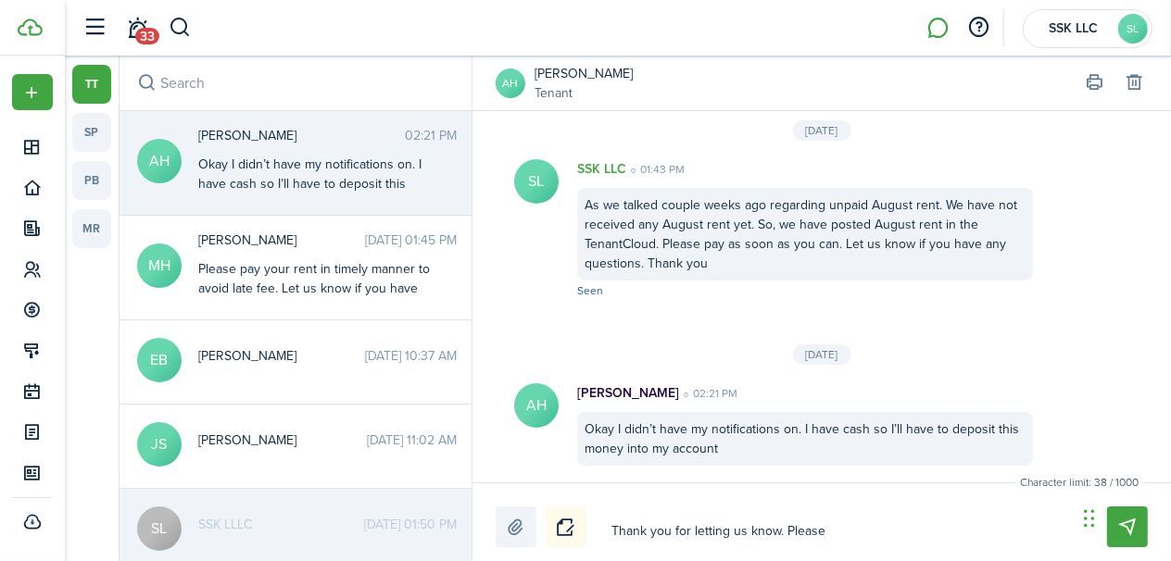
type textarea "Thank you for letting us know. Please p"
type textarea "Thank you for letting us know. Please pa"
type textarea "Thank you for letting us know. Please pay"
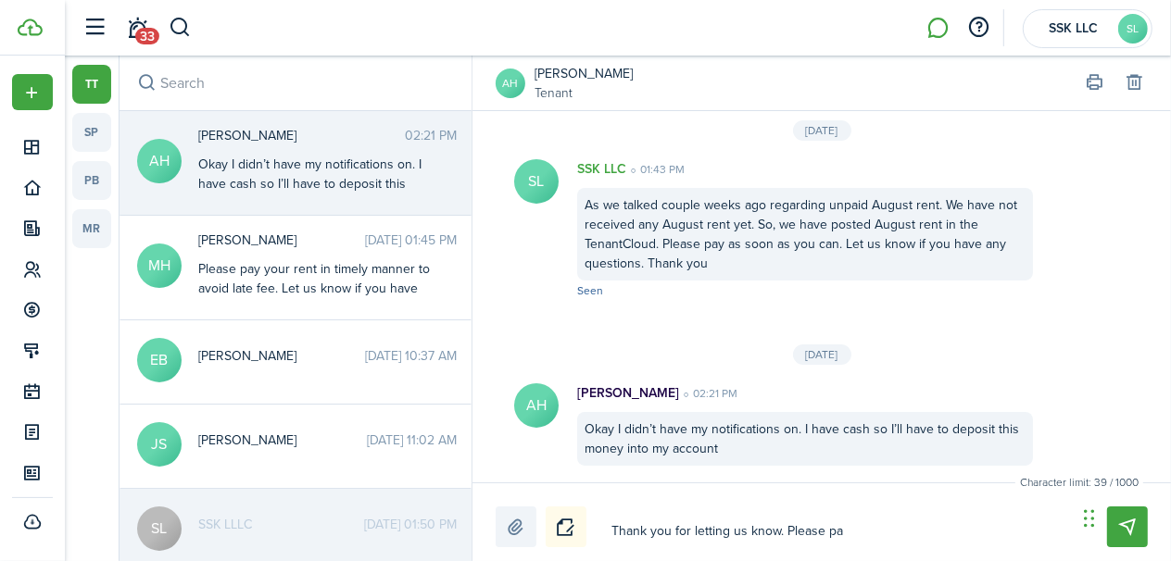
type textarea "Thank you for letting us know. Please pay"
type textarea "Thank you for letting us know. Please pay a"
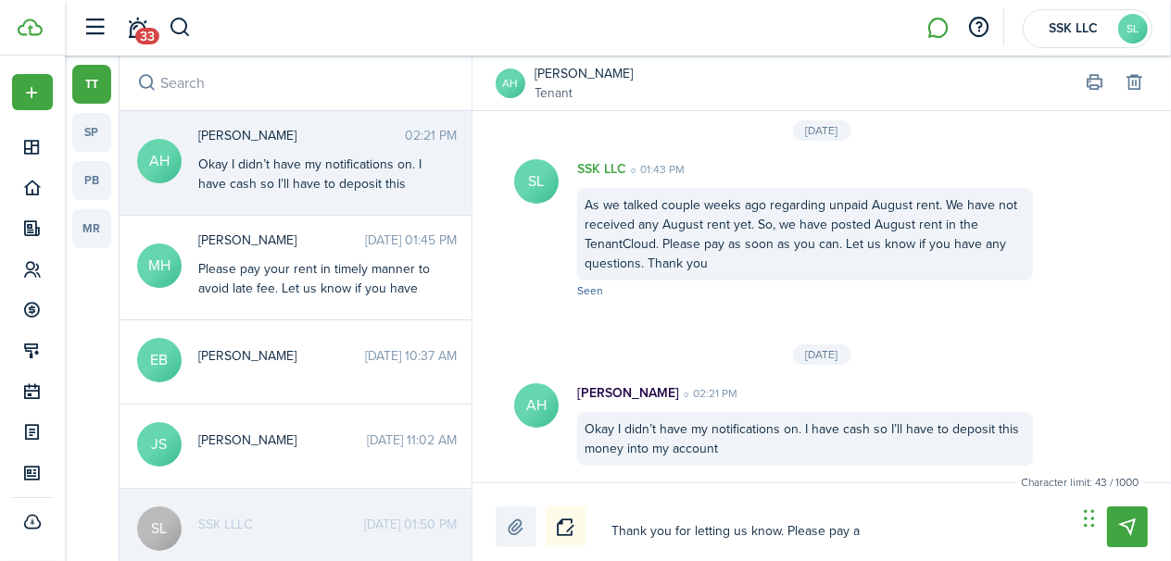
type textarea "Thank you for letting us know. Please pay as"
type textarea "Thank you for letting us know. Please pay as s"
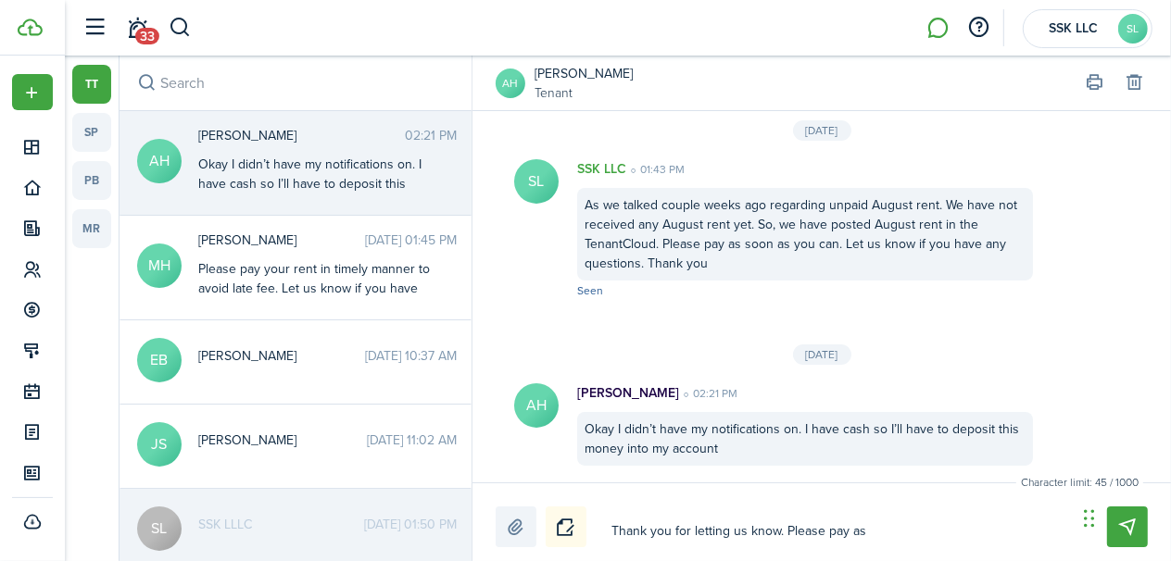
type textarea "Thank you for letting us know. Please pay as s"
type textarea "Thank you for letting us know. Please pay as so"
type textarea "Thank you for letting us know. Please pay as soo"
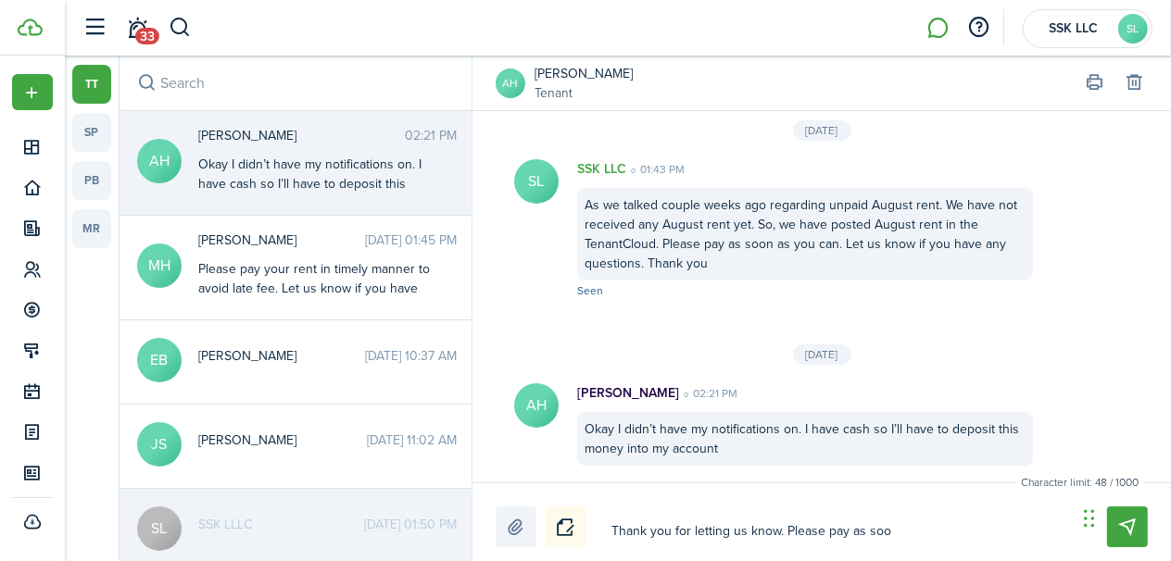
type textarea "Thank you for letting us know. Please pay as [PERSON_NAME]"
type textarea "Thank you for letting us know. Please pay as soo"
type textarea "Thank you for letting us know. Please pay as soon"
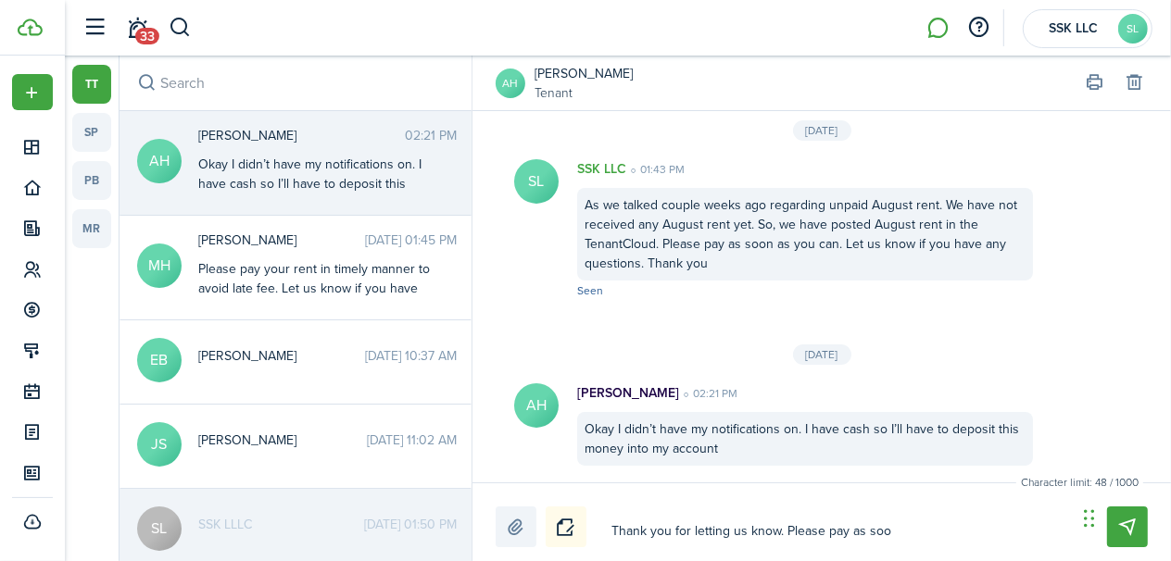
type textarea "Thank you for letting us know. Please pay as soon"
type textarea "Thank you for letting us know. Please pay as soon a"
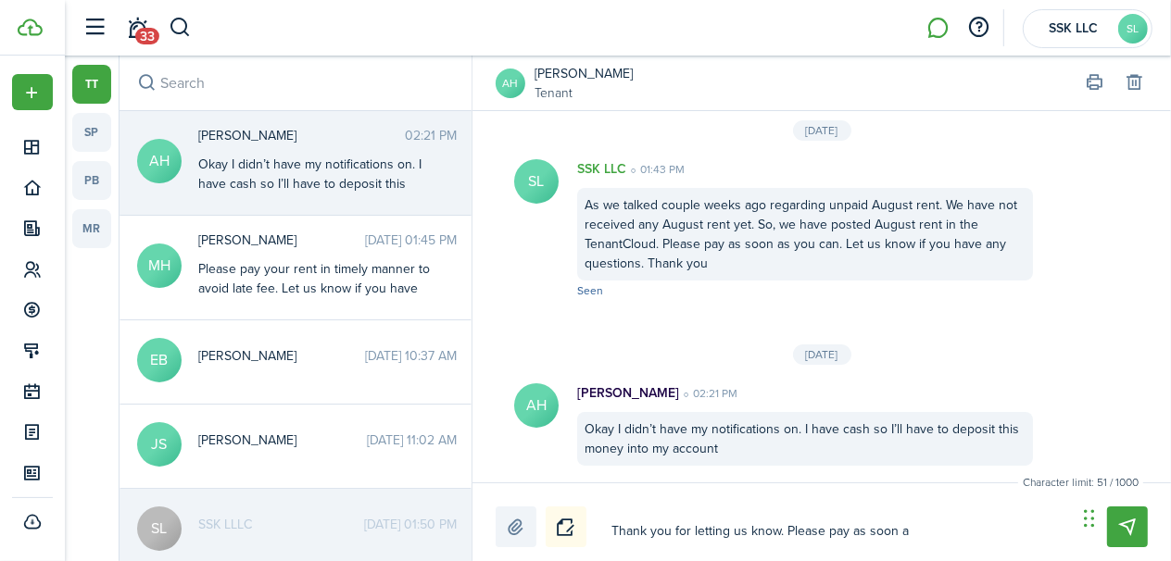
type textarea "Thank you for letting us know. Please pay as soon as"
type textarea "Thank you for letting us know. Please pay as soon as y"
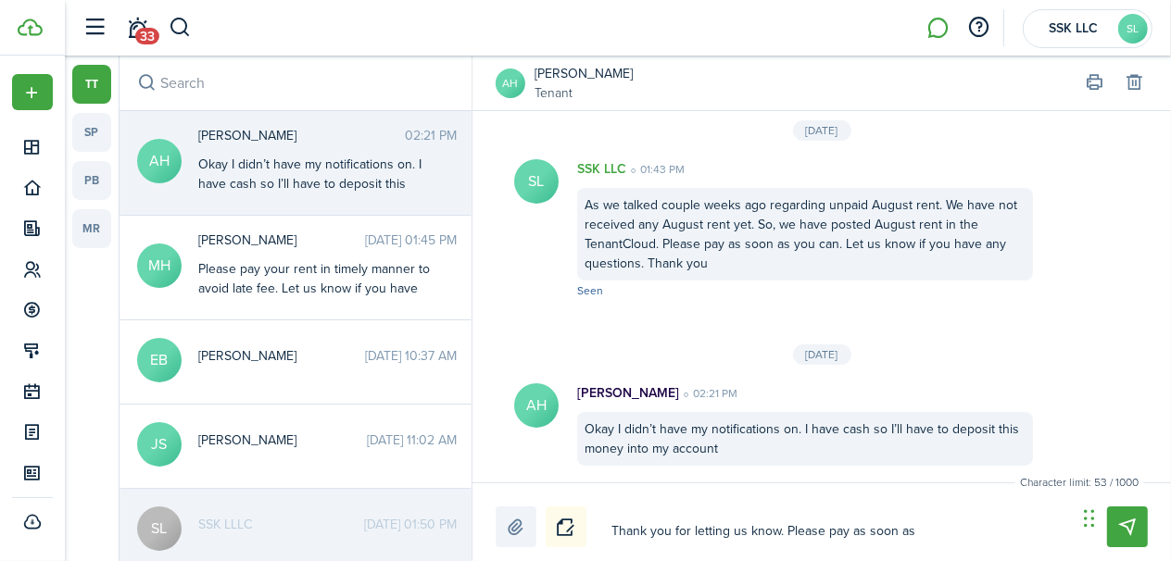
type textarea "Thank you for letting us know. Please pay as soon as y"
type textarea "Thank you for letting us know. Please pay as soon as yo"
type textarea "Thank you for letting us know. Please pay as soon as you"
